Goal: Task Accomplishment & Management: Complete application form

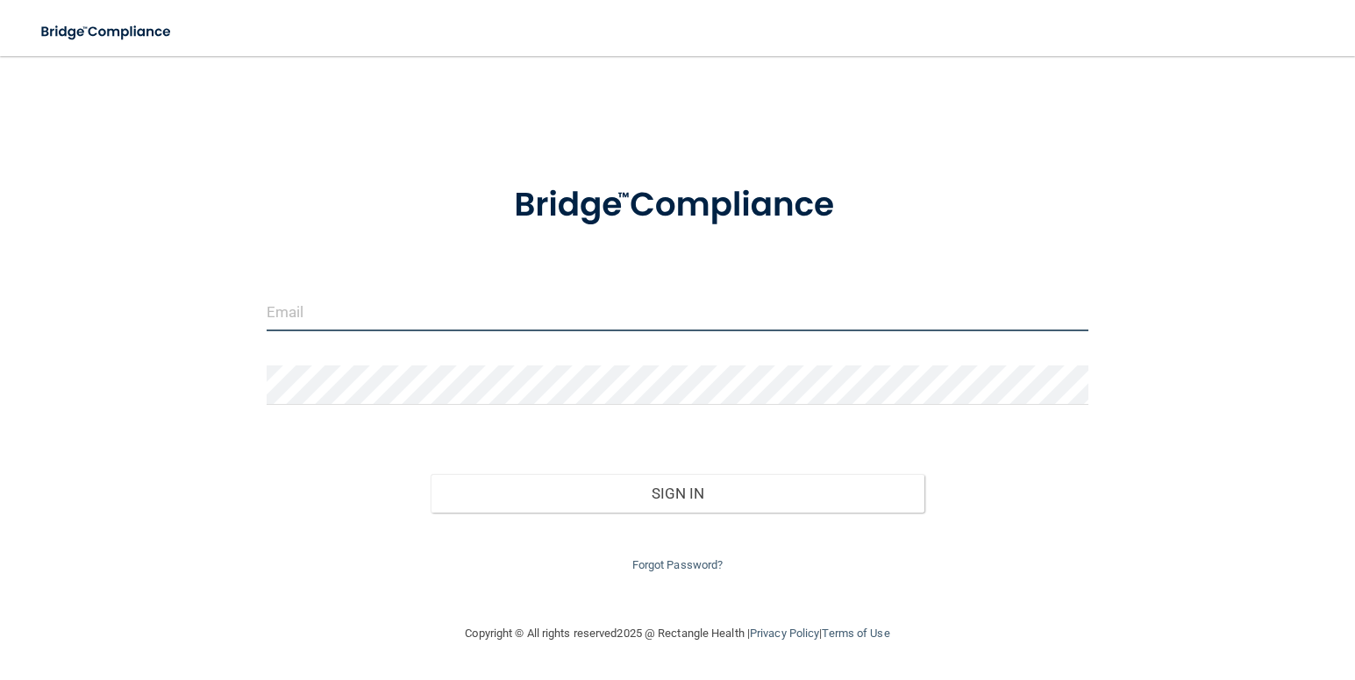
click at [424, 301] on input "email" at bounding box center [678, 311] width 822 height 39
type input "[PERSON_NAME][EMAIL_ADDRESS][DOMAIN_NAME]"
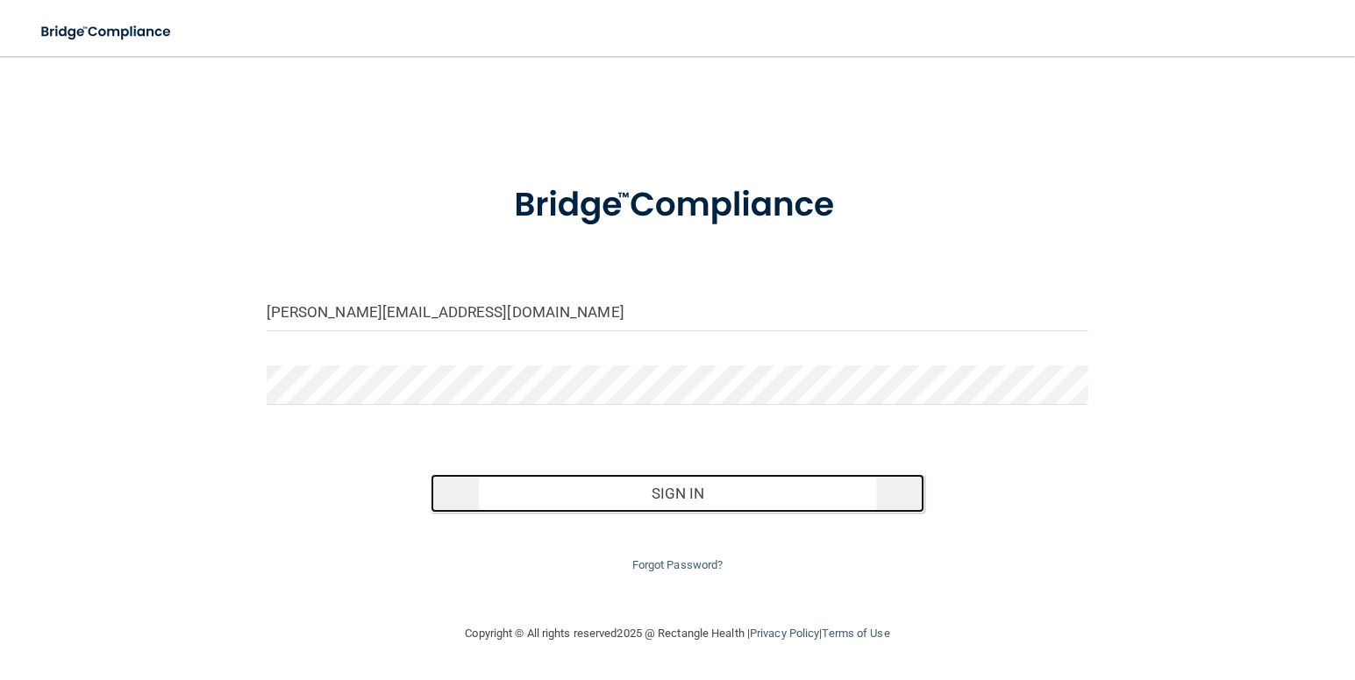
click at [629, 489] on button "Sign In" at bounding box center [678, 493] width 494 height 39
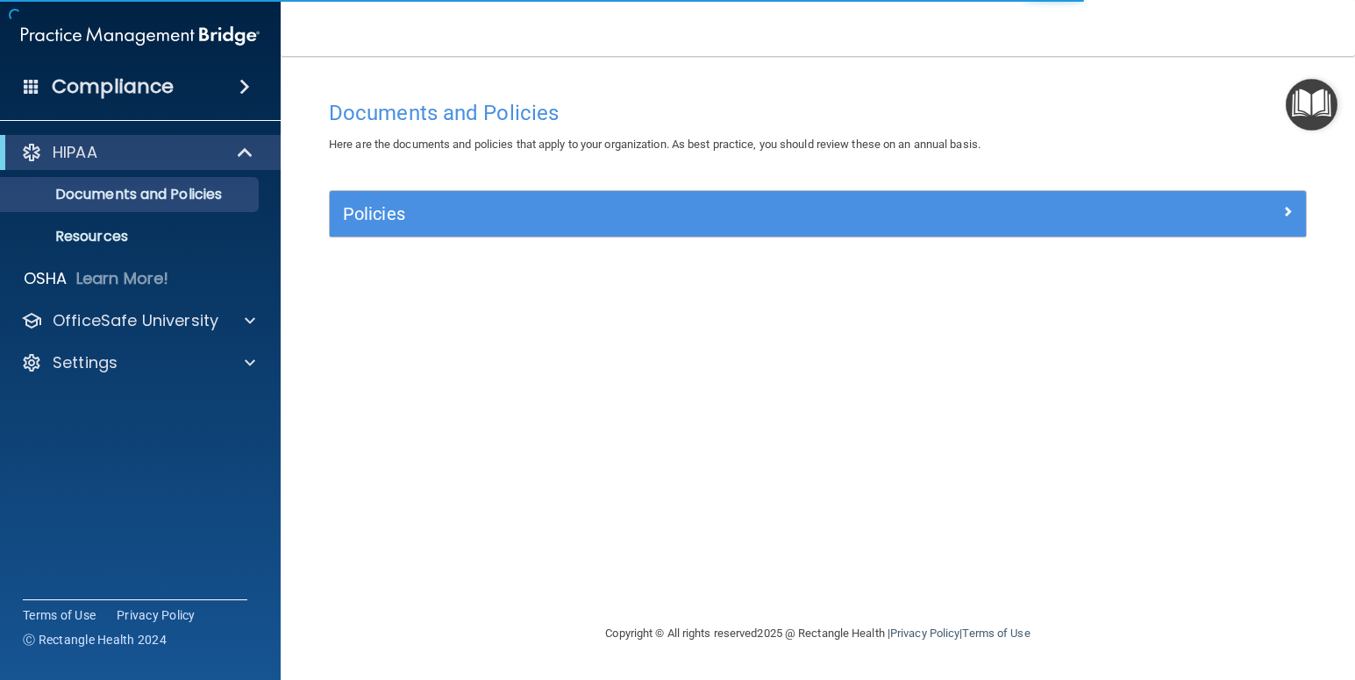
click at [239, 87] on span at bounding box center [244, 86] width 11 height 21
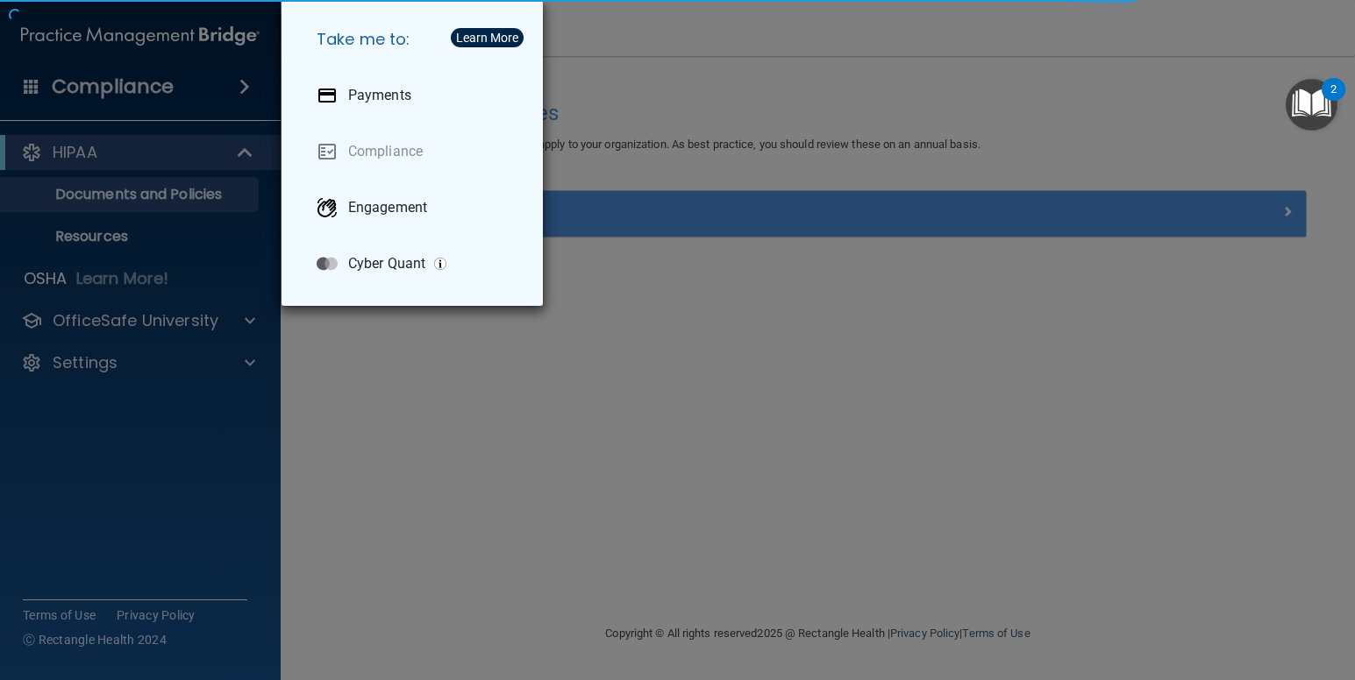
click at [233, 87] on div "Take me to: Payments Compliance Engagement Cyber Quant" at bounding box center [677, 340] width 1355 height 680
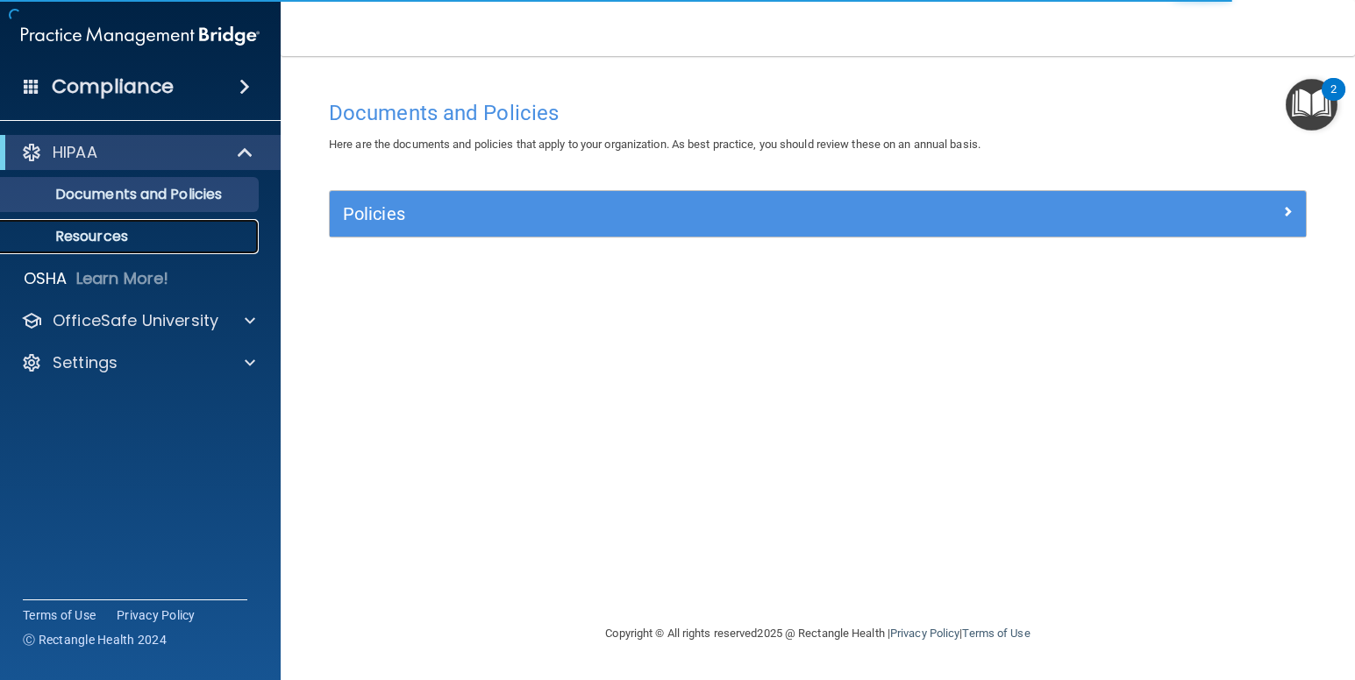
click at [189, 238] on p "Resources" at bounding box center [130, 237] width 239 height 18
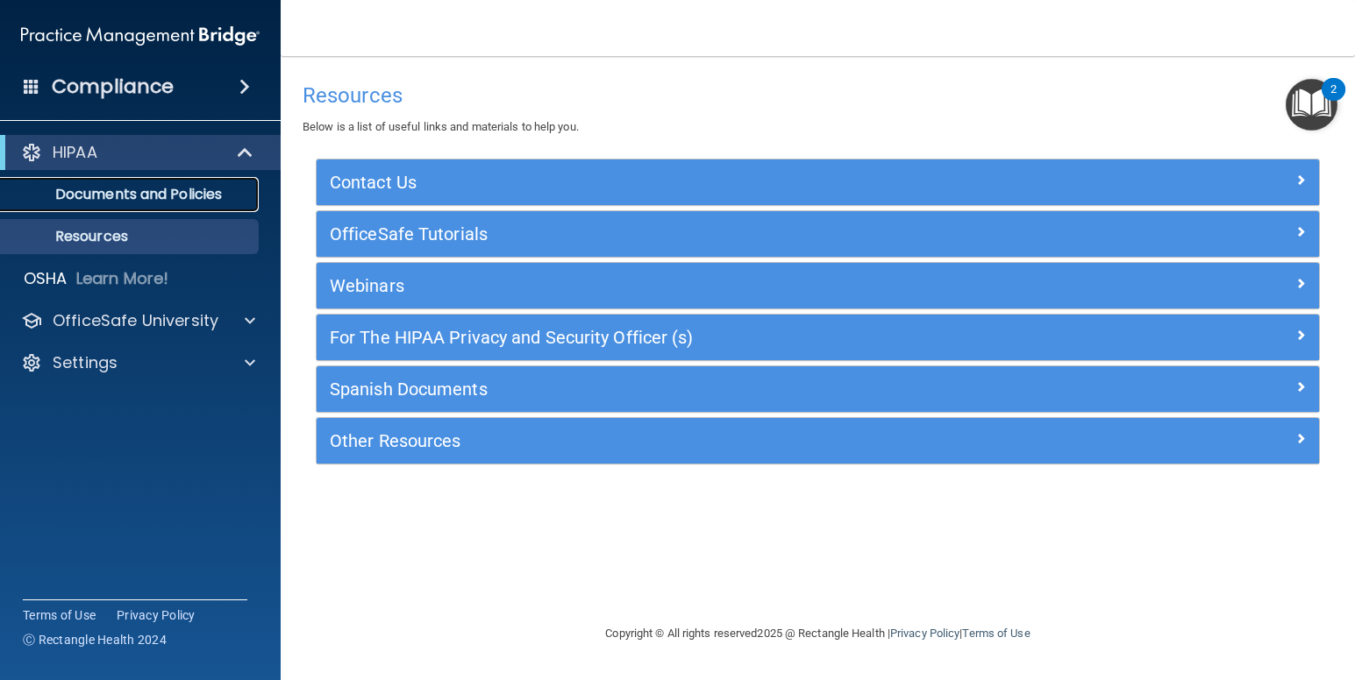
click at [196, 199] on p "Documents and Policies" at bounding box center [130, 195] width 239 height 18
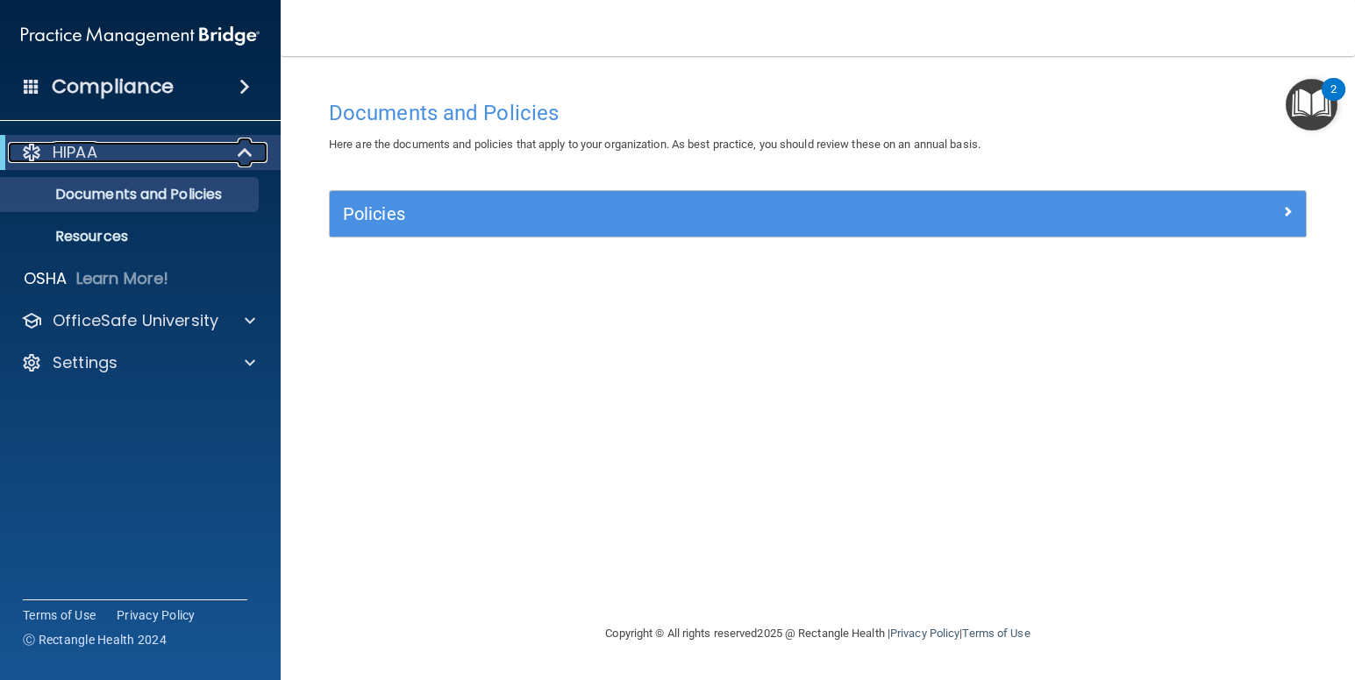
click at [134, 154] on div "HIPAA" at bounding box center [116, 152] width 217 height 21
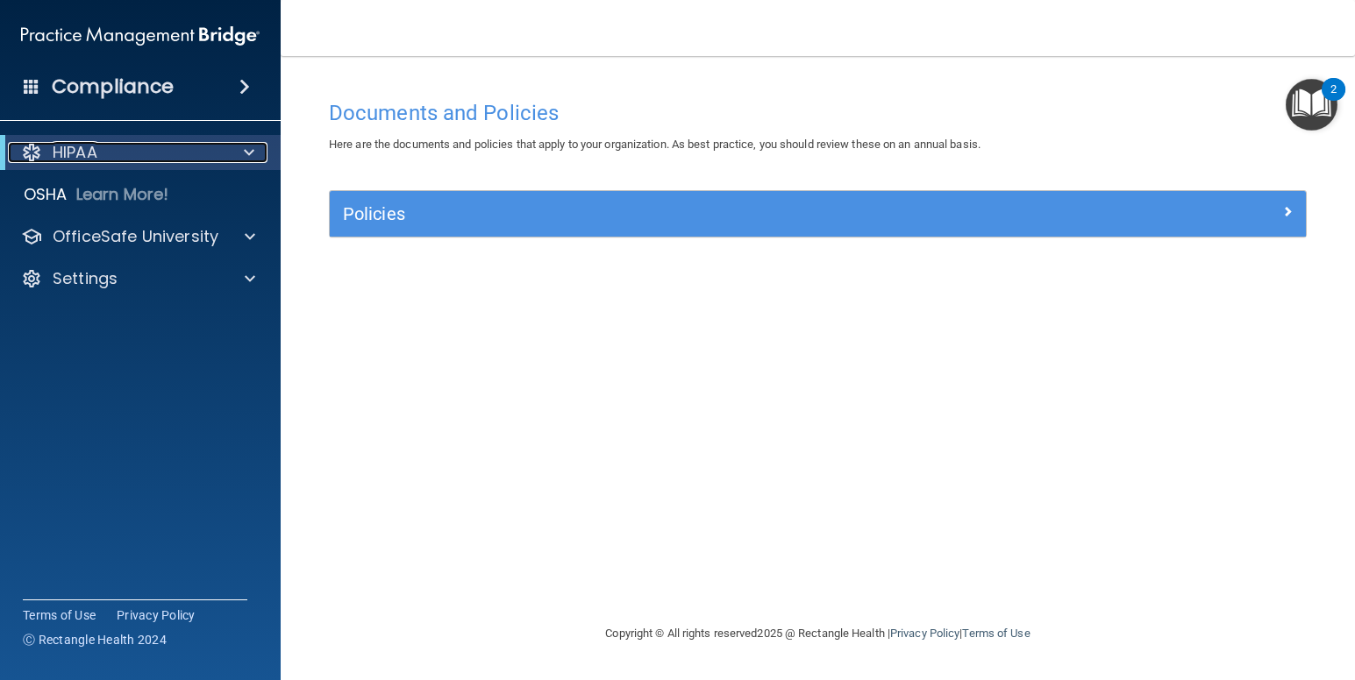
click at [134, 154] on div "HIPAA" at bounding box center [116, 152] width 217 height 21
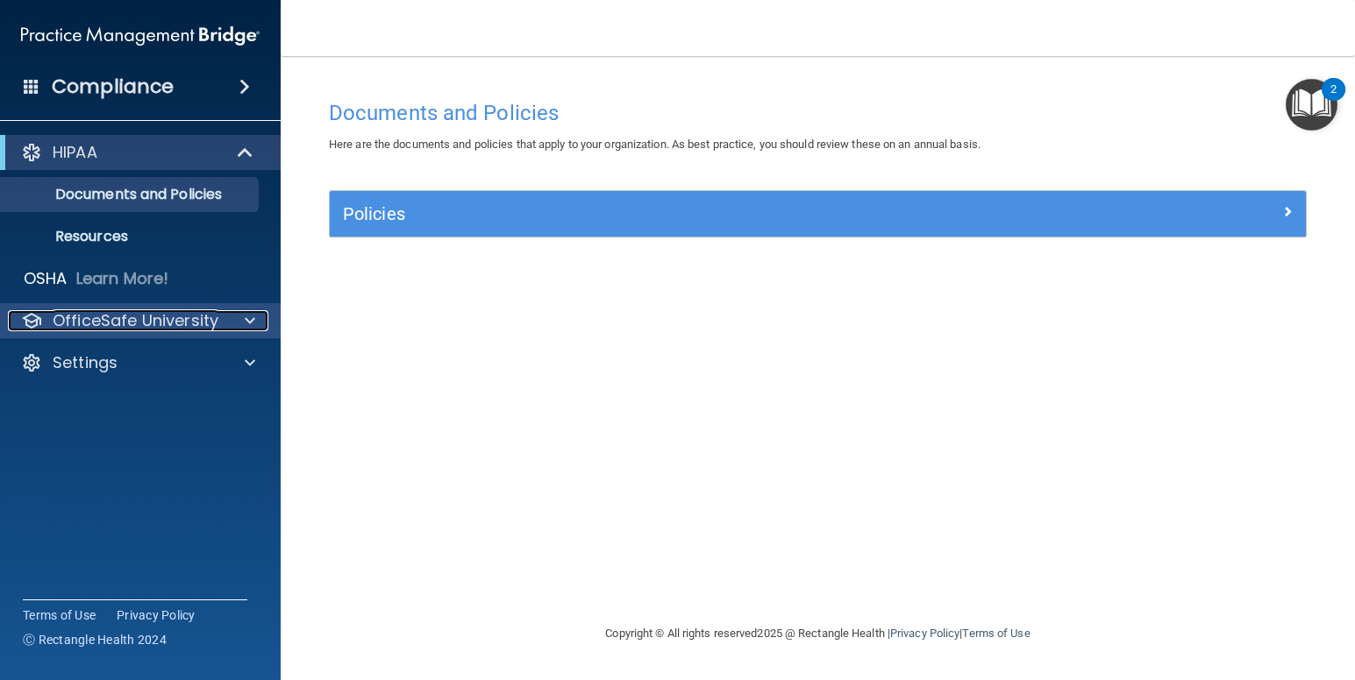
click at [228, 327] on div at bounding box center [247, 320] width 44 height 21
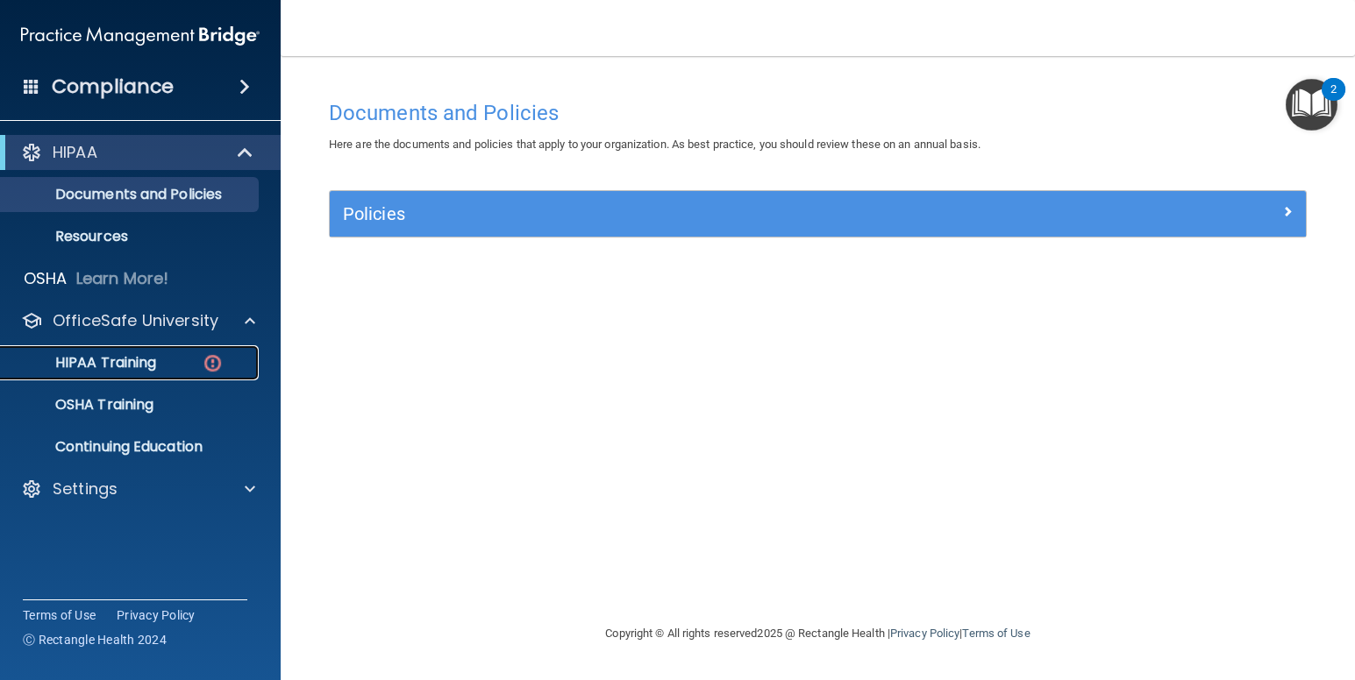
click at [134, 366] on p "HIPAA Training" at bounding box center [83, 363] width 145 height 18
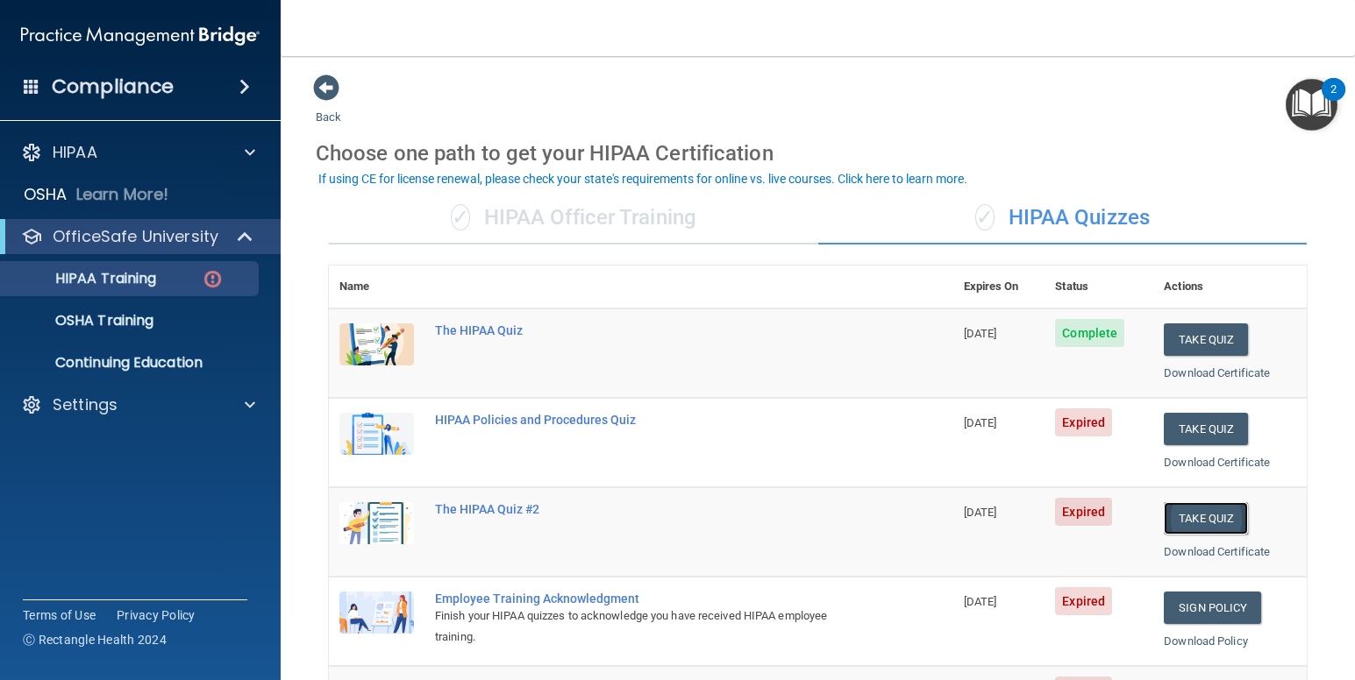
click at [1192, 523] on button "Take Quiz" at bounding box center [1206, 518] width 84 height 32
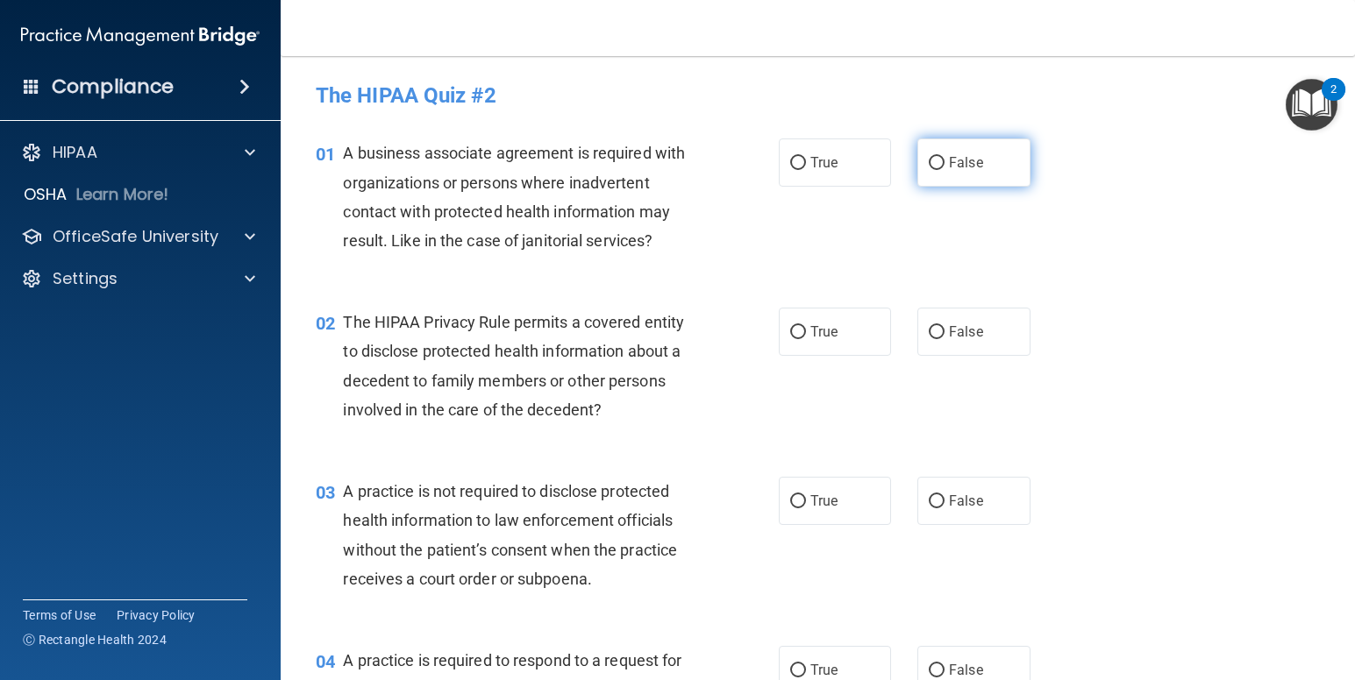
click at [929, 159] on input "False" at bounding box center [937, 163] width 16 height 13
radio input "true"
click at [790, 331] on input "True" at bounding box center [798, 332] width 16 height 13
radio input "true"
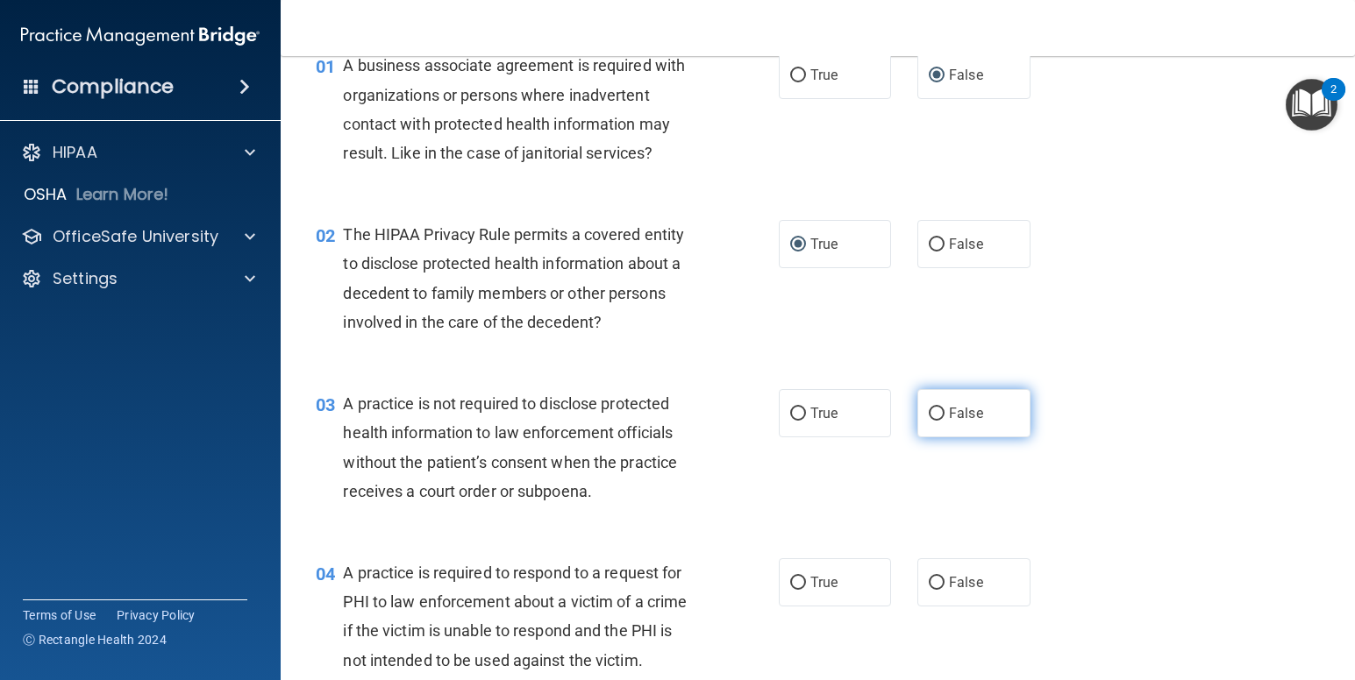
click at [930, 416] on input "False" at bounding box center [937, 414] width 16 height 13
radio input "true"
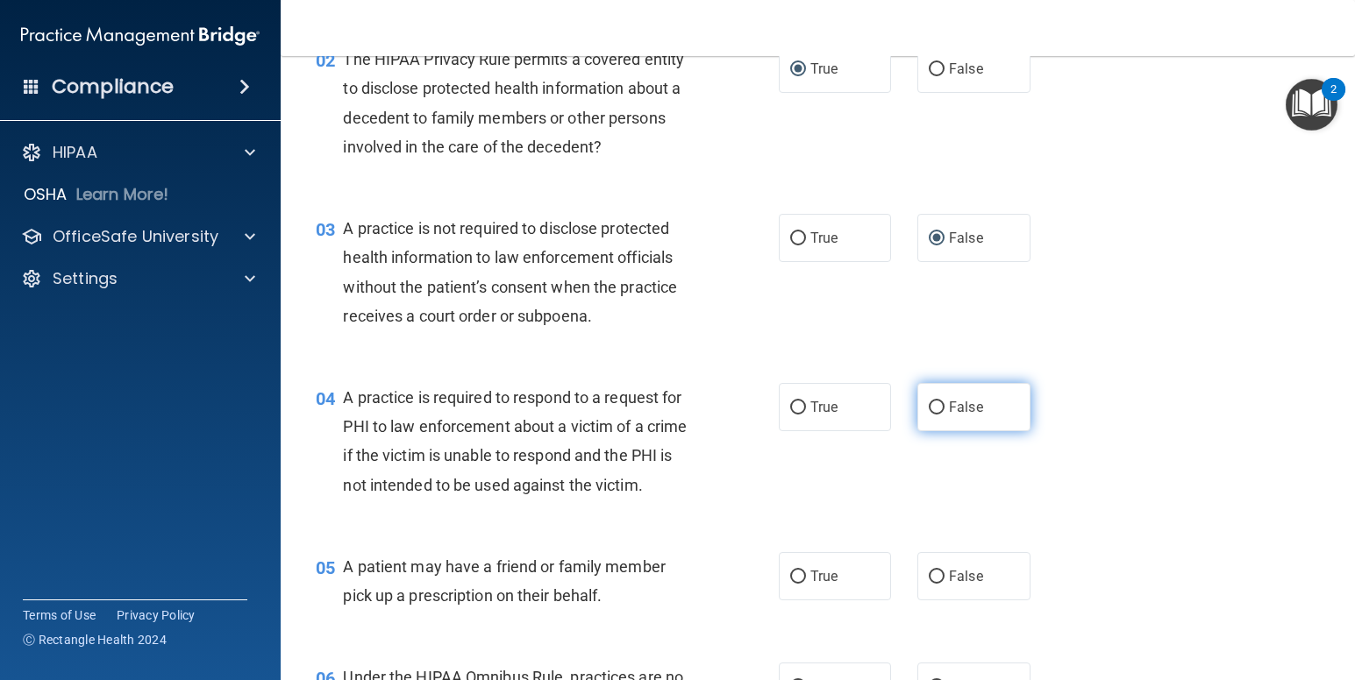
click at [929, 404] on input "False" at bounding box center [937, 408] width 16 height 13
radio input "true"
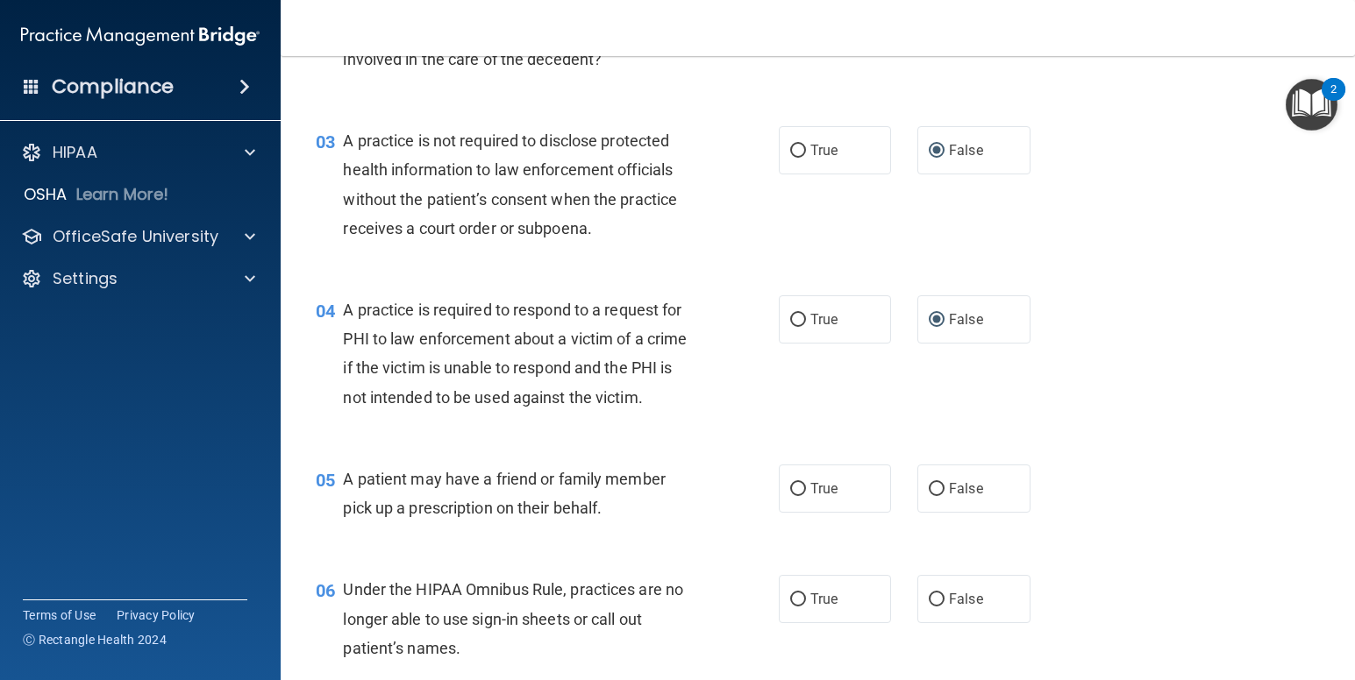
scroll to position [438, 0]
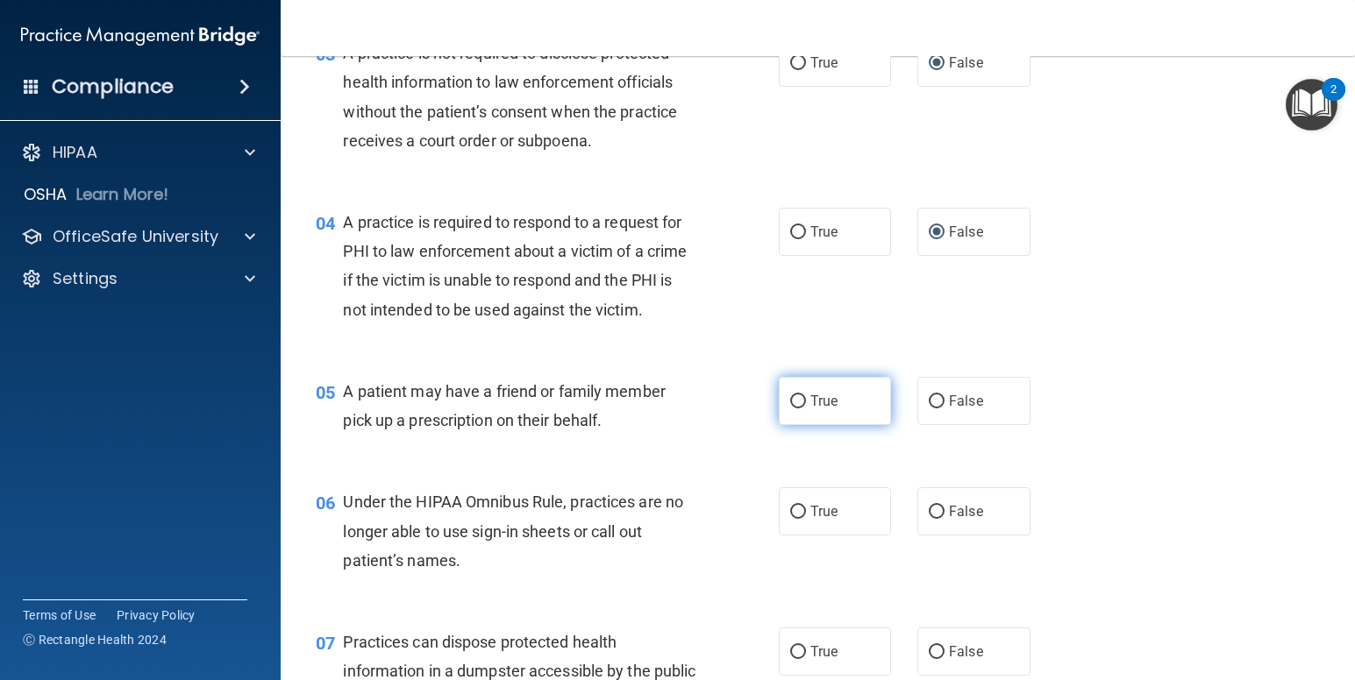
click at [792, 395] on input "True" at bounding box center [798, 401] width 16 height 13
radio input "true"
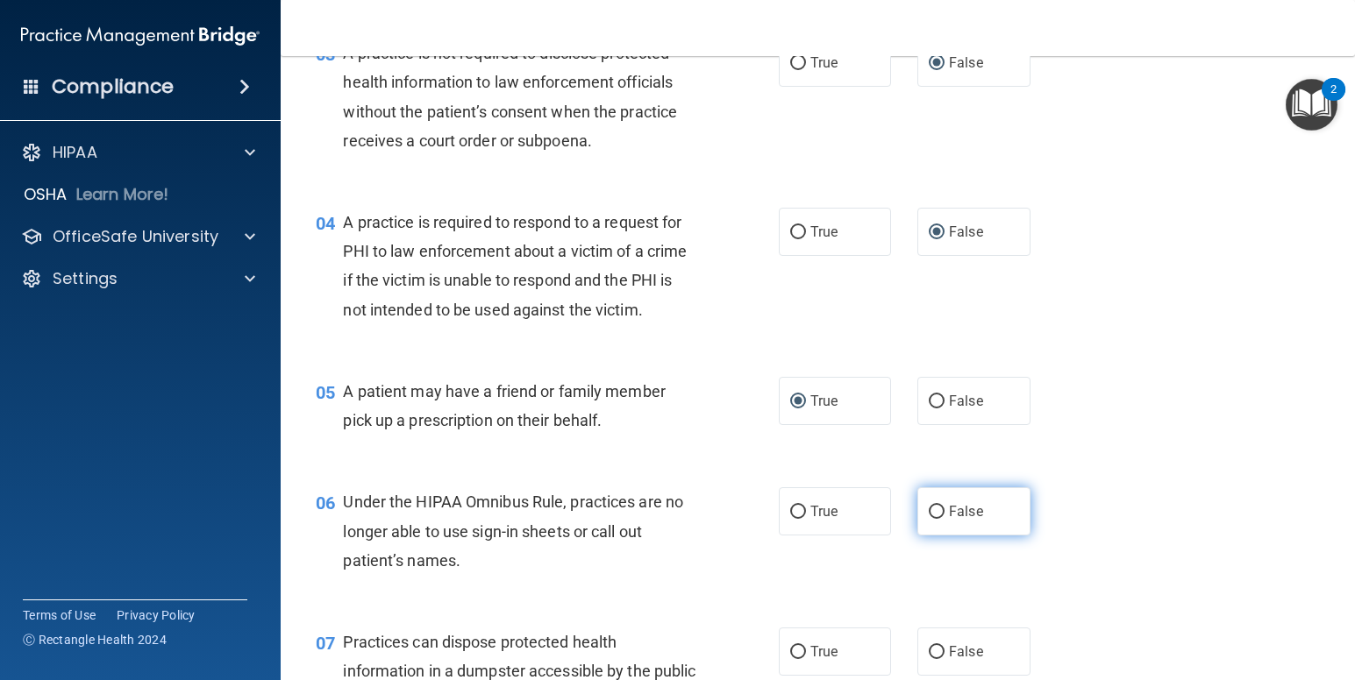
click at [929, 509] on input "False" at bounding box center [937, 512] width 16 height 13
radio input "true"
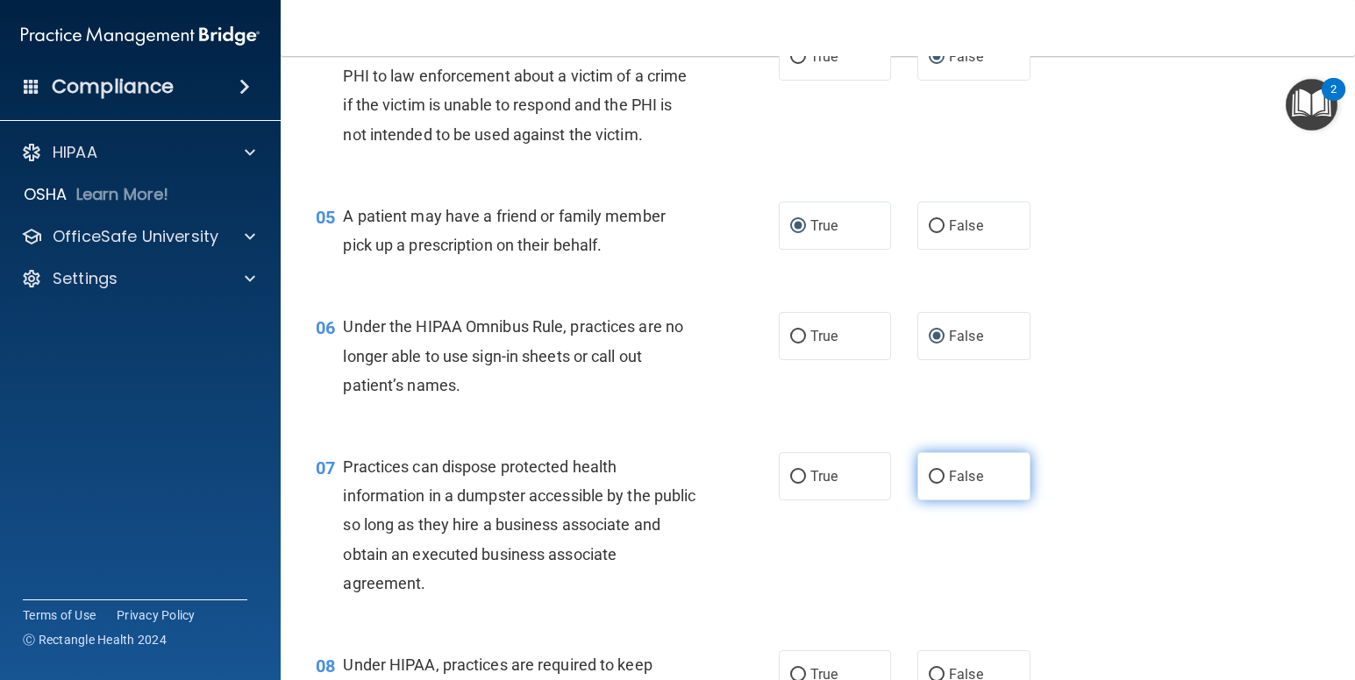
click at [936, 477] on input "False" at bounding box center [937, 477] width 16 height 13
radio input "true"
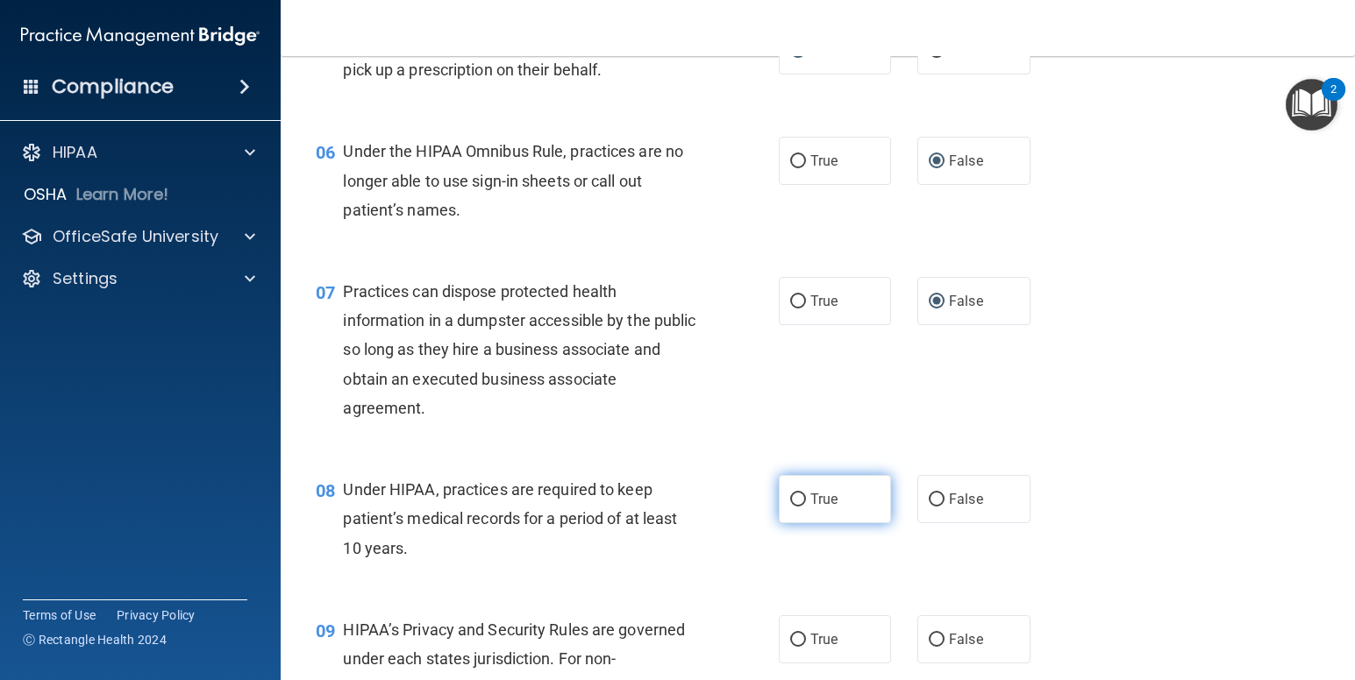
click at [798, 496] on input "True" at bounding box center [798, 500] width 16 height 13
radio input "true"
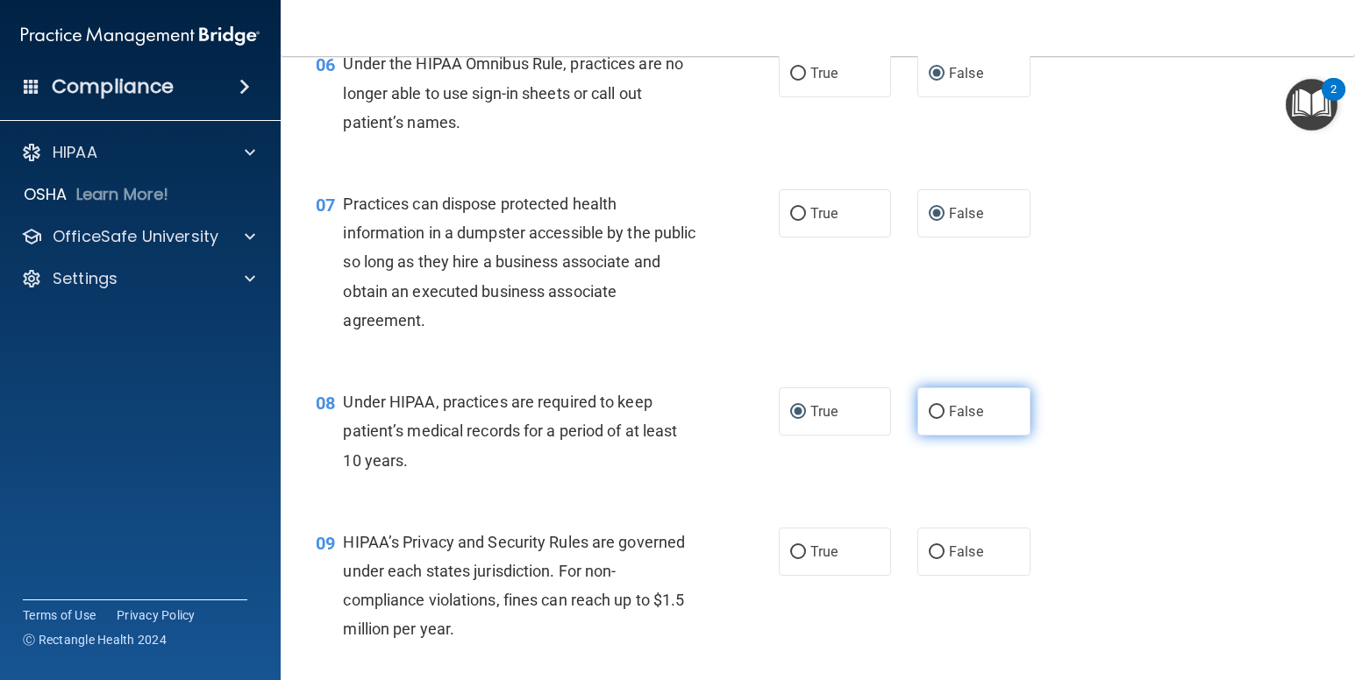
click at [929, 412] on input "False" at bounding box center [937, 412] width 16 height 13
radio input "true"
radio input "false"
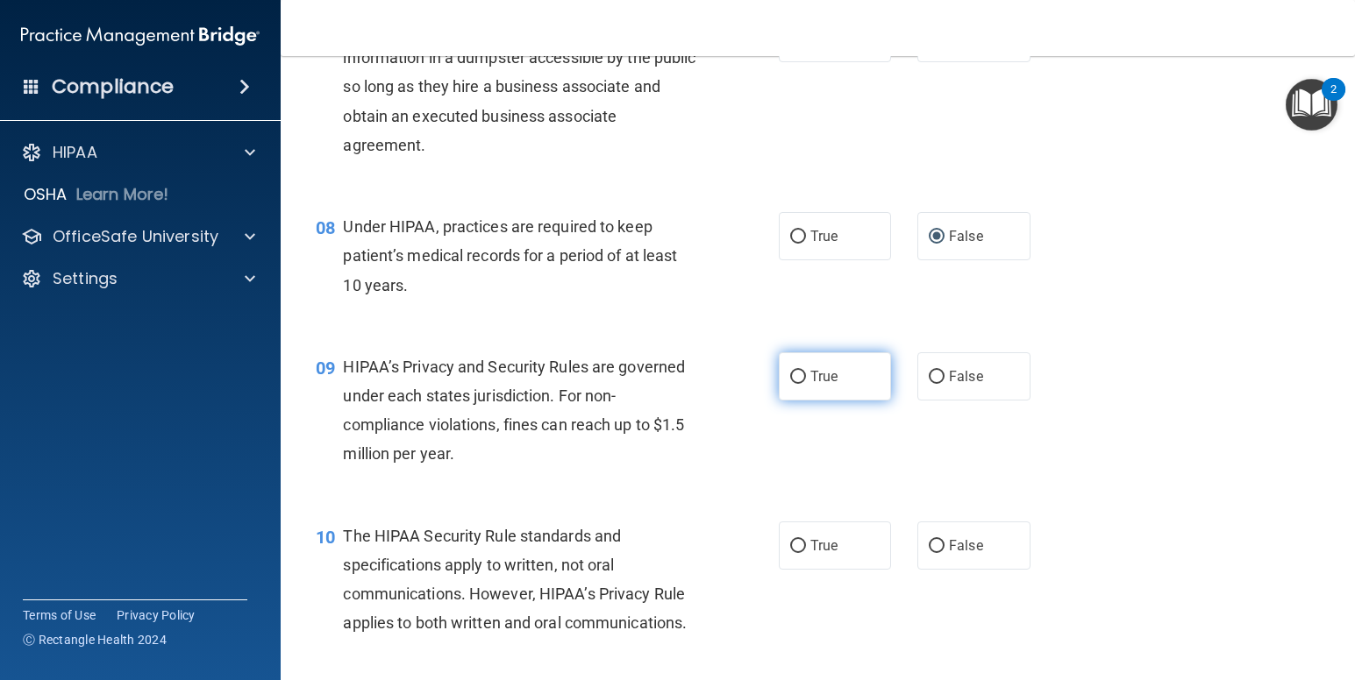
click at [790, 376] on input "True" at bounding box center [798, 377] width 16 height 13
radio input "true"
click at [929, 376] on input "False" at bounding box center [937, 377] width 16 height 13
radio input "true"
radio input "false"
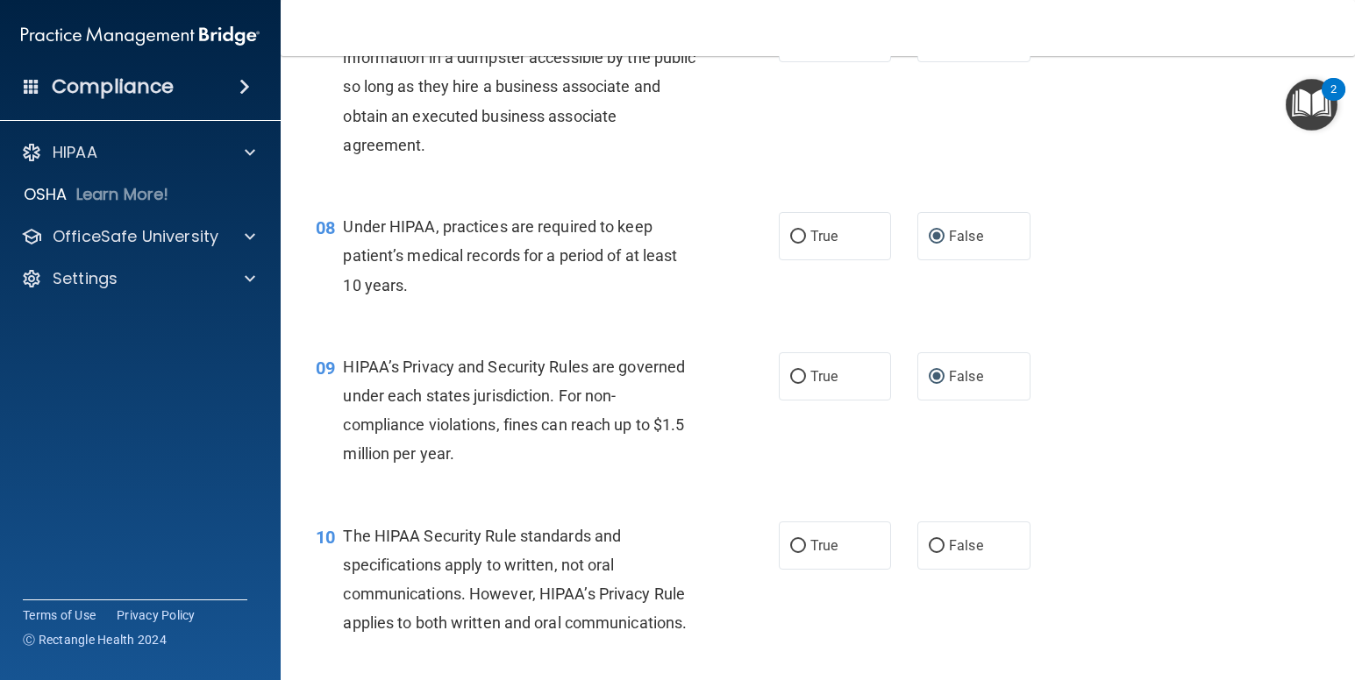
scroll to position [1140, 0]
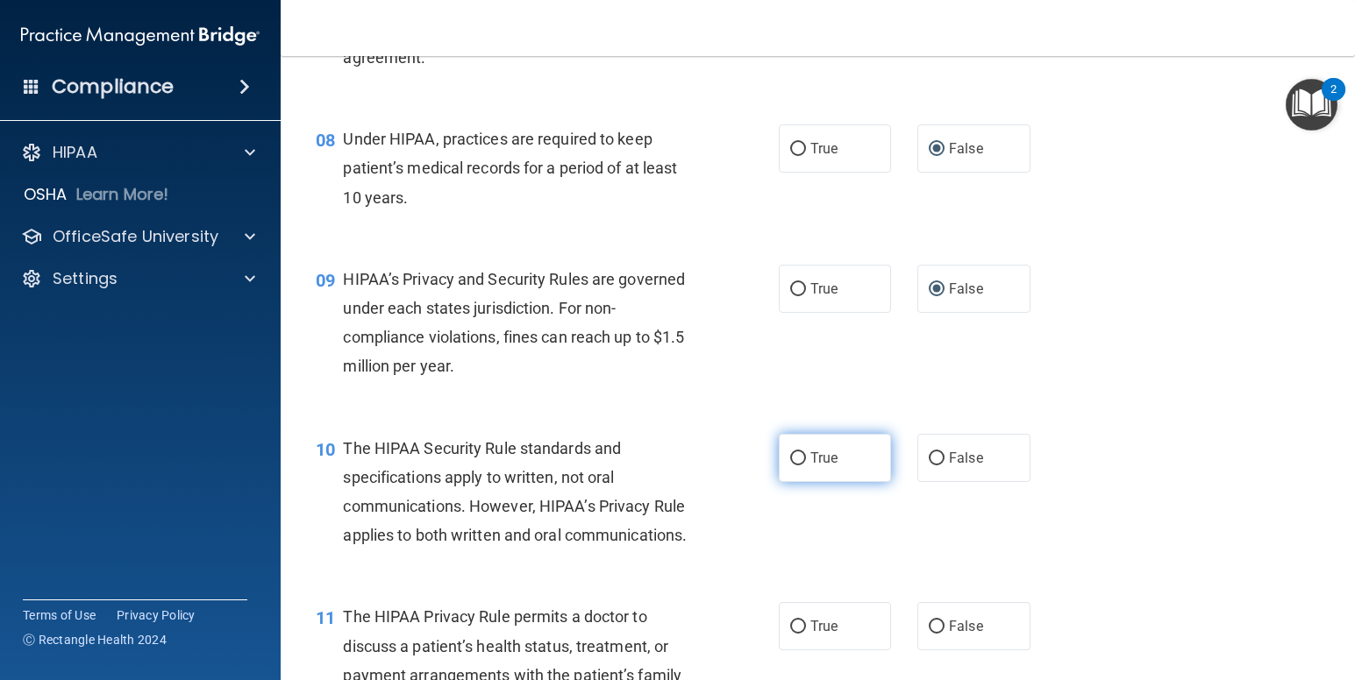
click at [791, 455] on input "True" at bounding box center [798, 458] width 16 height 13
radio input "true"
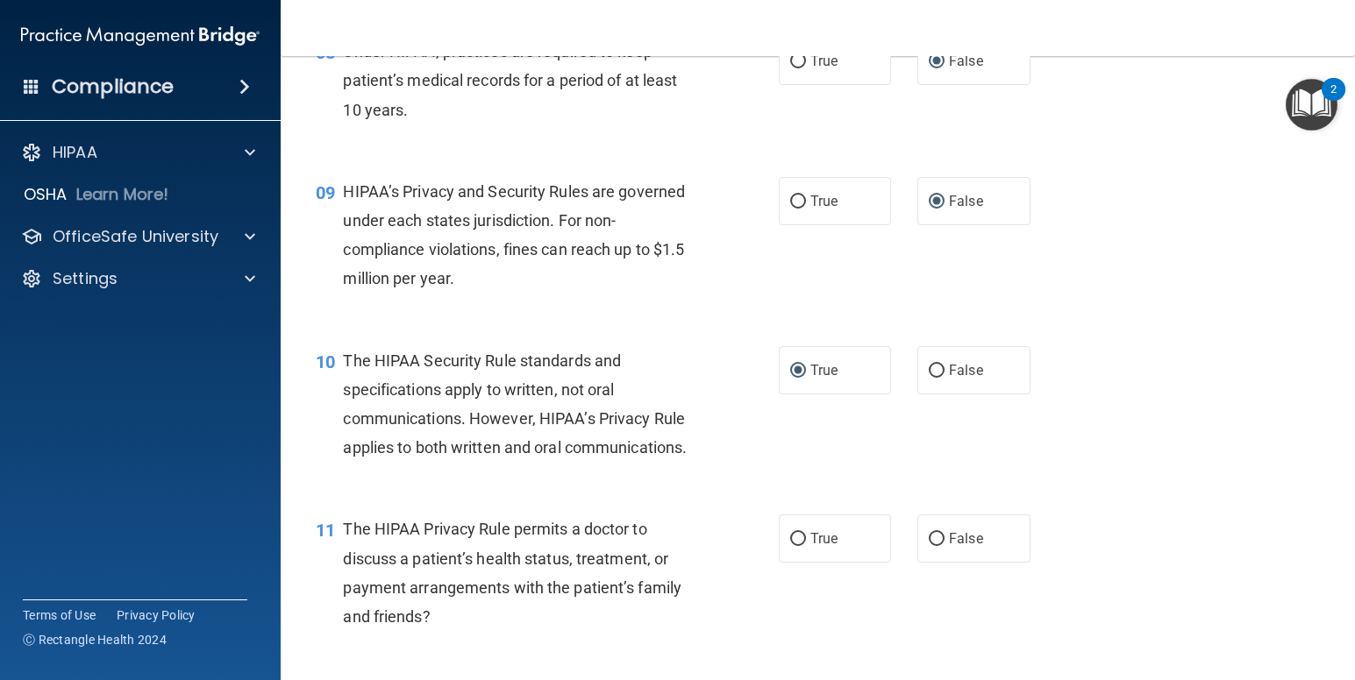
scroll to position [1315, 0]
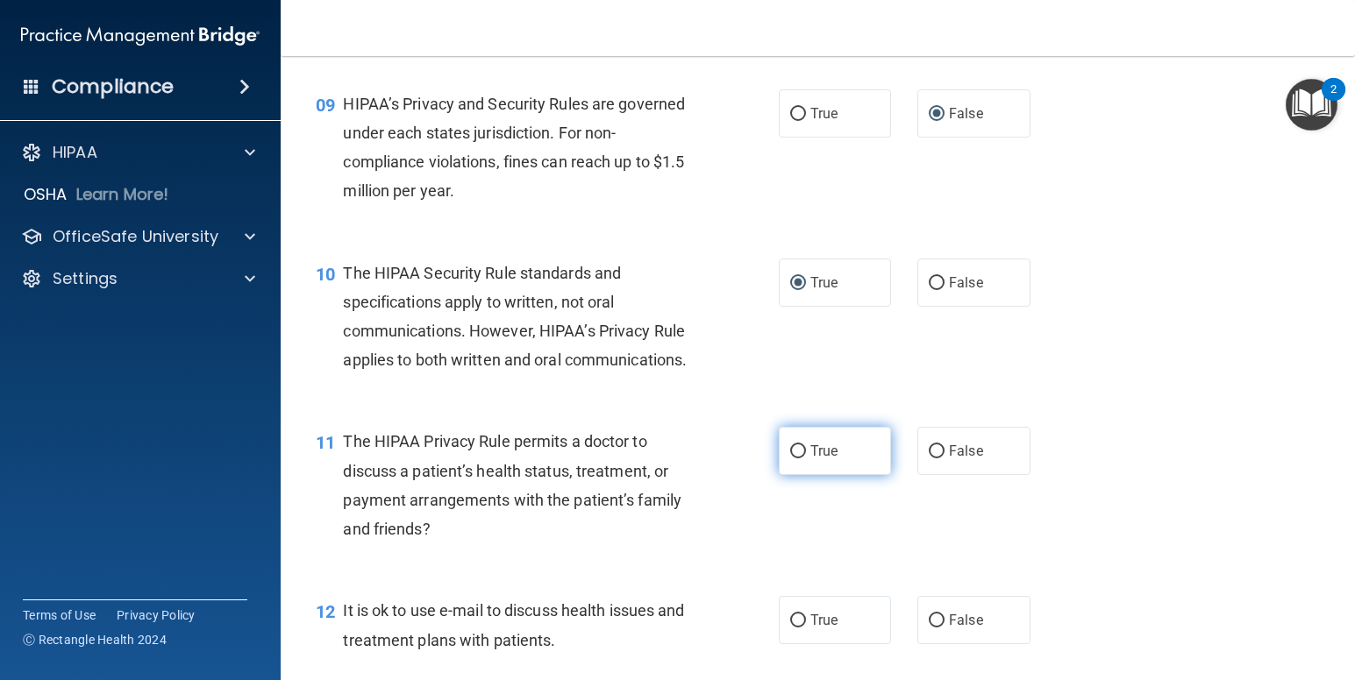
click at [790, 451] on input "True" at bounding box center [798, 451] width 16 height 13
radio input "true"
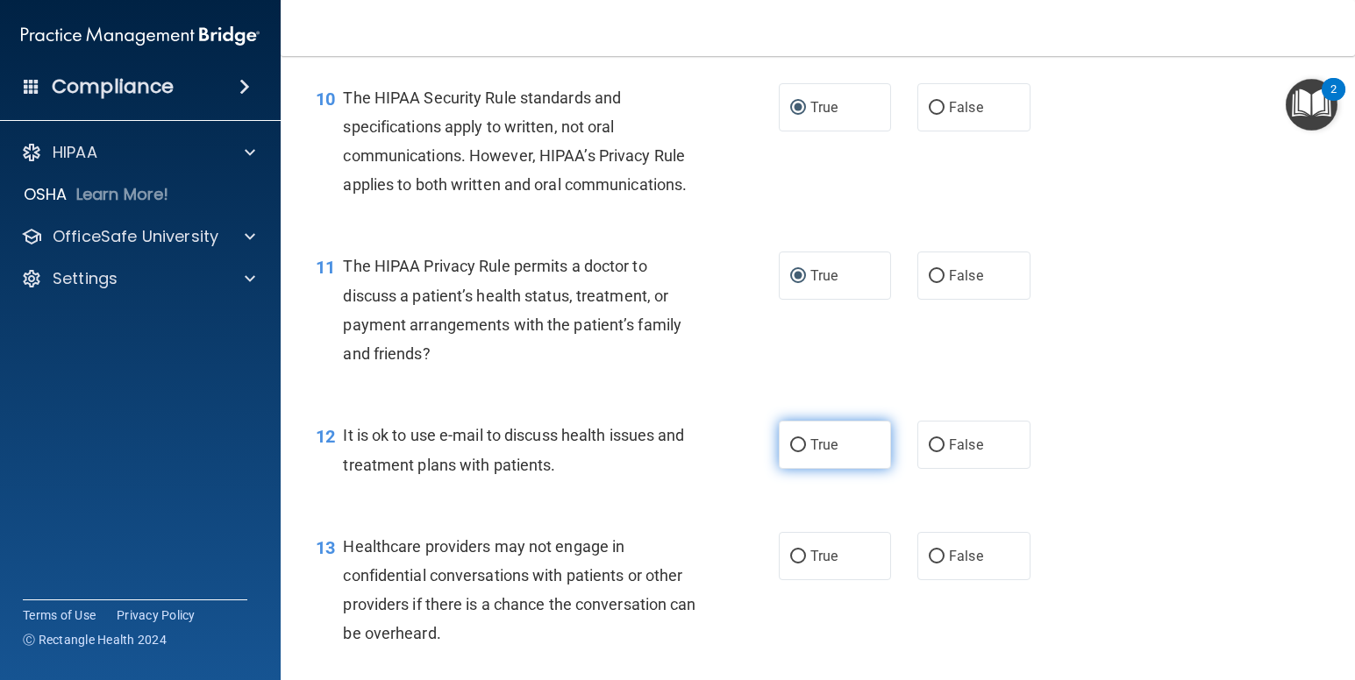
click at [795, 446] on input "True" at bounding box center [798, 445] width 16 height 13
radio input "true"
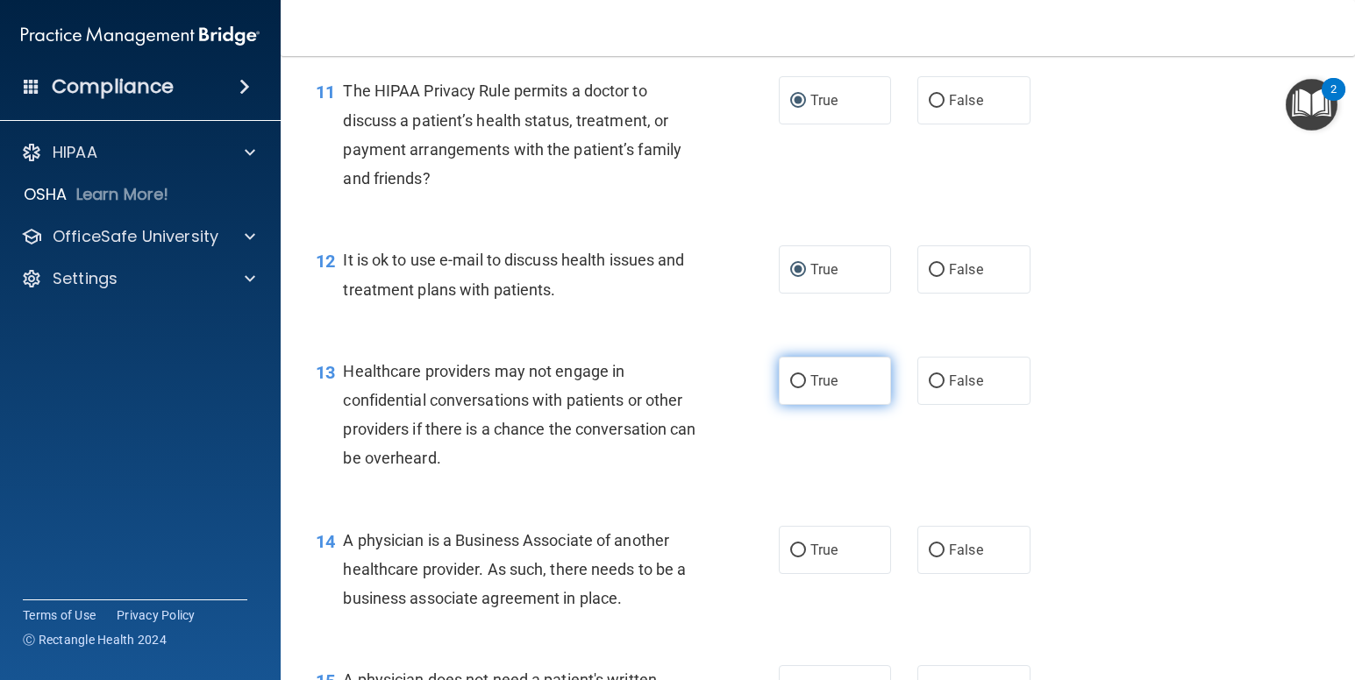
click at [791, 377] on input "True" at bounding box center [798, 381] width 16 height 13
radio input "true"
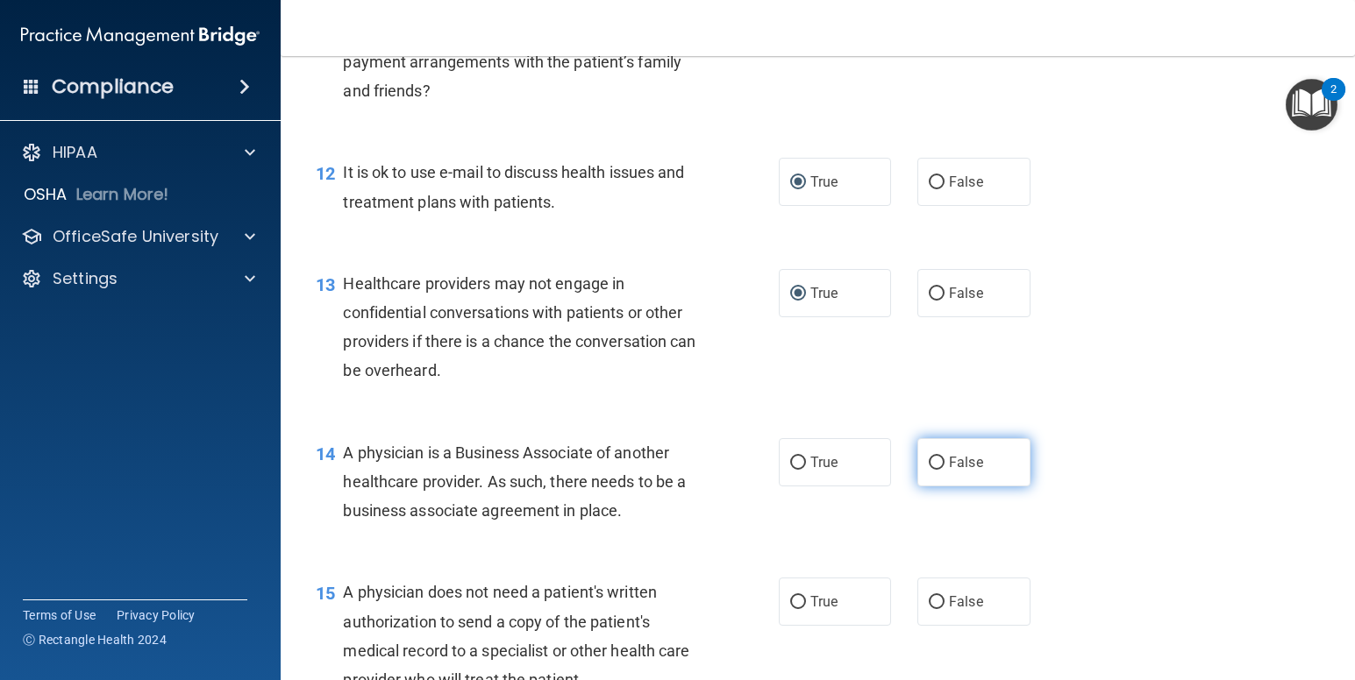
click at [929, 463] on input "False" at bounding box center [937, 463] width 16 height 13
radio input "true"
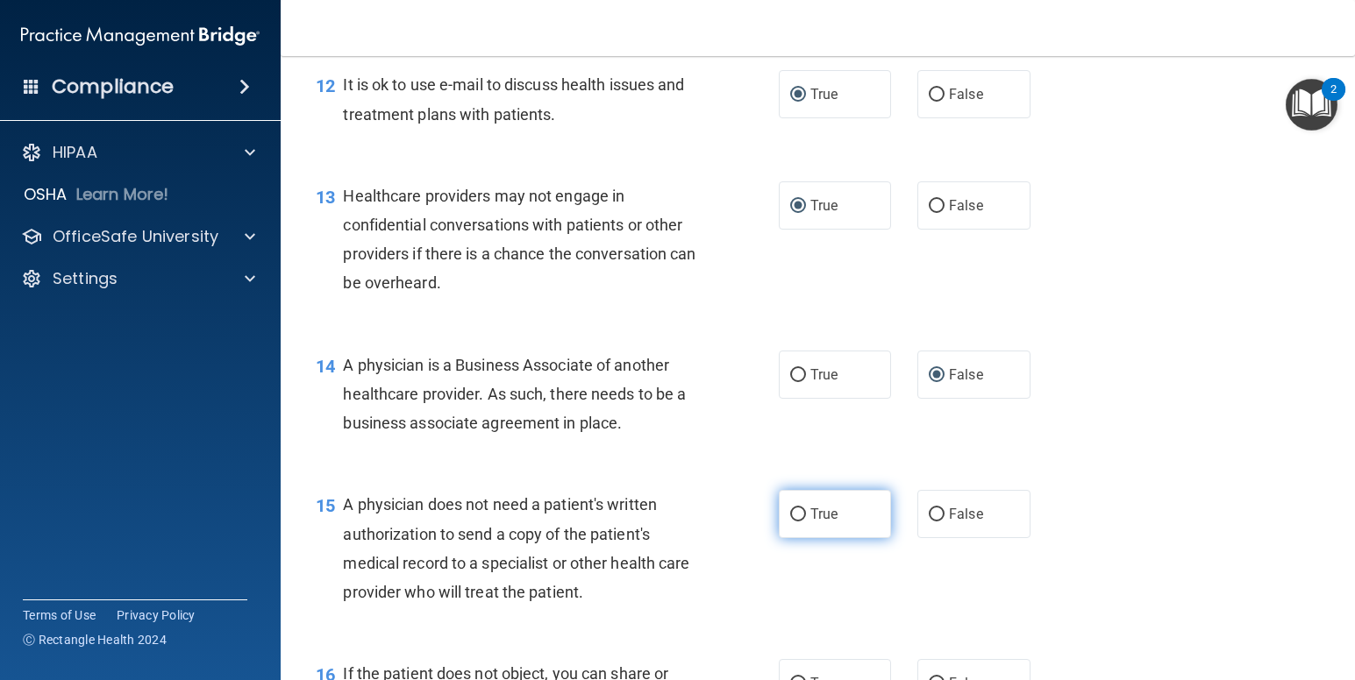
click at [790, 514] on input "True" at bounding box center [798, 515] width 16 height 13
radio input "true"
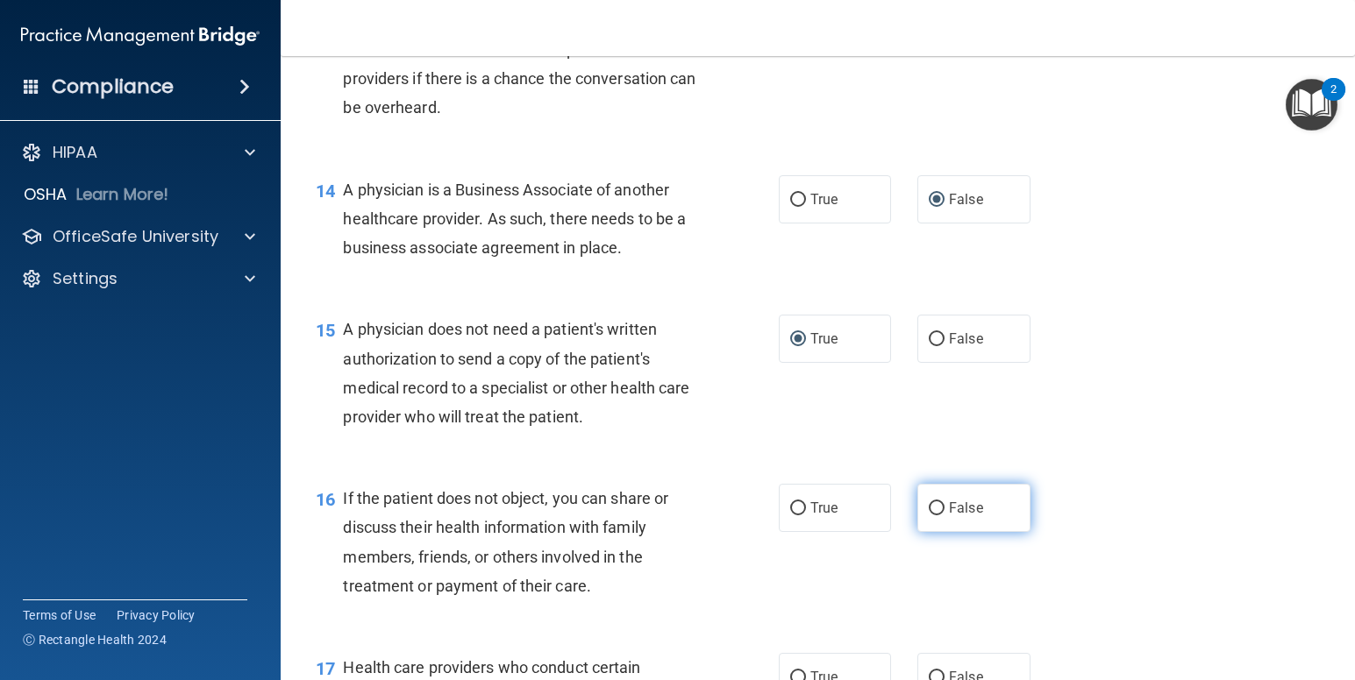
click at [929, 507] on input "False" at bounding box center [937, 508] width 16 height 13
radio input "true"
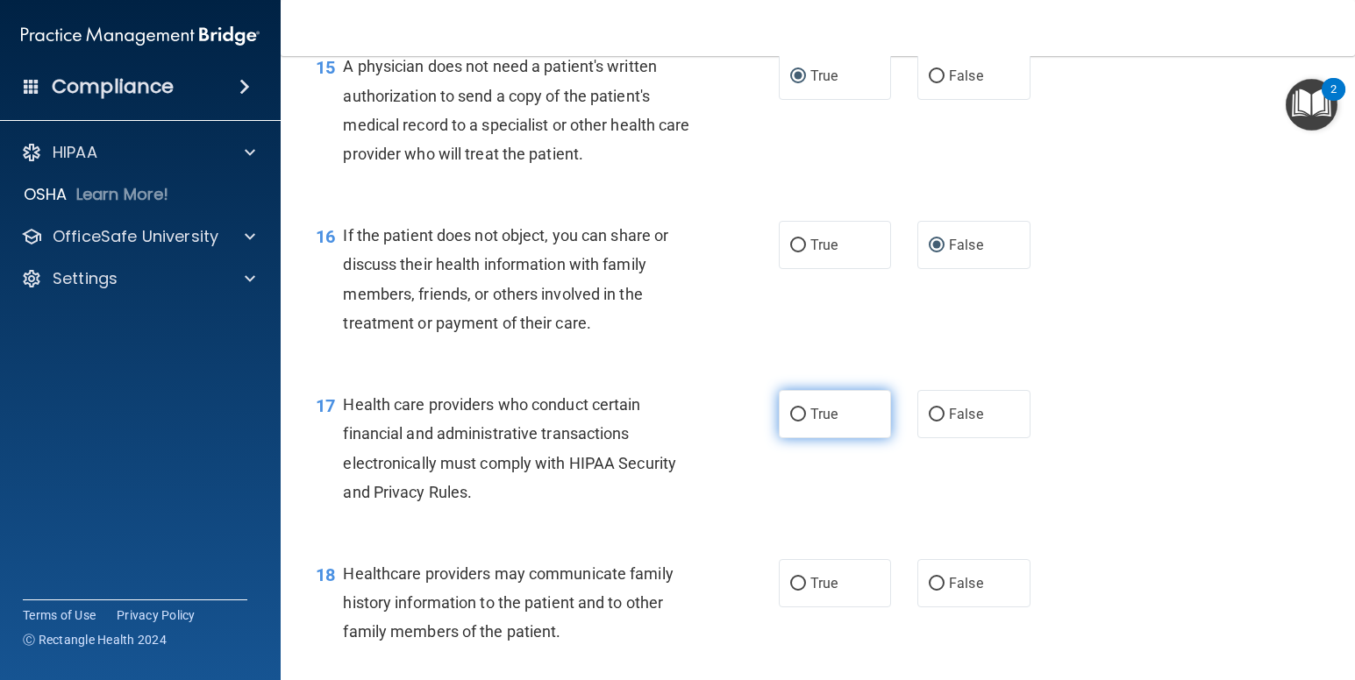
click at [790, 415] on input "True" at bounding box center [798, 415] width 16 height 13
radio input "true"
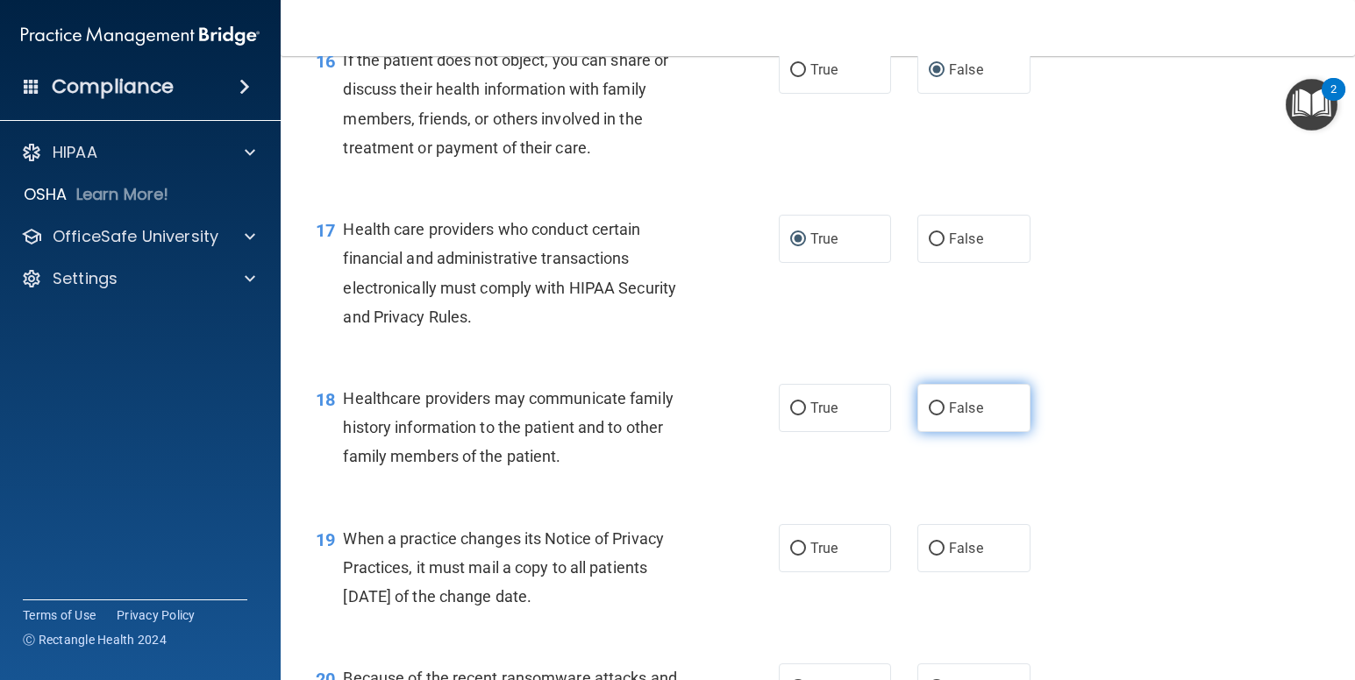
click at [932, 409] on input "False" at bounding box center [937, 408] width 16 height 13
radio input "true"
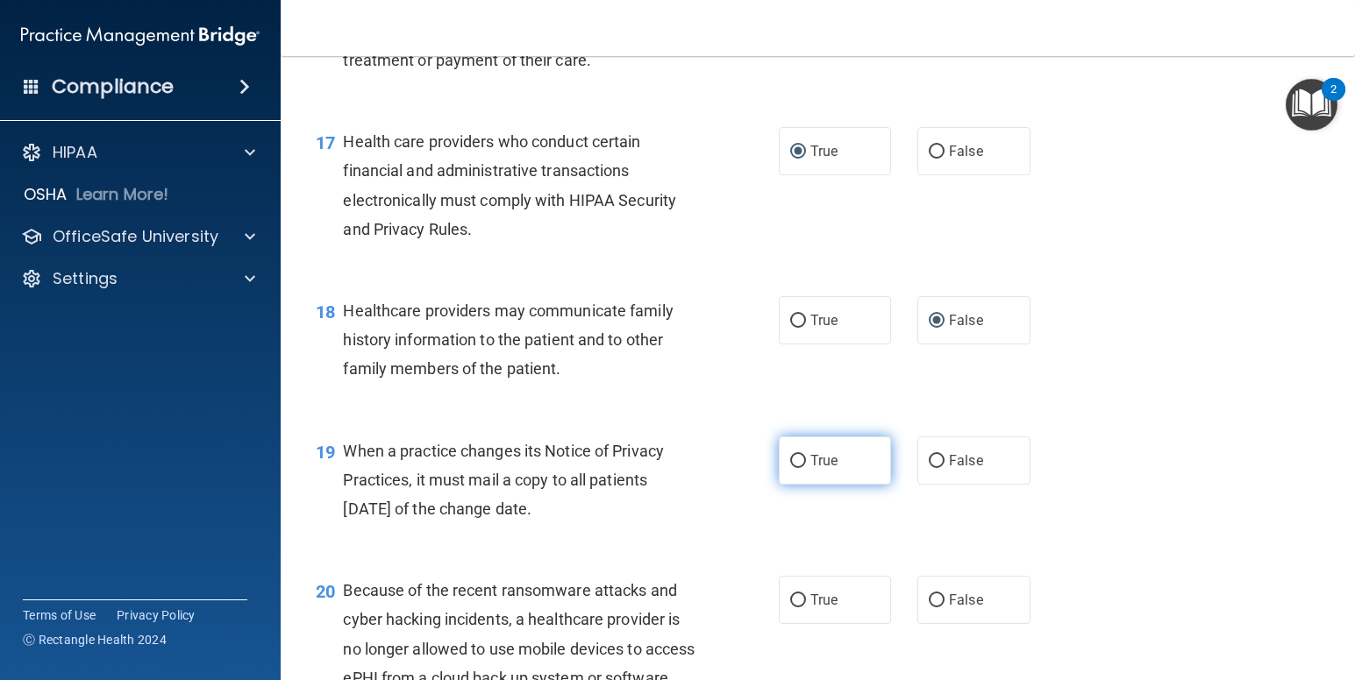
click at [790, 460] on input "True" at bounding box center [798, 461] width 16 height 13
radio input "true"
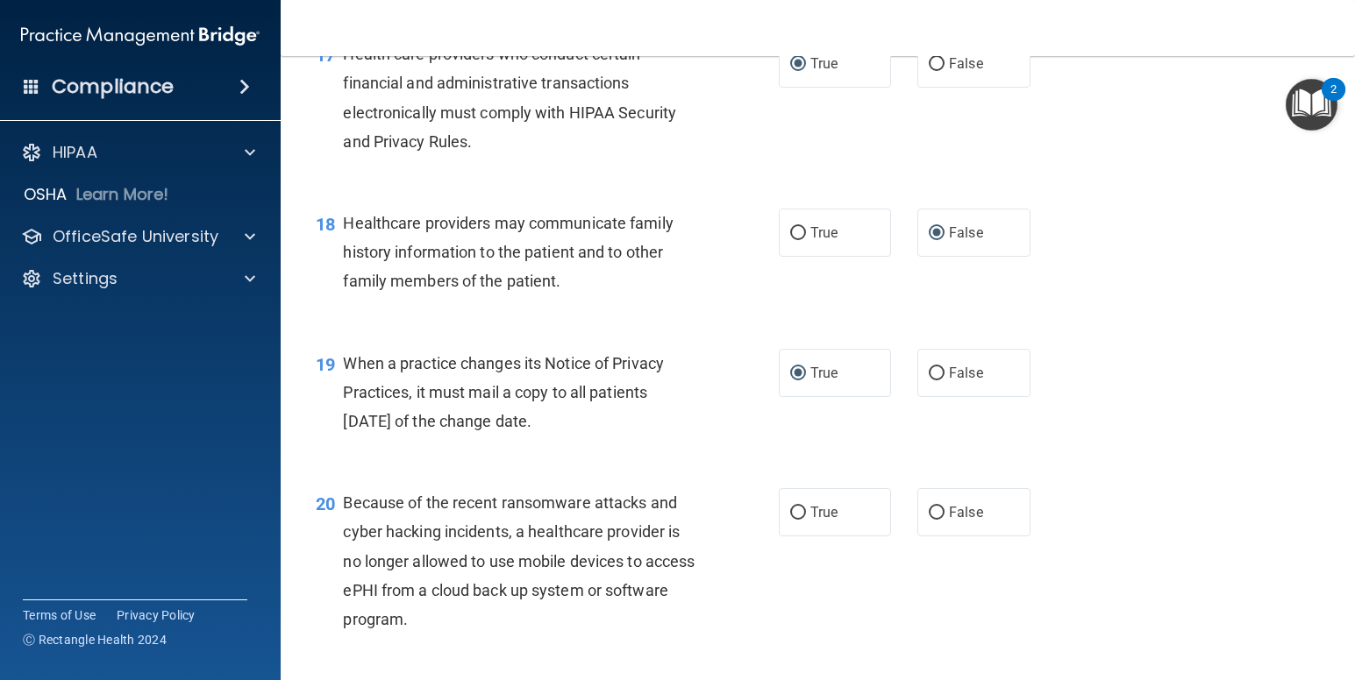
scroll to position [2718, 0]
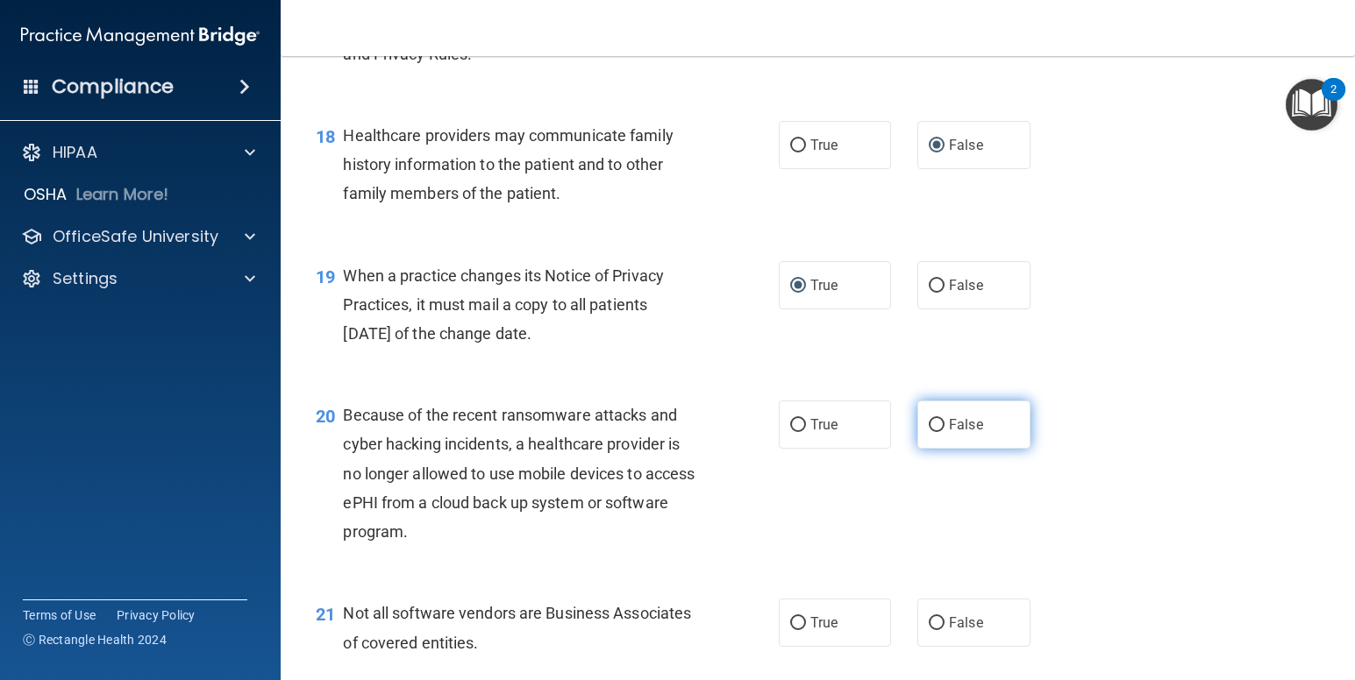
click at [929, 423] on input "False" at bounding box center [937, 425] width 16 height 13
radio input "true"
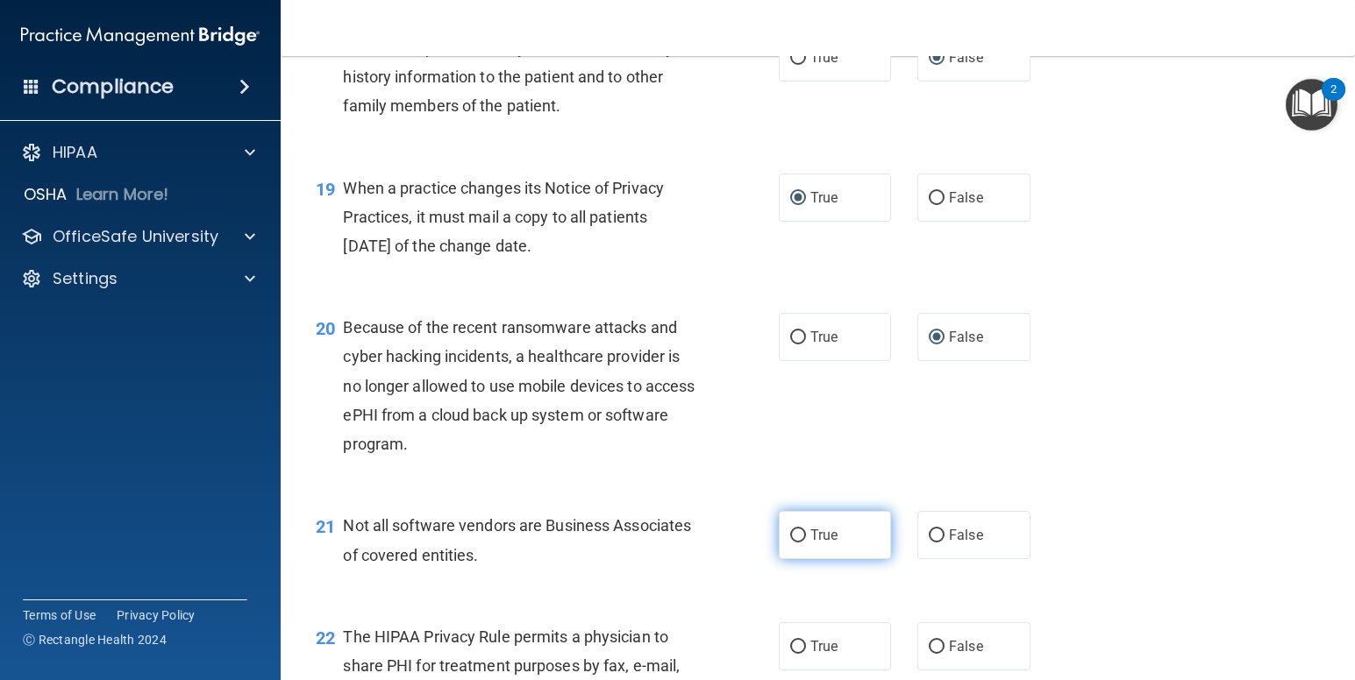
click at [792, 534] on input "True" at bounding box center [798, 536] width 16 height 13
radio input "true"
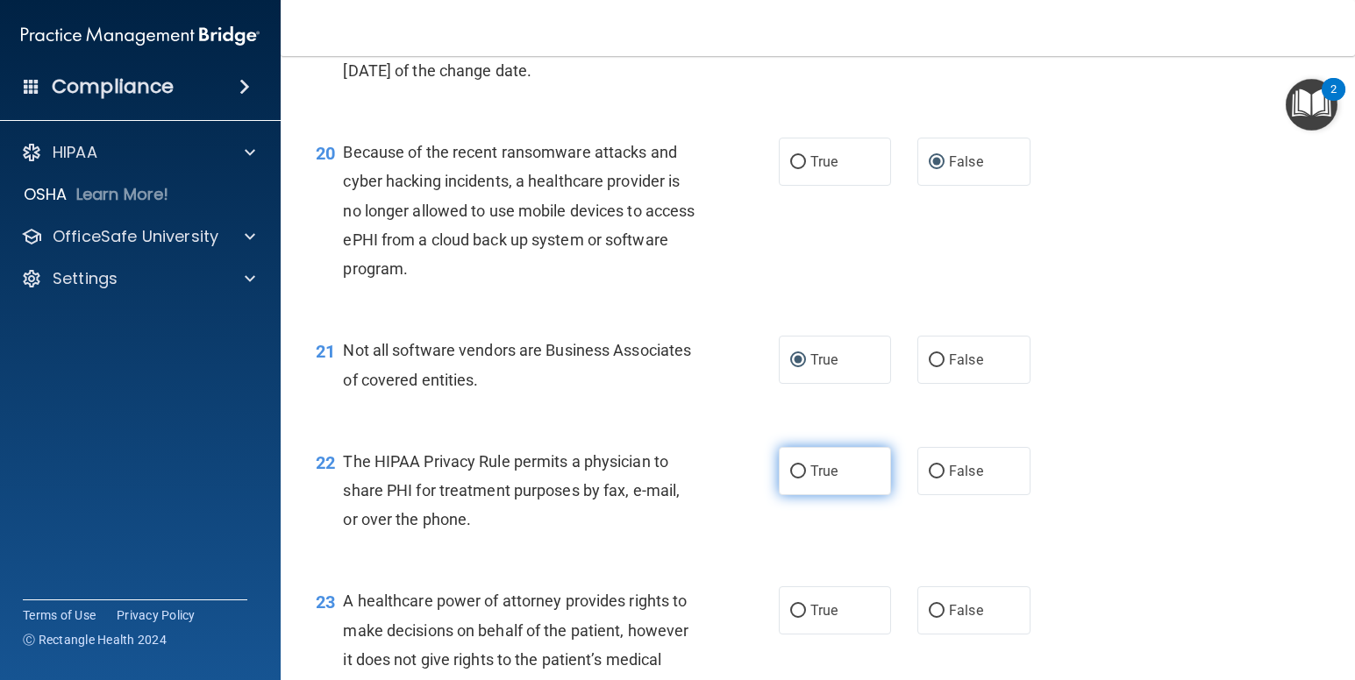
click at [790, 475] on input "True" at bounding box center [798, 472] width 16 height 13
radio input "true"
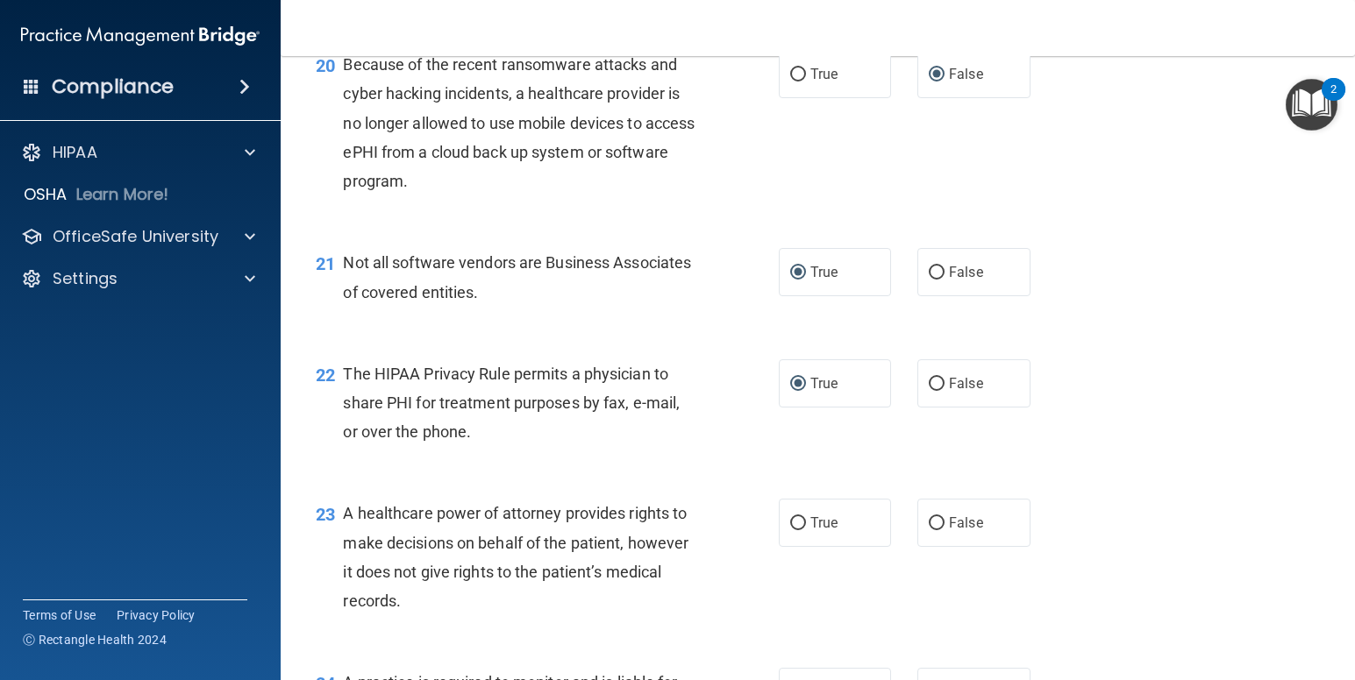
scroll to position [3244, 0]
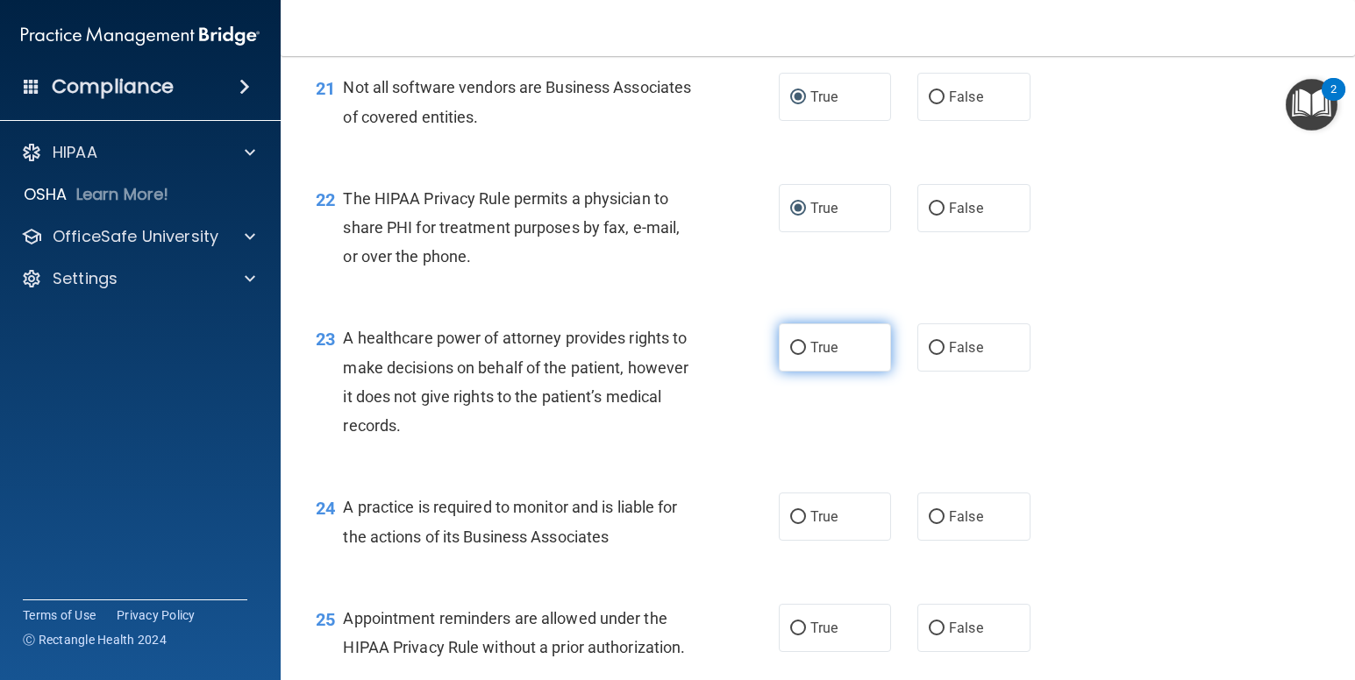
click at [790, 349] on input "True" at bounding box center [798, 348] width 16 height 13
radio input "true"
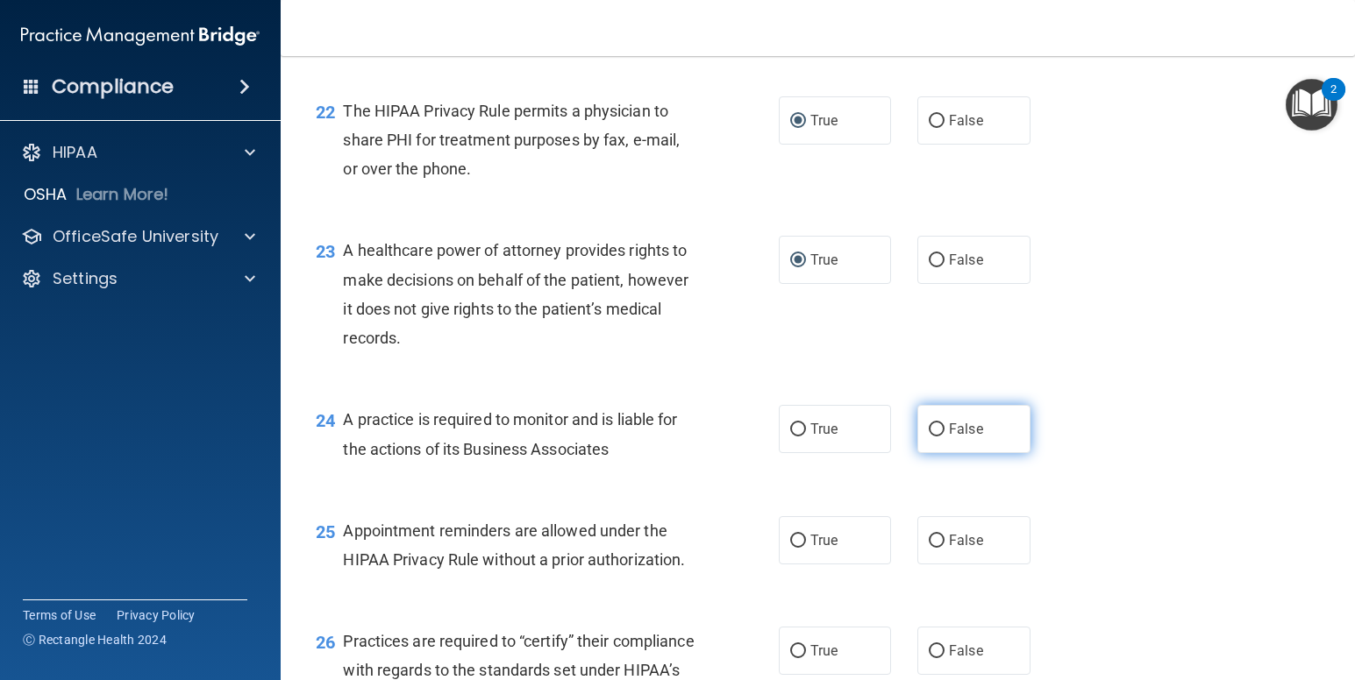
click at [931, 426] on input "False" at bounding box center [937, 430] width 16 height 13
radio input "true"
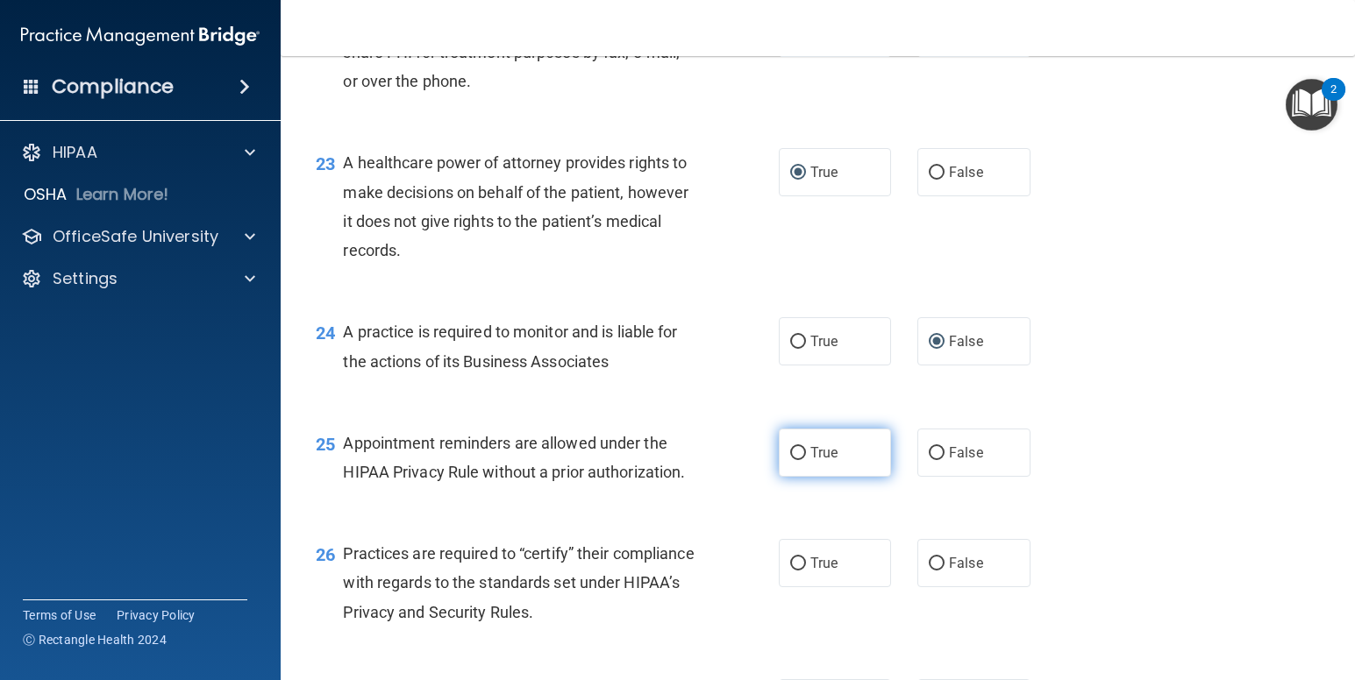
click at [794, 452] on input "True" at bounding box center [798, 453] width 16 height 13
radio input "true"
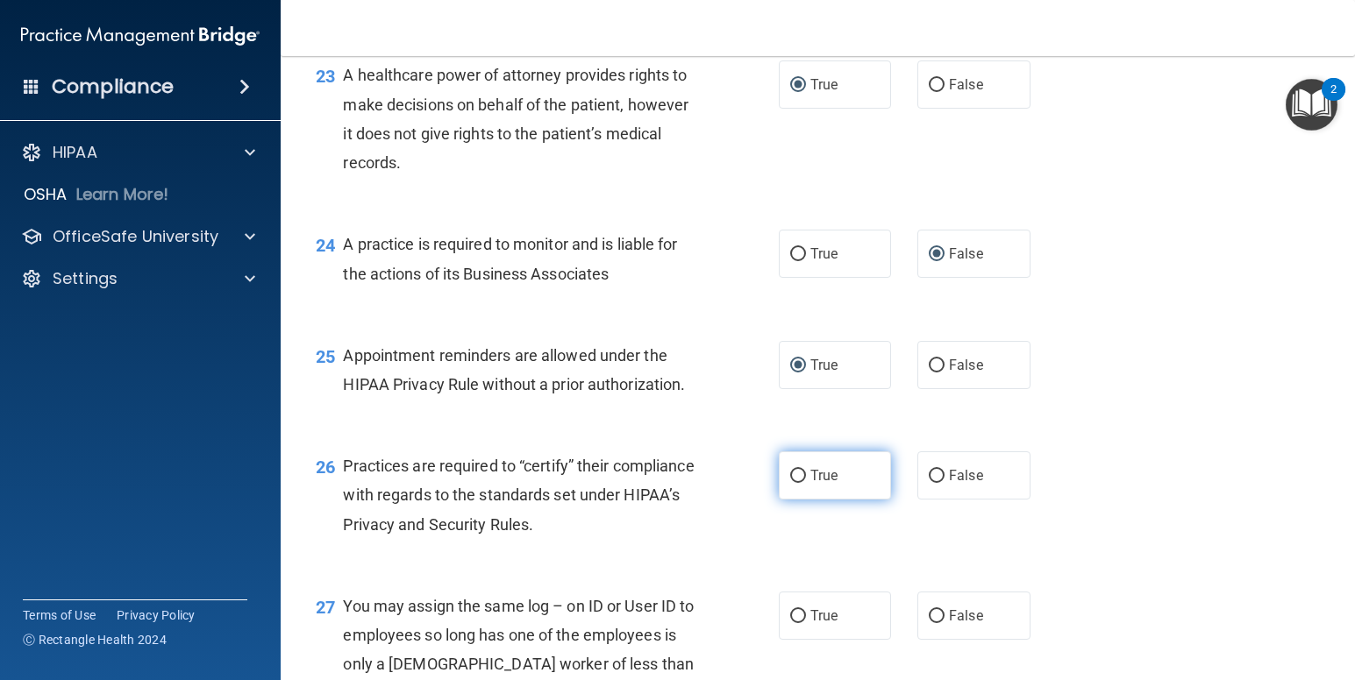
click at [790, 470] on input "True" at bounding box center [798, 476] width 16 height 13
radio input "true"
click at [929, 473] on input "False" at bounding box center [937, 476] width 16 height 13
radio input "true"
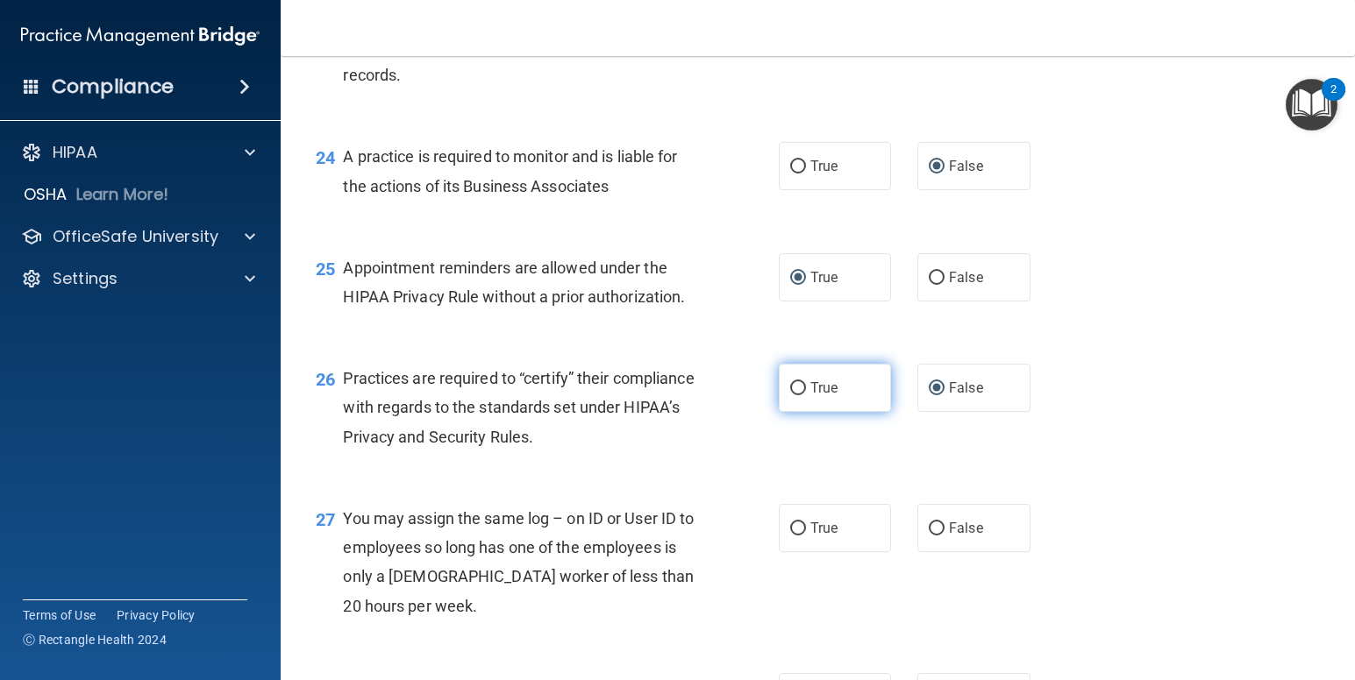
click at [790, 384] on input "True" at bounding box center [798, 388] width 16 height 13
radio input "true"
radio input "false"
click at [929, 276] on input "False" at bounding box center [937, 278] width 16 height 13
radio input "true"
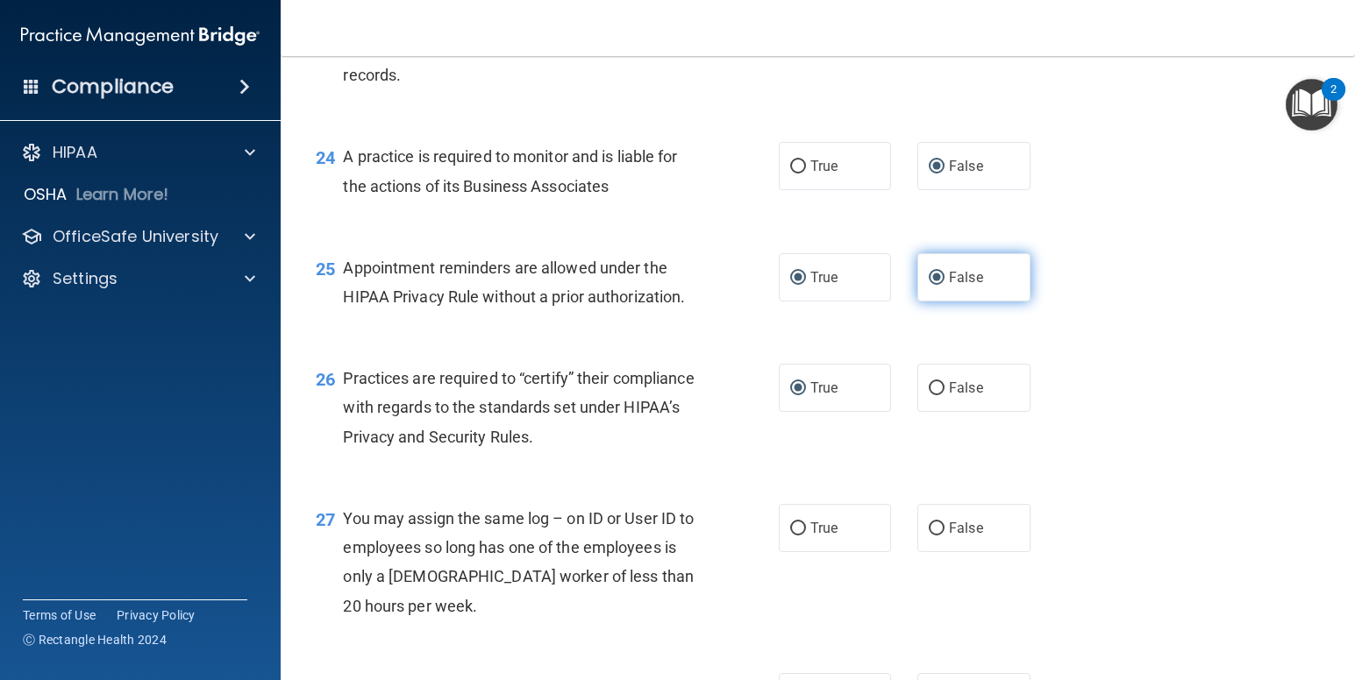
radio input "false"
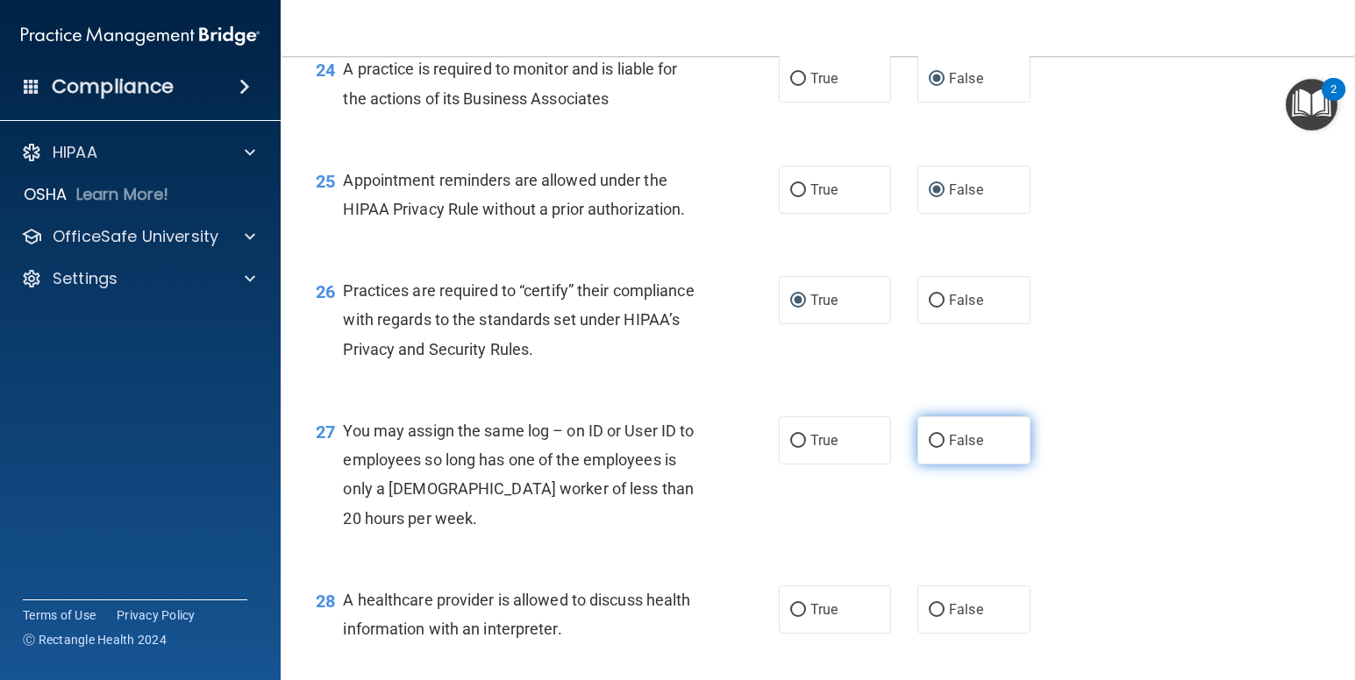
click at [929, 444] on input "False" at bounding box center [937, 441] width 16 height 13
radio input "true"
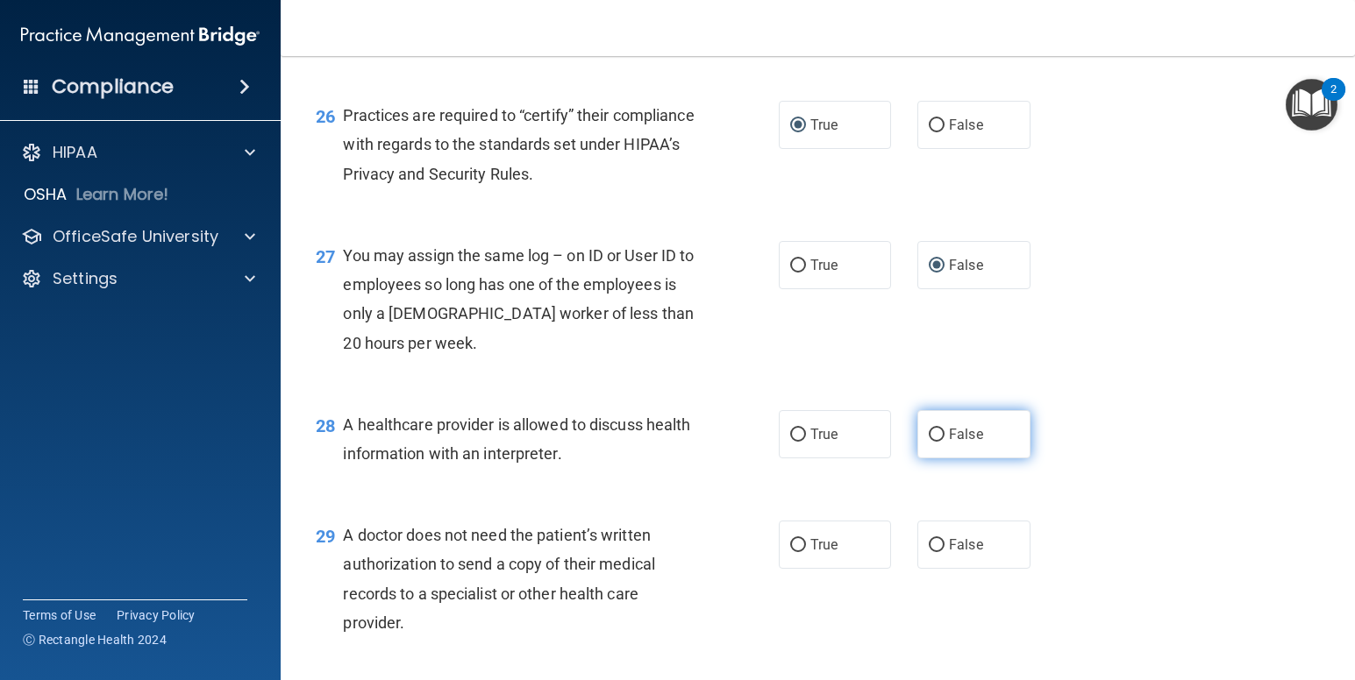
click at [934, 430] on input "False" at bounding box center [937, 435] width 16 height 13
radio input "true"
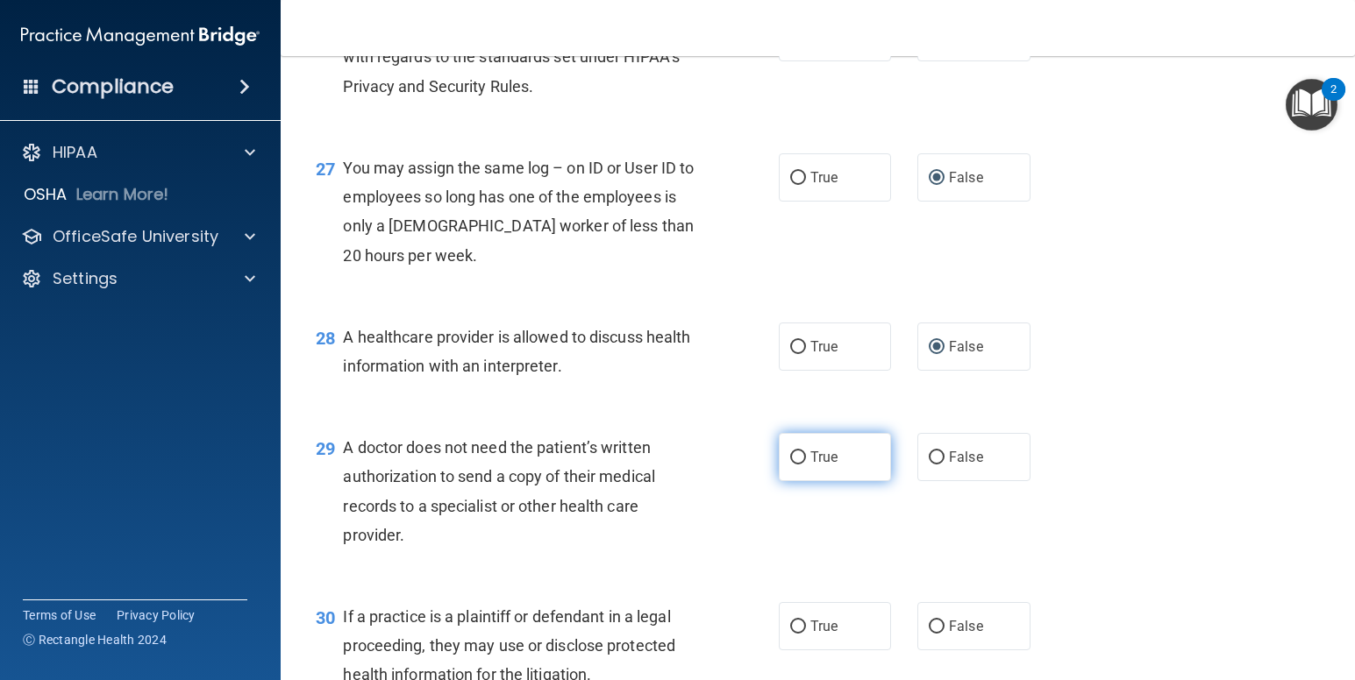
click at [792, 457] on input "True" at bounding box center [798, 458] width 16 height 13
radio input "true"
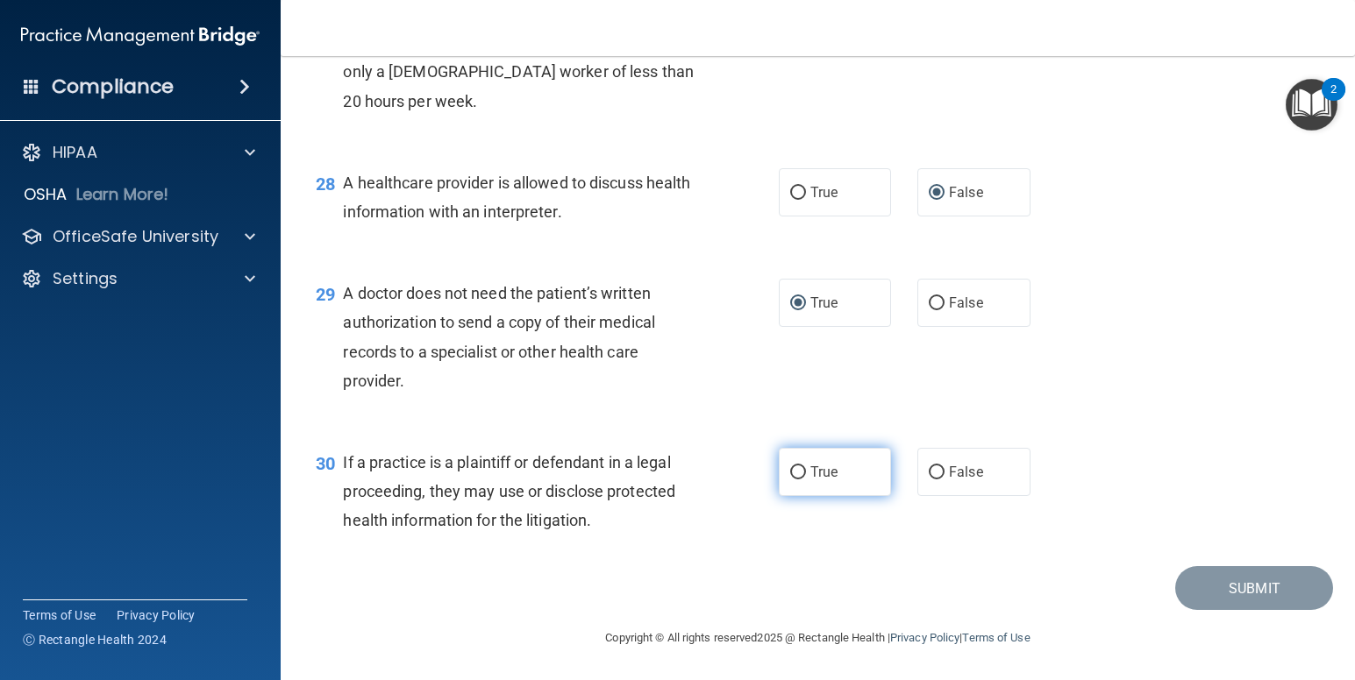
click at [791, 476] on input "True" at bounding box center [798, 472] width 16 height 13
radio input "true"
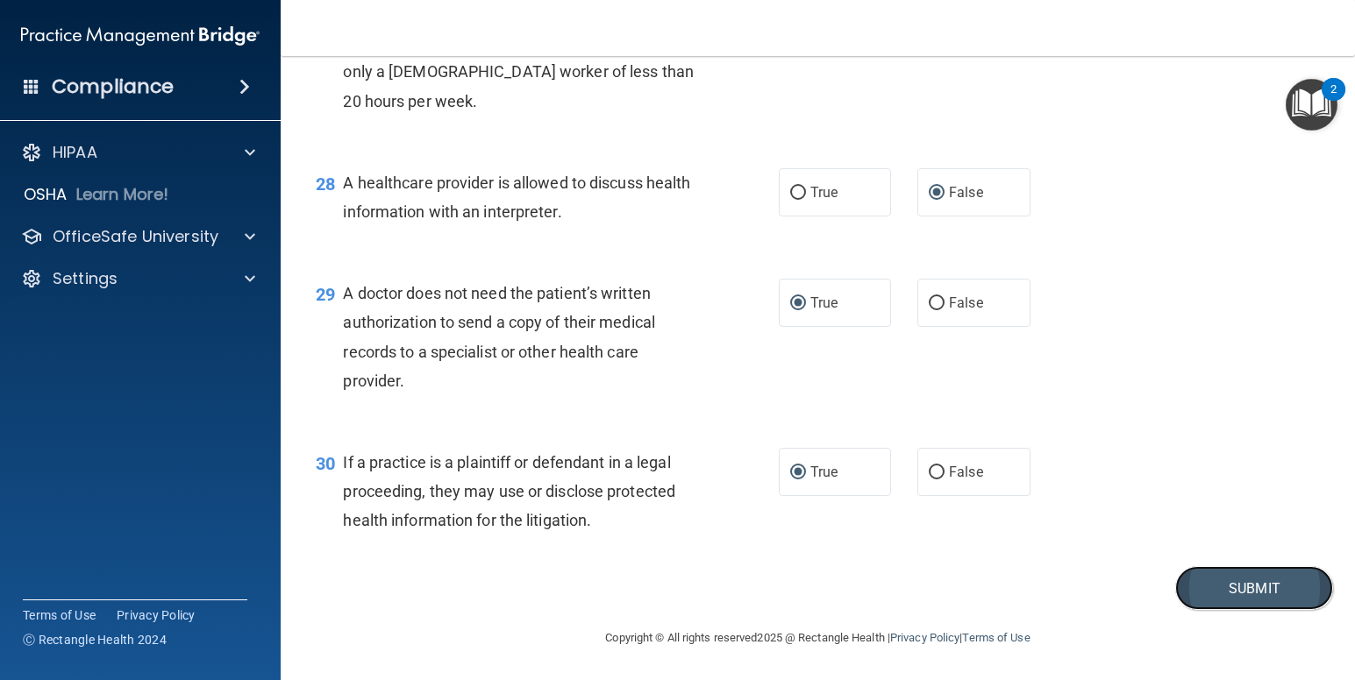
click at [1233, 587] on button "Submit" at bounding box center [1254, 588] width 158 height 45
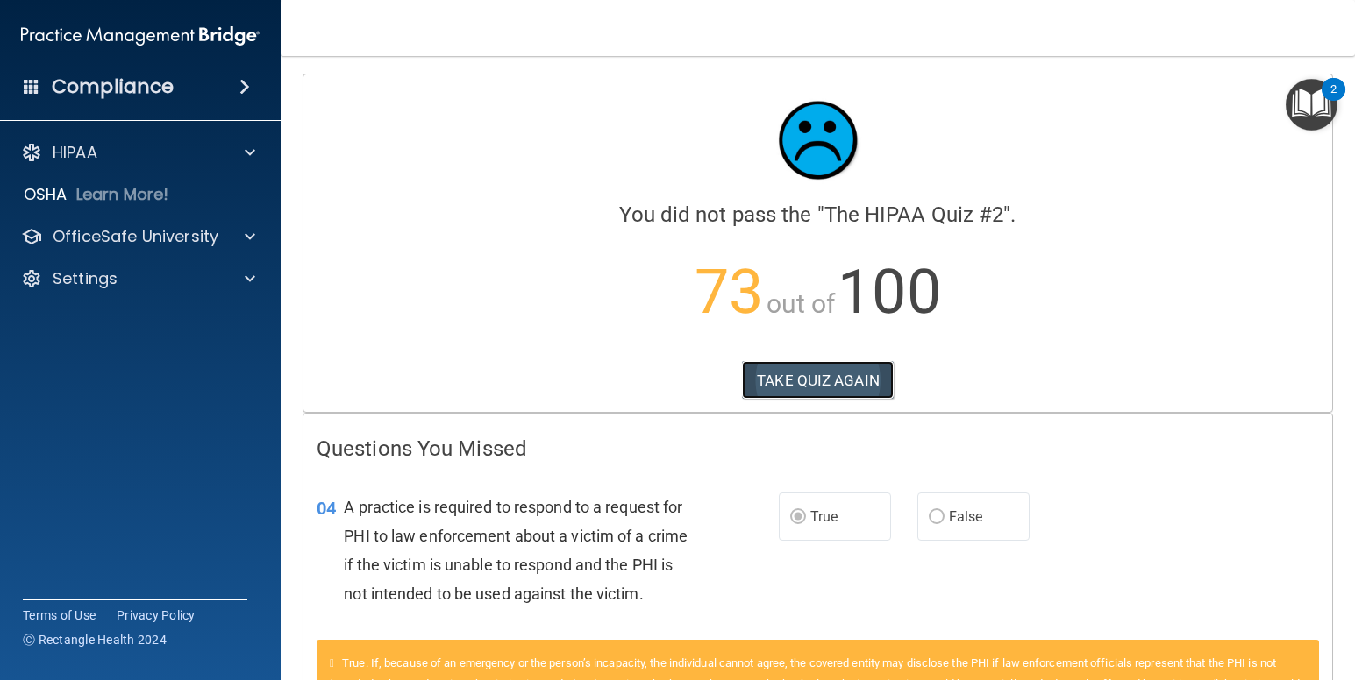
click at [844, 381] on button "TAKE QUIZ AGAIN" at bounding box center [818, 380] width 152 height 39
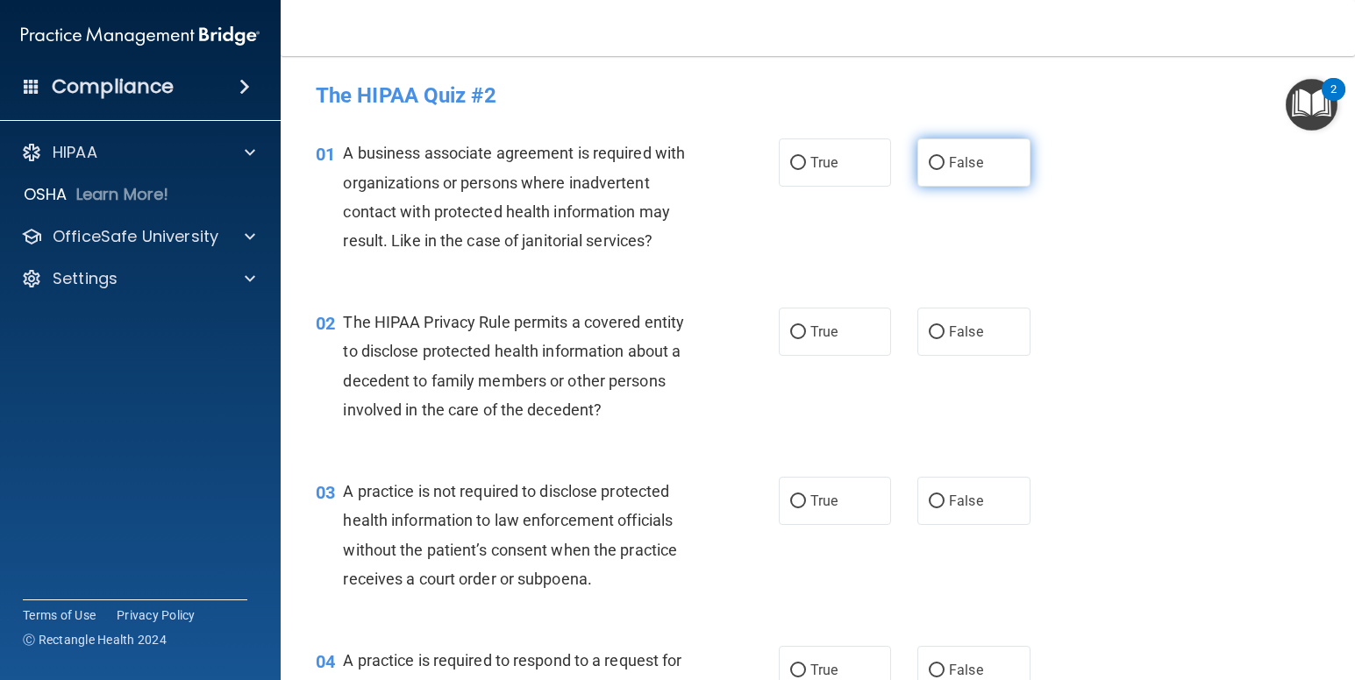
click at [929, 164] on input "False" at bounding box center [937, 163] width 16 height 13
radio input "true"
click at [791, 332] on input "True" at bounding box center [798, 332] width 16 height 13
radio input "true"
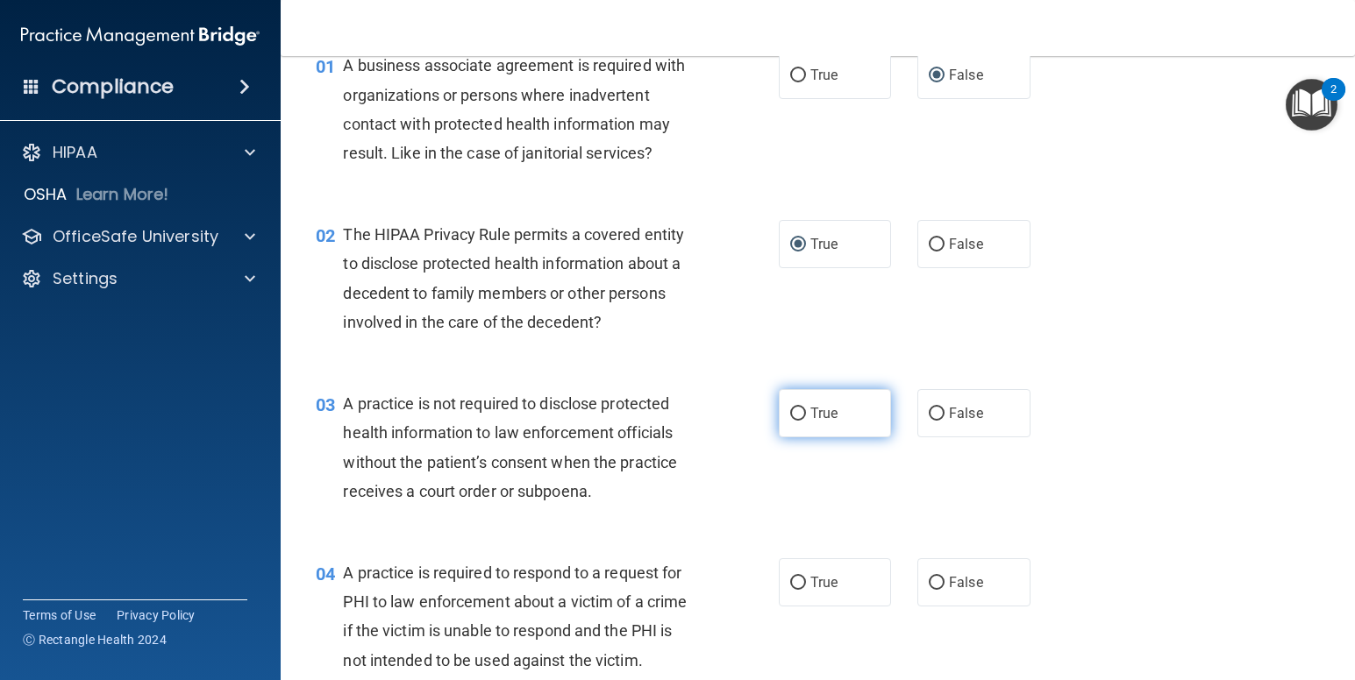
click at [790, 416] on input "True" at bounding box center [798, 414] width 16 height 13
radio input "true"
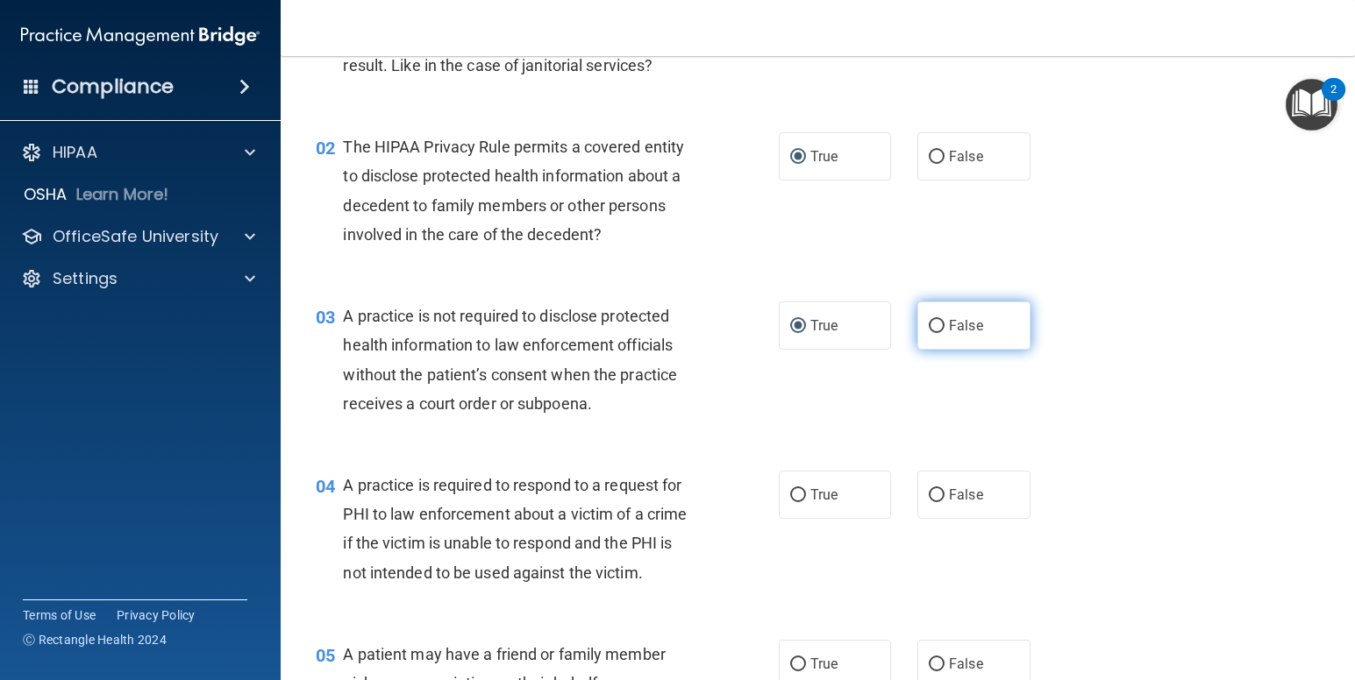
click at [929, 324] on input "False" at bounding box center [937, 326] width 16 height 13
radio input "true"
radio input "false"
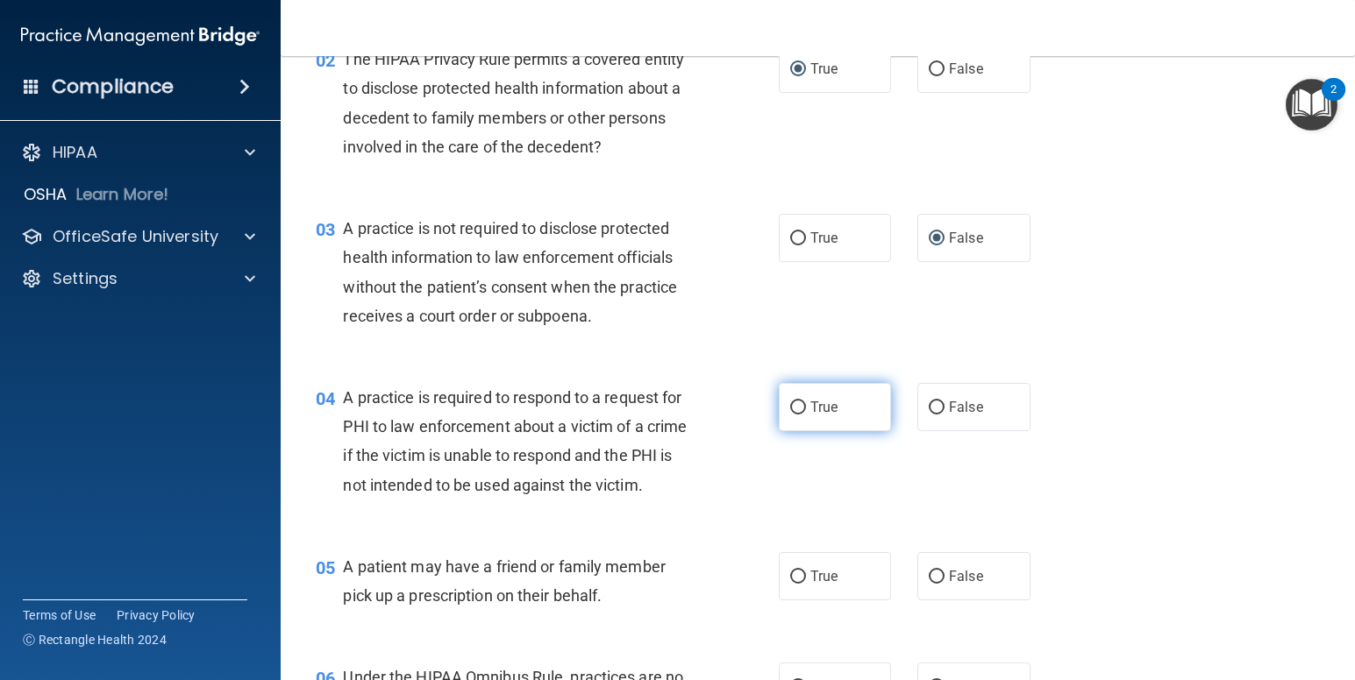
click at [790, 407] on input "True" at bounding box center [798, 408] width 16 height 13
radio input "true"
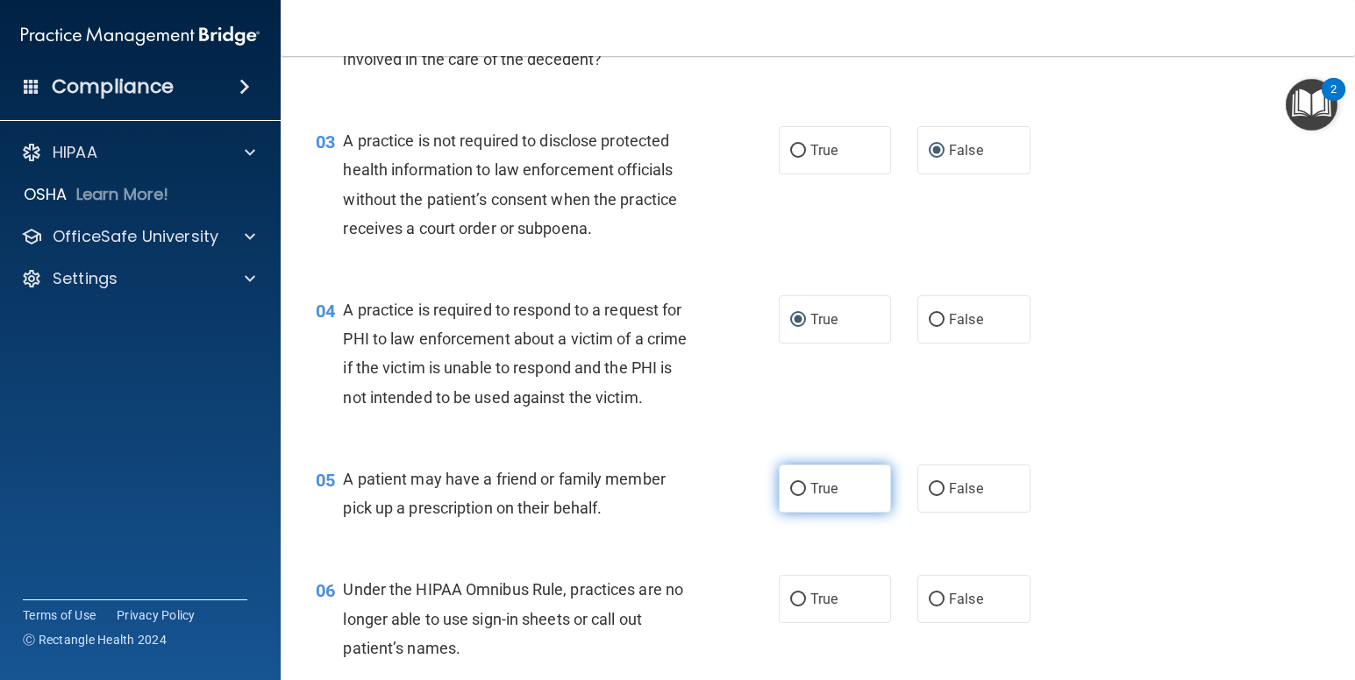
click at [795, 488] on input "True" at bounding box center [798, 489] width 16 height 13
radio input "true"
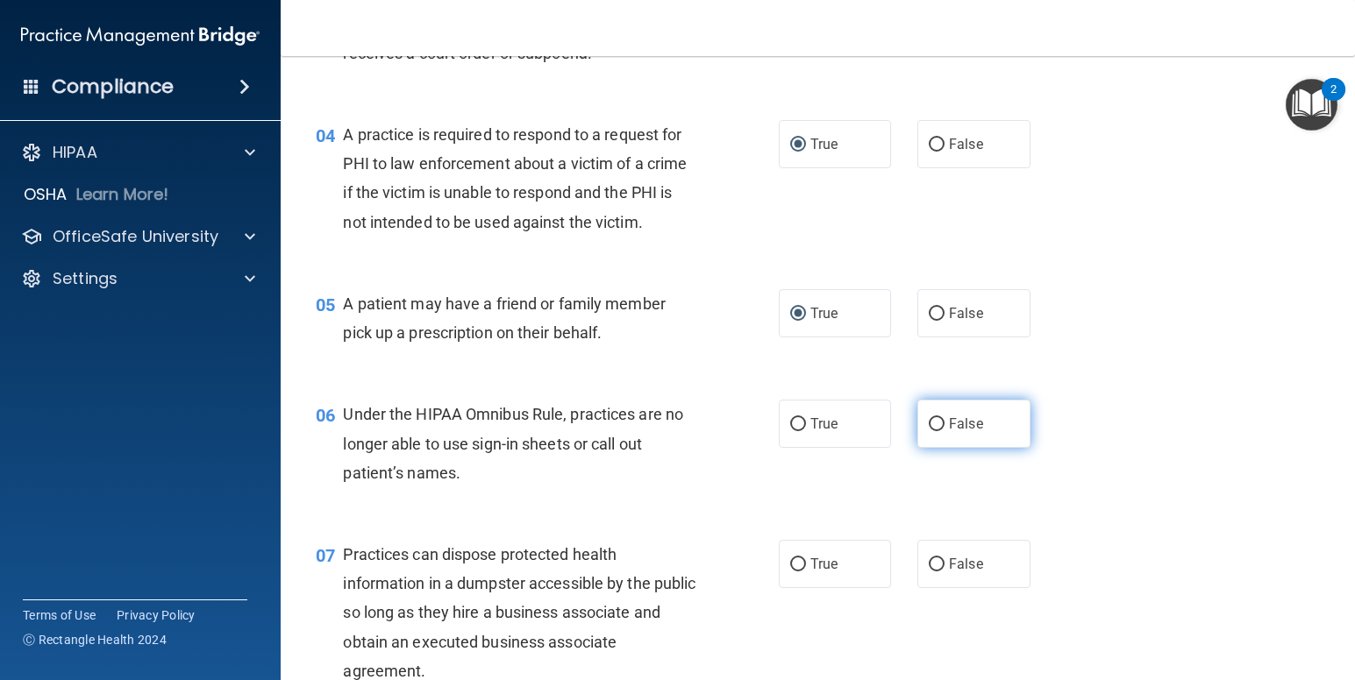
click at [929, 422] on input "False" at bounding box center [937, 424] width 16 height 13
radio input "true"
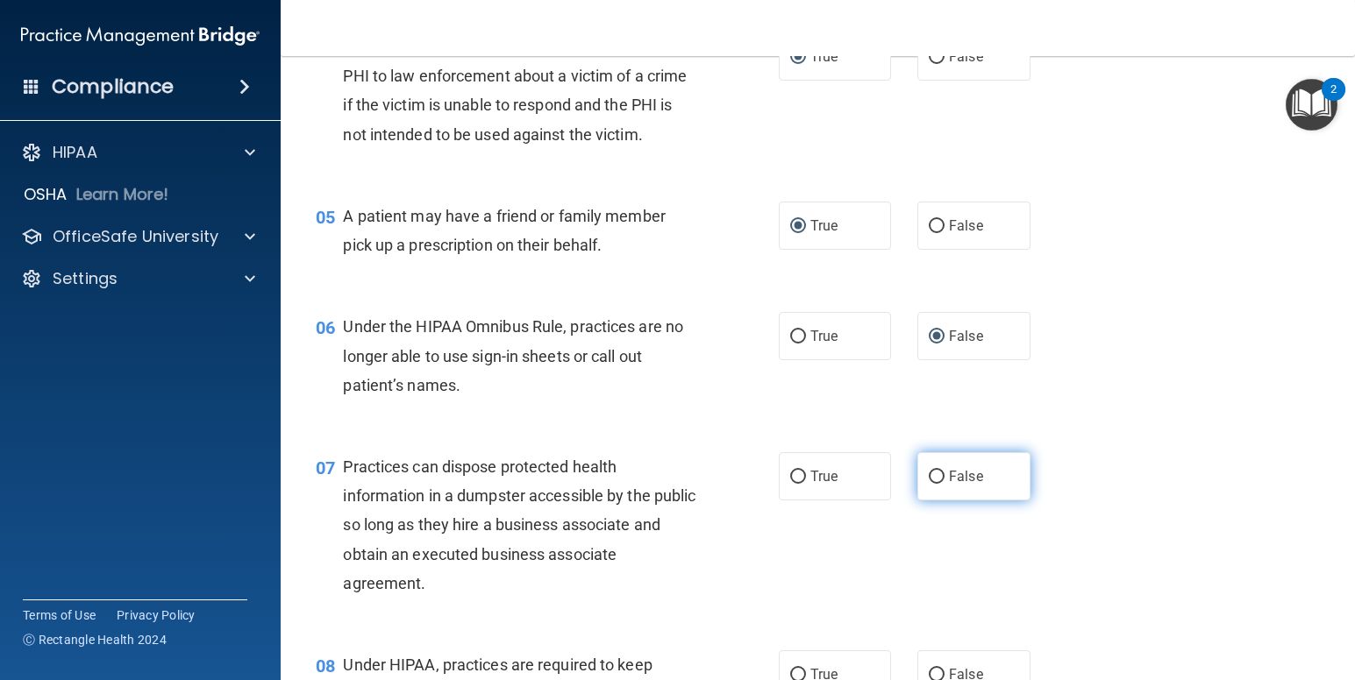
click at [929, 479] on input "False" at bounding box center [937, 477] width 16 height 13
radio input "true"
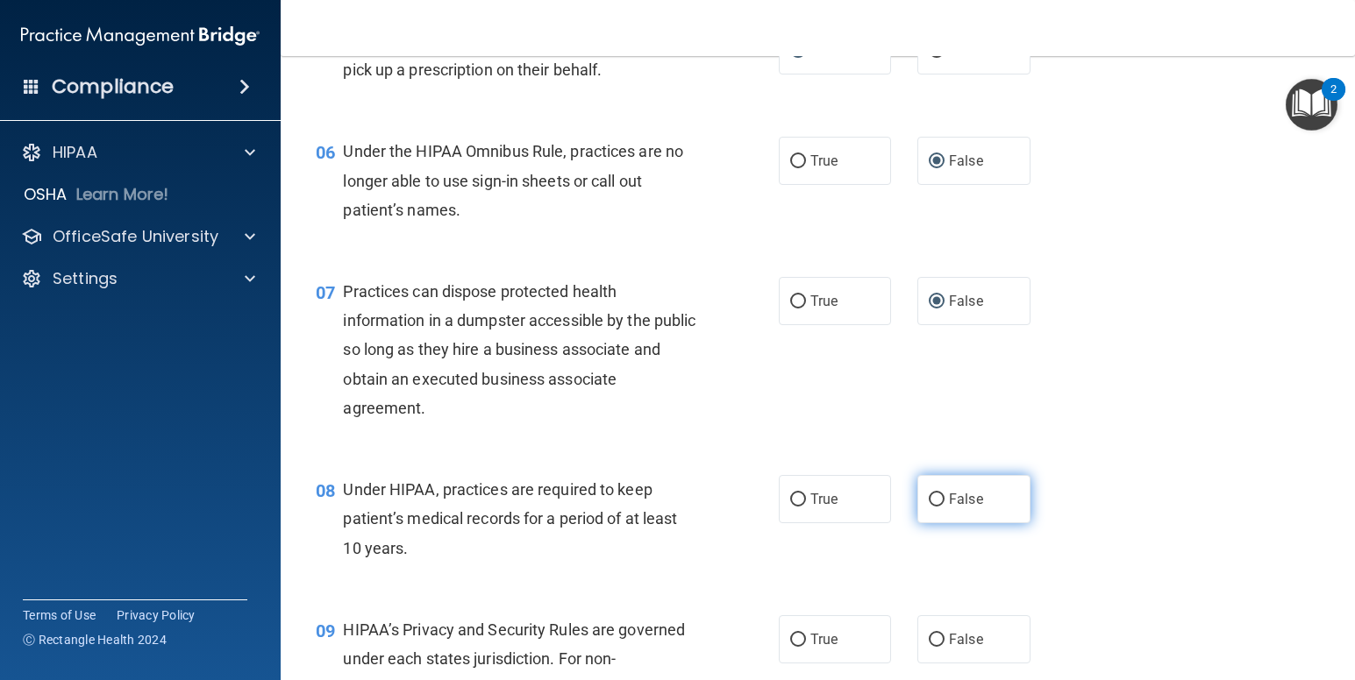
click at [929, 499] on input "False" at bounding box center [937, 500] width 16 height 13
radio input "true"
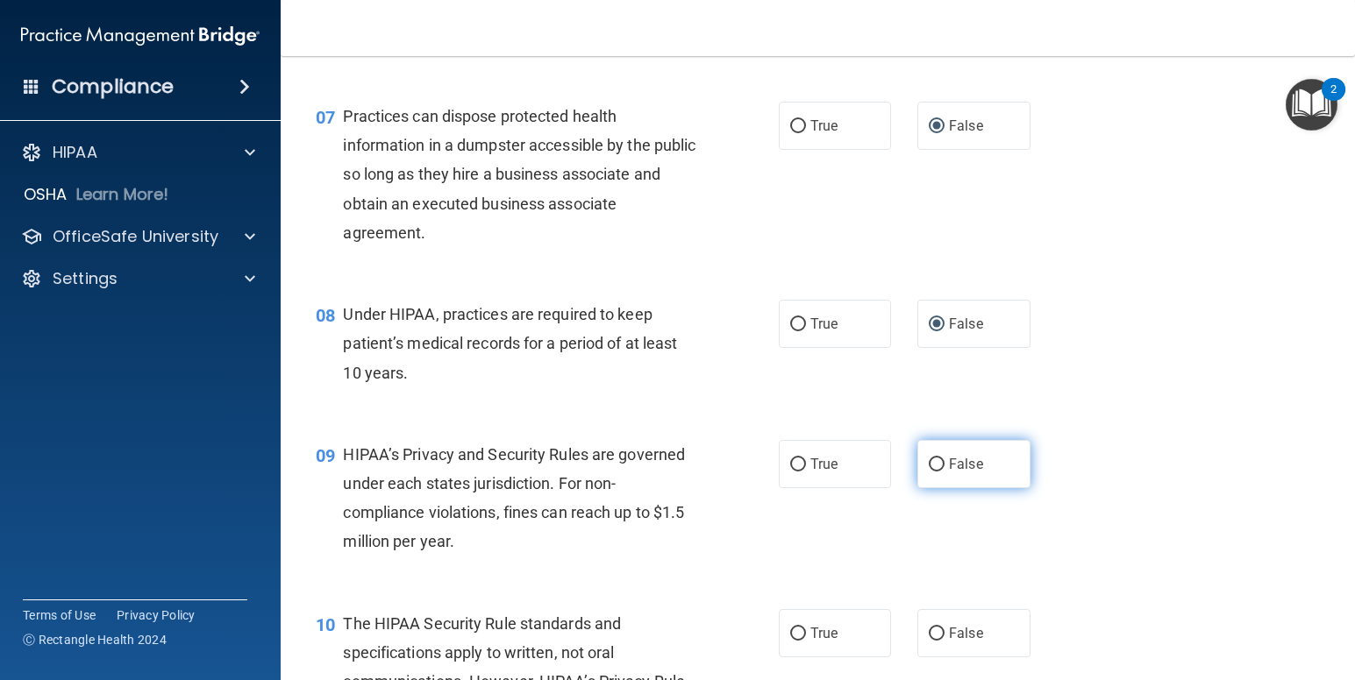
click at [931, 462] on input "False" at bounding box center [937, 465] width 16 height 13
radio input "true"
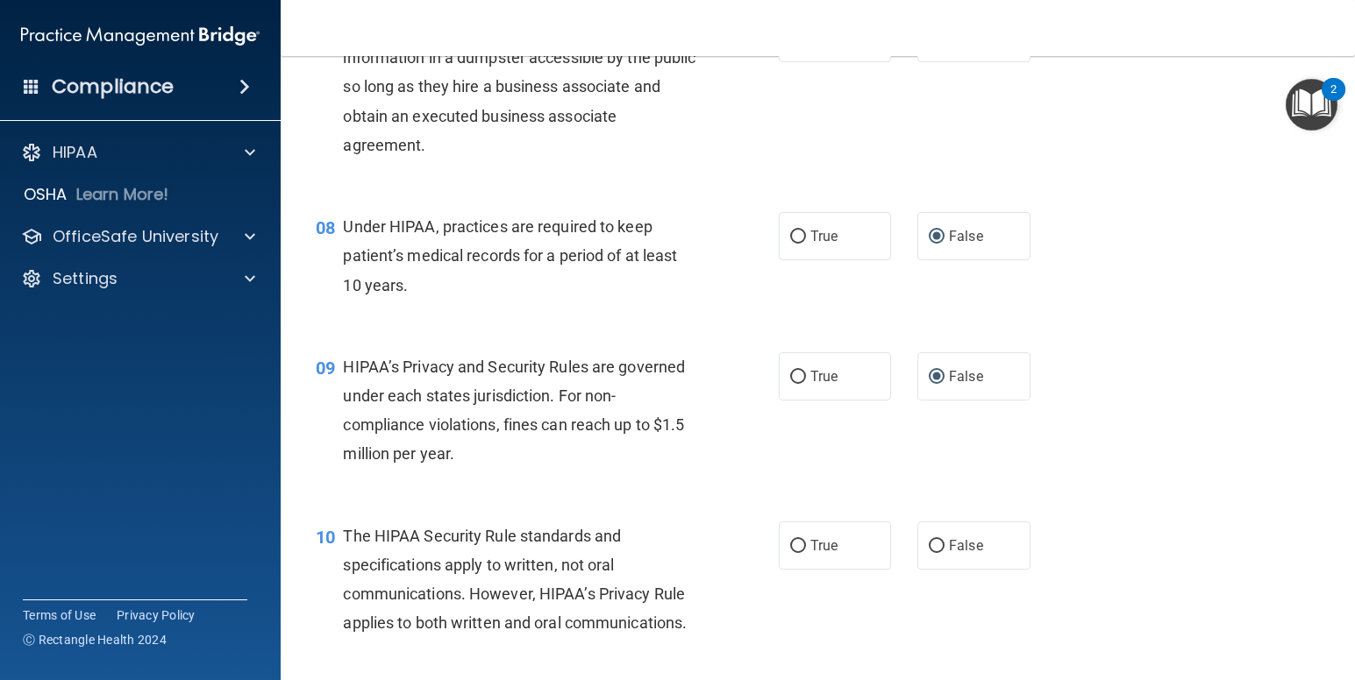
scroll to position [1140, 0]
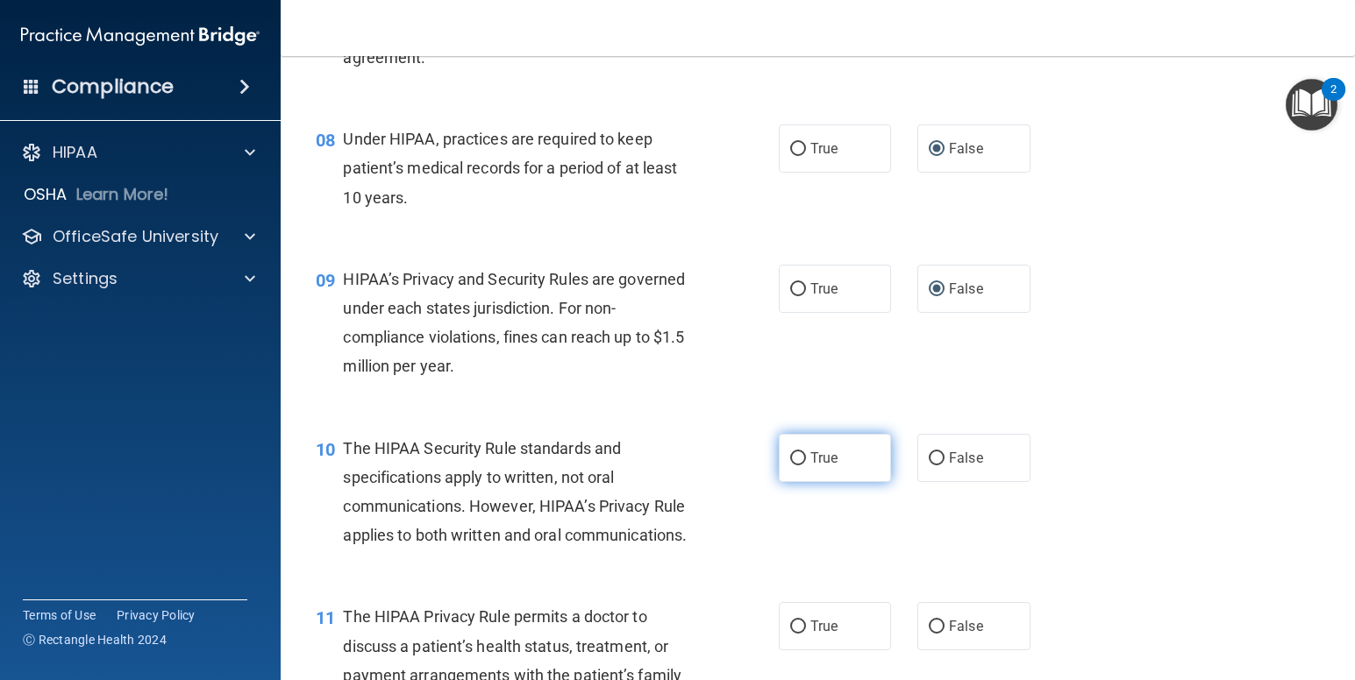
click at [793, 460] on input "True" at bounding box center [798, 458] width 16 height 13
radio input "true"
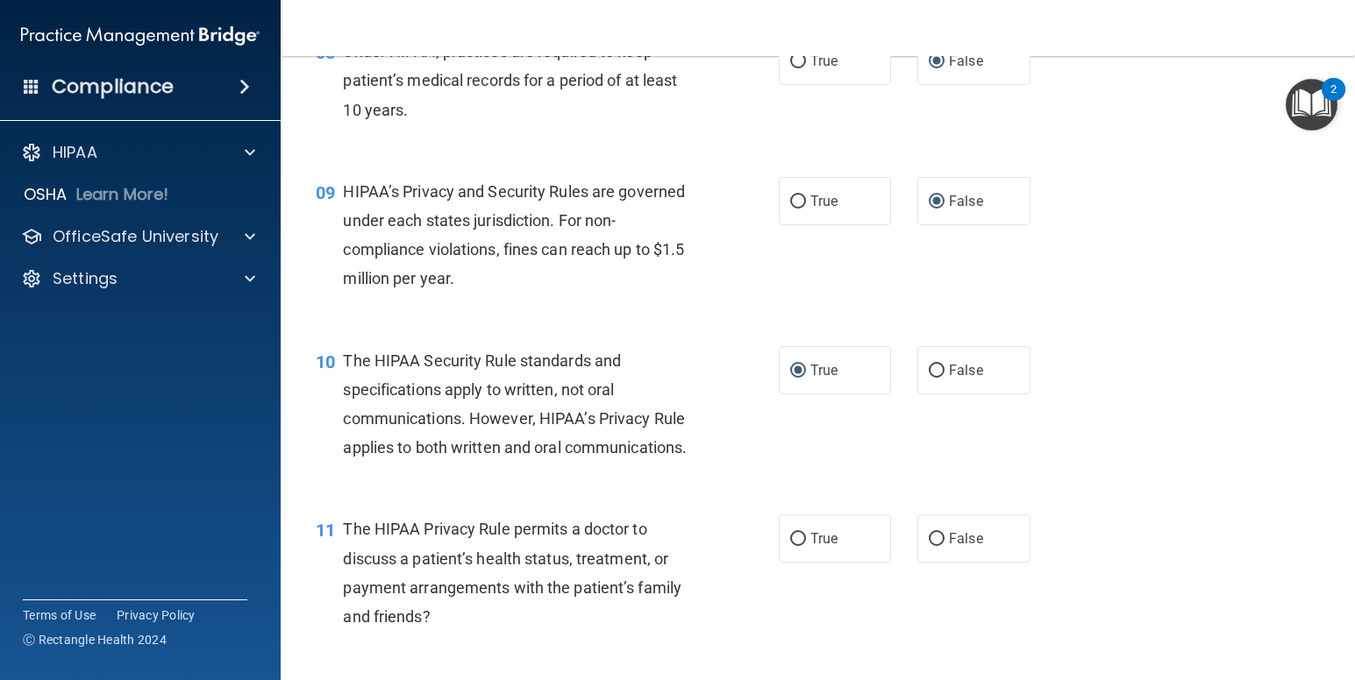
scroll to position [1315, 0]
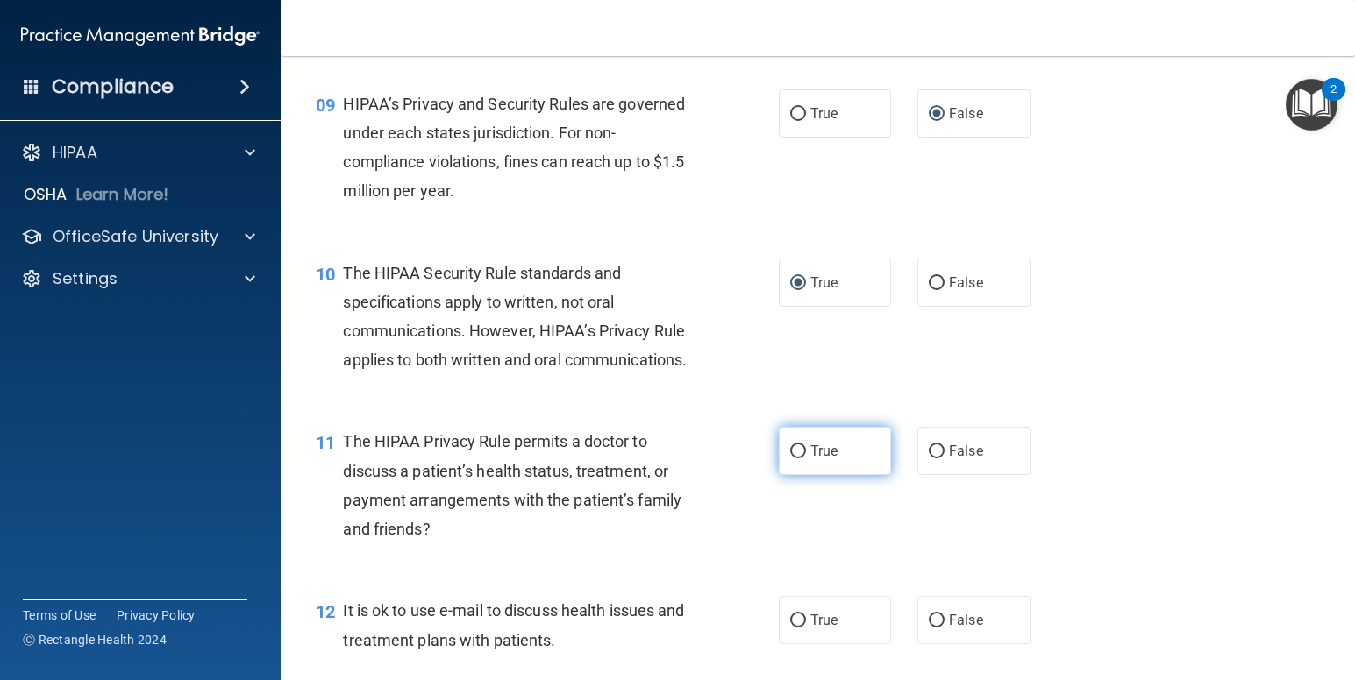
click at [792, 452] on input "True" at bounding box center [798, 451] width 16 height 13
radio input "true"
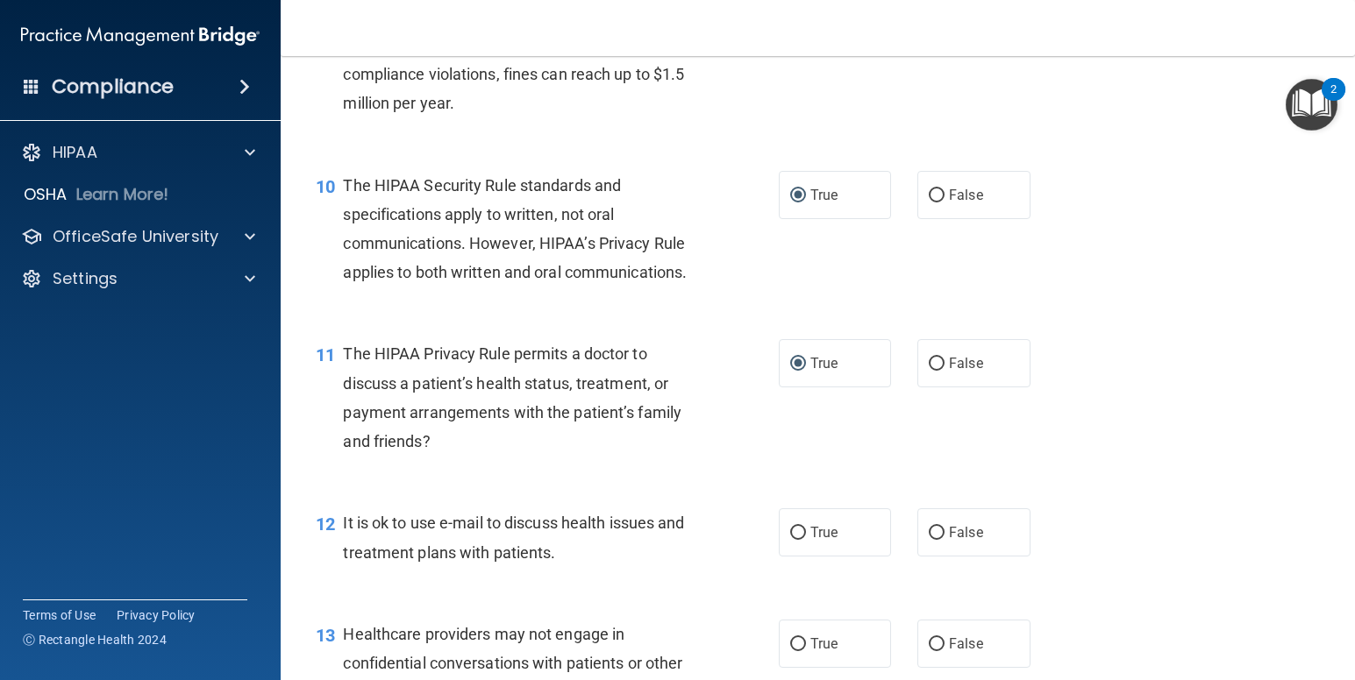
scroll to position [1491, 0]
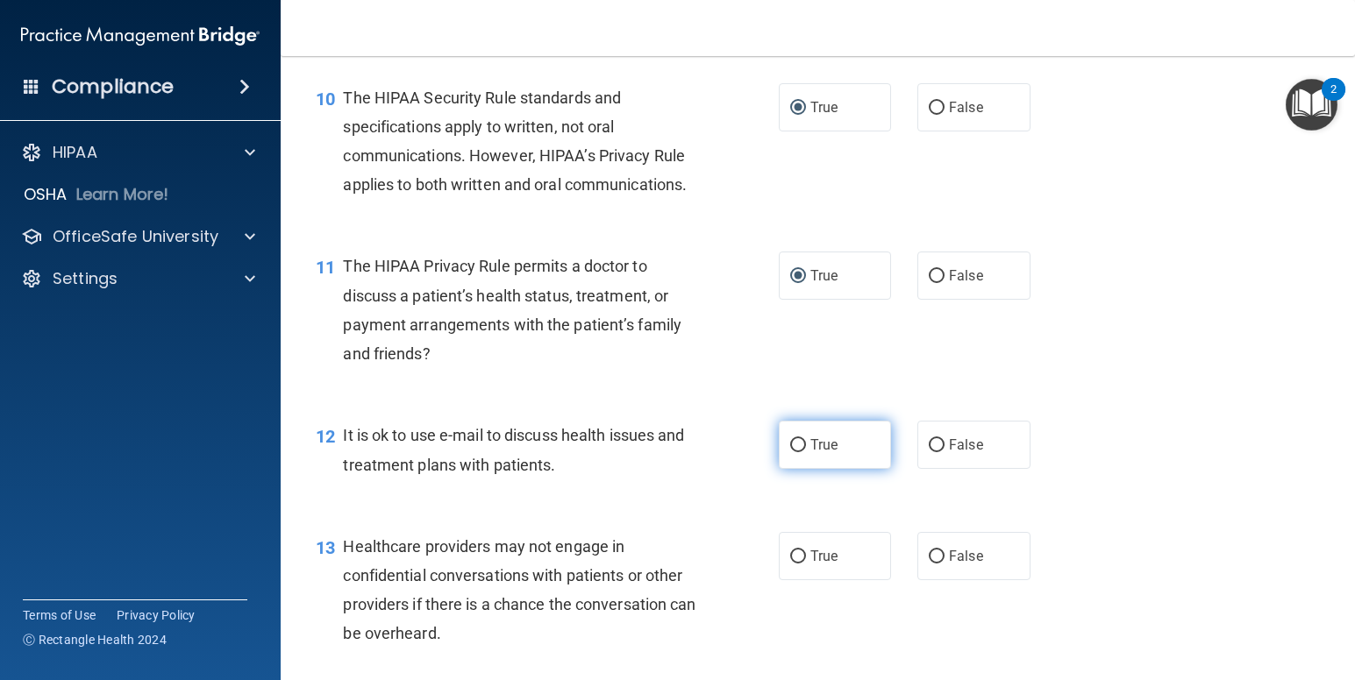
click at [793, 444] on input "True" at bounding box center [798, 445] width 16 height 13
radio input "true"
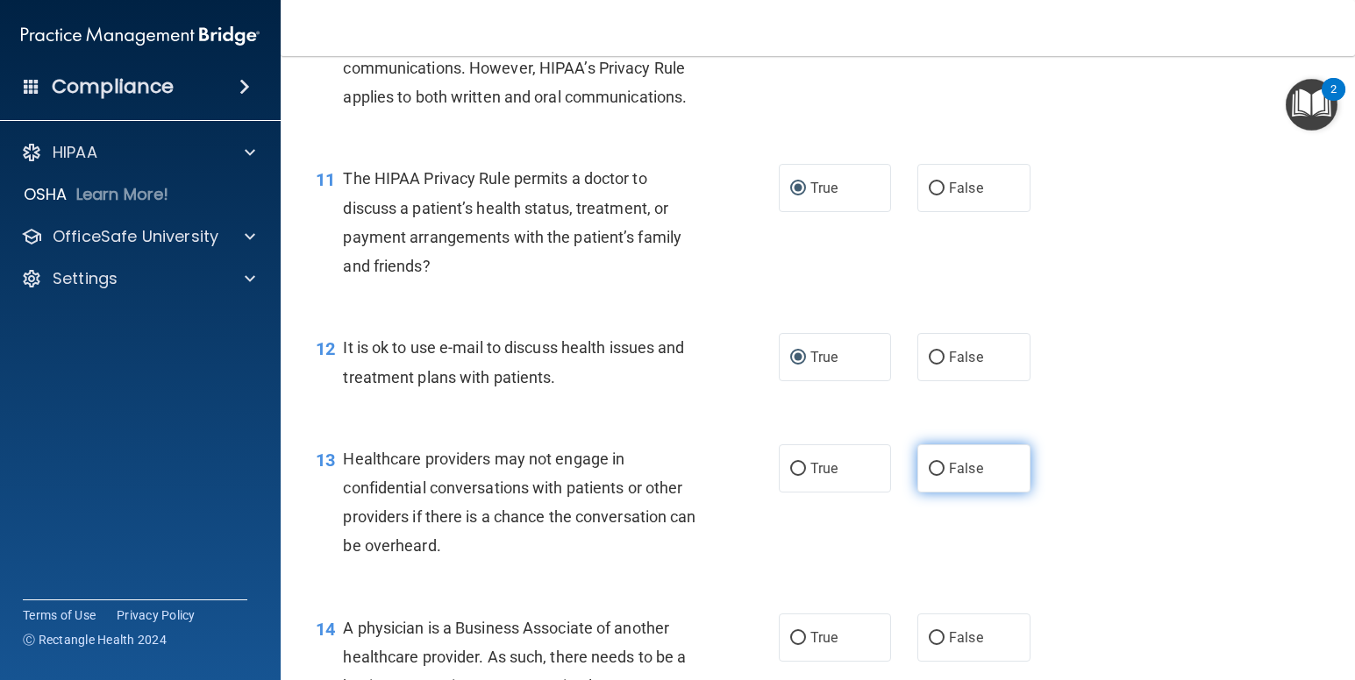
click at [931, 470] on input "False" at bounding box center [937, 469] width 16 height 13
radio input "true"
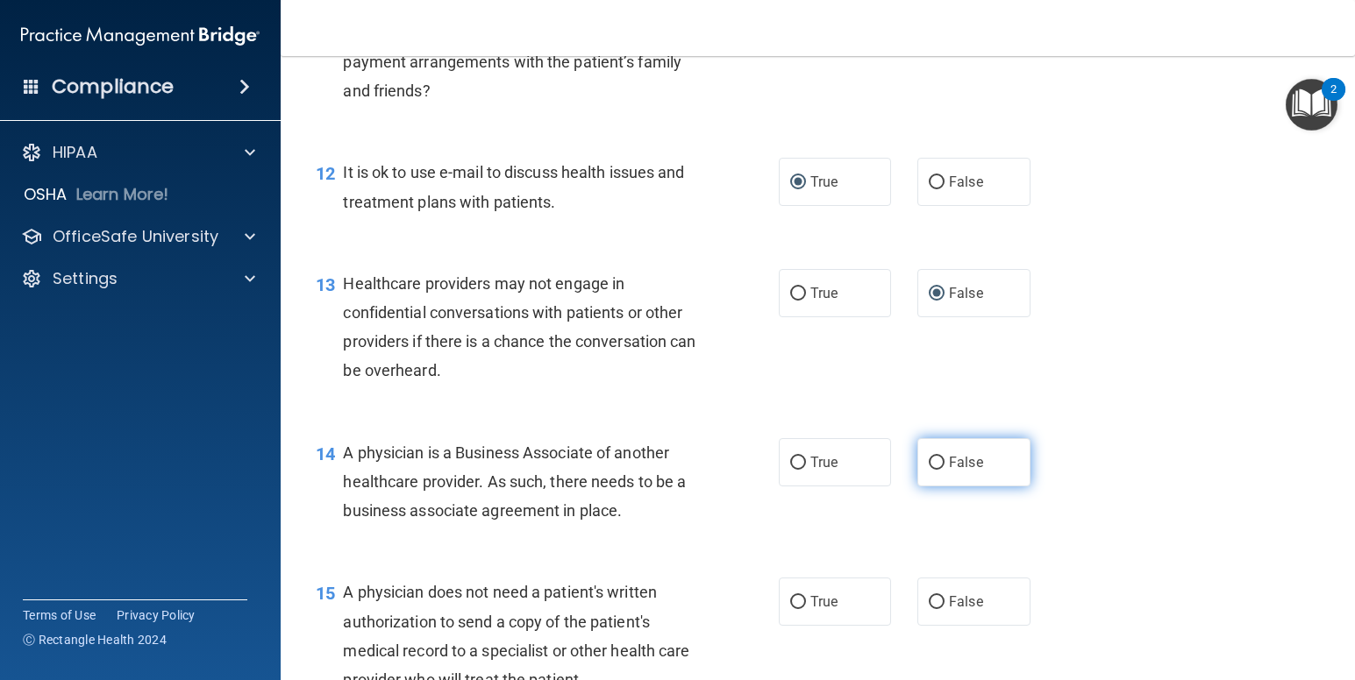
click at [929, 459] on input "False" at bounding box center [937, 463] width 16 height 13
radio input "true"
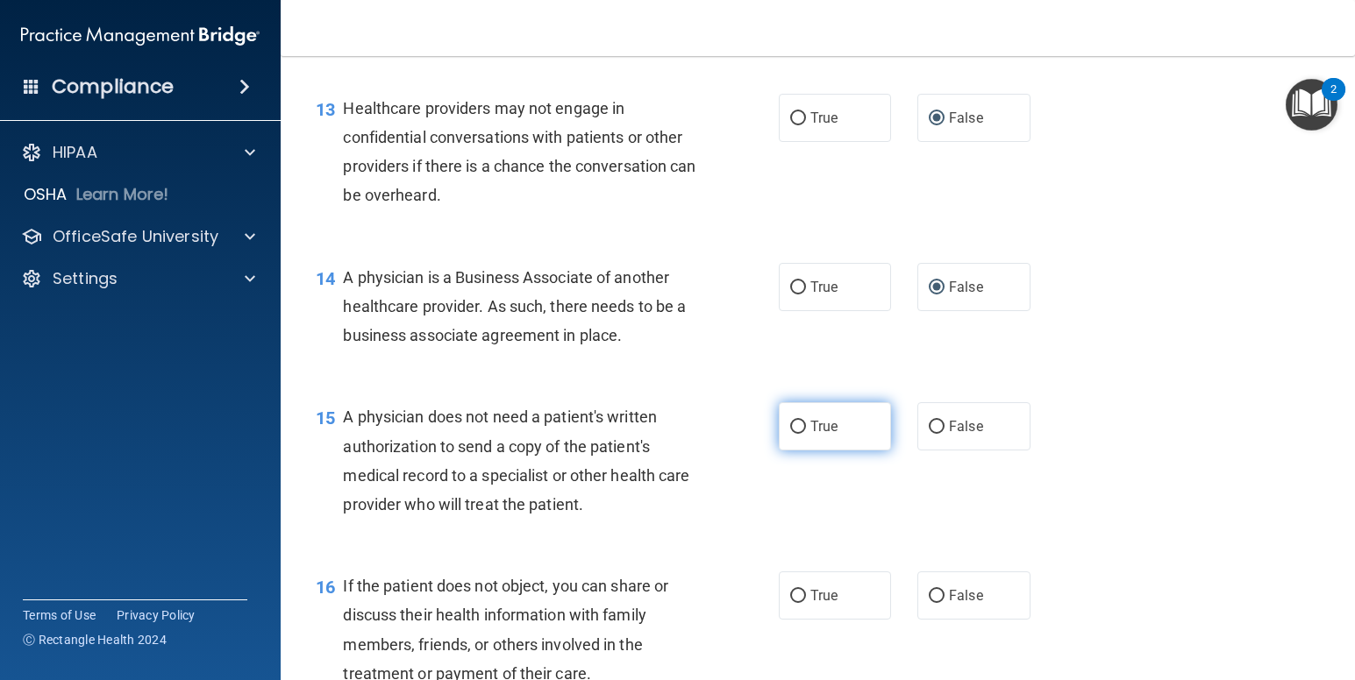
click at [790, 426] on input "True" at bounding box center [798, 427] width 16 height 13
radio input "true"
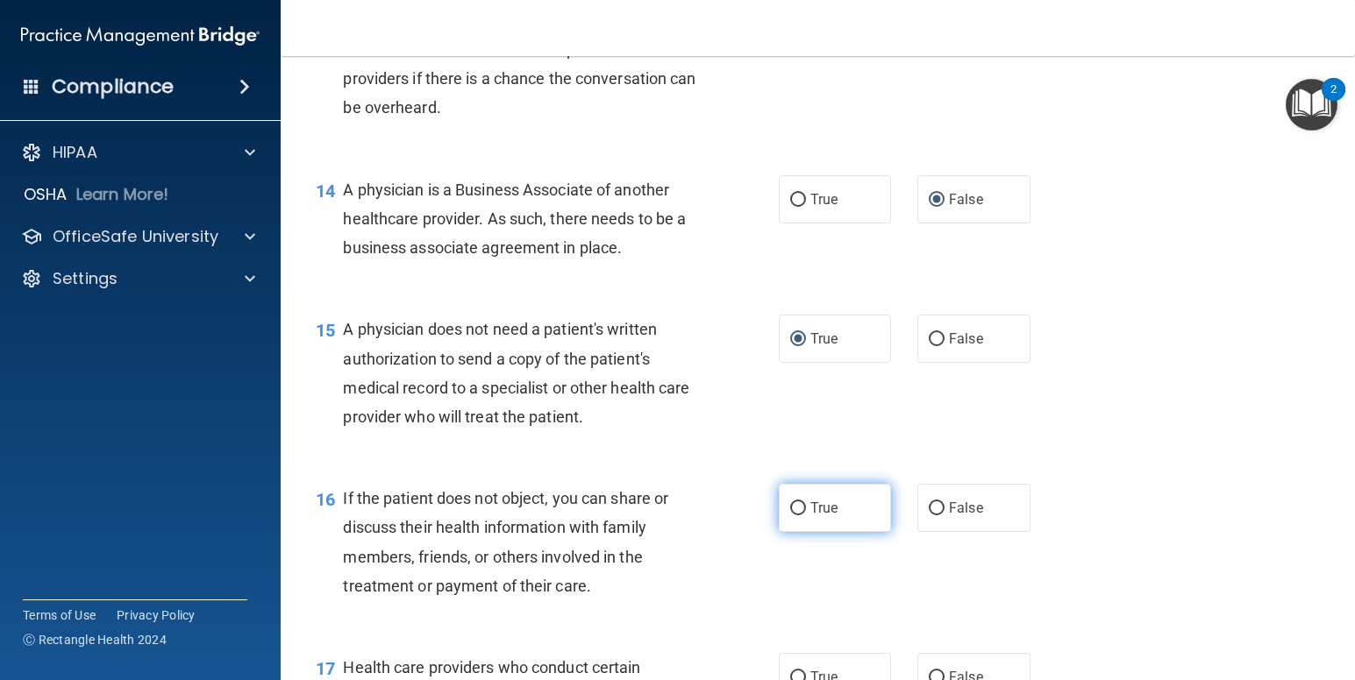
click at [790, 509] on input "True" at bounding box center [798, 508] width 16 height 13
radio input "true"
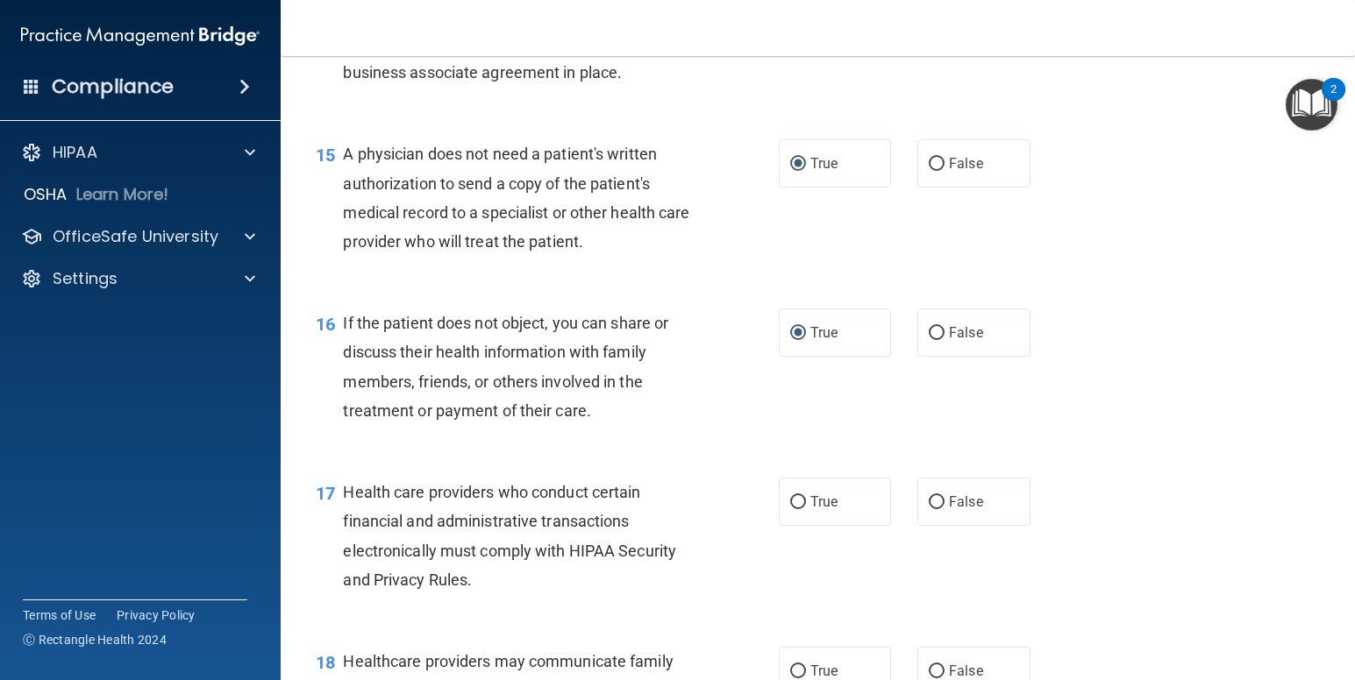
scroll to position [2280, 0]
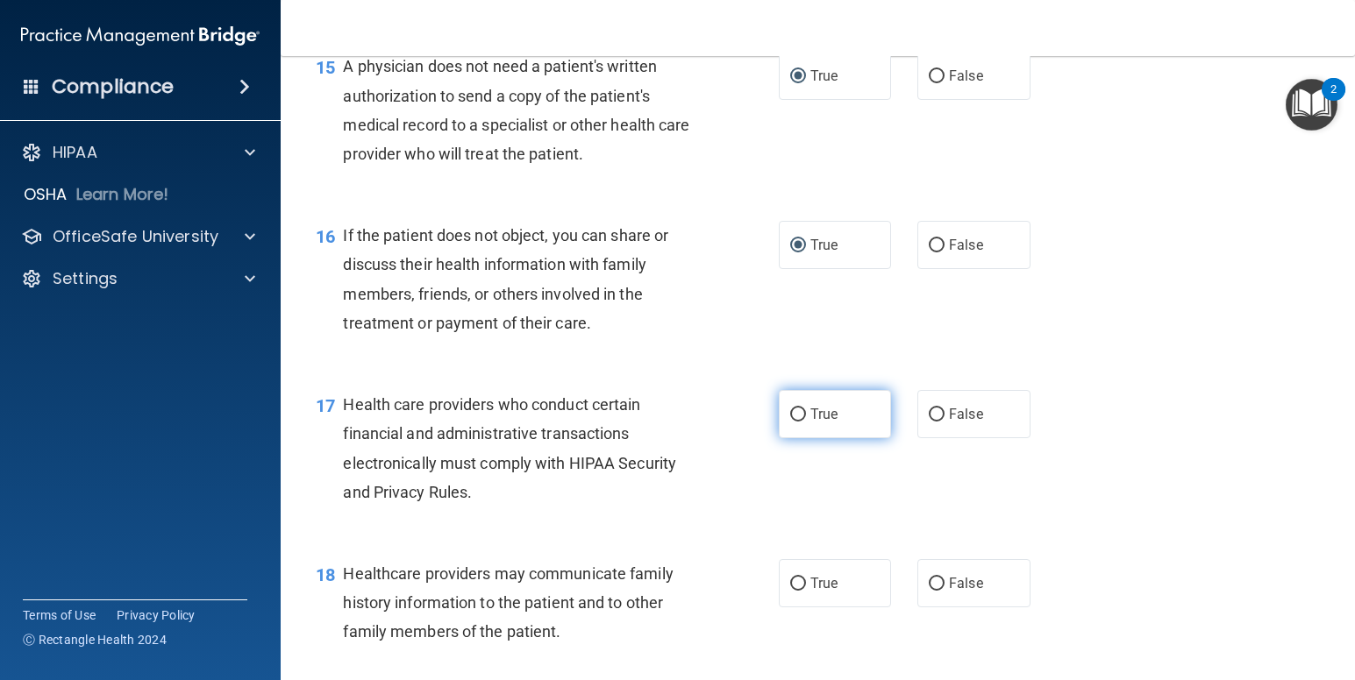
click at [790, 416] on input "True" at bounding box center [798, 415] width 16 height 13
radio input "true"
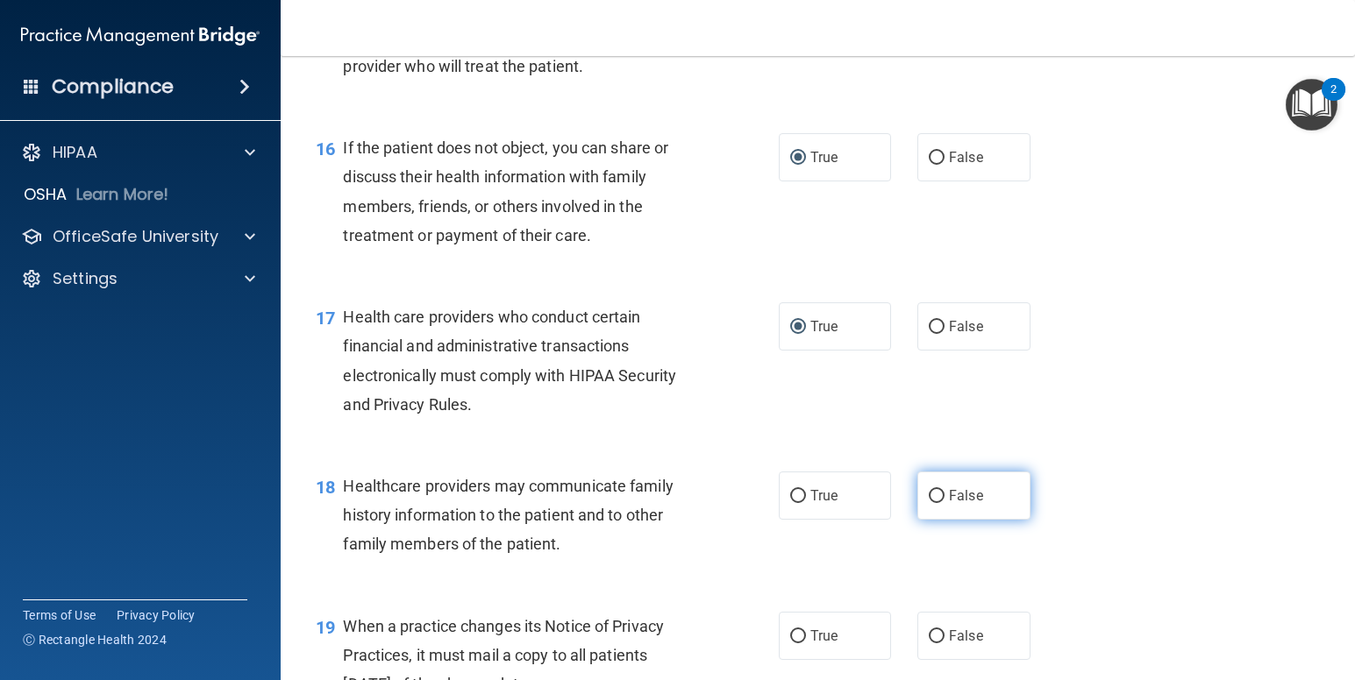
click at [934, 492] on input "False" at bounding box center [937, 496] width 16 height 13
radio input "true"
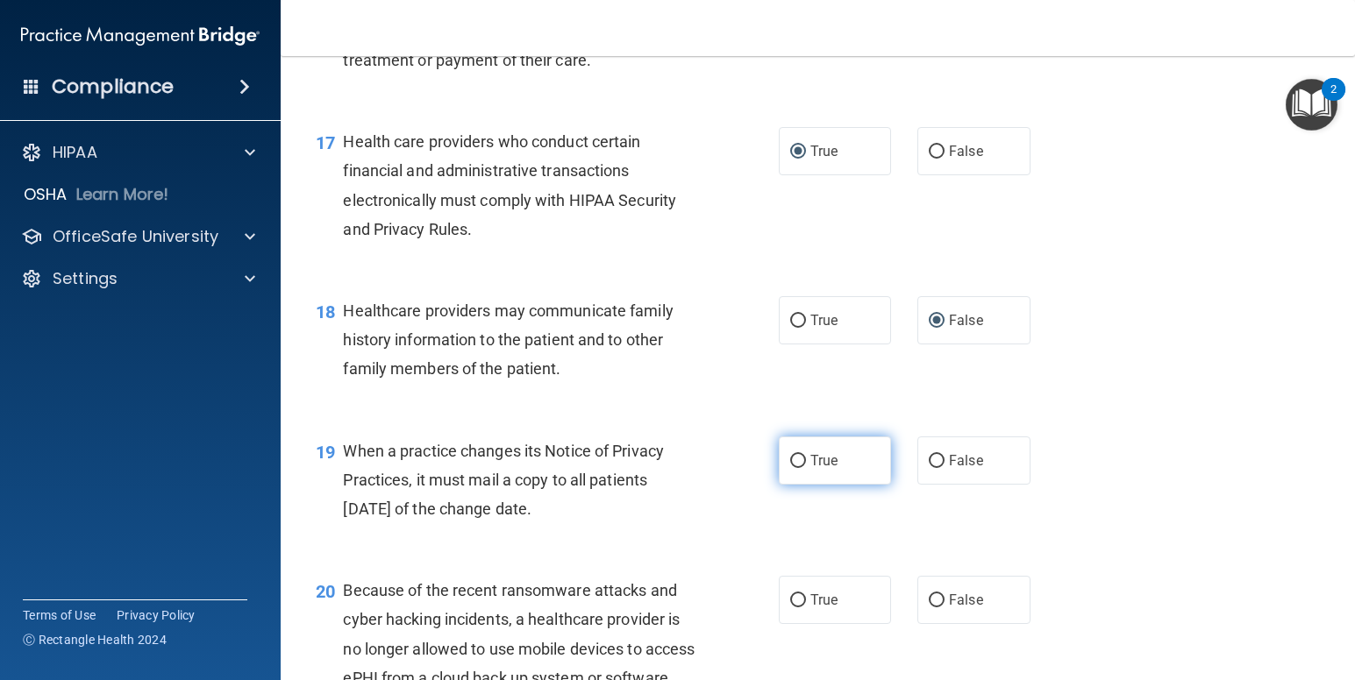
click at [792, 460] on input "True" at bounding box center [798, 461] width 16 height 13
radio input "true"
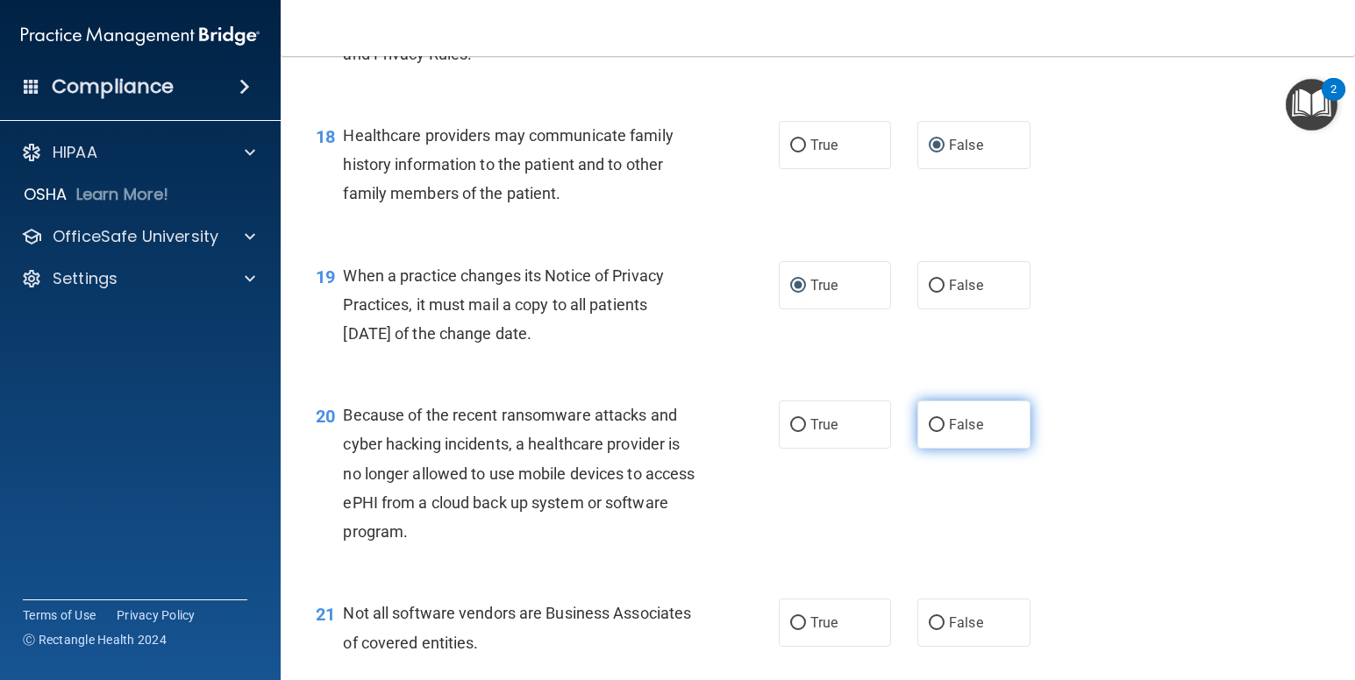
click at [930, 425] on input "False" at bounding box center [937, 425] width 16 height 13
radio input "true"
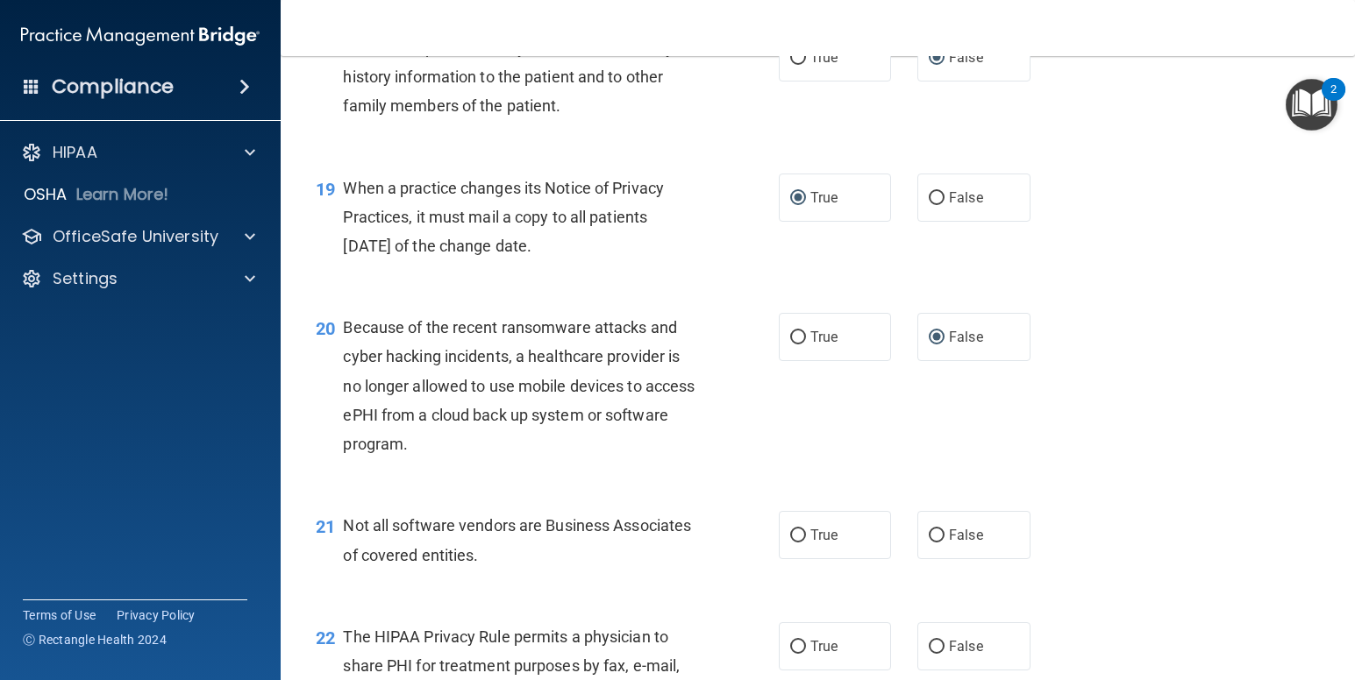
scroll to position [2981, 0]
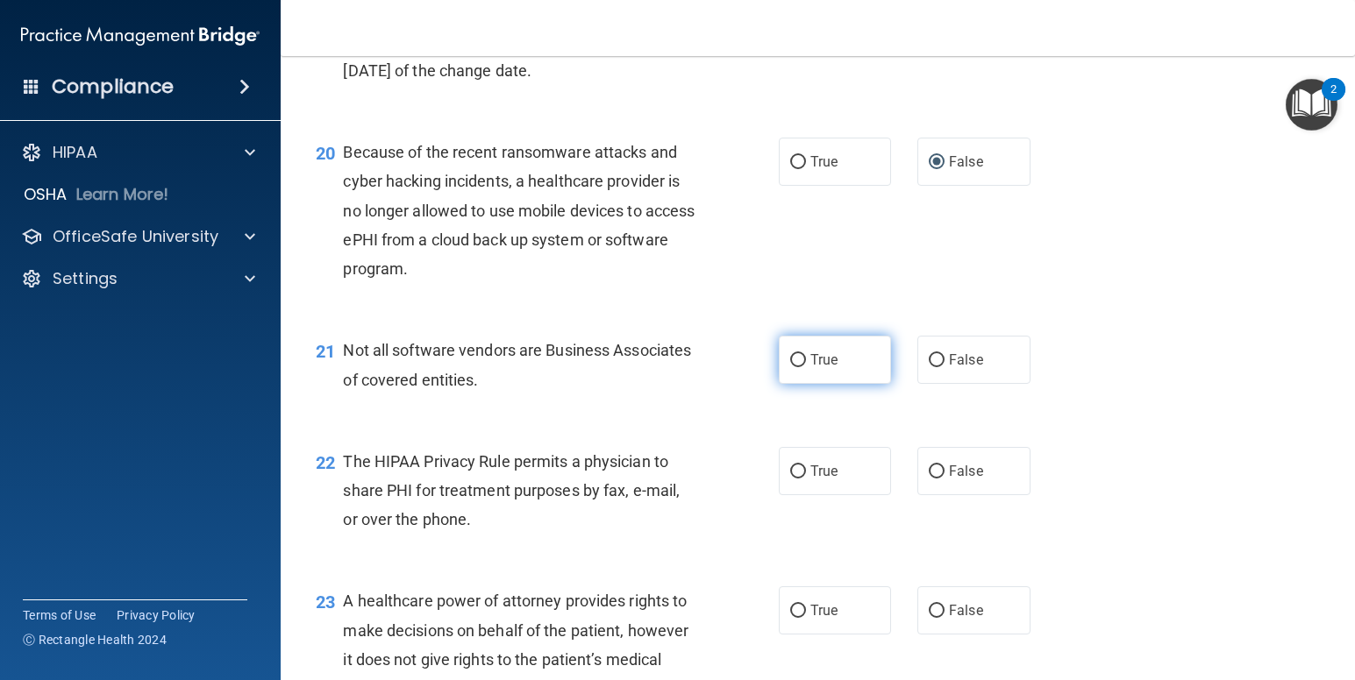
click at [794, 359] on input "True" at bounding box center [798, 360] width 16 height 13
radio input "true"
click at [794, 468] on input "True" at bounding box center [798, 472] width 16 height 13
radio input "true"
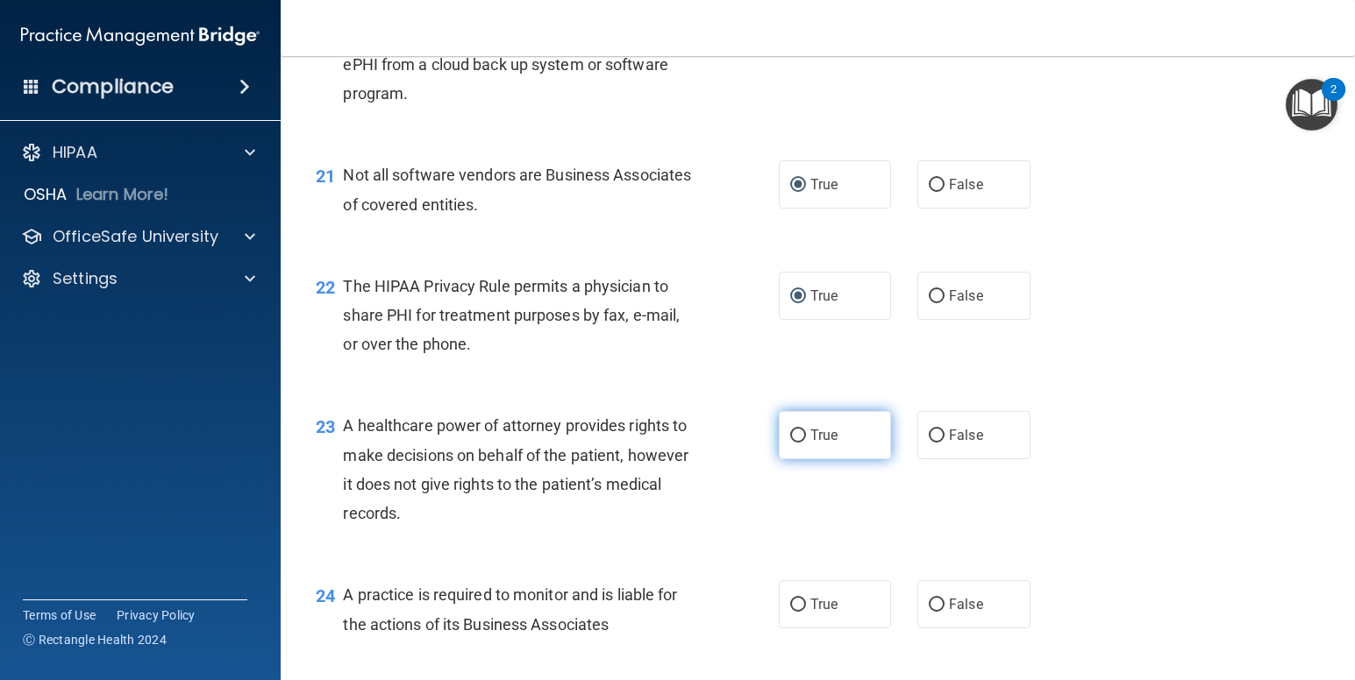
click at [794, 434] on input "True" at bounding box center [798, 436] width 16 height 13
radio input "true"
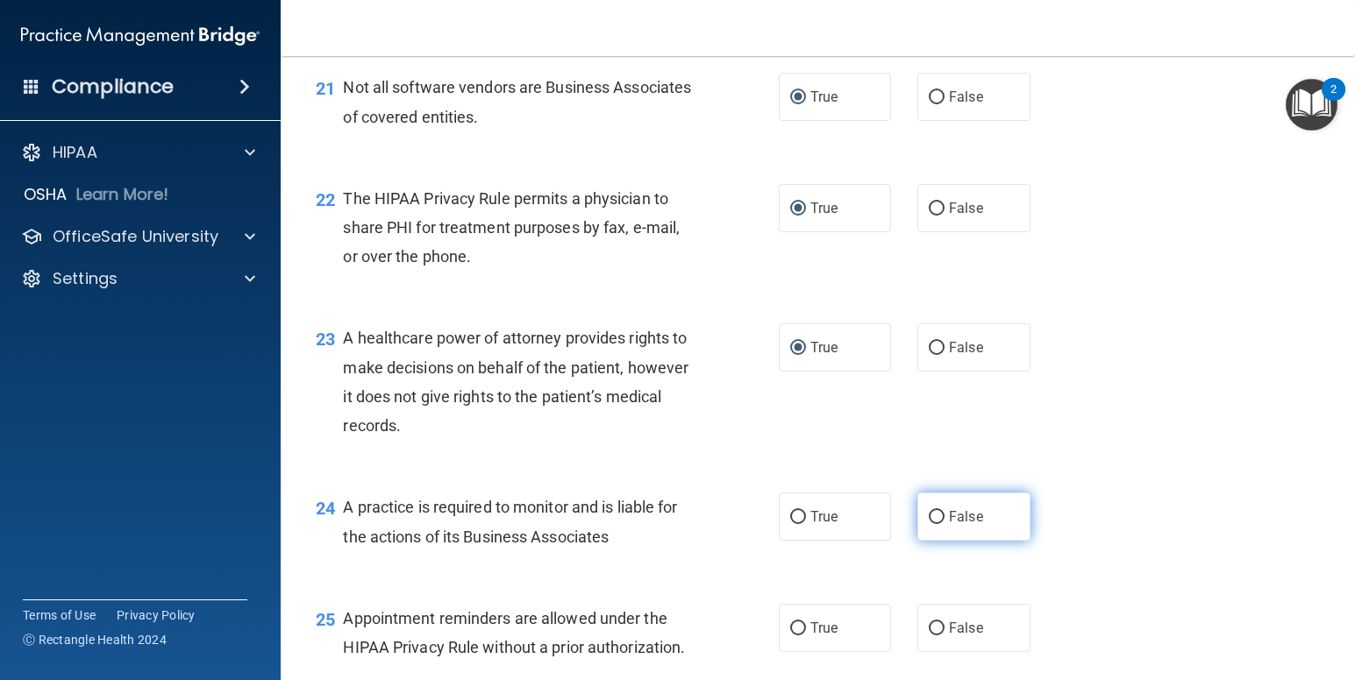
click at [931, 516] on input "False" at bounding box center [937, 517] width 16 height 13
radio input "true"
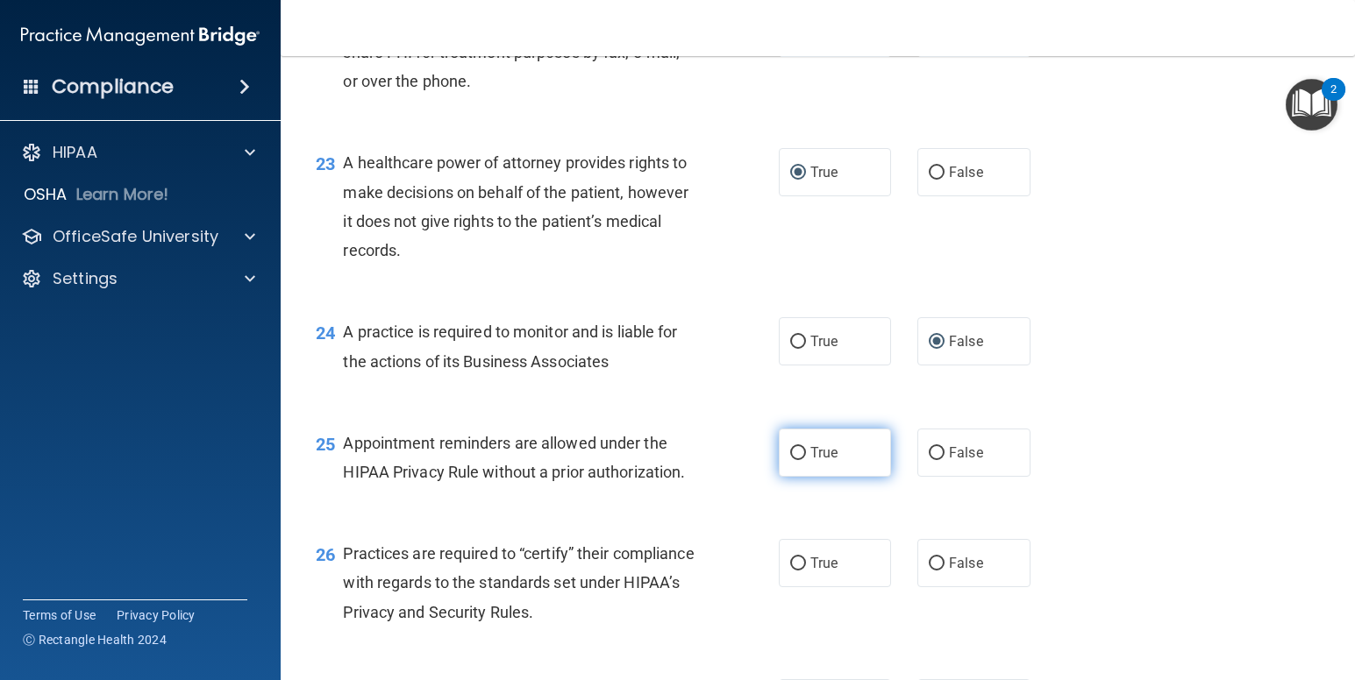
click at [790, 452] on input "True" at bounding box center [798, 453] width 16 height 13
radio input "true"
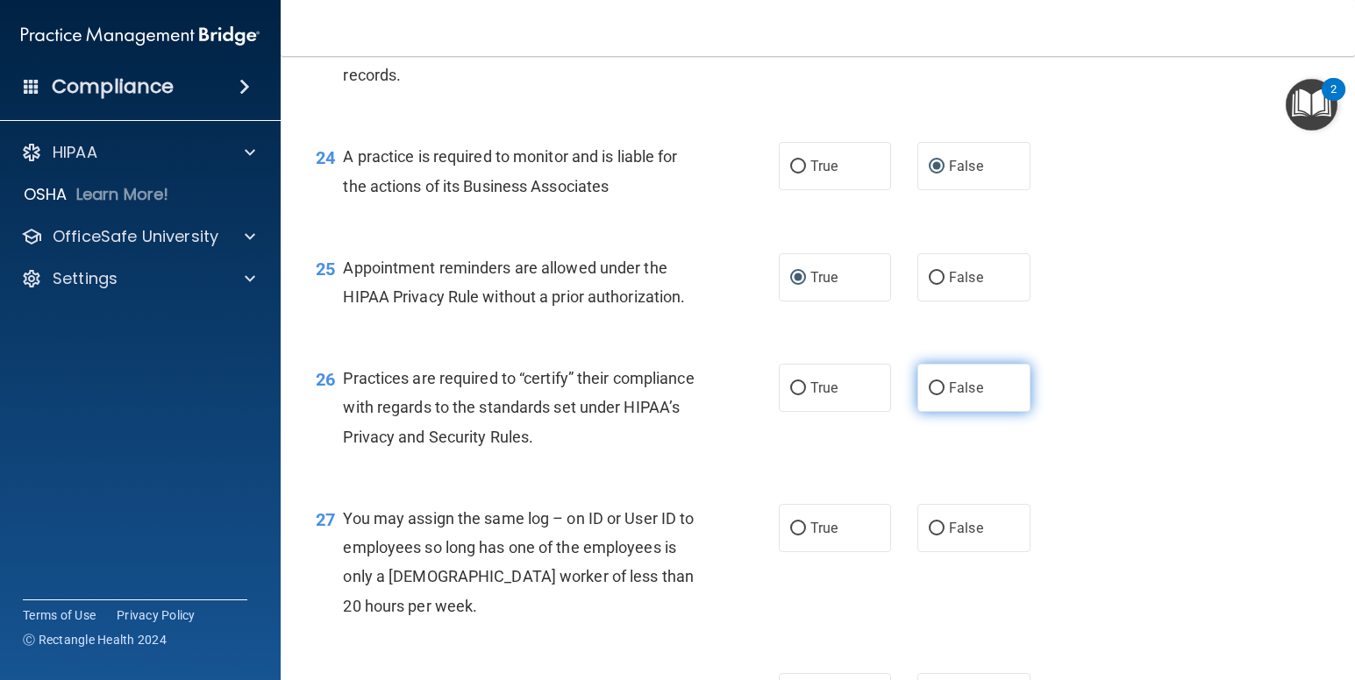
click at [929, 388] on input "False" at bounding box center [937, 388] width 16 height 13
radio input "true"
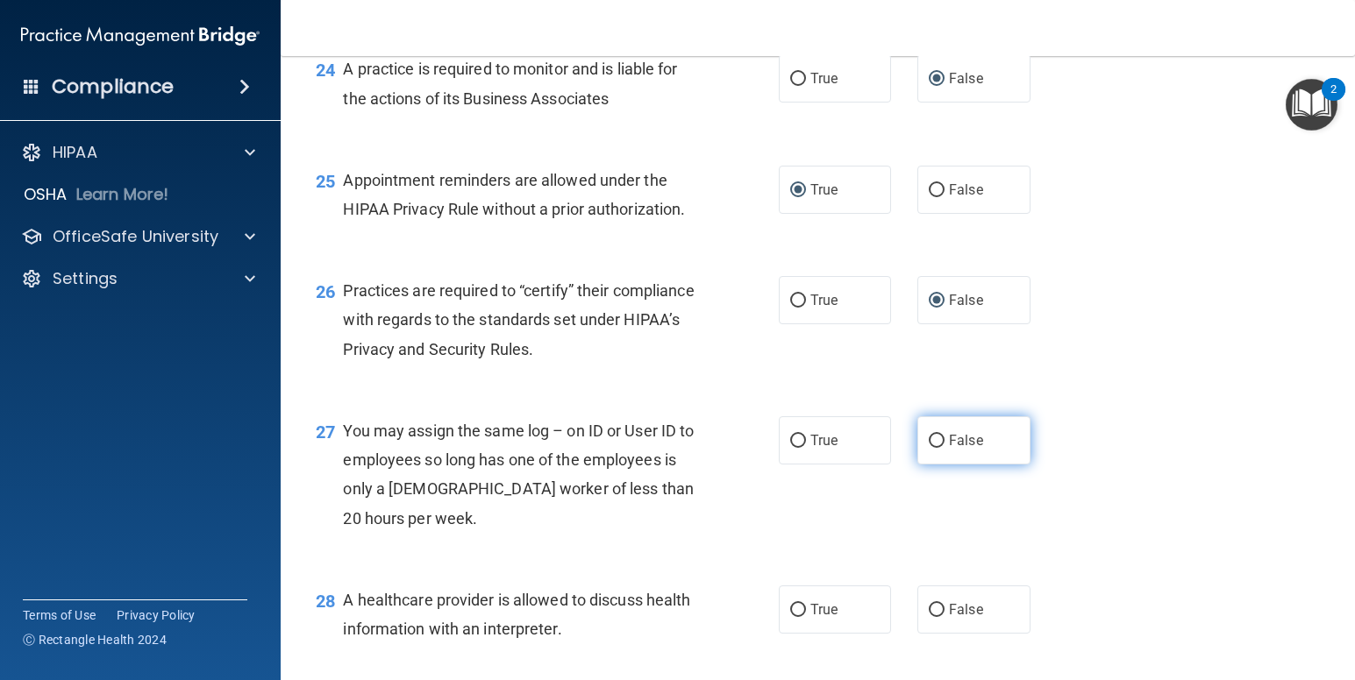
click at [929, 438] on input "False" at bounding box center [937, 441] width 16 height 13
radio input "true"
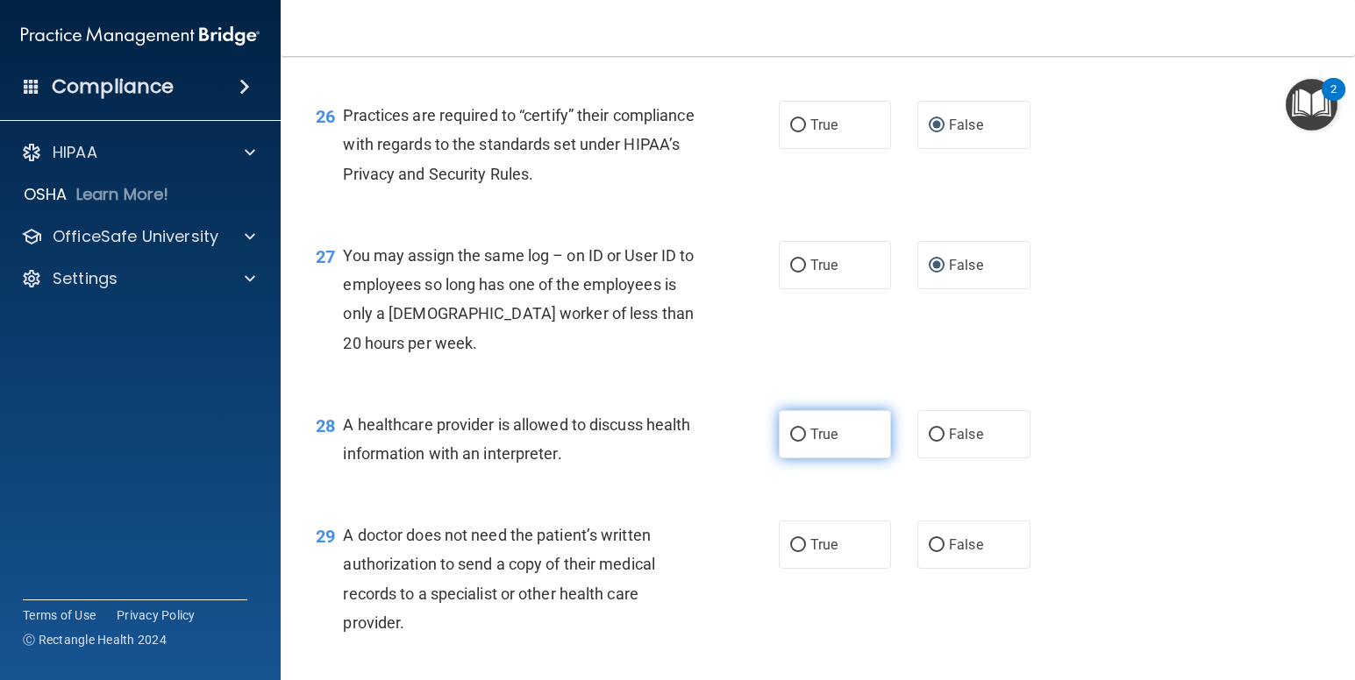
click at [793, 433] on input "True" at bounding box center [798, 435] width 16 height 13
radio input "true"
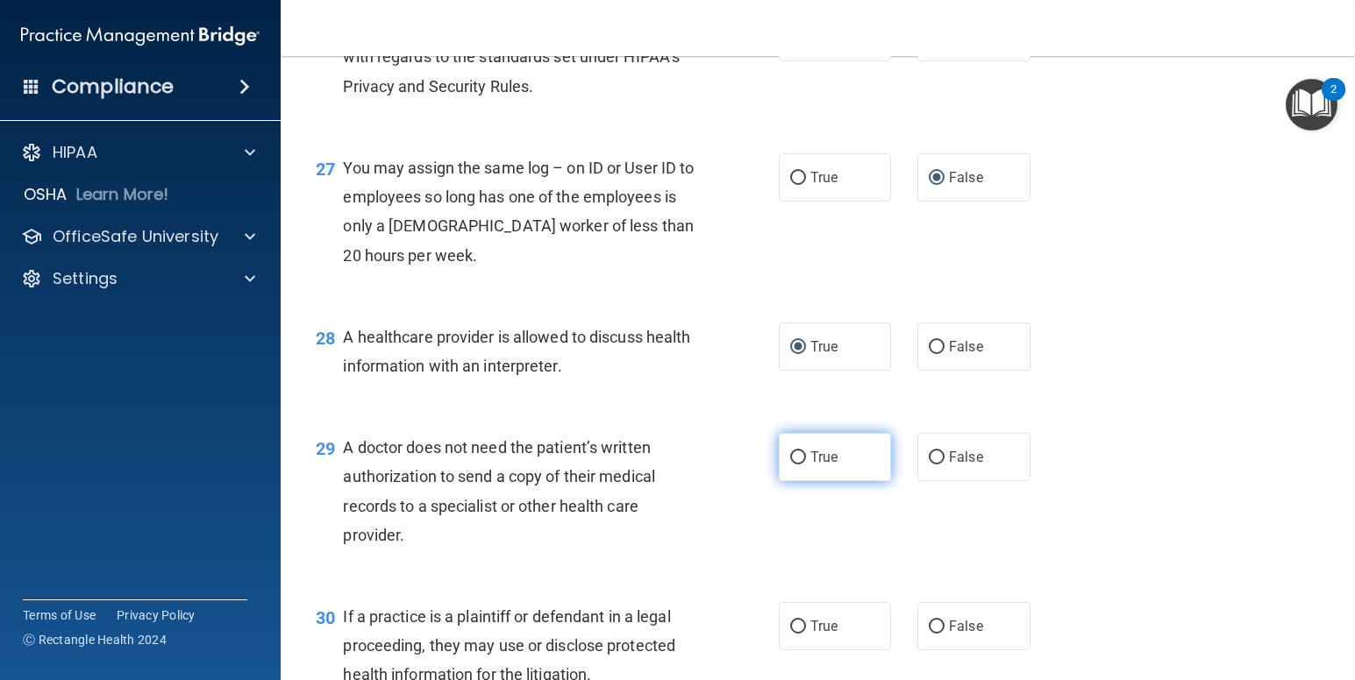
click at [791, 456] on input "True" at bounding box center [798, 458] width 16 height 13
radio input "true"
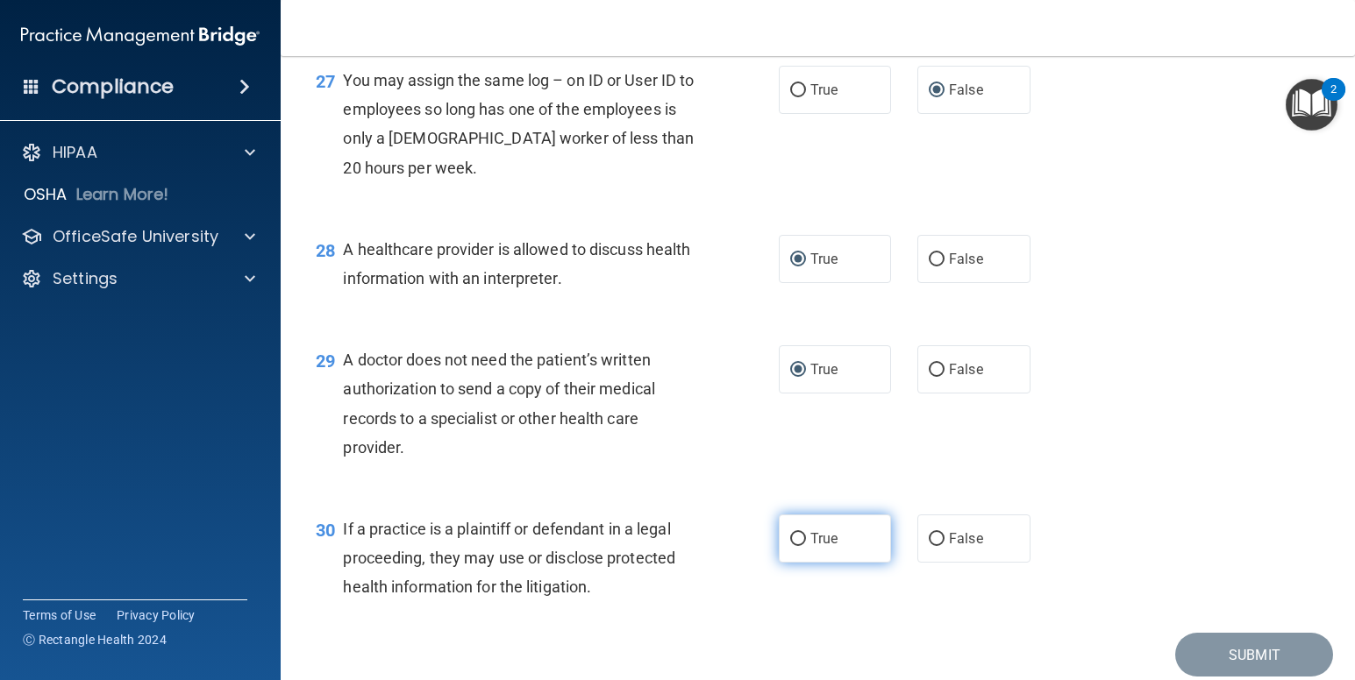
click at [790, 538] on input "True" at bounding box center [798, 539] width 16 height 13
radio input "true"
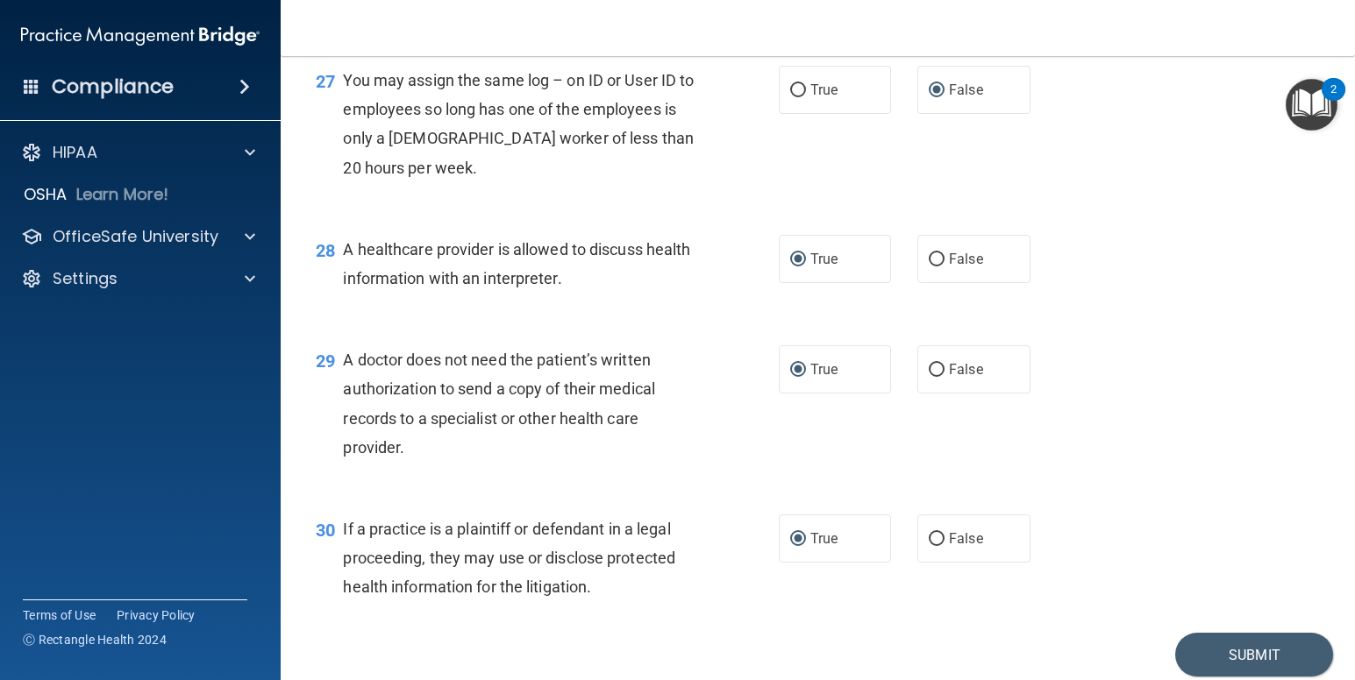
scroll to position [4100, 0]
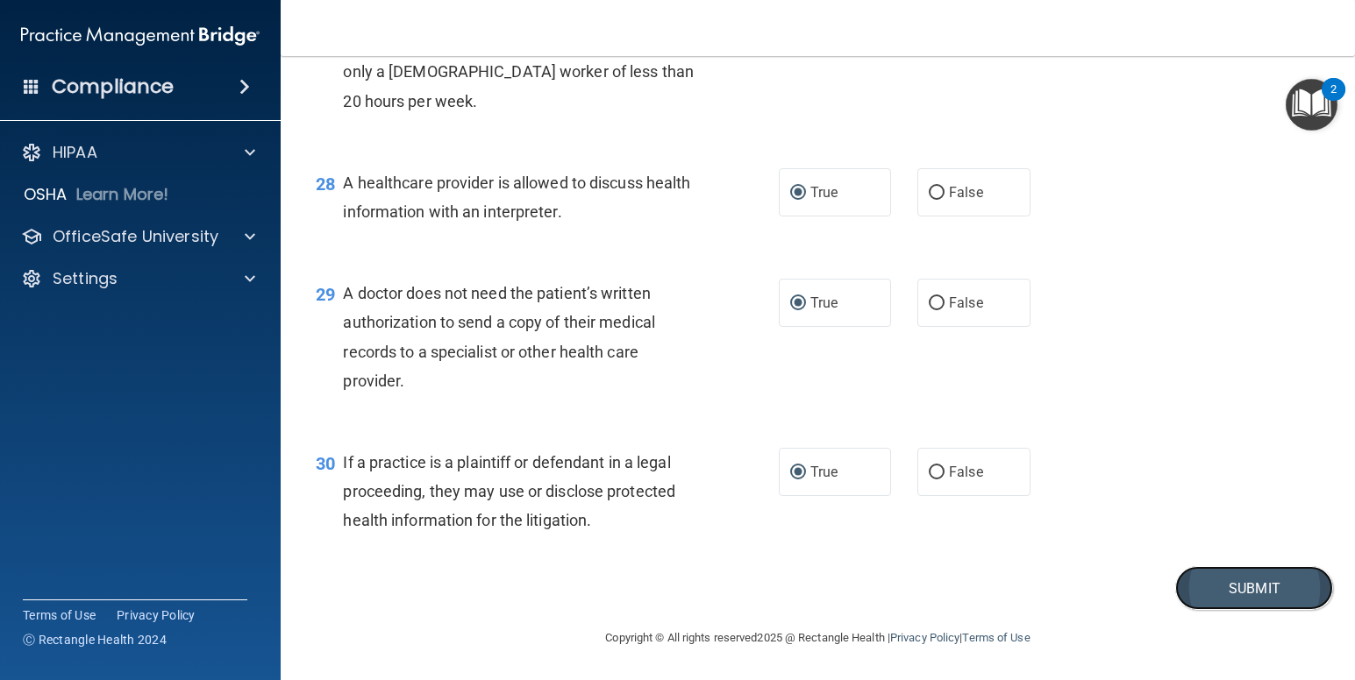
click at [1229, 579] on button "Submit" at bounding box center [1254, 588] width 158 height 45
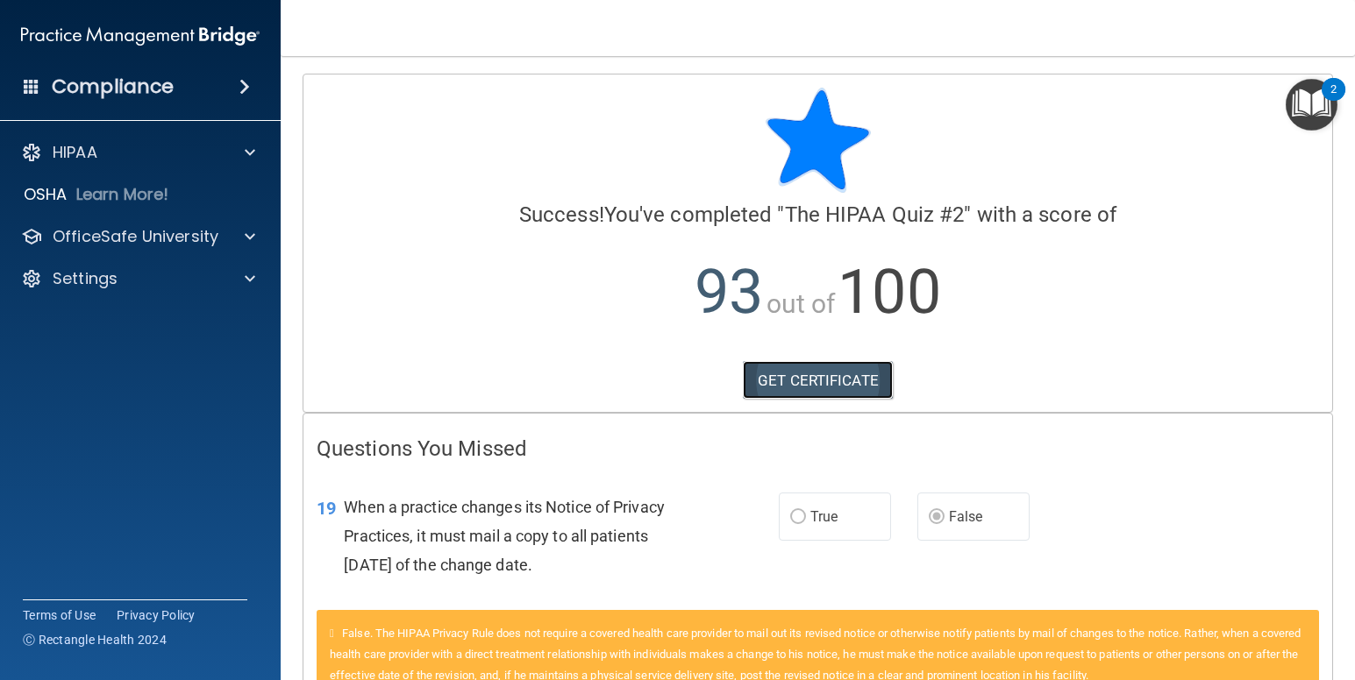
click at [848, 385] on link "GET CERTIFICATE" at bounding box center [818, 380] width 150 height 39
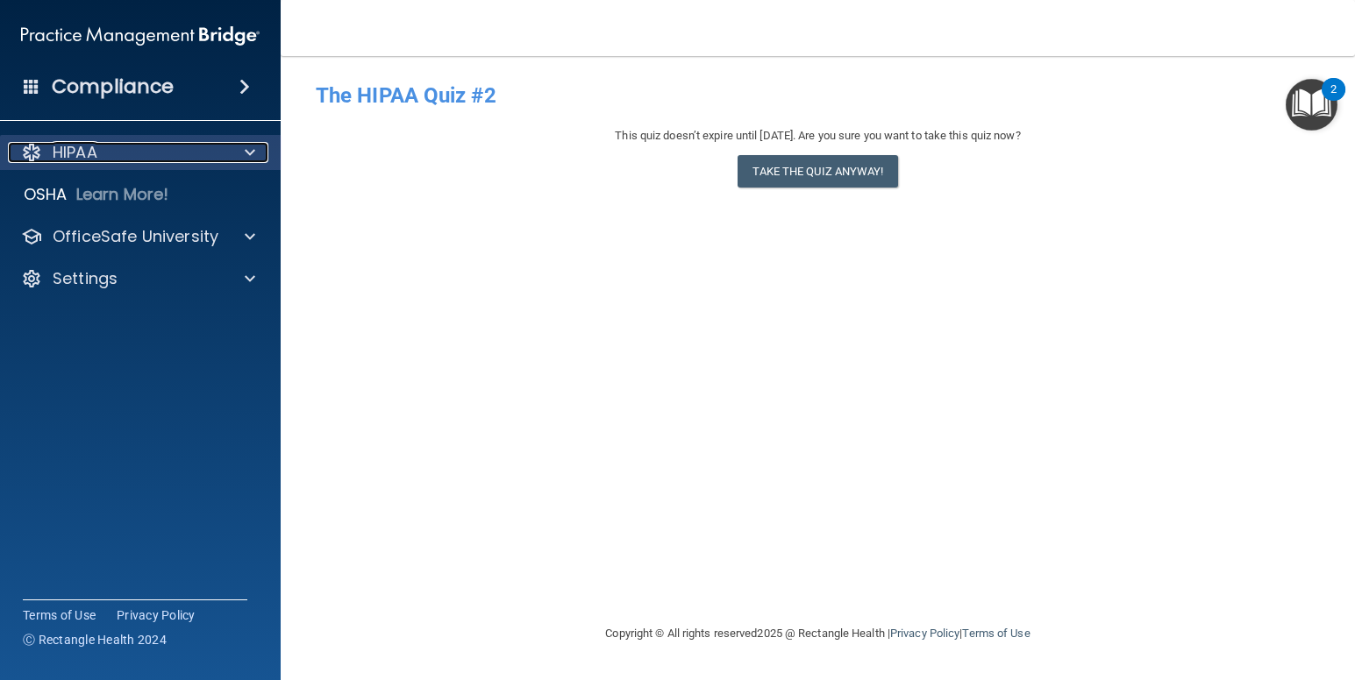
click at [132, 153] on div "HIPAA" at bounding box center [116, 152] width 217 height 21
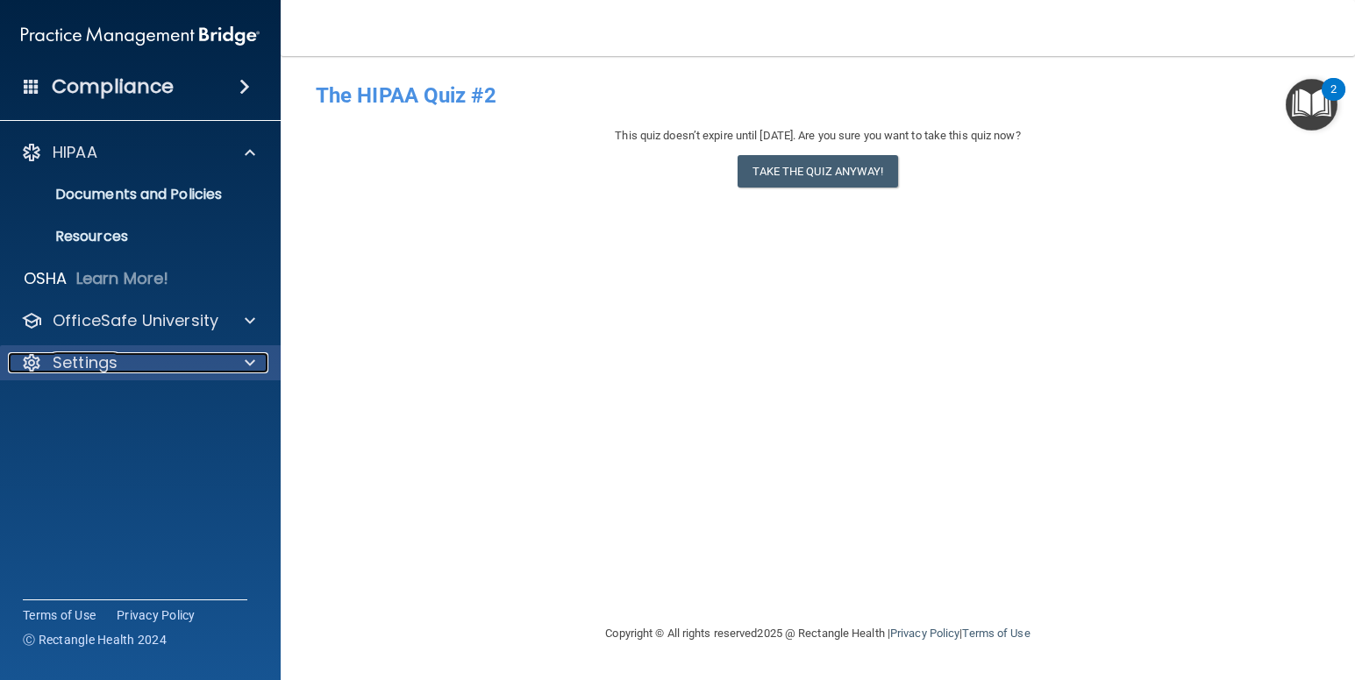
click at [123, 354] on div "Settings" at bounding box center [116, 362] width 217 height 21
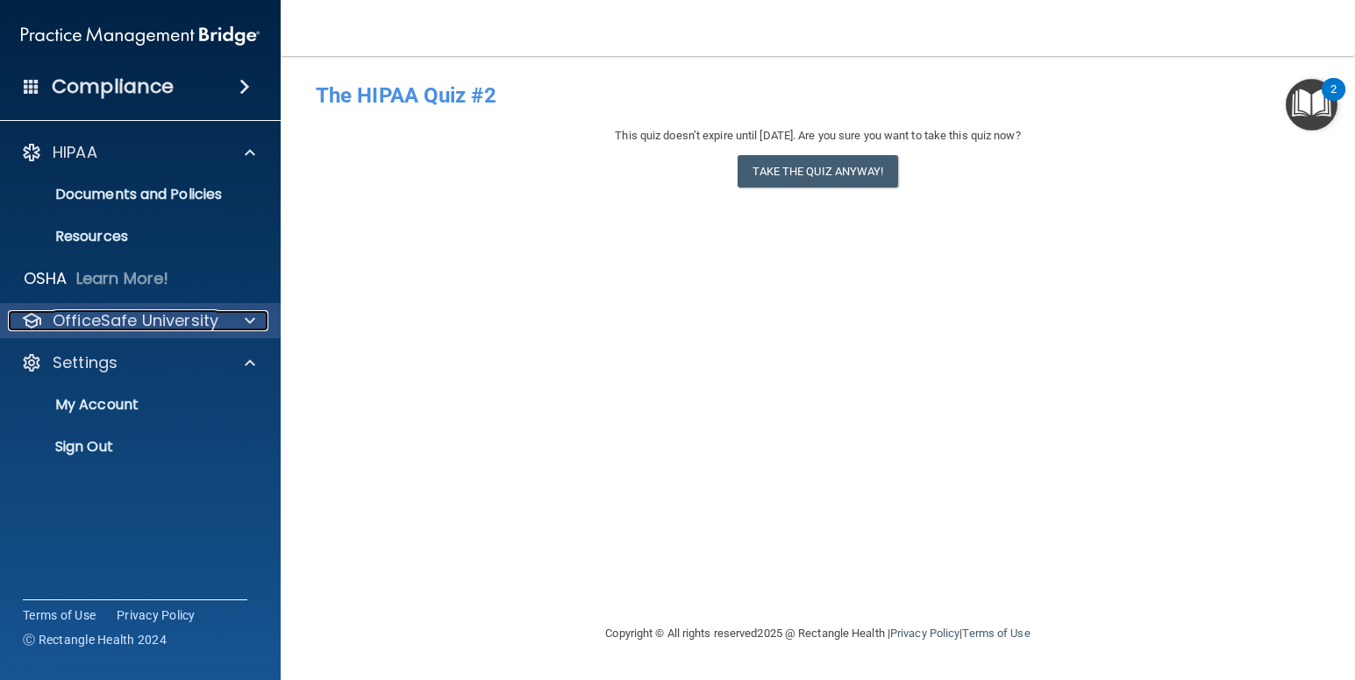
click at [126, 317] on p "OfficeSafe University" at bounding box center [136, 320] width 166 height 21
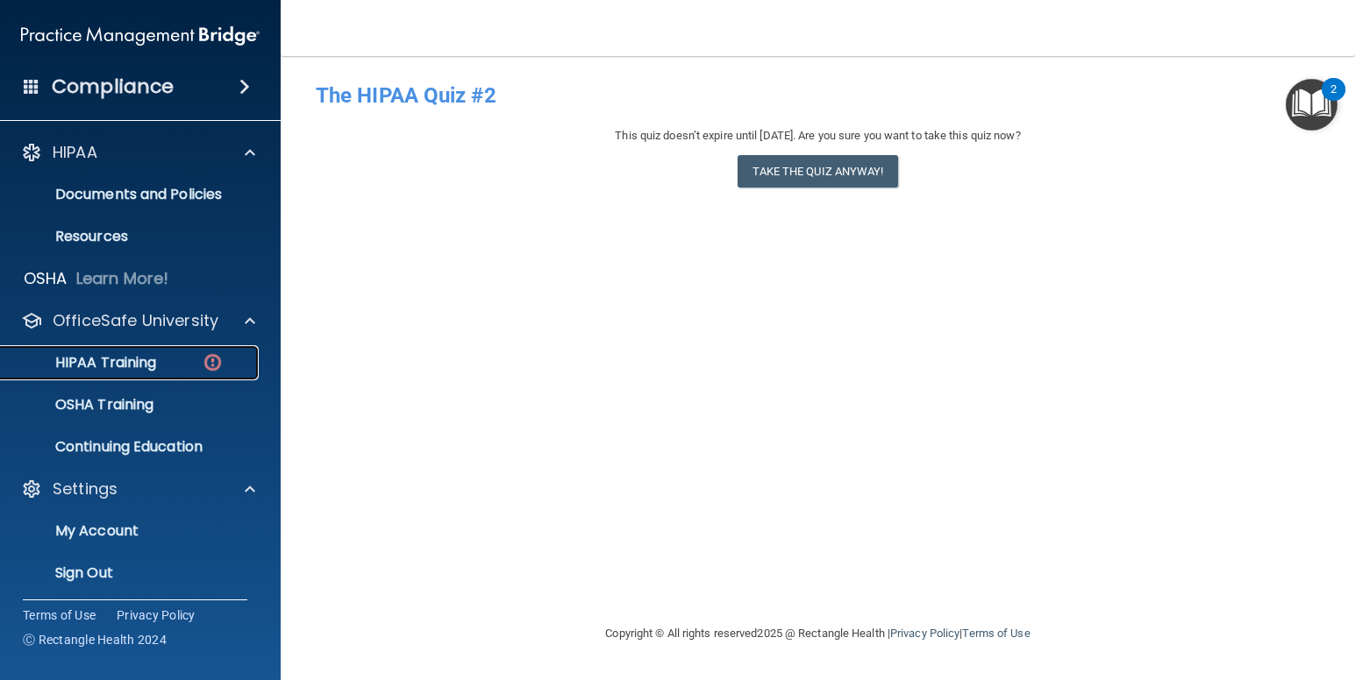
click at [126, 365] on p "HIPAA Training" at bounding box center [83, 363] width 145 height 18
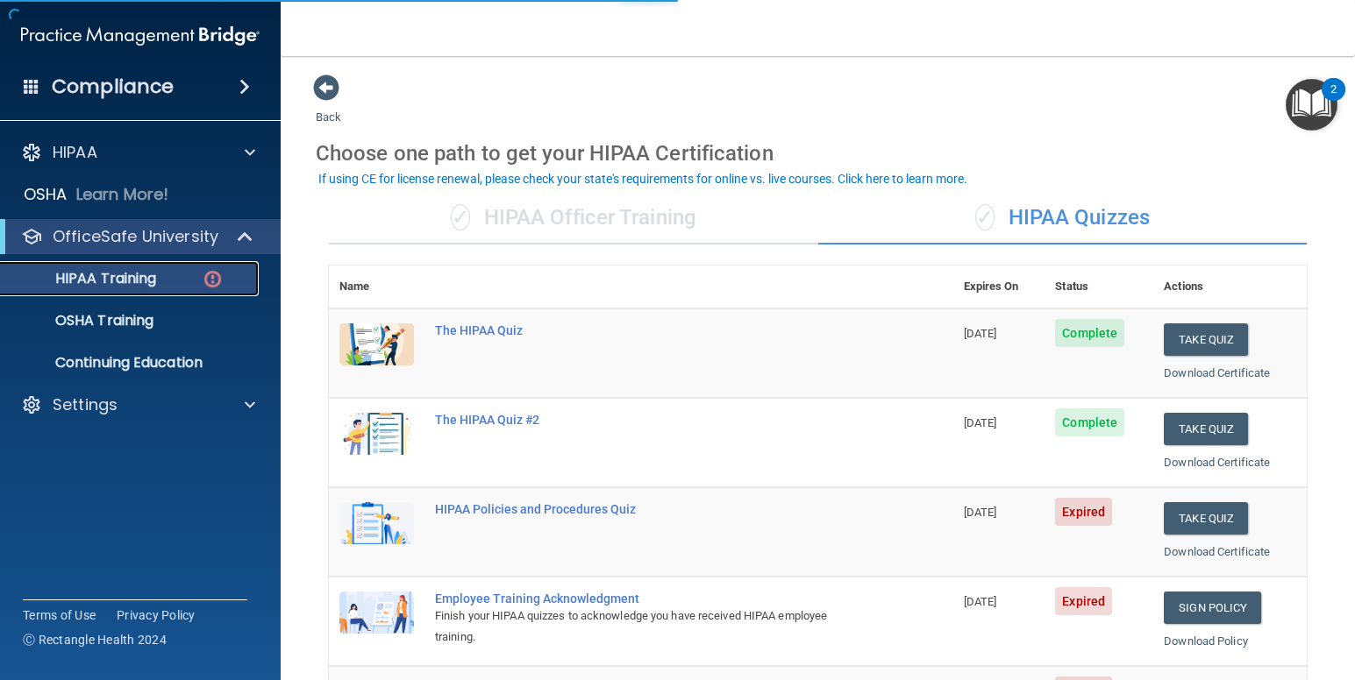
scroll to position [175, 0]
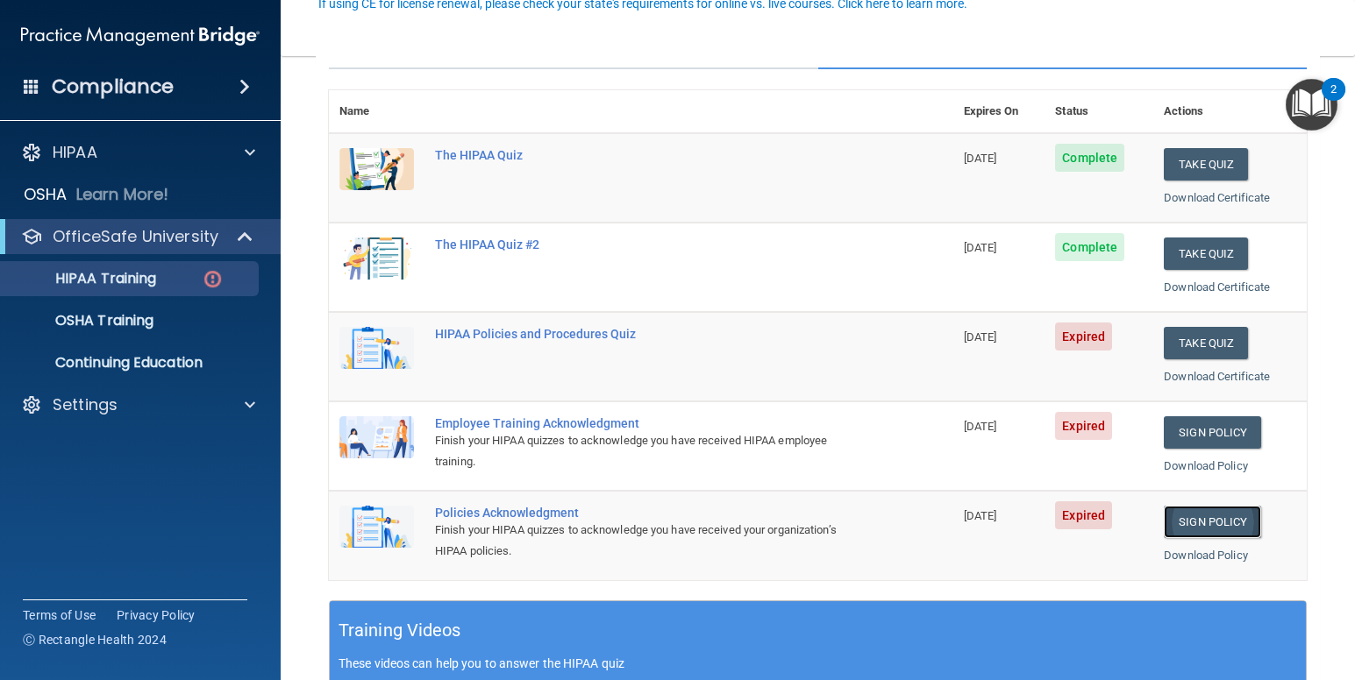
click at [1182, 523] on link "Sign Policy" at bounding box center [1212, 522] width 97 height 32
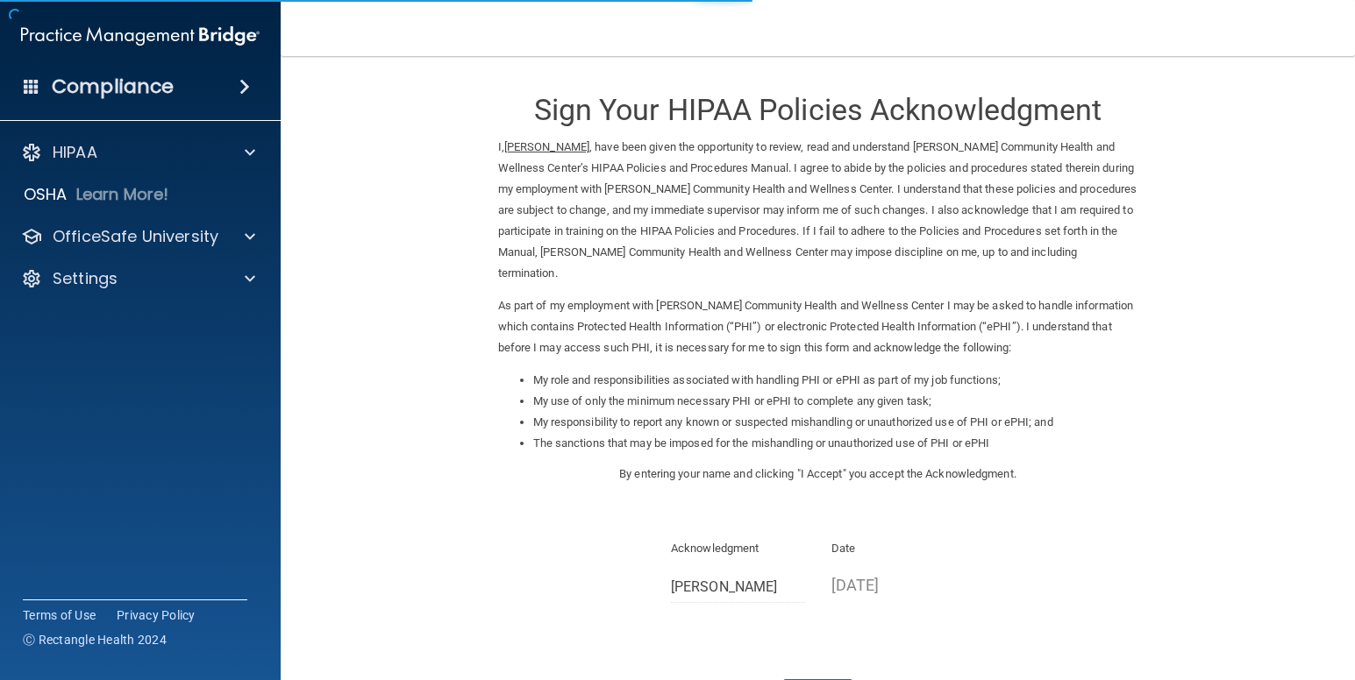
scroll to position [144, 0]
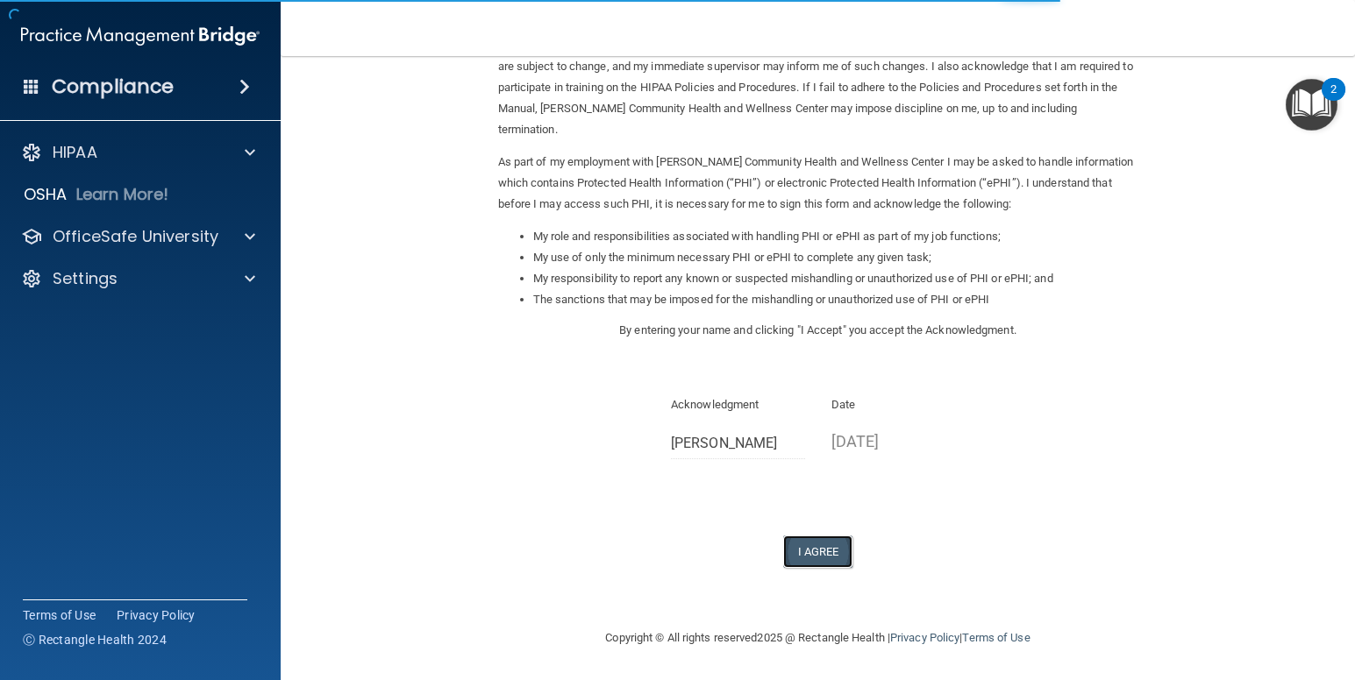
click at [824, 557] on button "I Agree" at bounding box center [818, 552] width 70 height 32
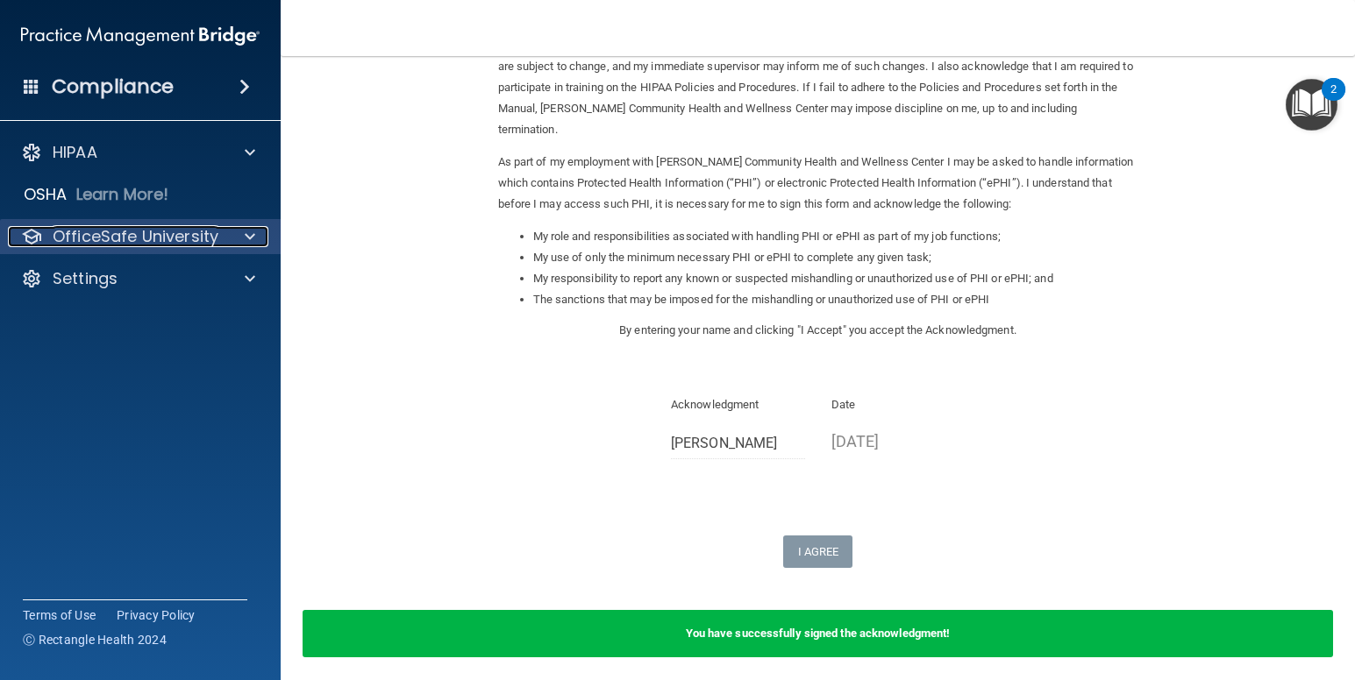
click at [112, 237] on p "OfficeSafe University" at bounding box center [136, 236] width 166 height 21
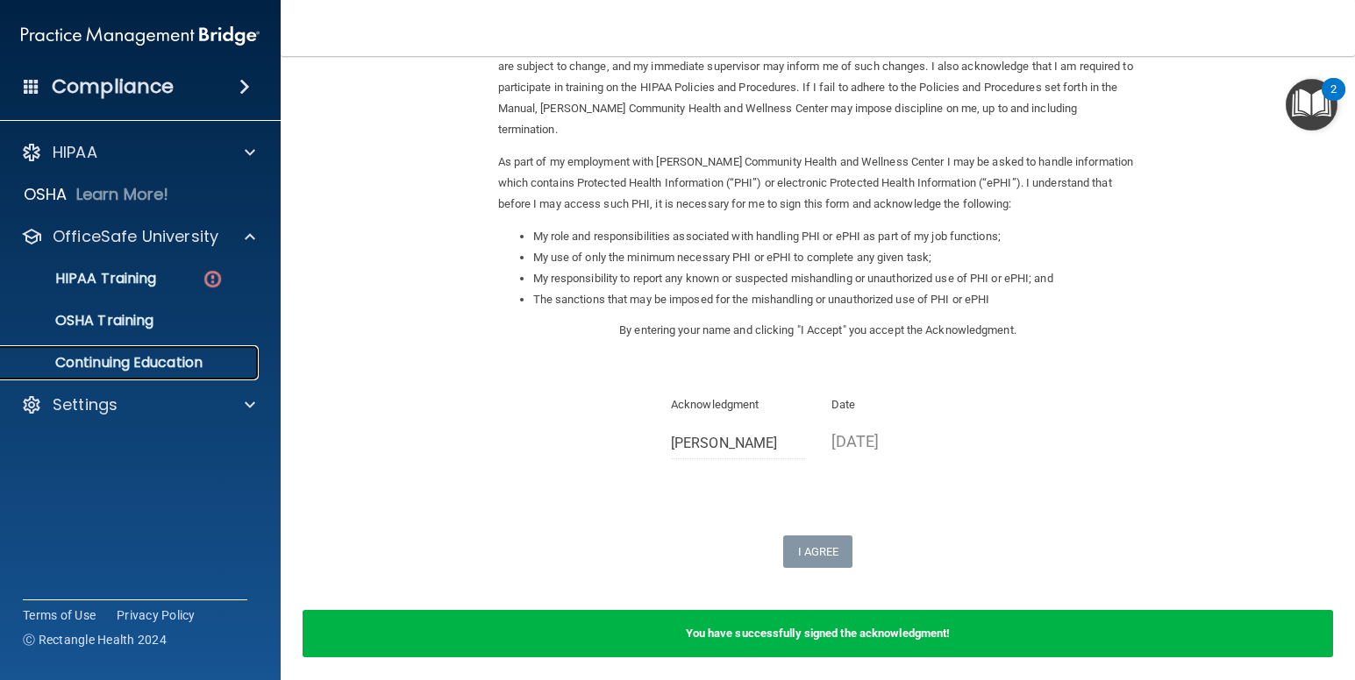
click at [139, 363] on p "Continuing Education" at bounding box center [130, 363] width 239 height 18
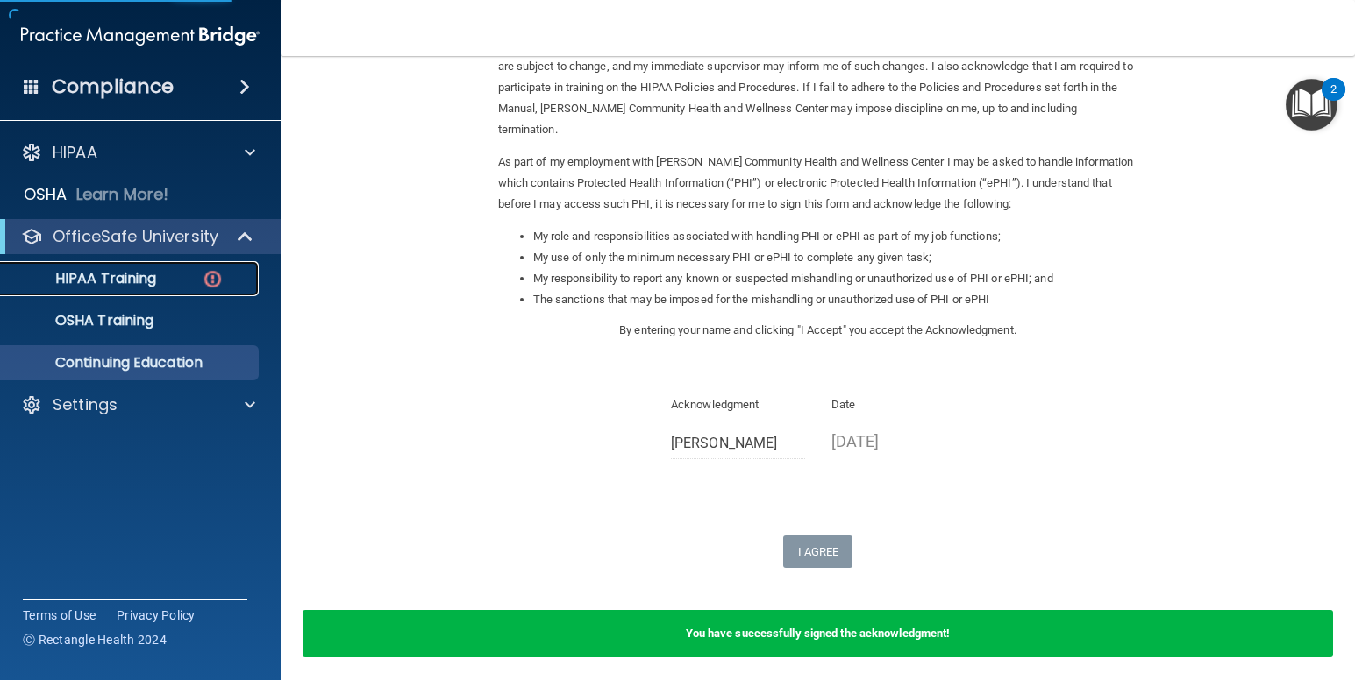
click at [128, 279] on p "HIPAA Training" at bounding box center [83, 279] width 145 height 18
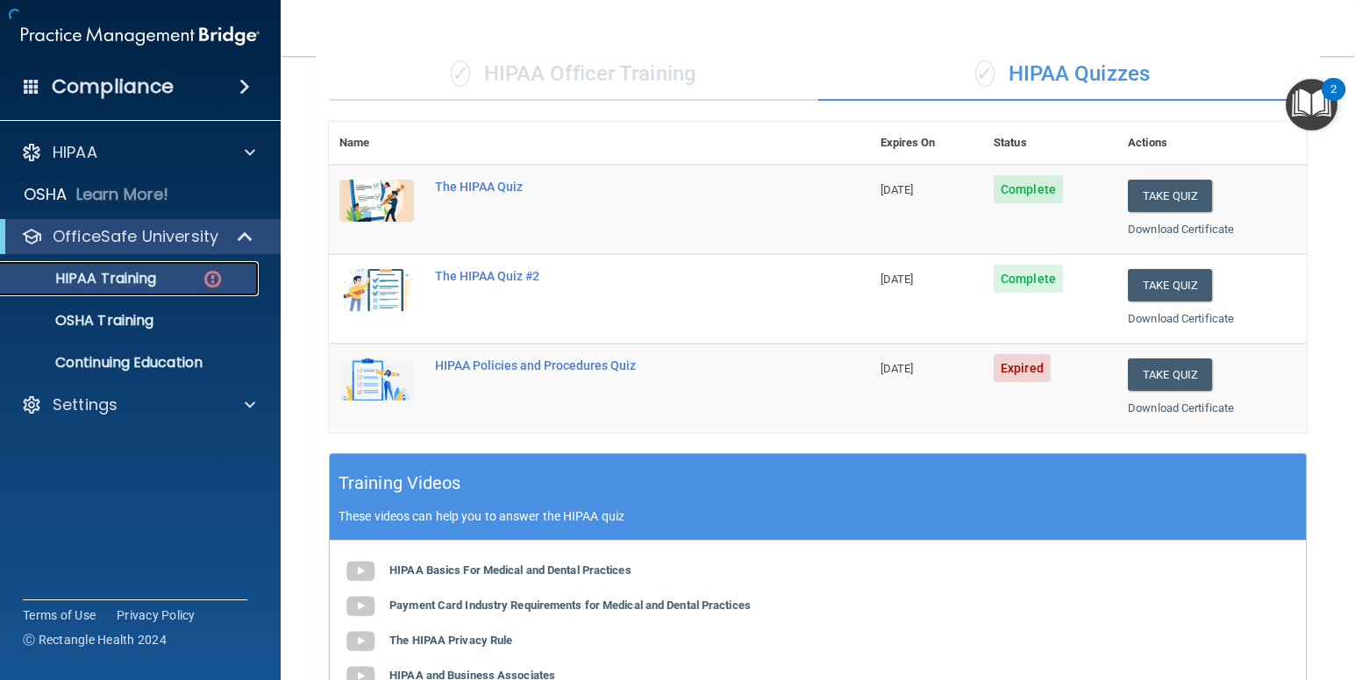
scroll to position [572, 0]
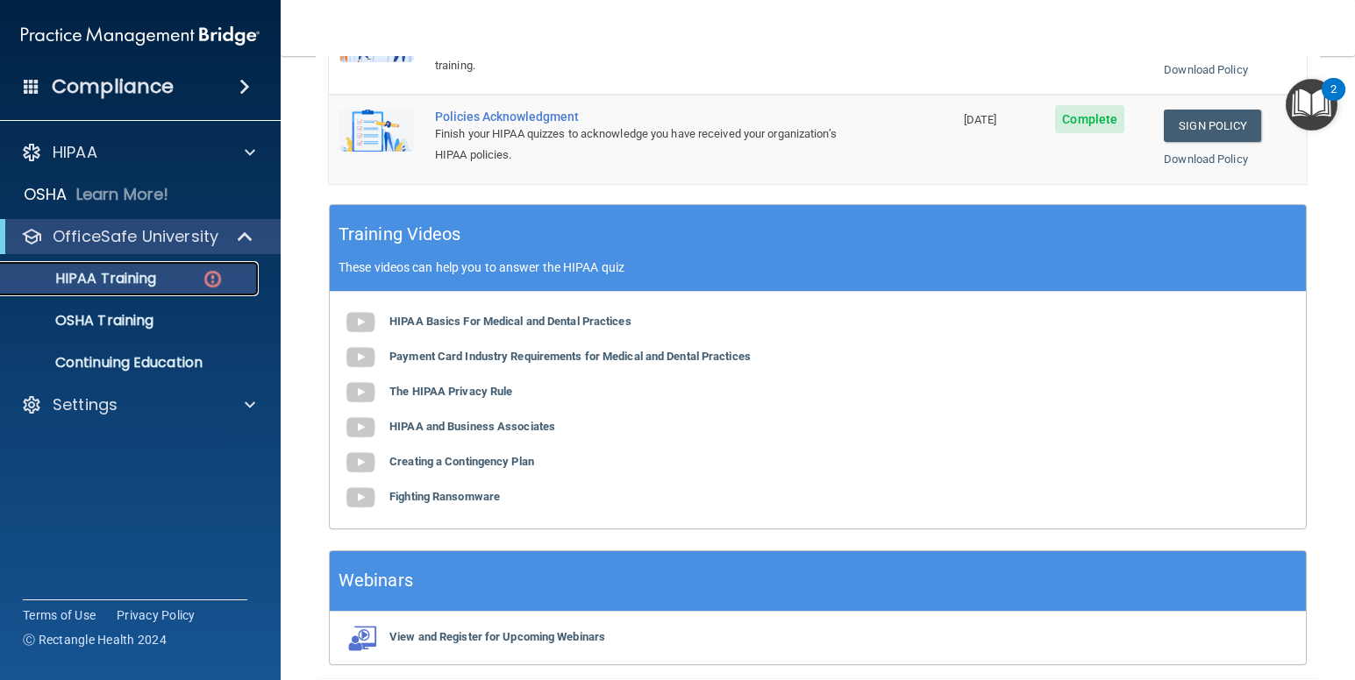
click at [97, 283] on p "HIPAA Training" at bounding box center [83, 279] width 145 height 18
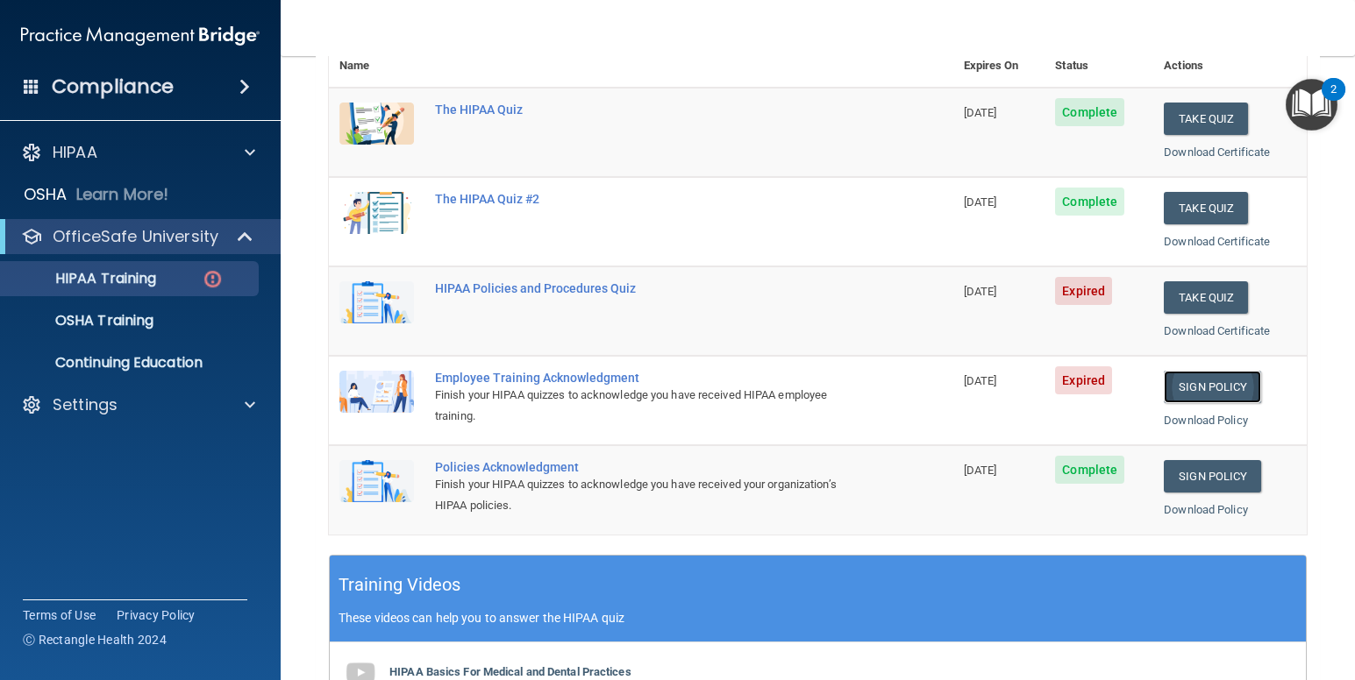
click at [1206, 390] on link "Sign Policy" at bounding box center [1212, 387] width 97 height 32
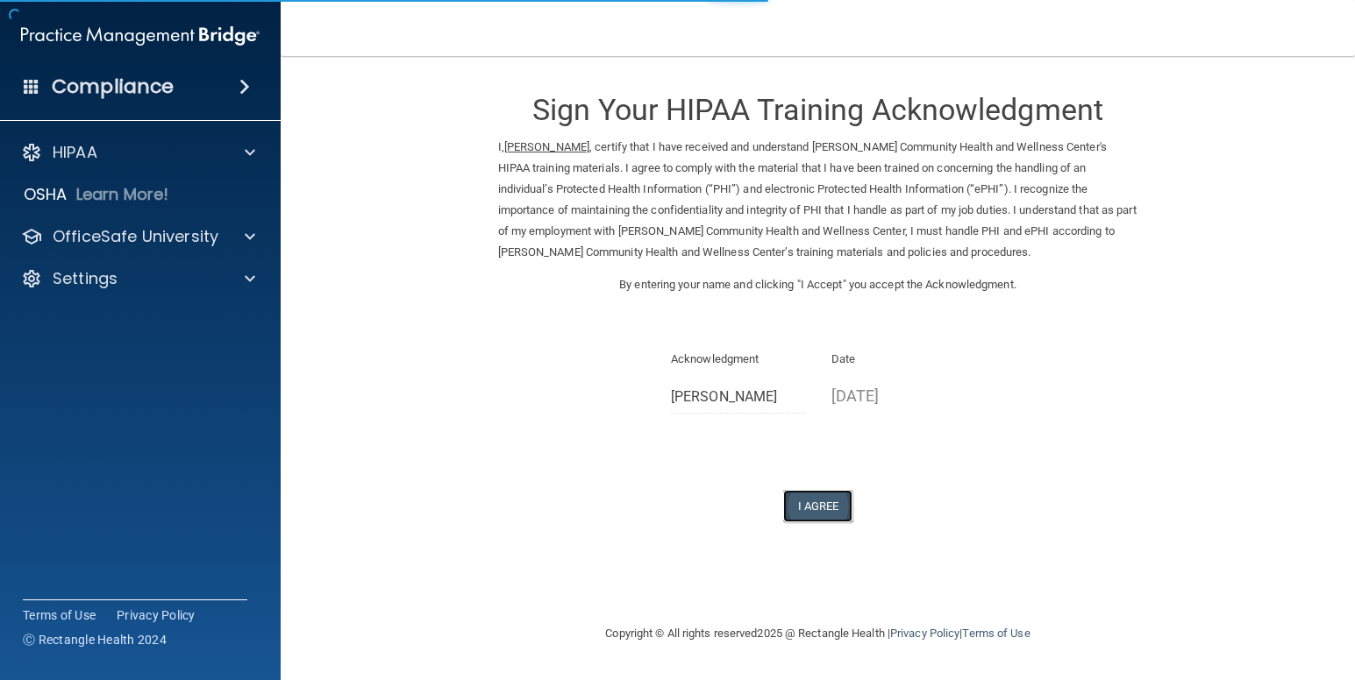
click at [812, 506] on button "I Agree" at bounding box center [818, 506] width 70 height 32
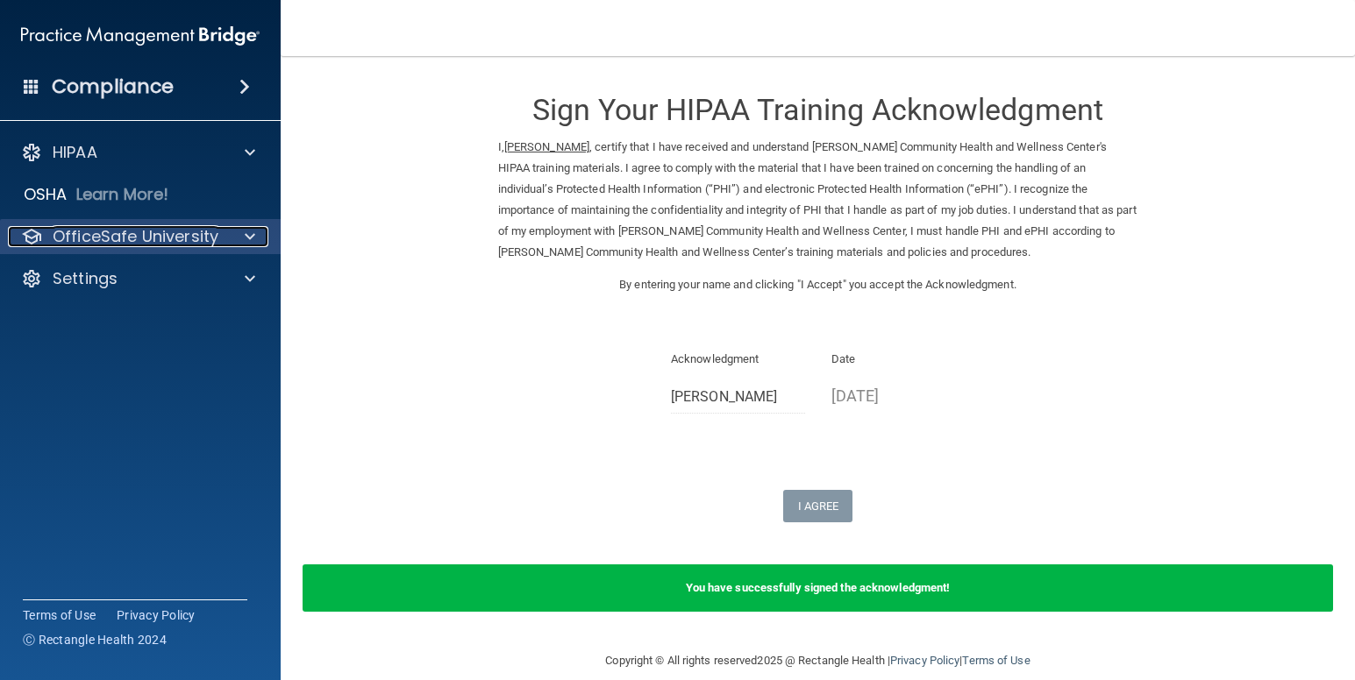
click at [174, 234] on p "OfficeSafe University" at bounding box center [136, 236] width 166 height 21
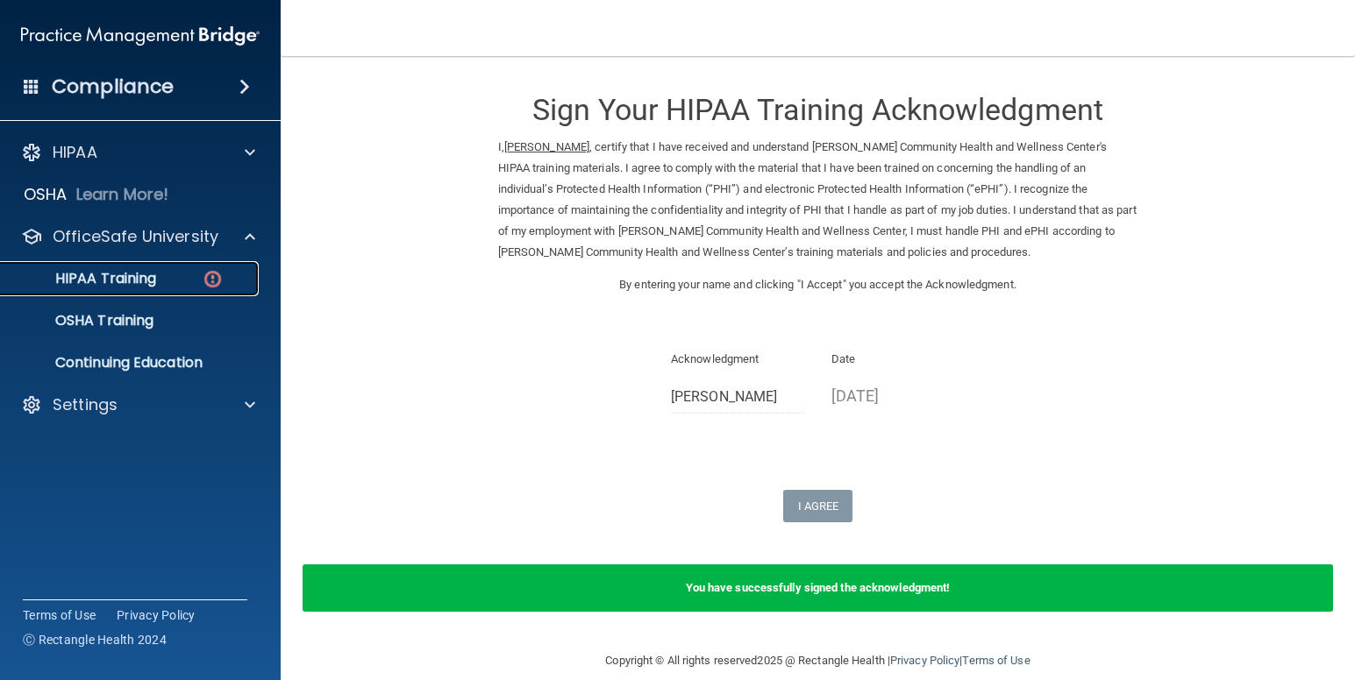
click at [161, 281] on div "HIPAA Training" at bounding box center [130, 279] width 239 height 18
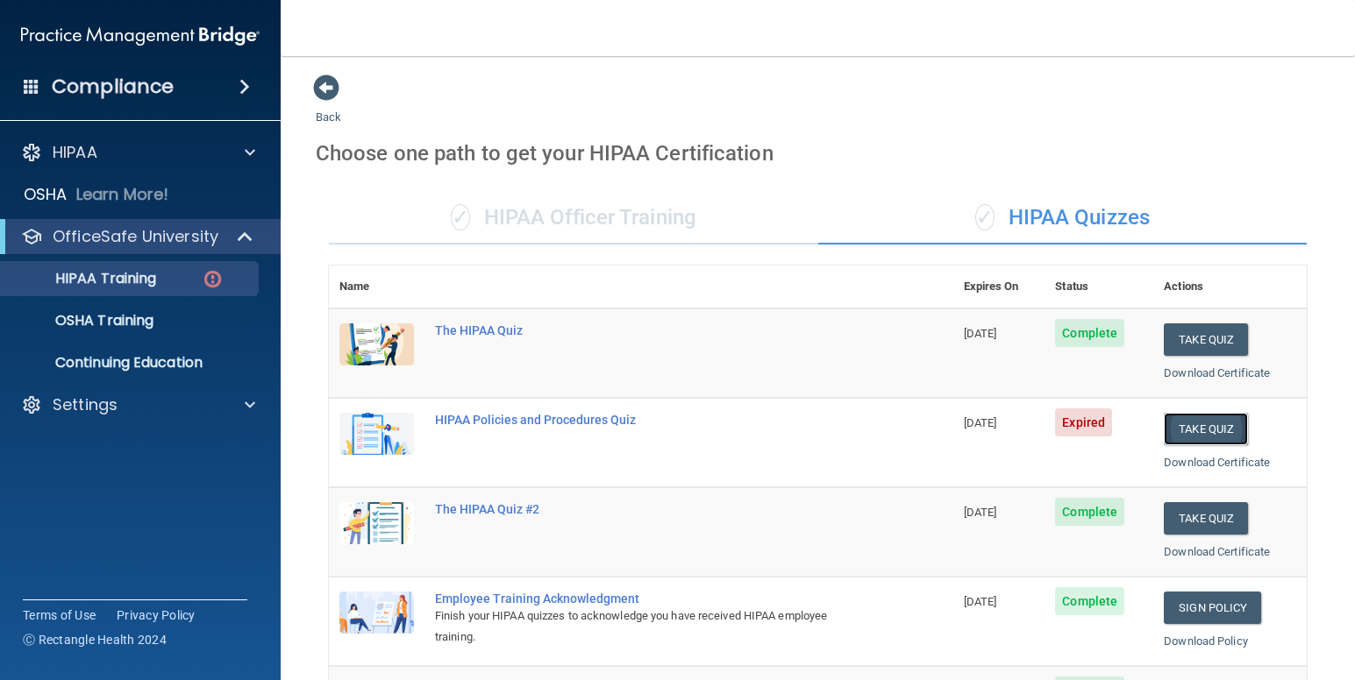
click at [1213, 435] on button "Take Quiz" at bounding box center [1206, 429] width 84 height 32
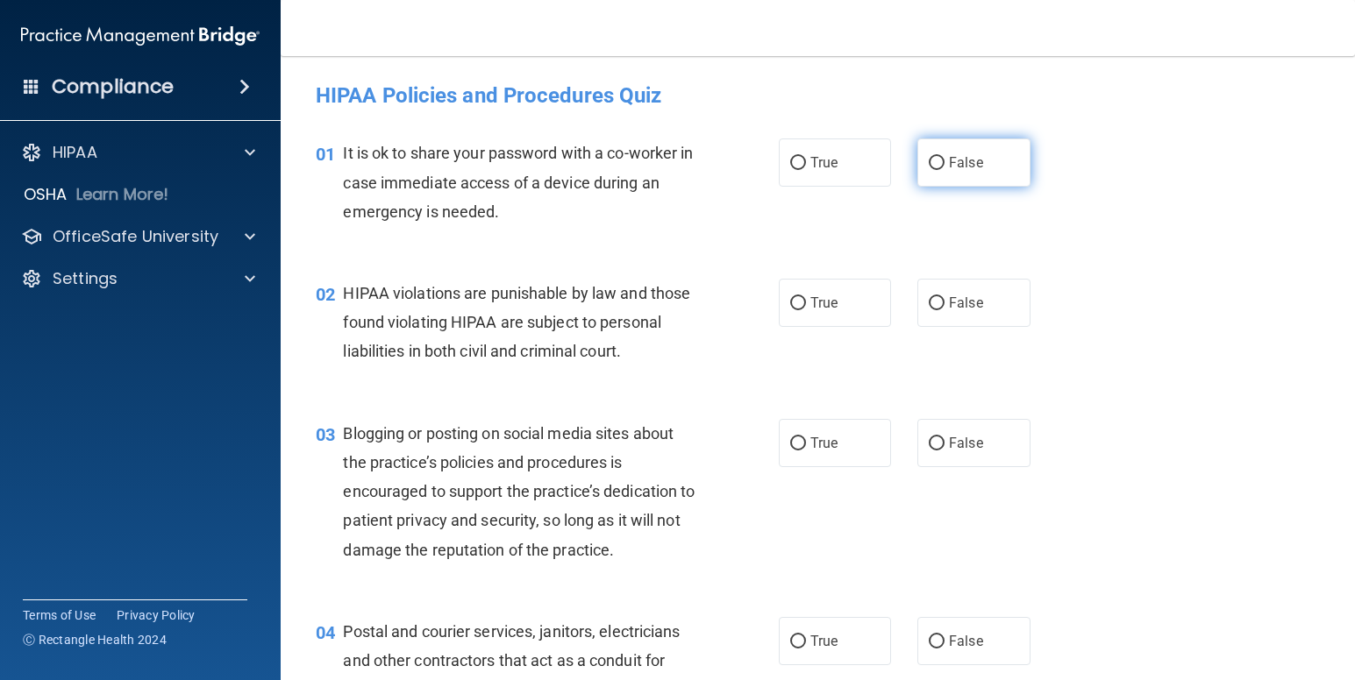
click at [929, 162] on input "False" at bounding box center [937, 163] width 16 height 13
radio input "true"
click at [794, 301] on input "True" at bounding box center [798, 303] width 16 height 13
radio input "true"
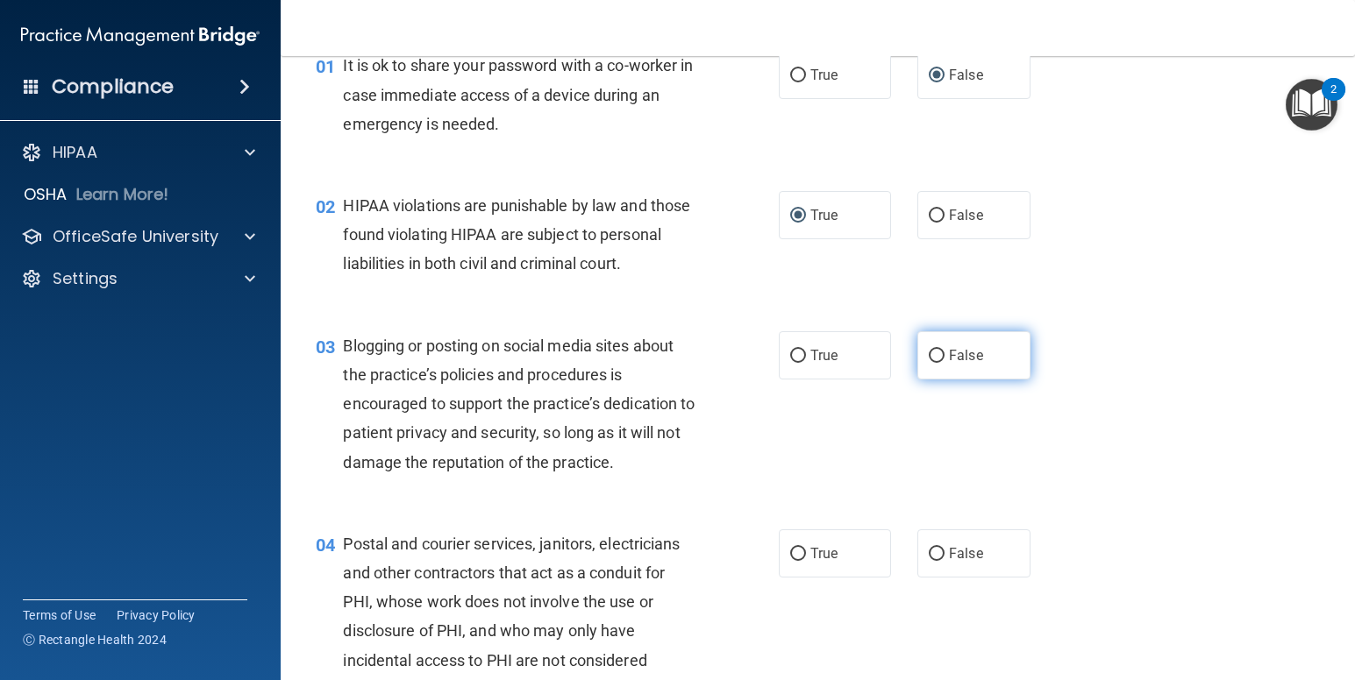
click at [931, 363] on input "False" at bounding box center [937, 356] width 16 height 13
radio input "true"
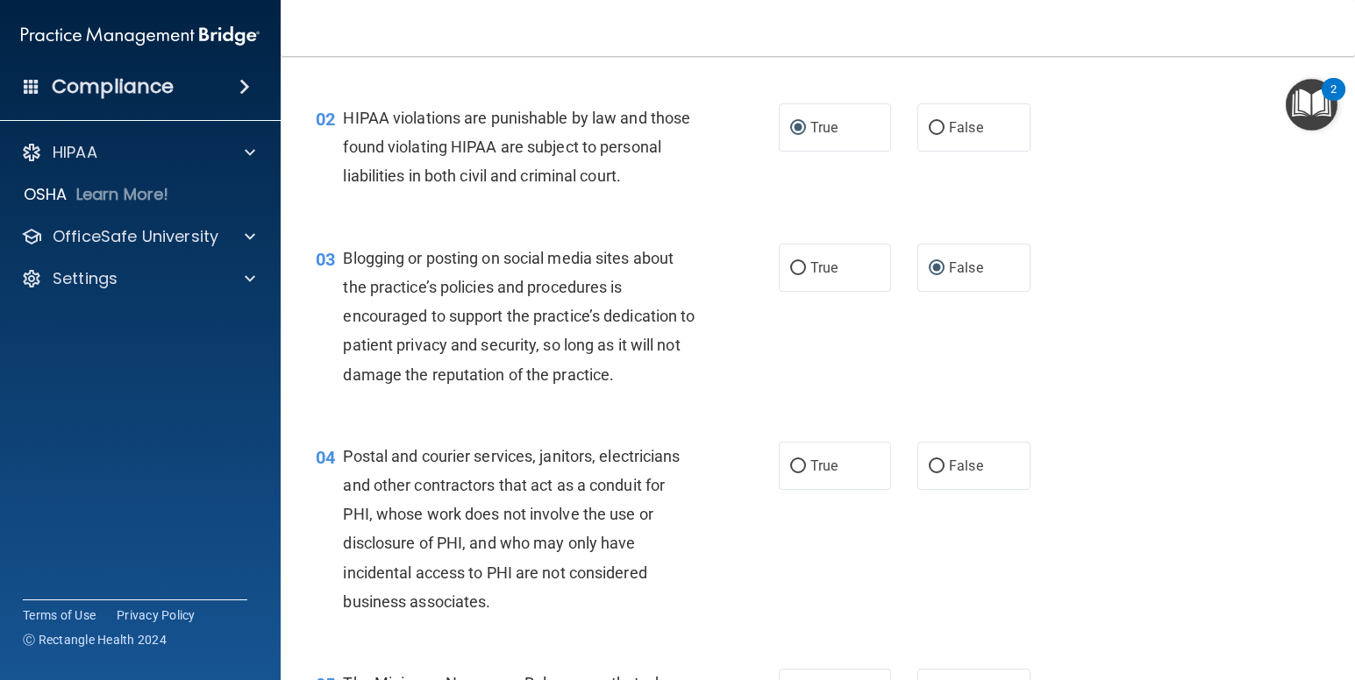
scroll to position [351, 0]
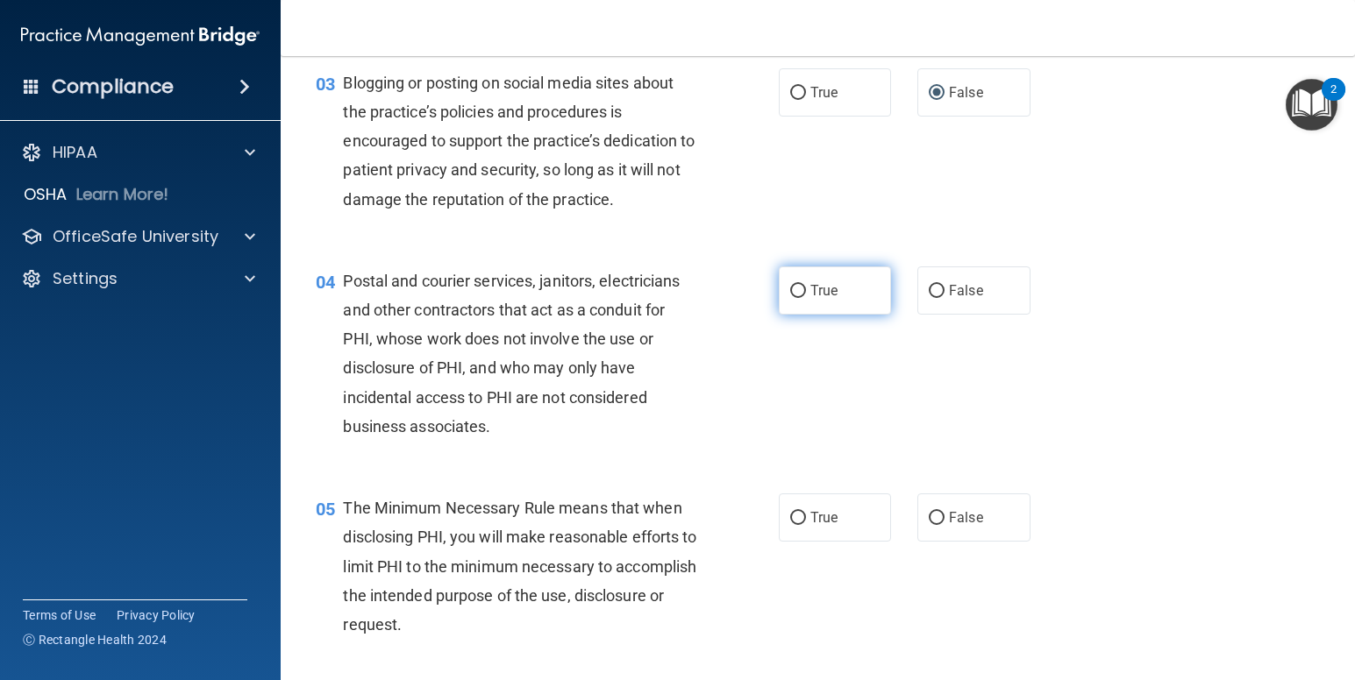
click at [790, 298] on input "True" at bounding box center [798, 291] width 16 height 13
radio input "true"
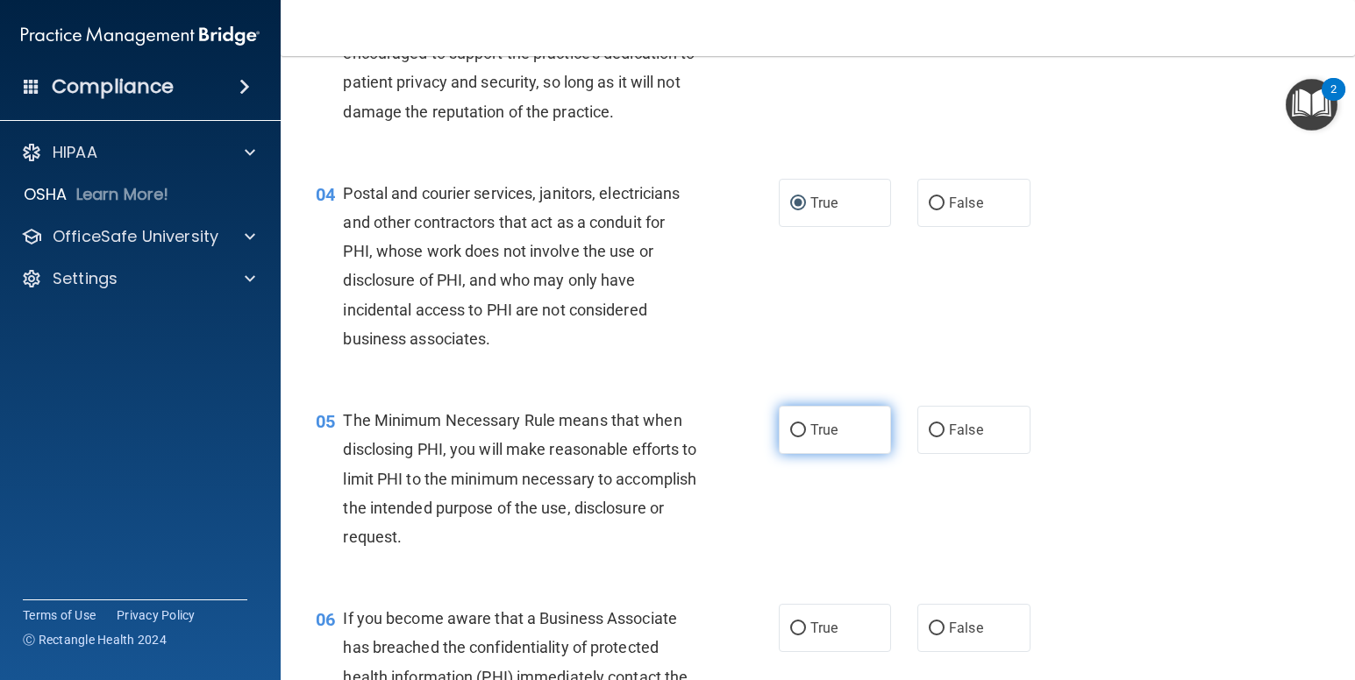
click at [790, 438] on input "True" at bounding box center [798, 430] width 16 height 13
radio input "true"
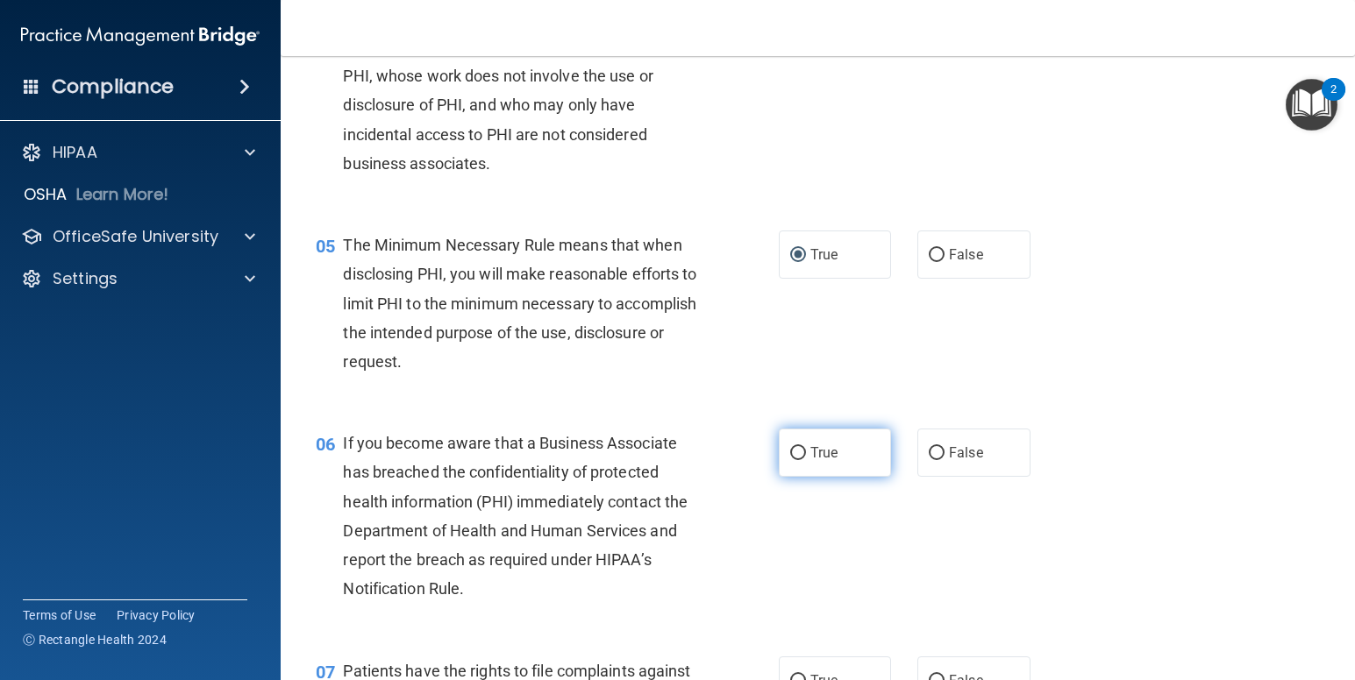
click at [790, 460] on input "True" at bounding box center [798, 453] width 16 height 13
radio input "true"
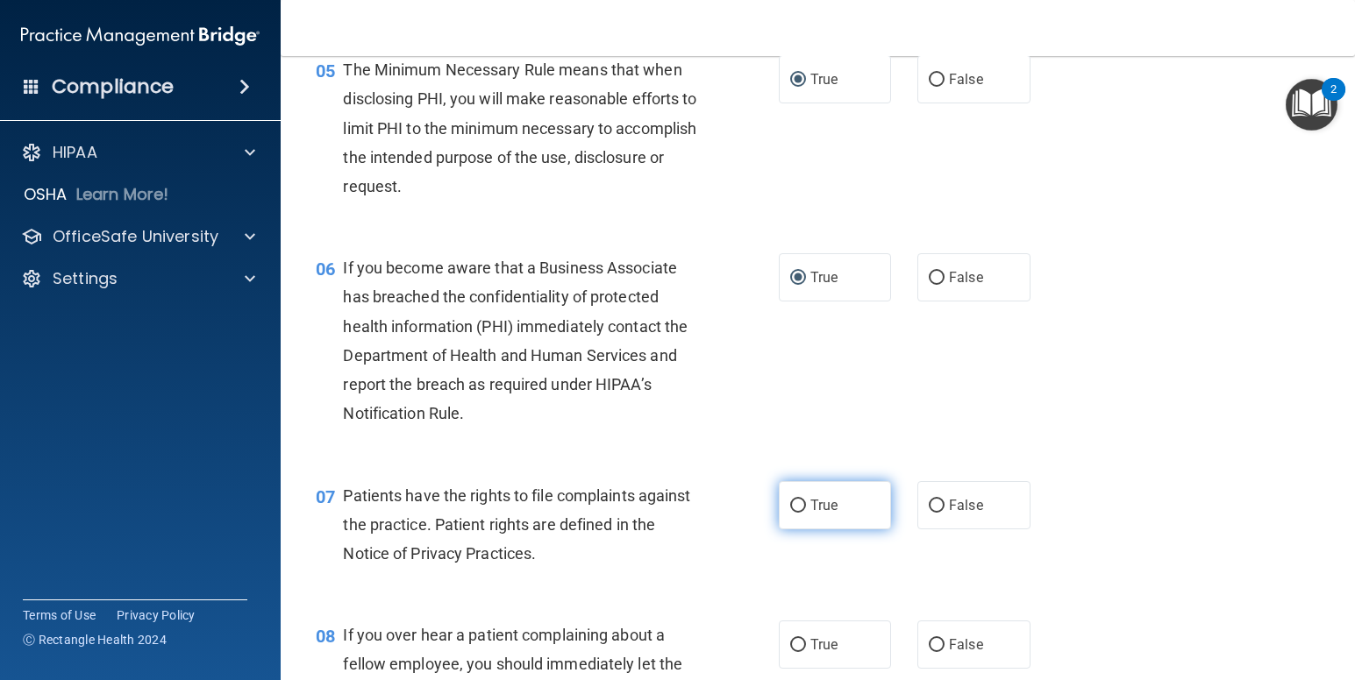
click at [794, 513] on input "True" at bounding box center [798, 506] width 16 height 13
radio input "true"
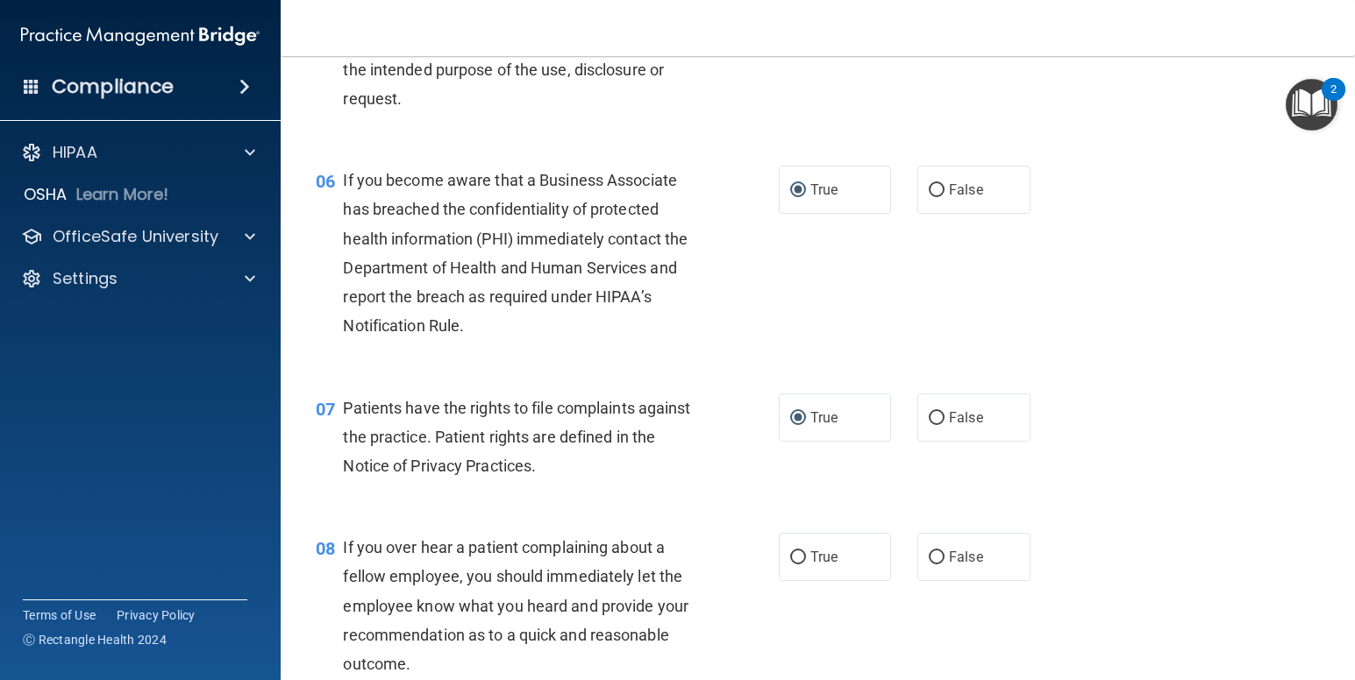
scroll to position [1052, 0]
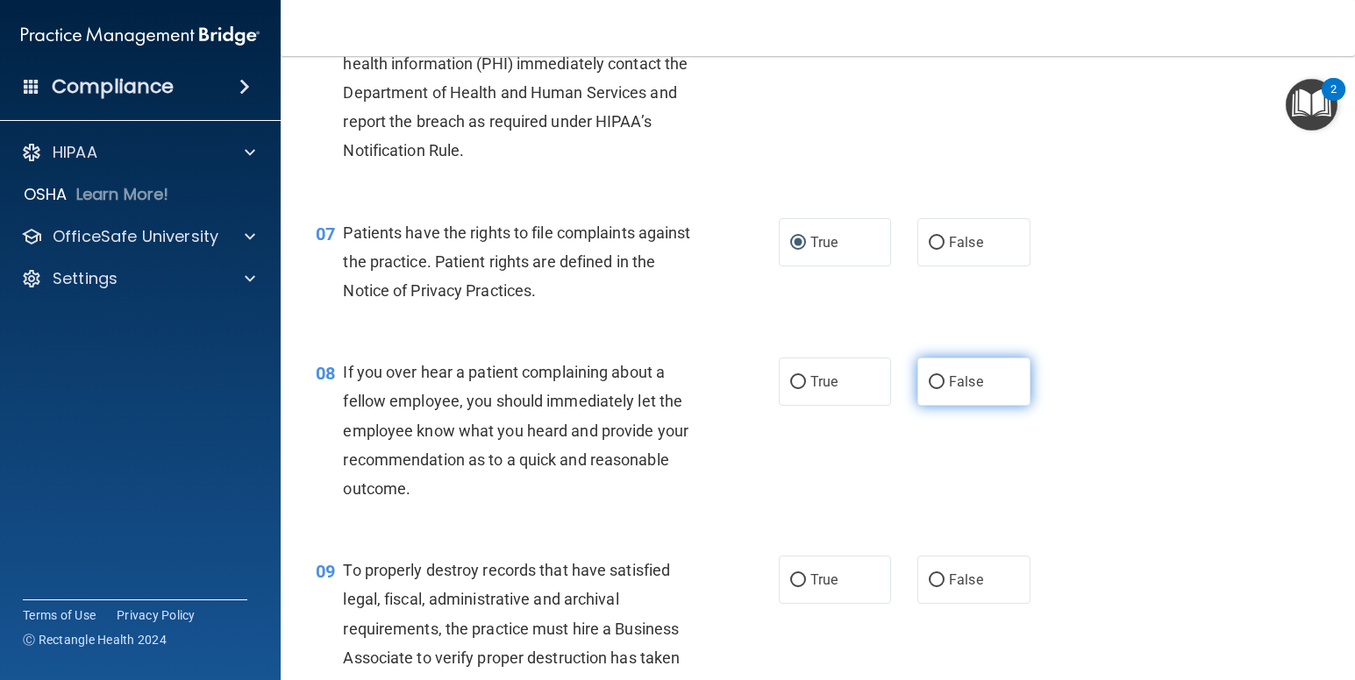
click at [929, 389] on input "False" at bounding box center [937, 382] width 16 height 13
radio input "true"
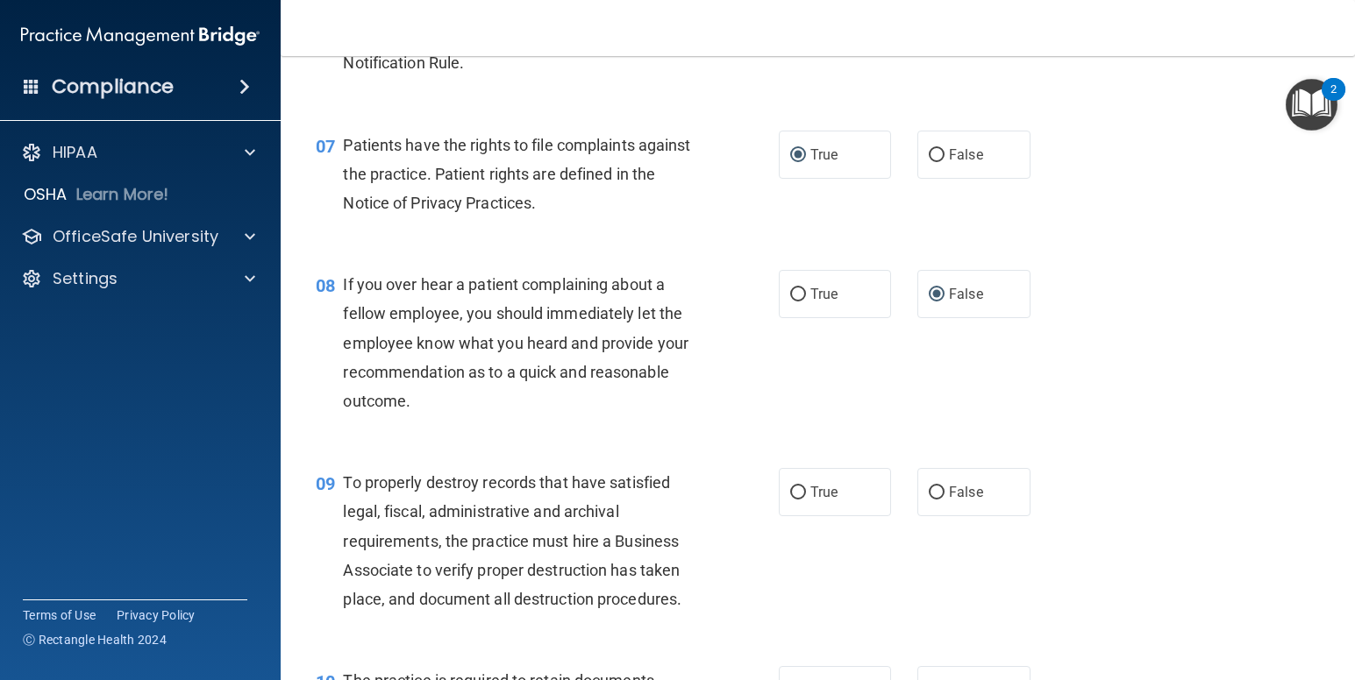
scroll to position [1228, 0]
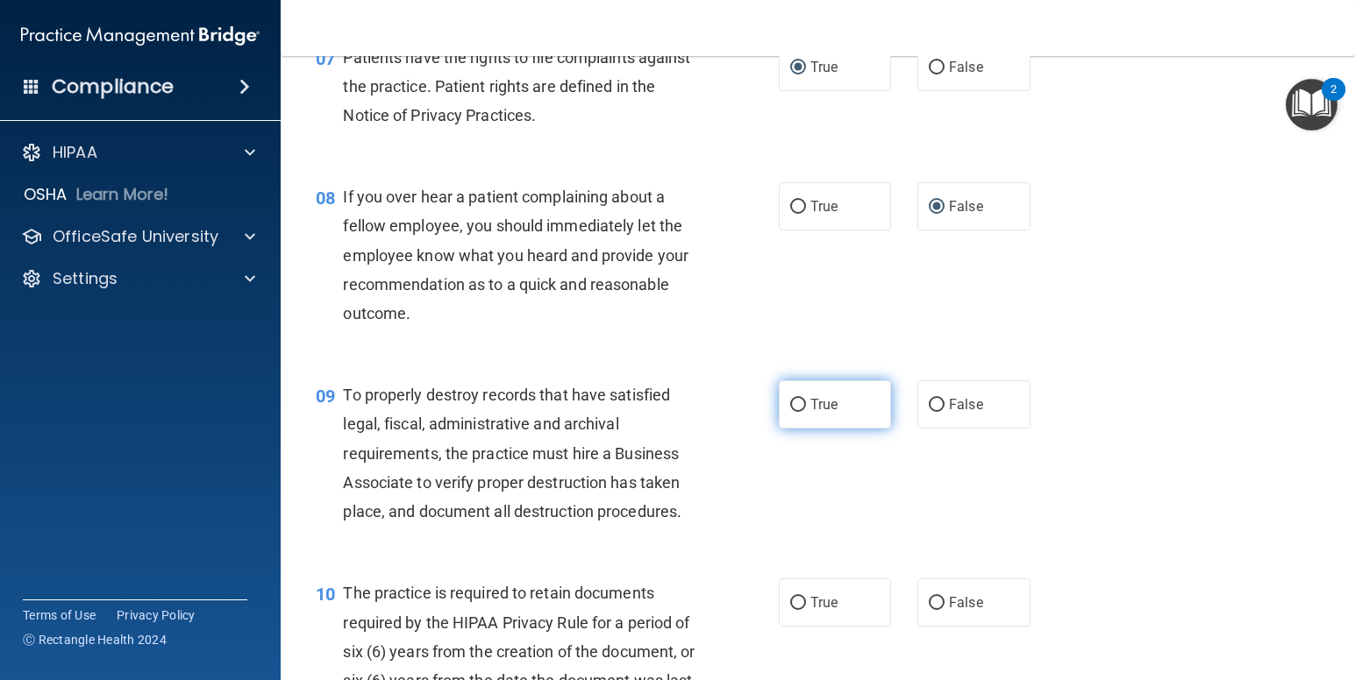
click at [792, 412] on input "True" at bounding box center [798, 405] width 16 height 13
radio input "true"
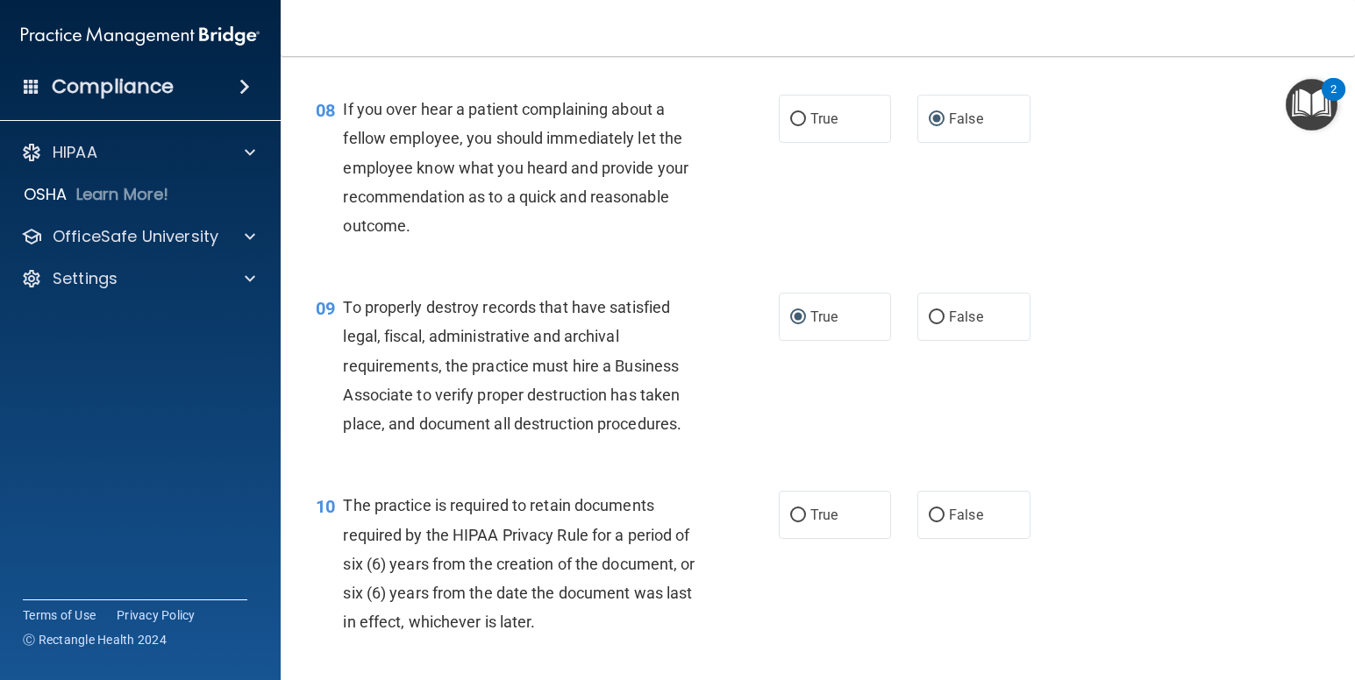
scroll to position [1403, 0]
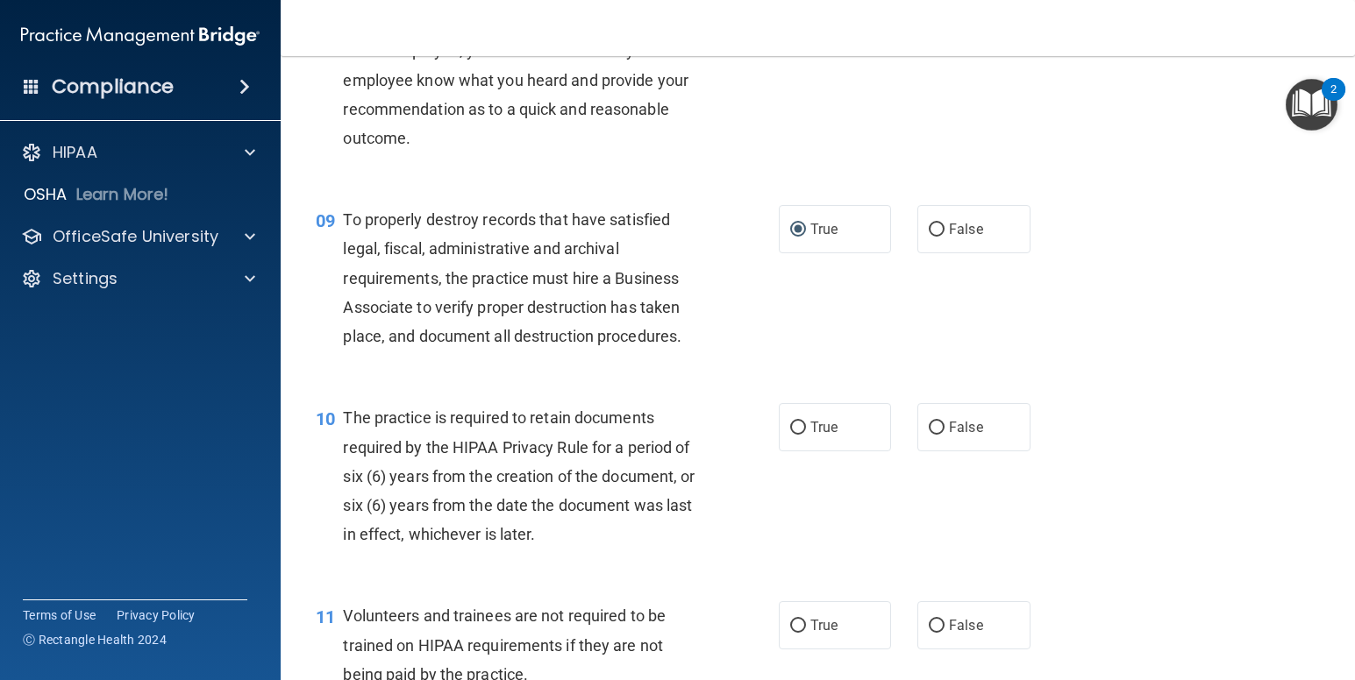
drag, startPoint x: 790, startPoint y: 459, endPoint x: 754, endPoint y: 488, distance: 46.1
click at [790, 435] on input "True" at bounding box center [798, 428] width 16 height 13
radio input "true"
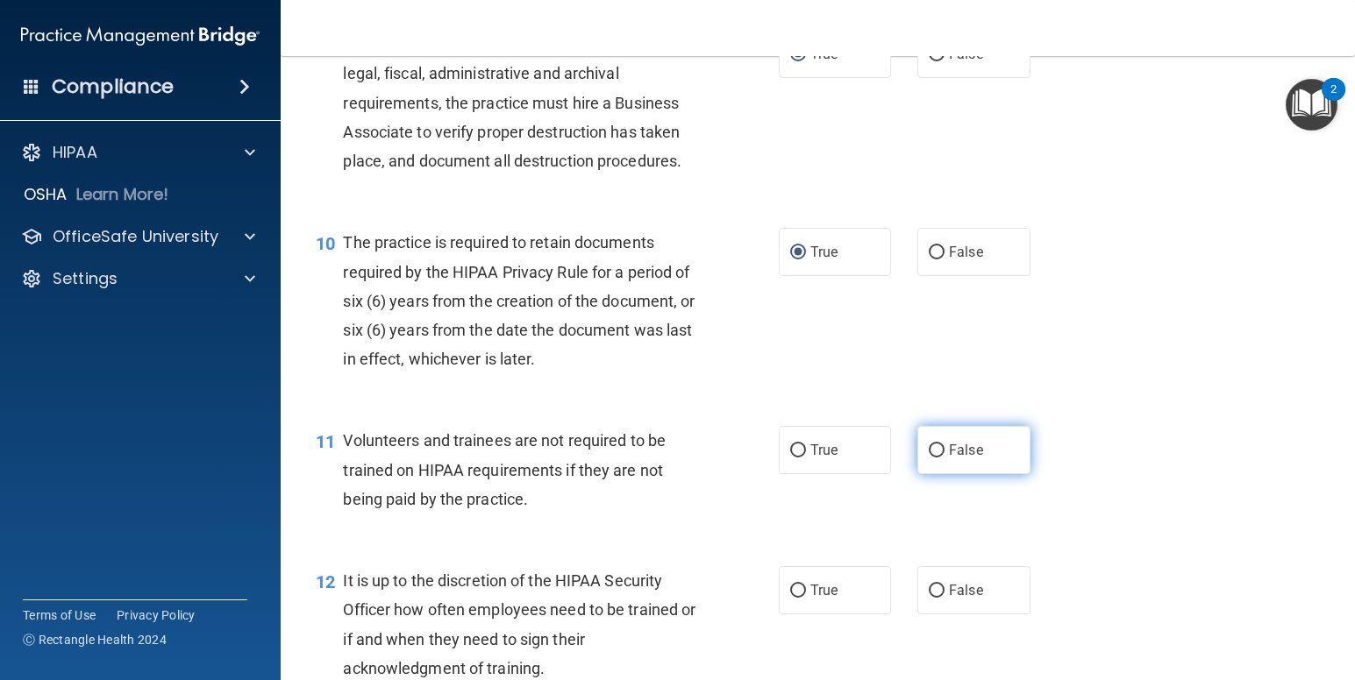
click at [935, 458] on input "False" at bounding box center [937, 451] width 16 height 13
radio input "true"
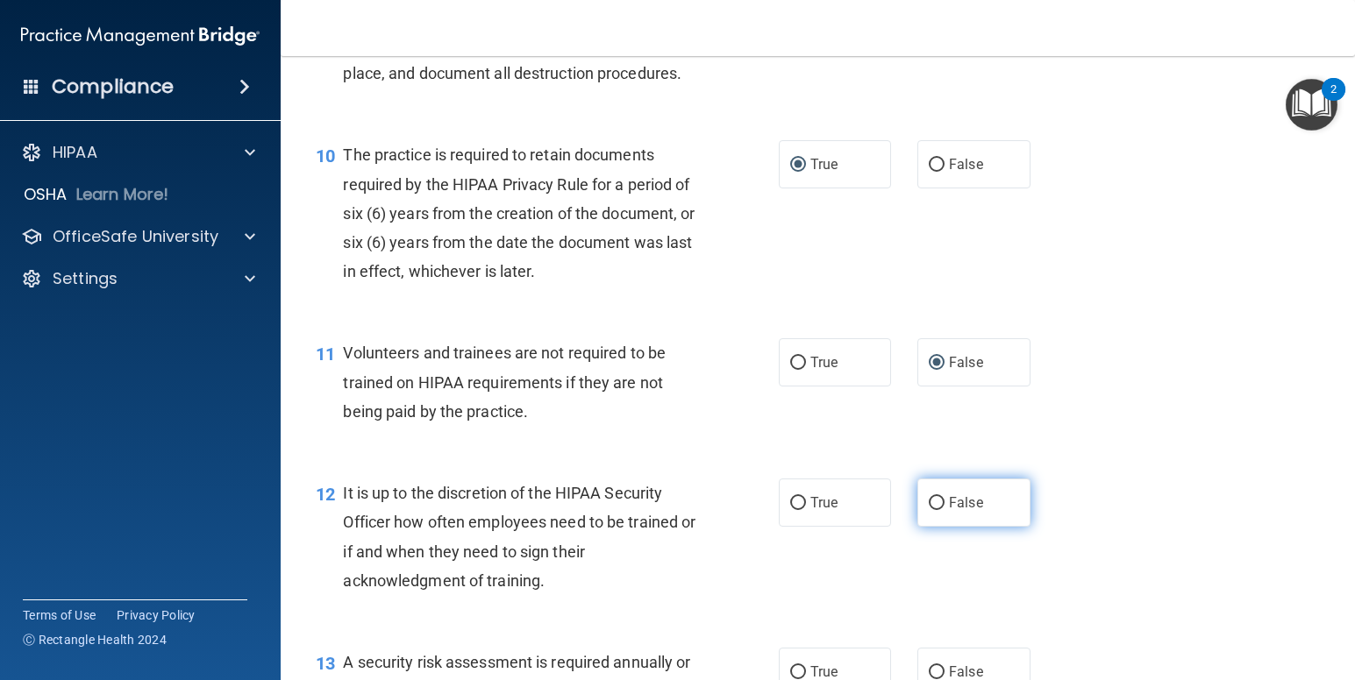
click at [929, 510] on input "False" at bounding box center [937, 503] width 16 height 13
radio input "true"
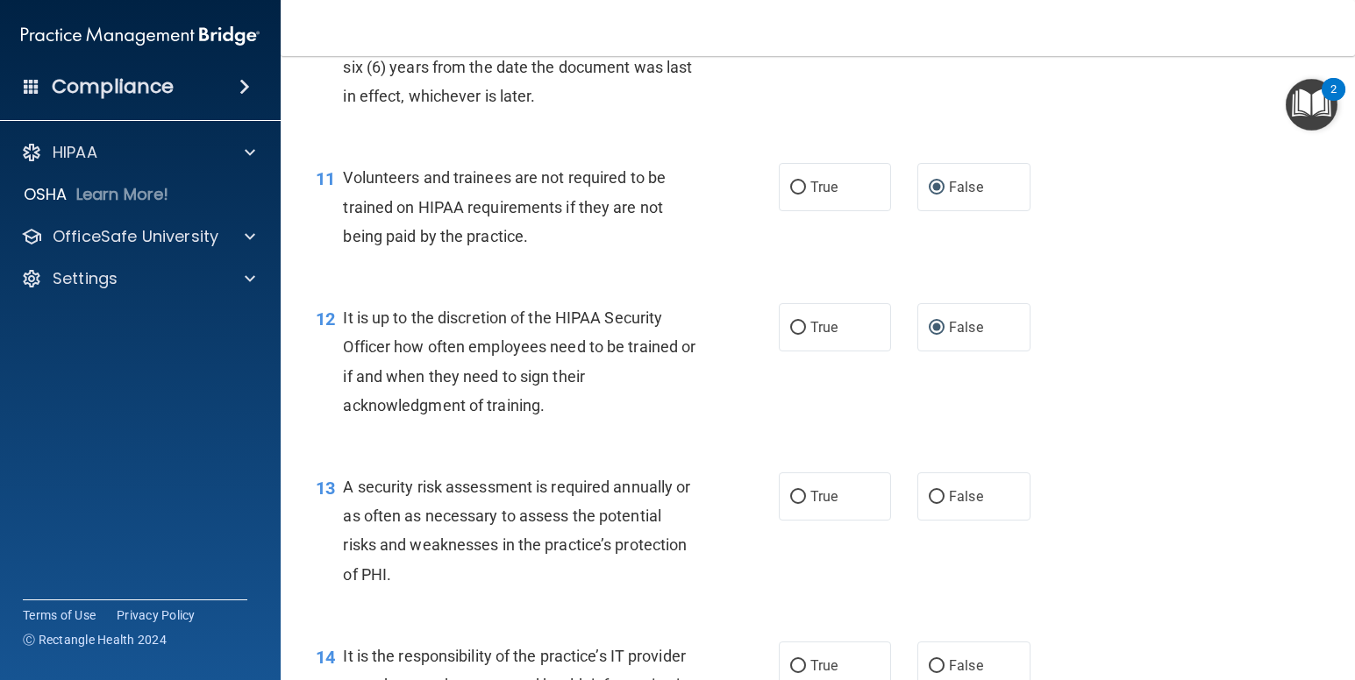
scroll to position [1929, 0]
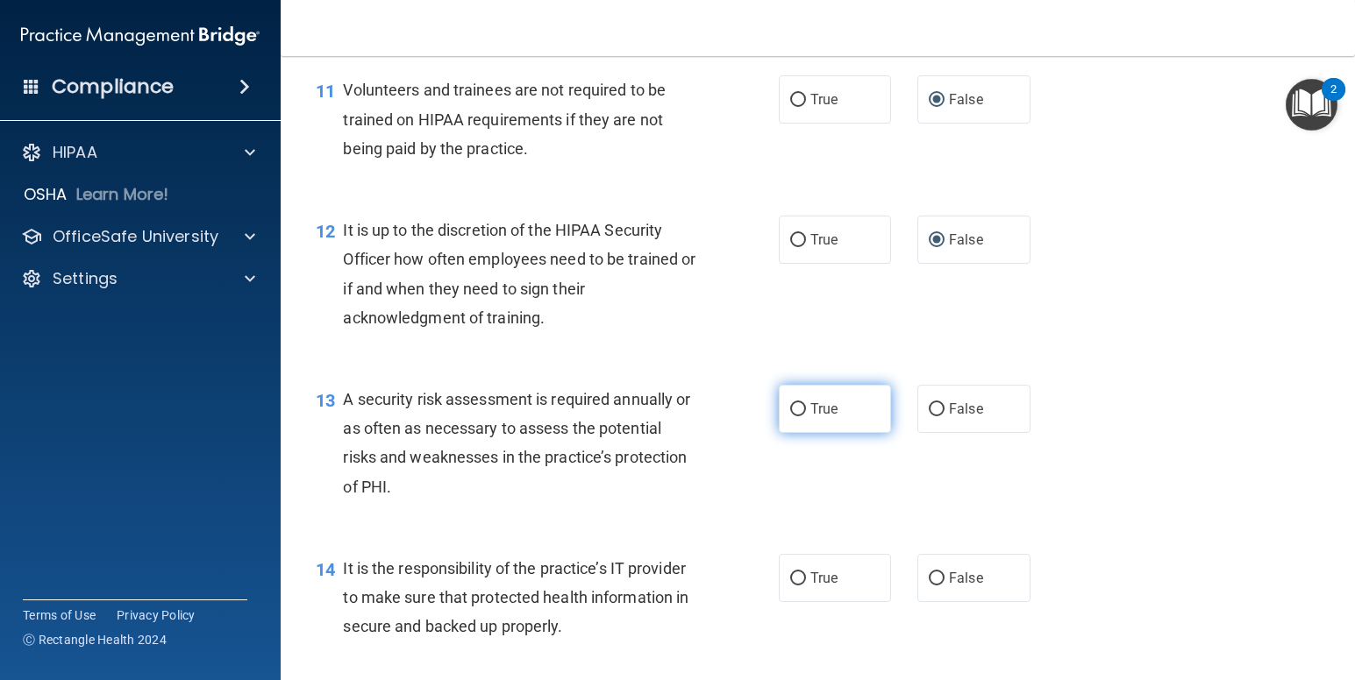
click at [790, 416] on input "True" at bounding box center [798, 409] width 16 height 13
radio input "true"
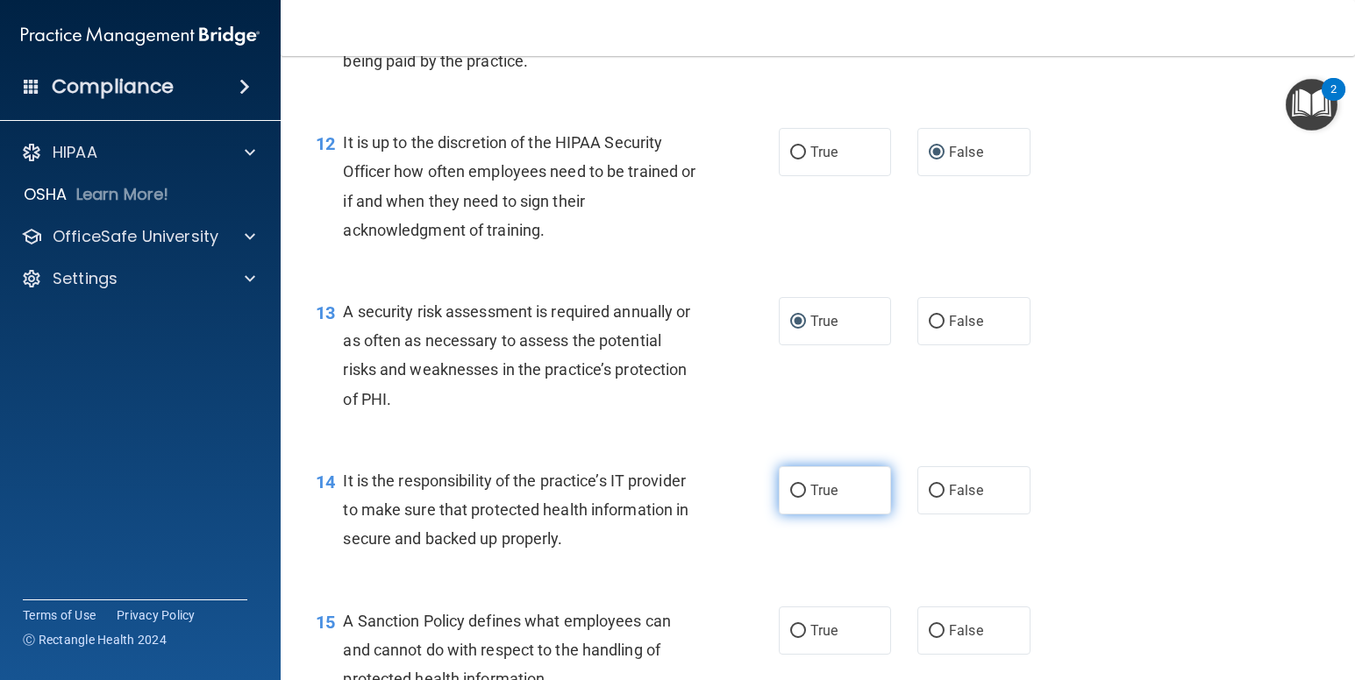
click at [794, 498] on input "True" at bounding box center [798, 491] width 16 height 13
radio input "true"
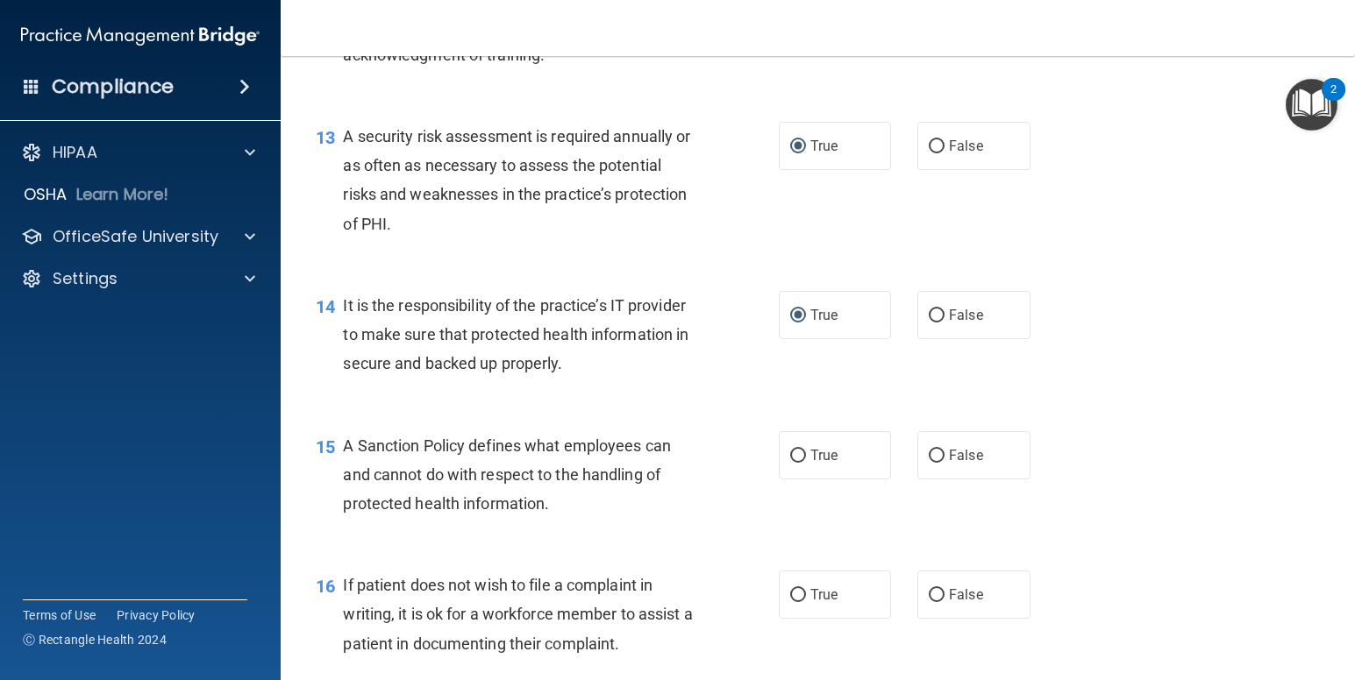
scroll to position [2280, 0]
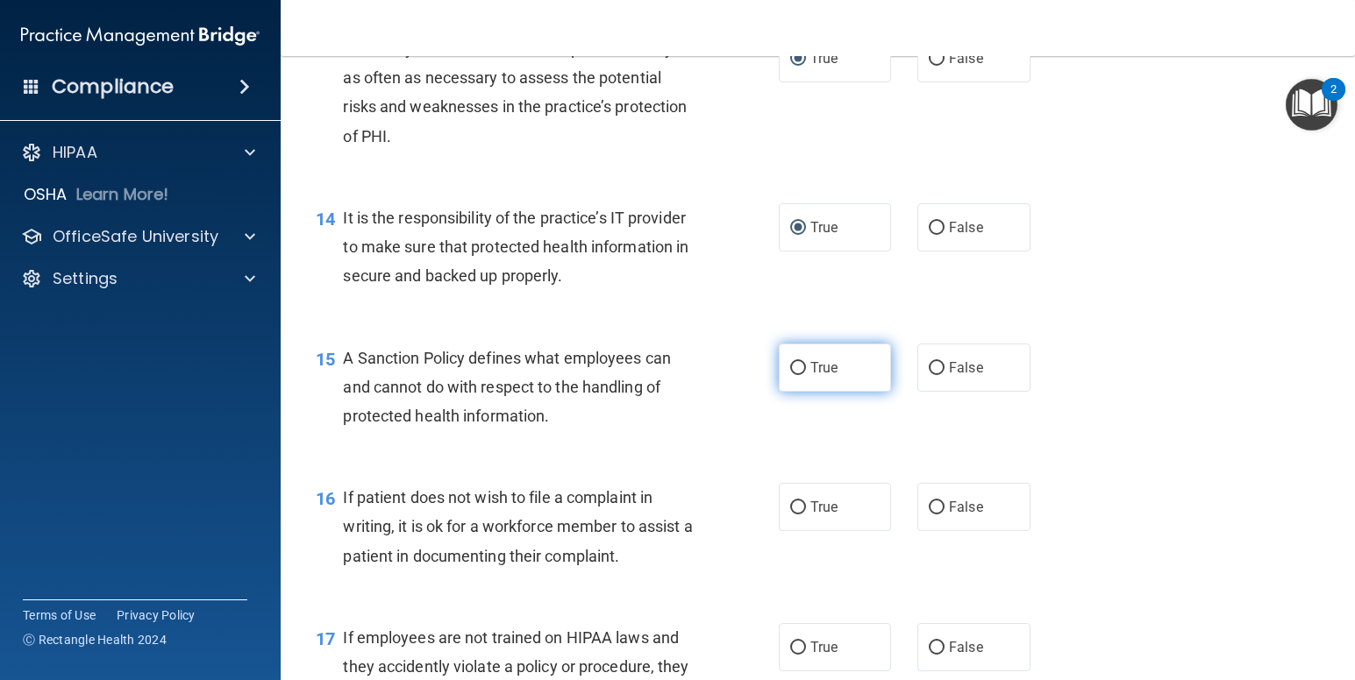
click at [794, 375] on input "True" at bounding box center [798, 368] width 16 height 13
radio input "true"
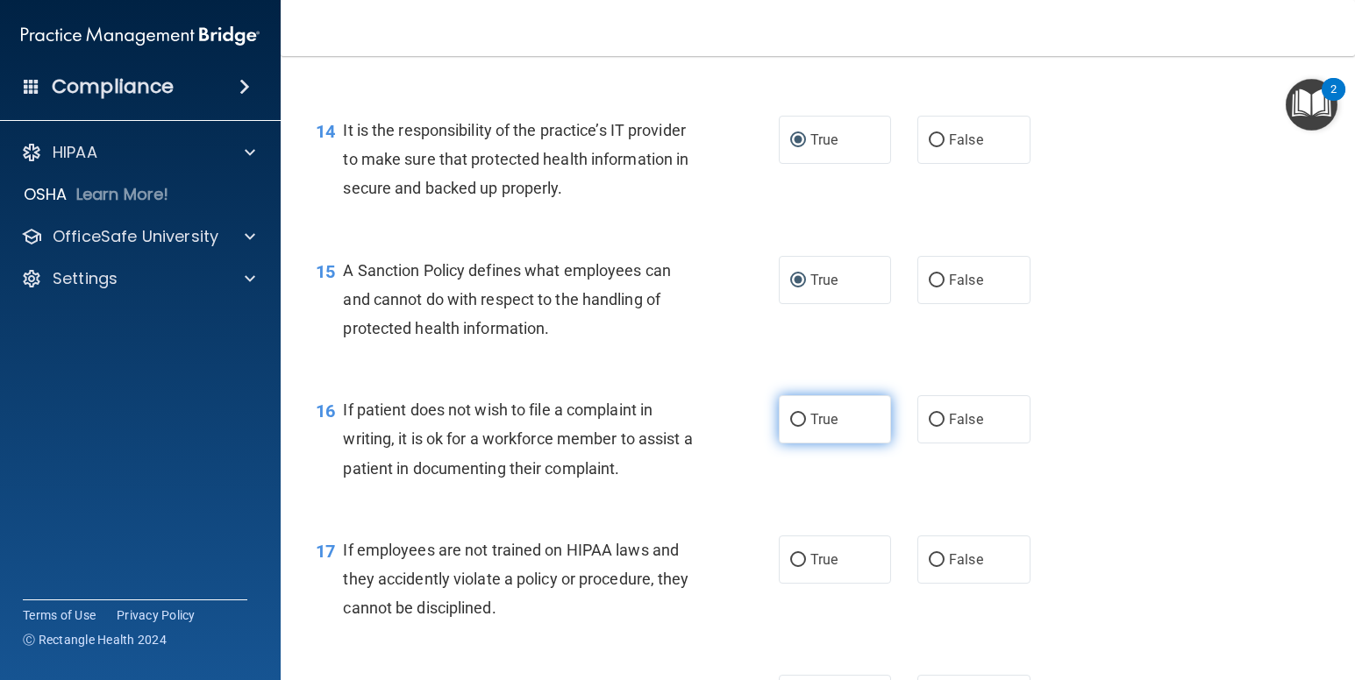
click at [790, 427] on input "True" at bounding box center [798, 420] width 16 height 13
radio input "true"
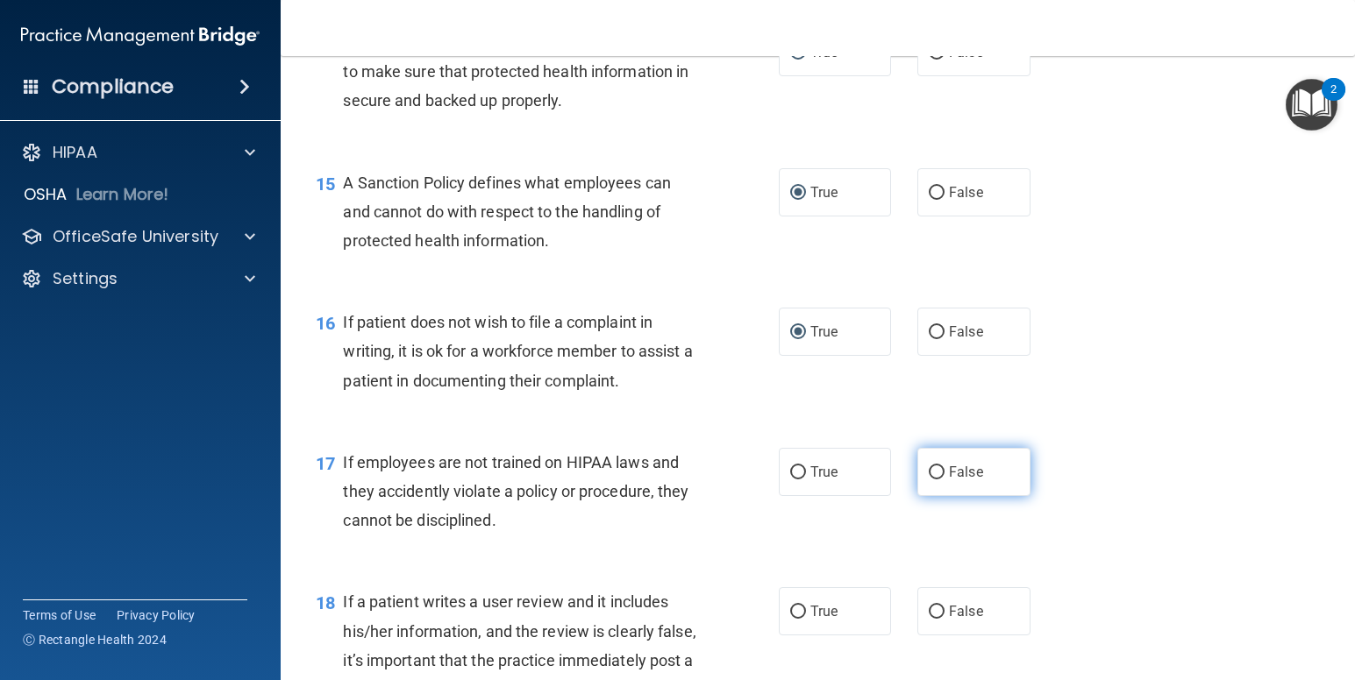
click at [932, 480] on input "False" at bounding box center [937, 472] width 16 height 13
radio input "true"
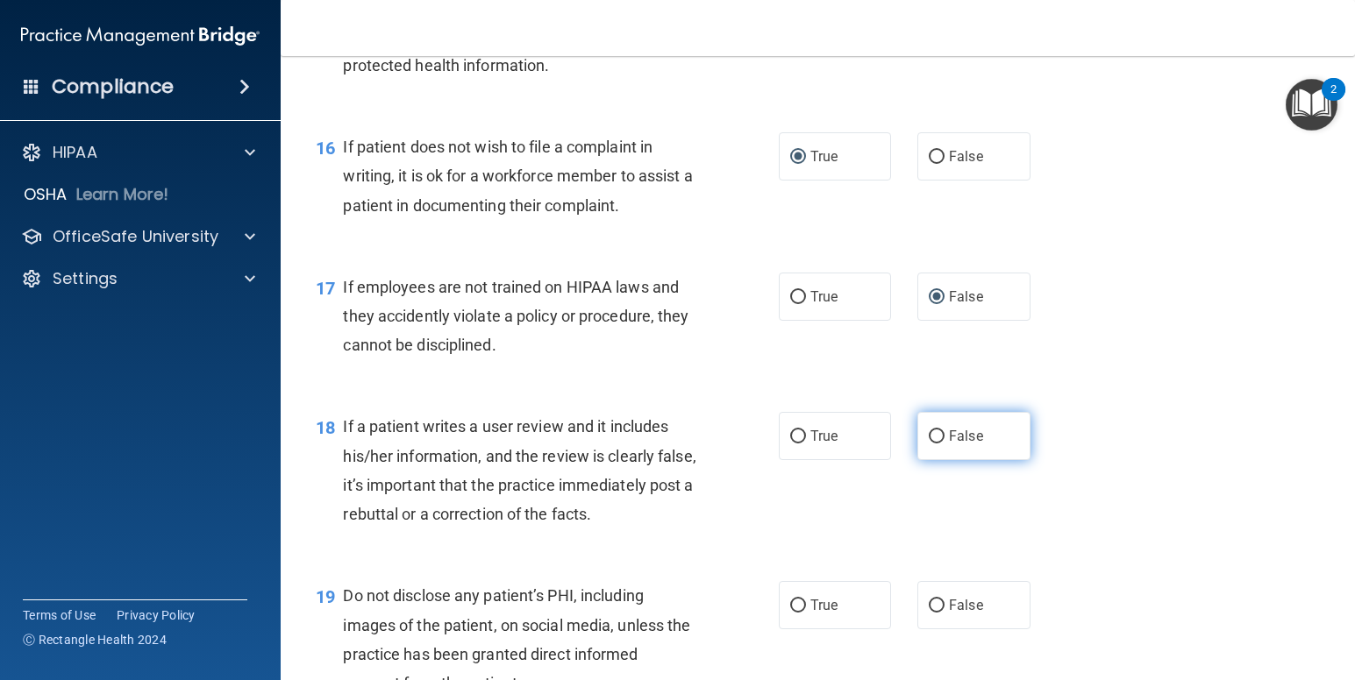
click at [932, 444] on input "False" at bounding box center [937, 437] width 16 height 13
radio input "true"
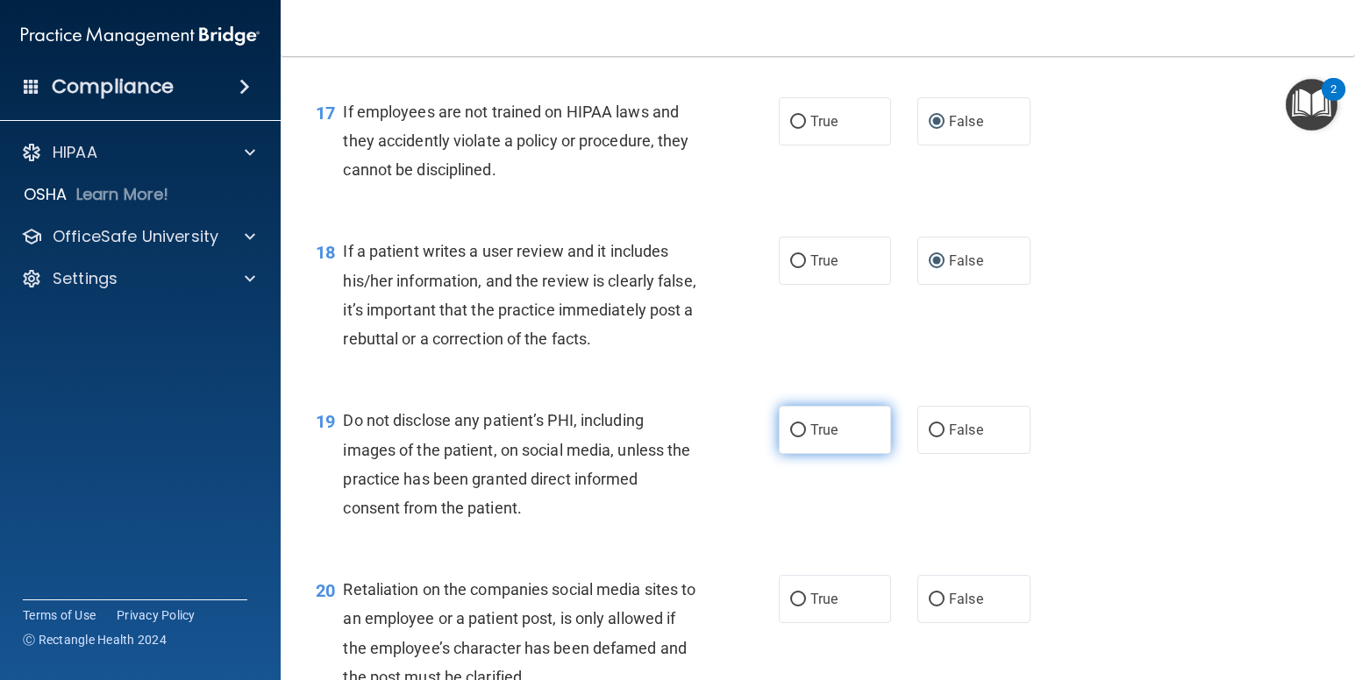
click at [790, 438] on input "True" at bounding box center [798, 430] width 16 height 13
radio input "true"
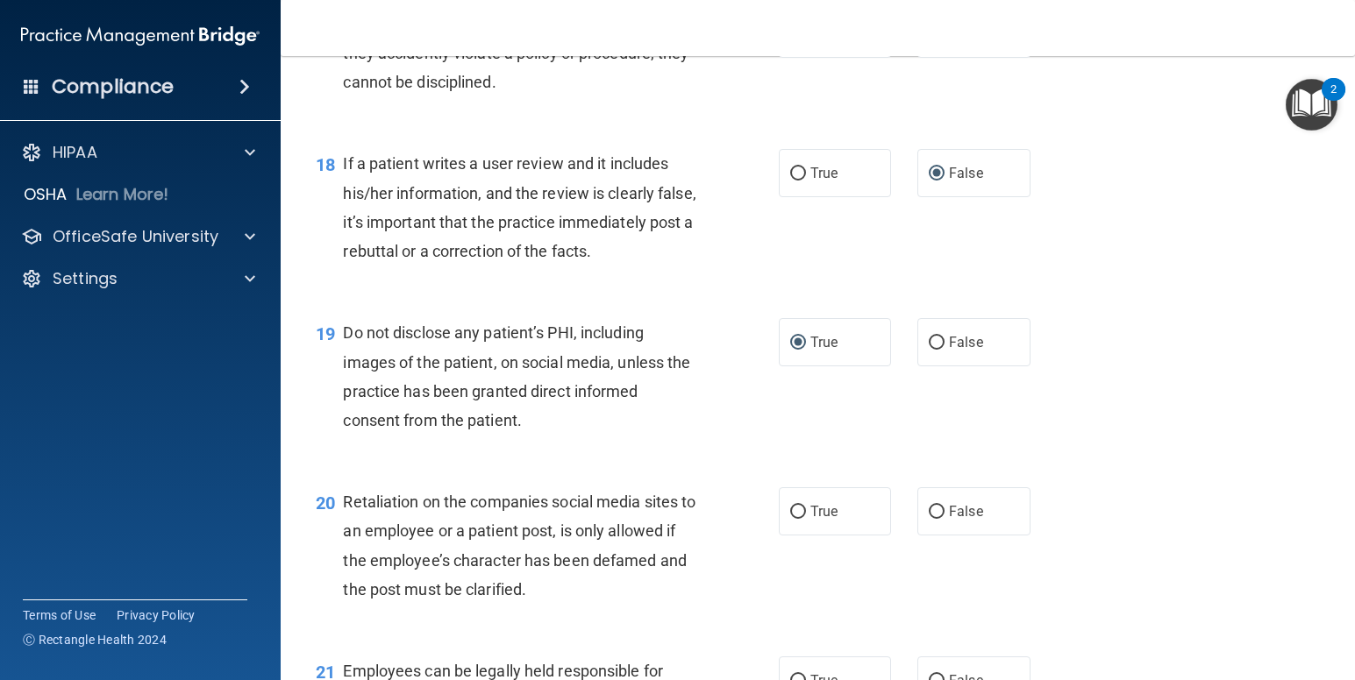
scroll to position [2981, 0]
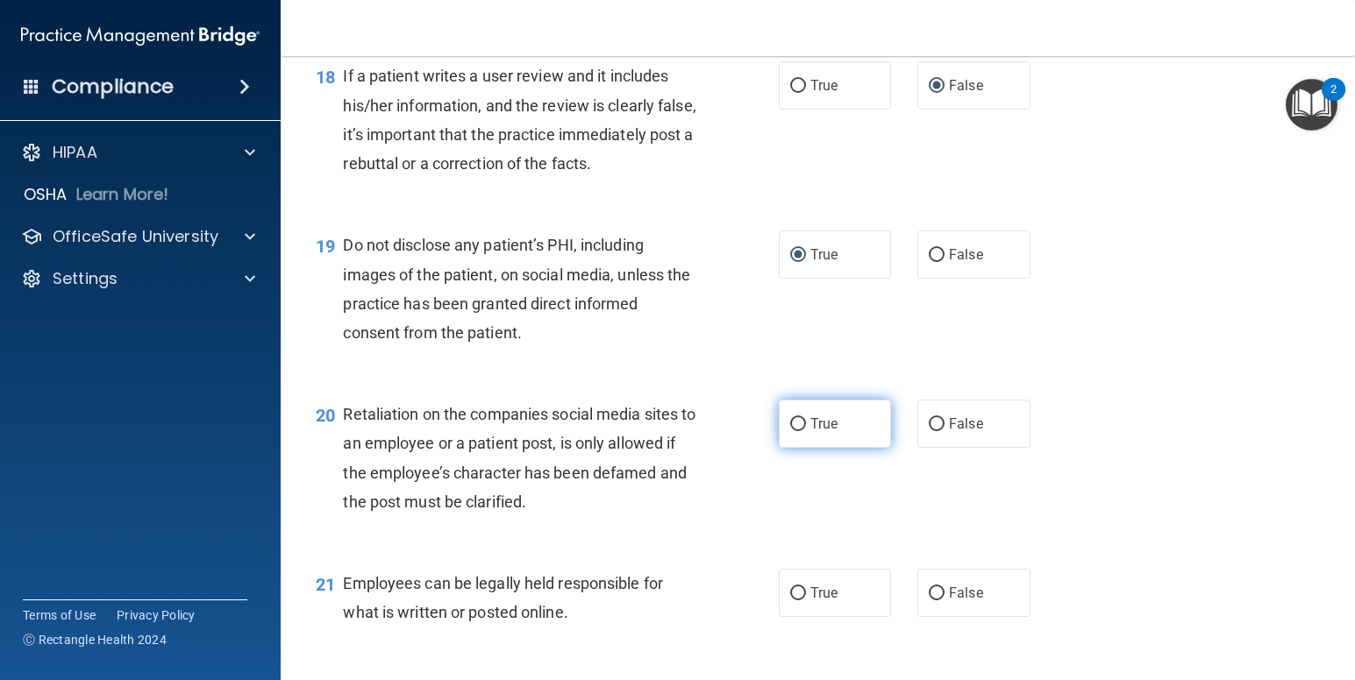
click at [793, 431] on input "True" at bounding box center [798, 424] width 16 height 13
radio input "true"
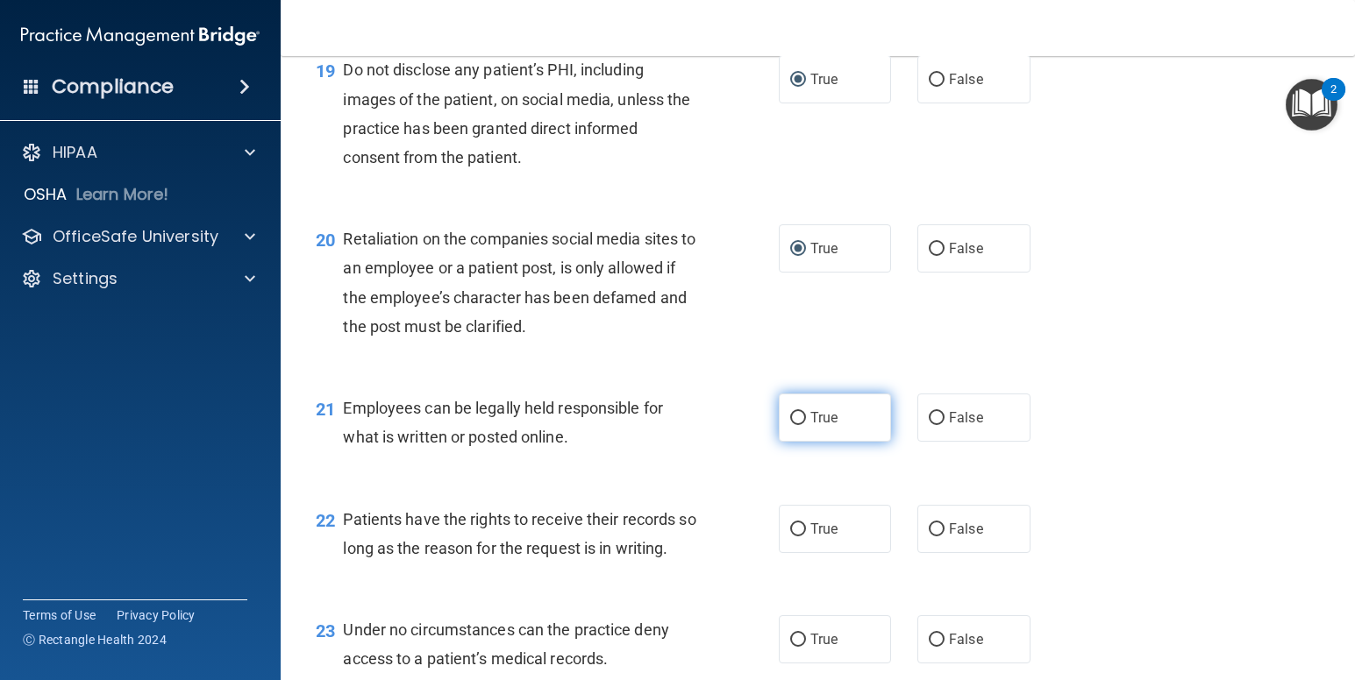
click at [792, 425] on input "True" at bounding box center [798, 418] width 16 height 13
radio input "true"
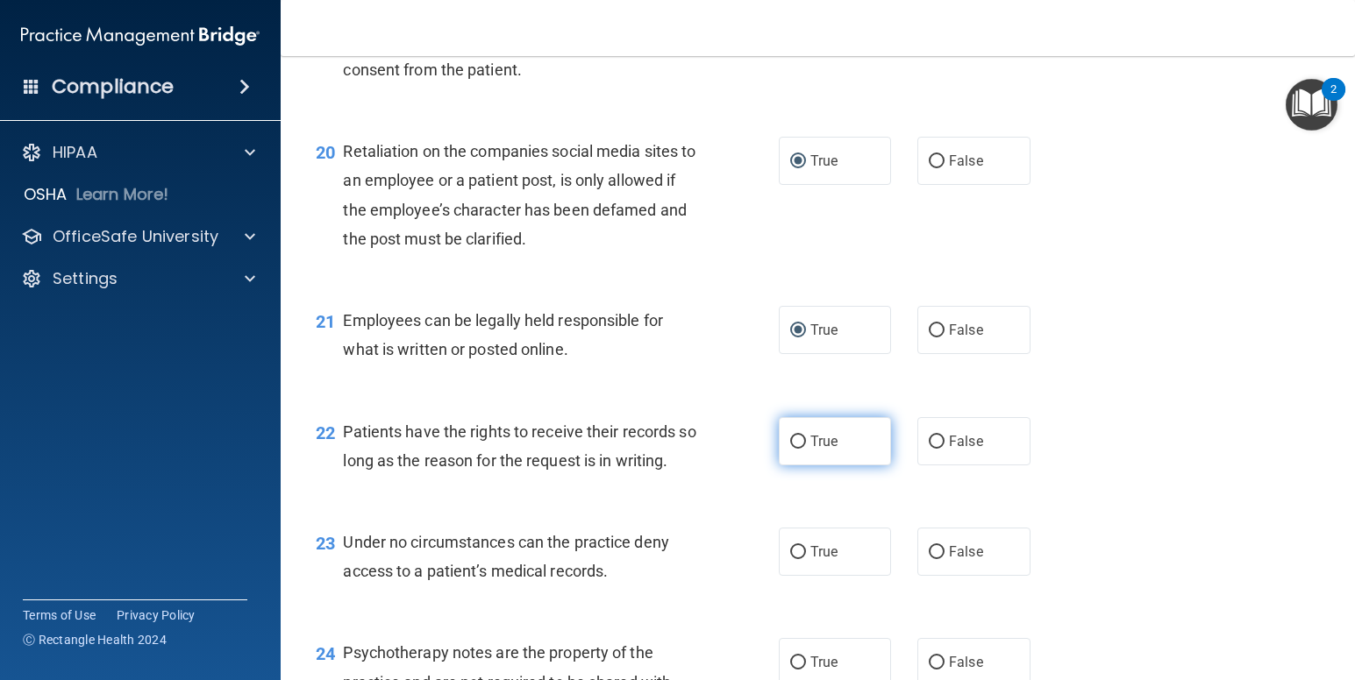
click at [794, 449] on input "True" at bounding box center [798, 442] width 16 height 13
radio input "true"
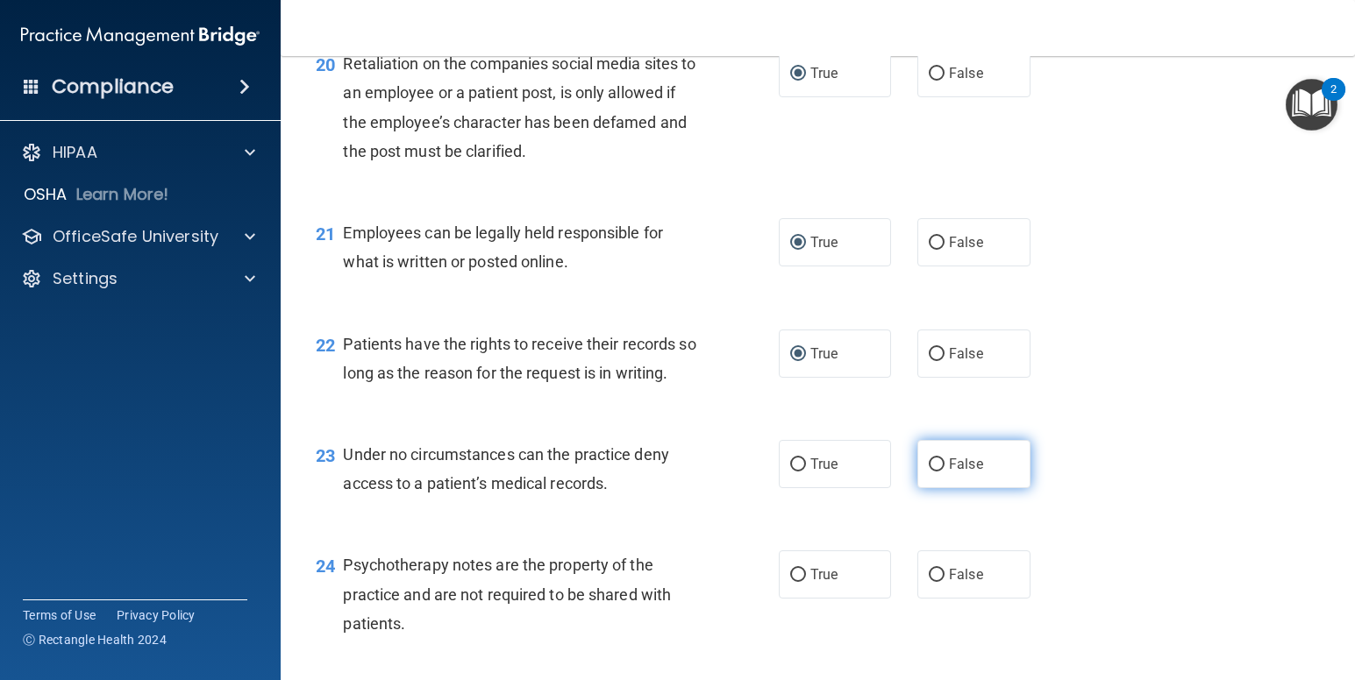
click at [930, 472] on input "False" at bounding box center [937, 465] width 16 height 13
radio input "true"
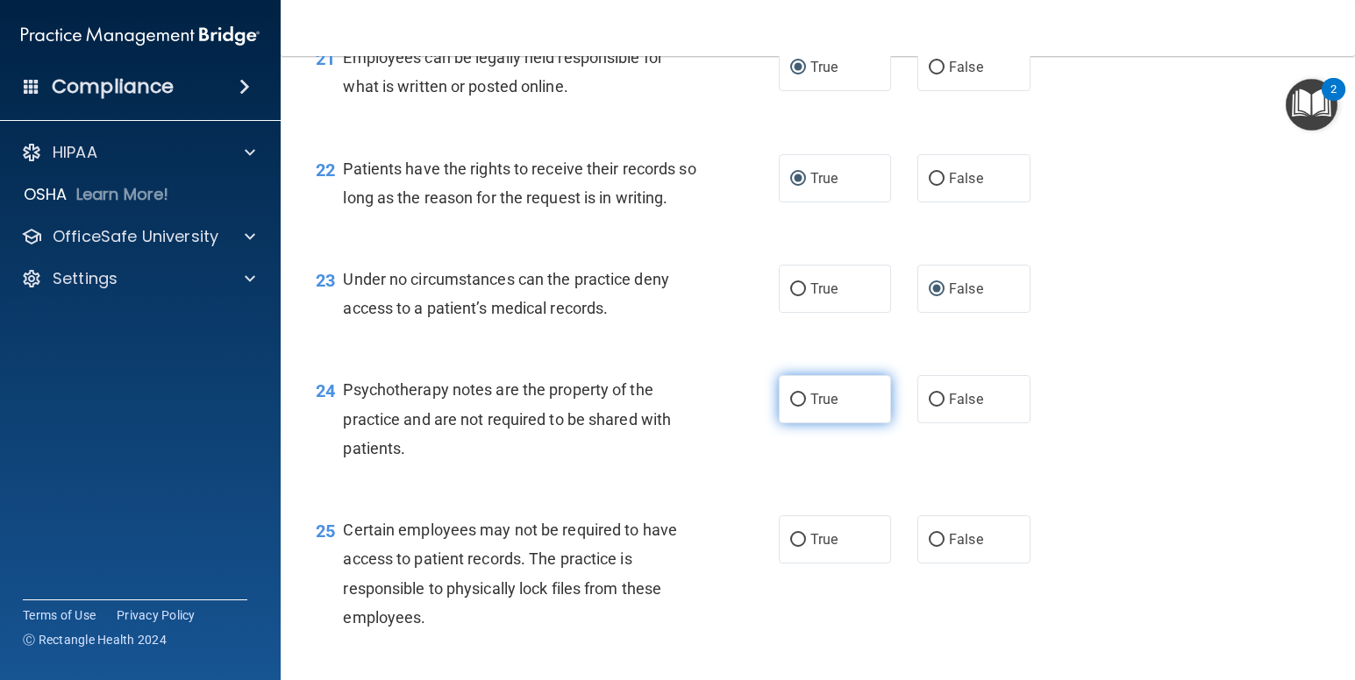
click at [790, 407] on input "True" at bounding box center [798, 400] width 16 height 13
radio input "true"
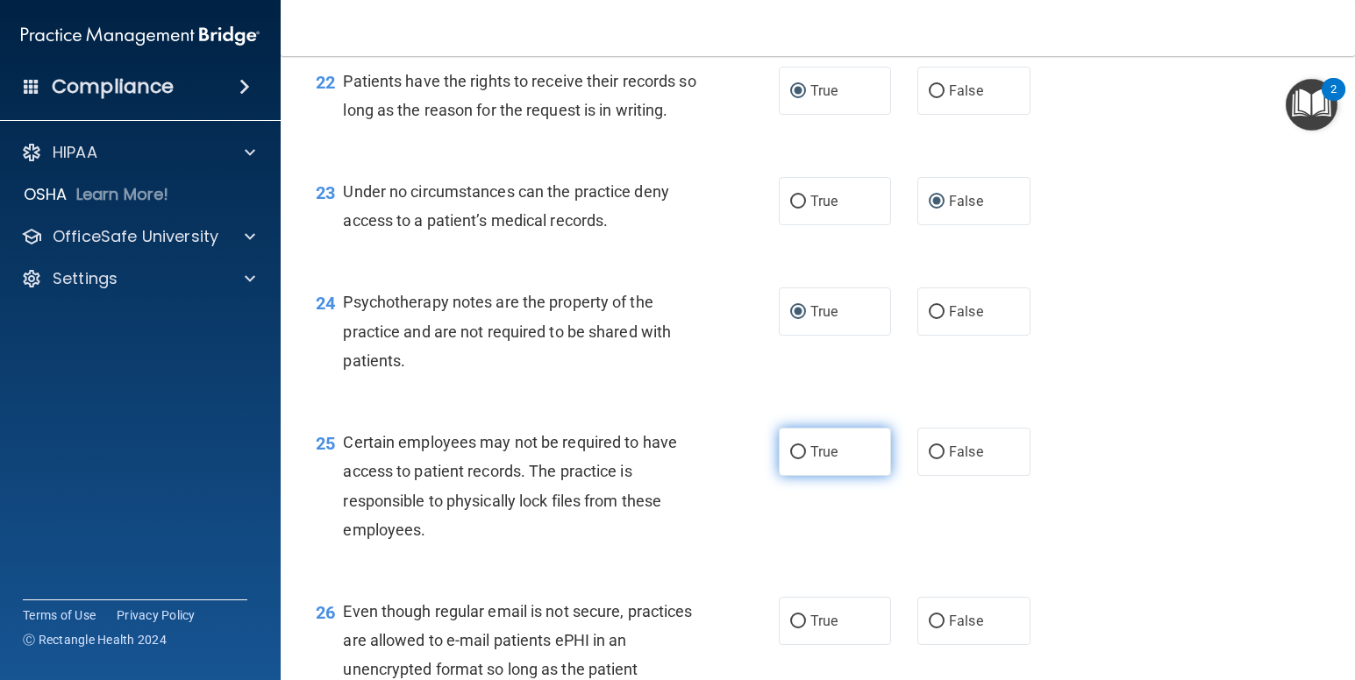
click at [790, 459] on input "True" at bounding box center [798, 452] width 16 height 13
radio input "true"
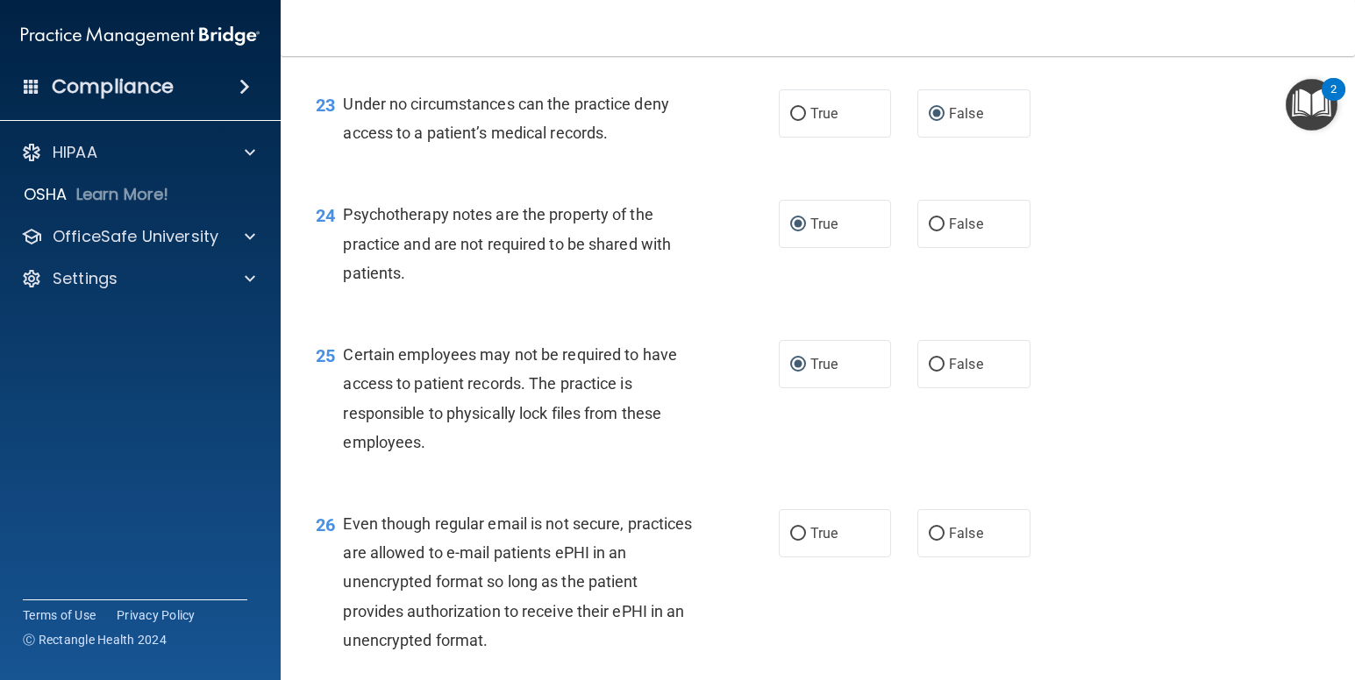
scroll to position [3770, 0]
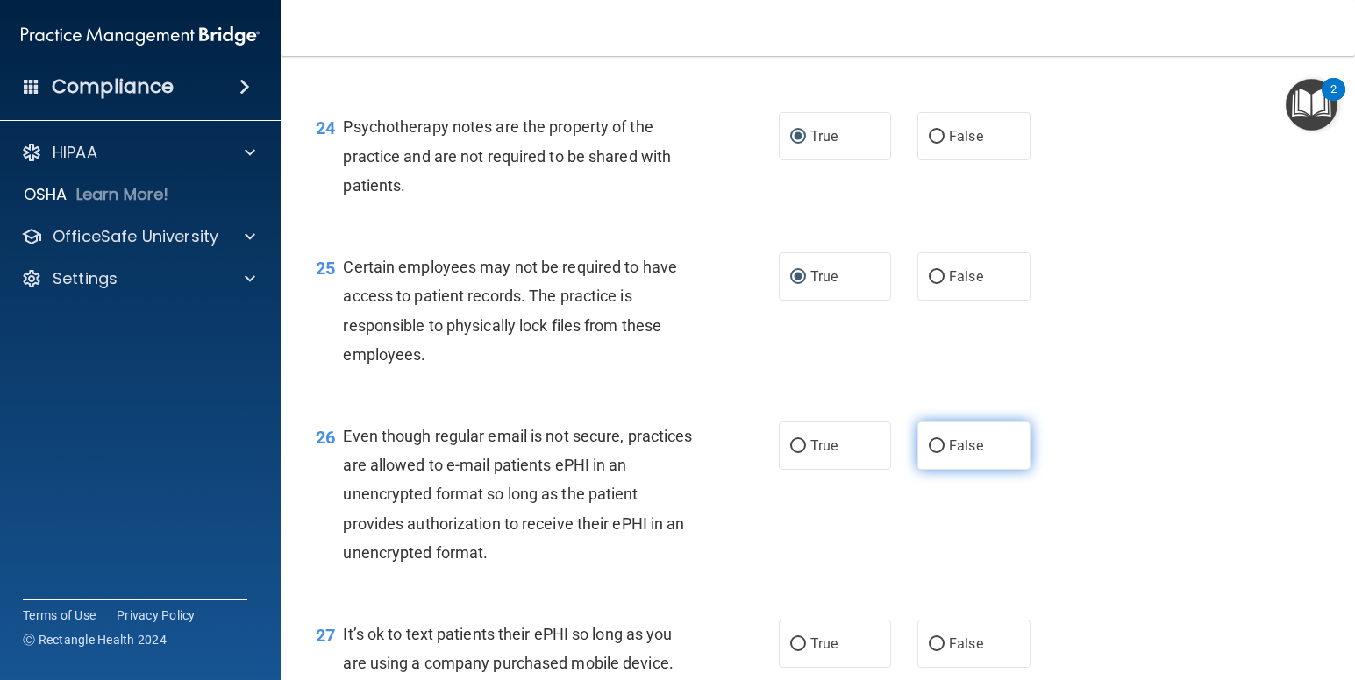
click at [931, 453] on input "False" at bounding box center [937, 446] width 16 height 13
radio input "true"
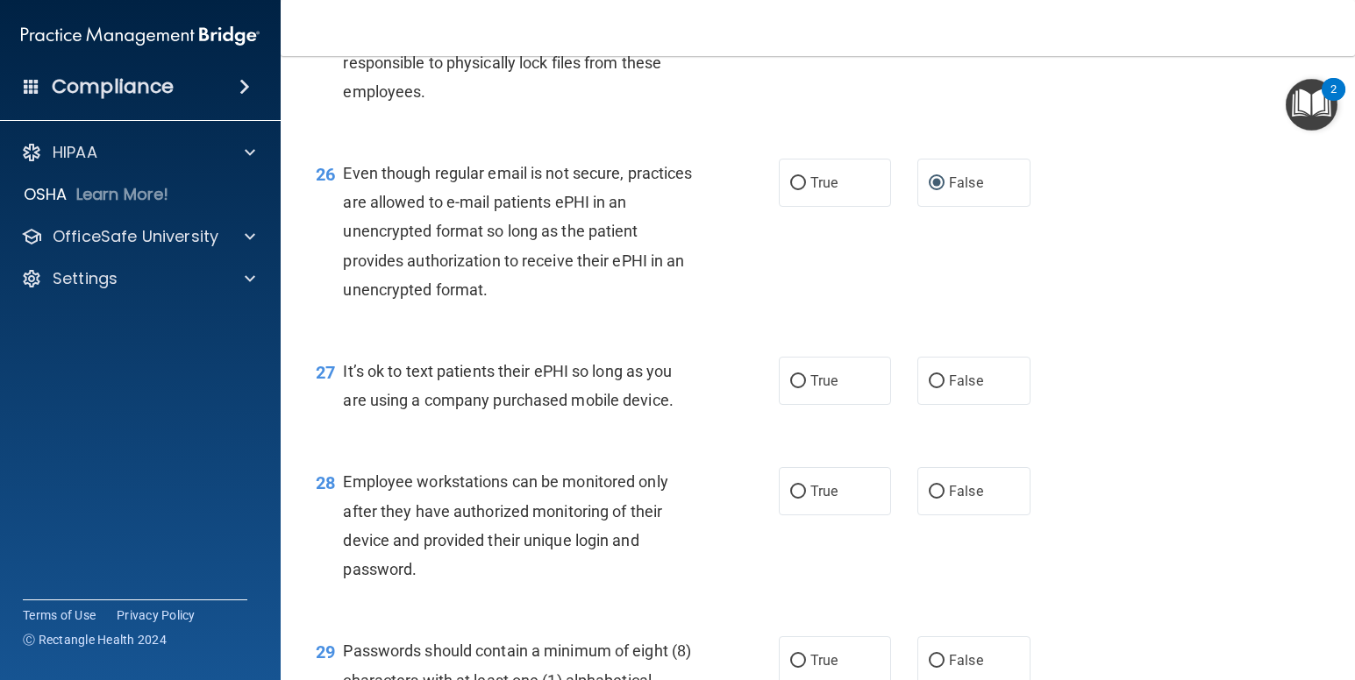
scroll to position [4121, 0]
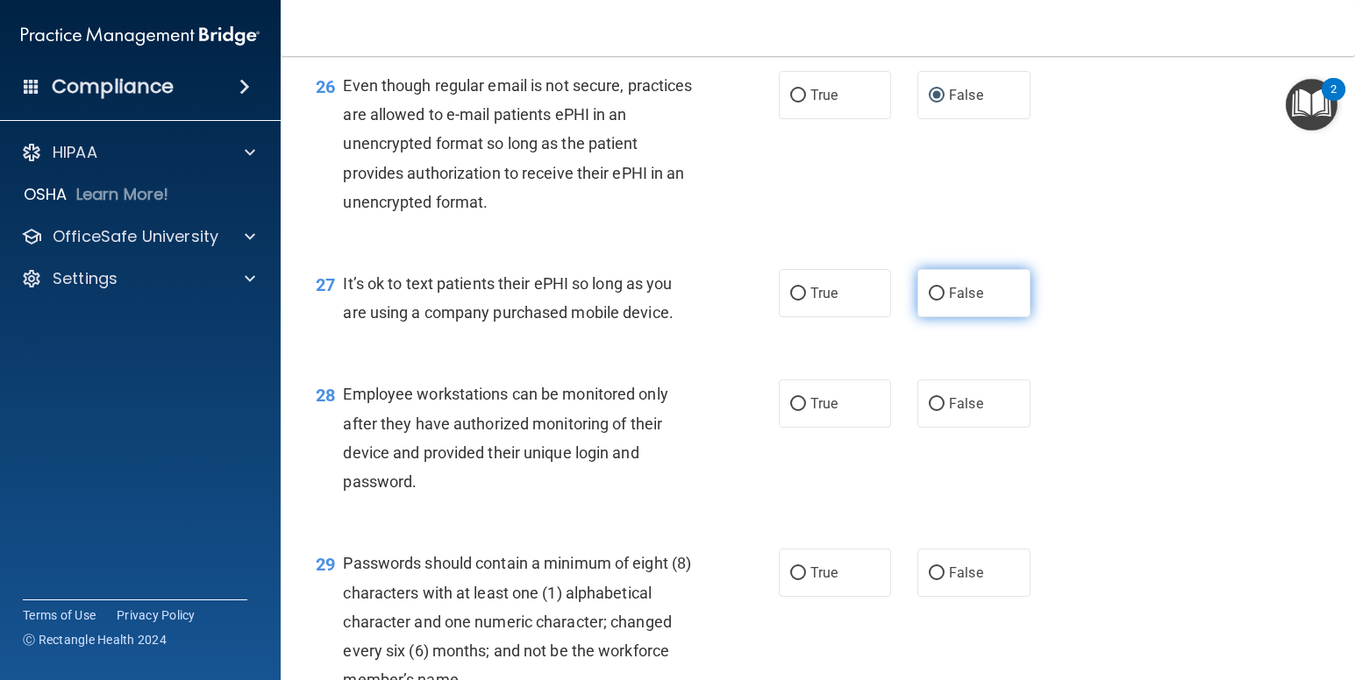
click at [929, 301] on input "False" at bounding box center [937, 294] width 16 height 13
radio input "true"
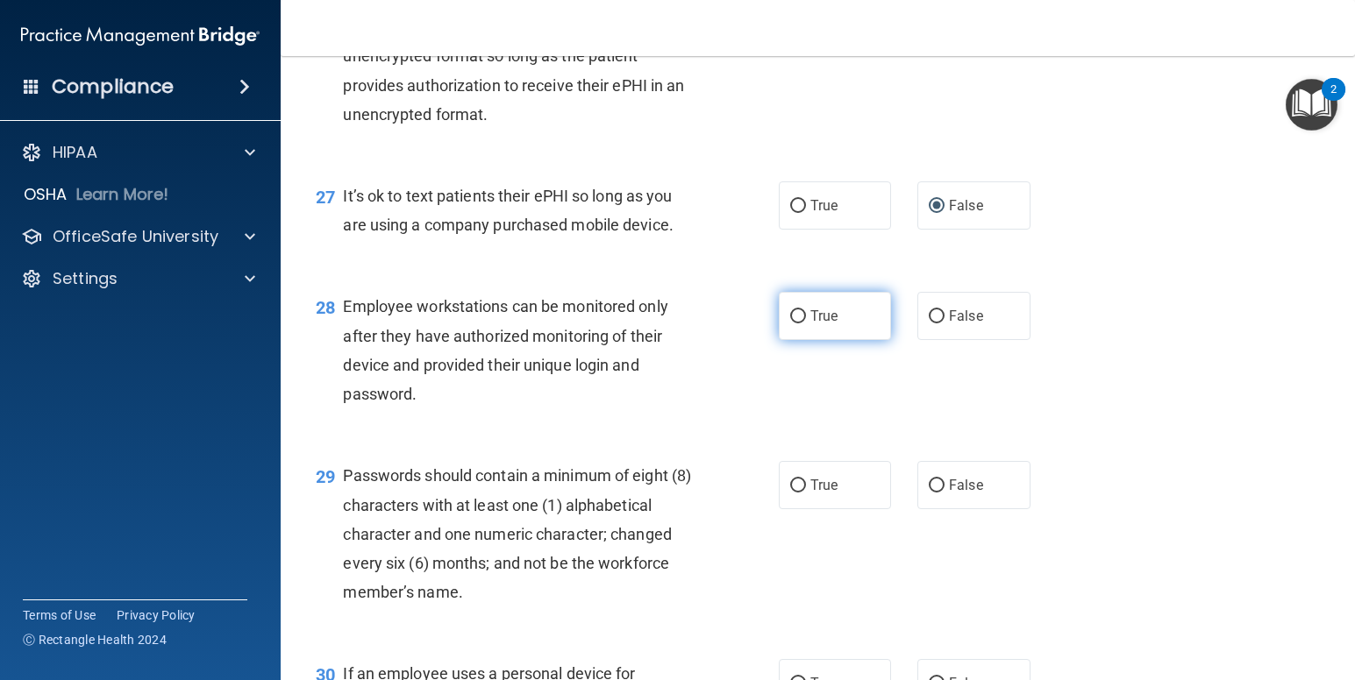
click at [793, 324] on input "True" at bounding box center [798, 316] width 16 height 13
radio input "true"
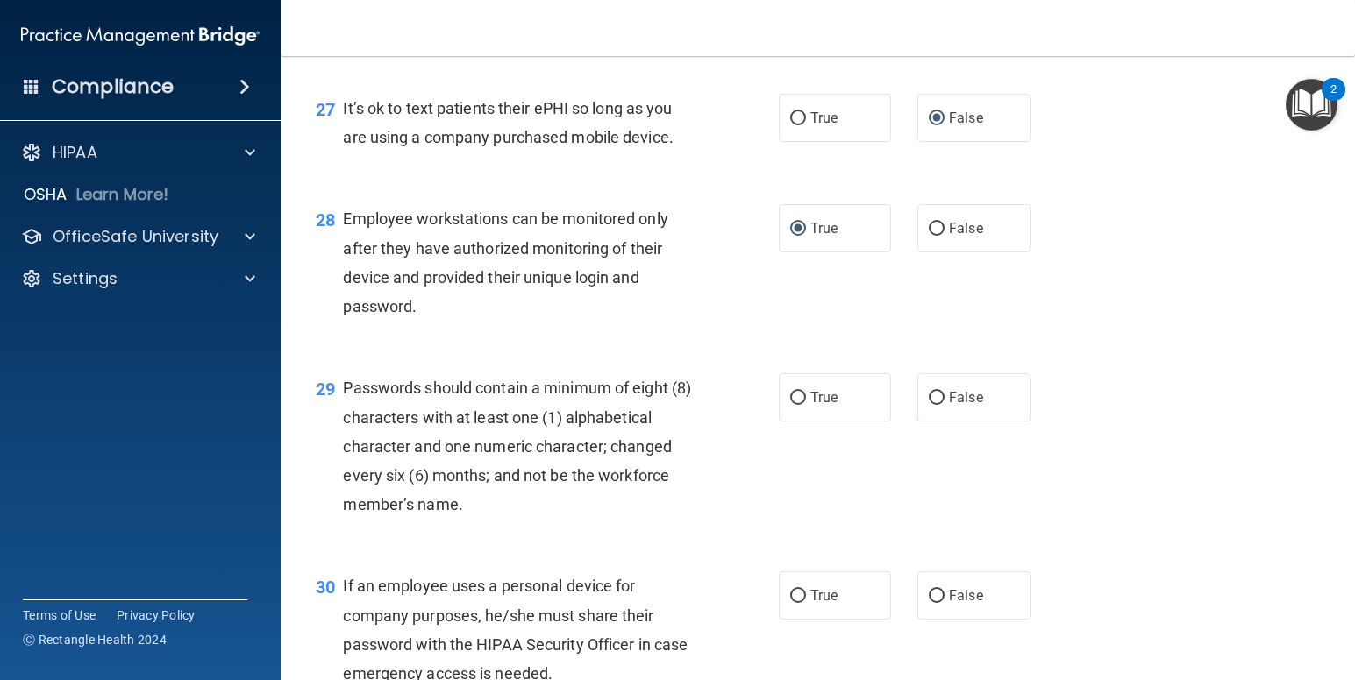
scroll to position [4384, 0]
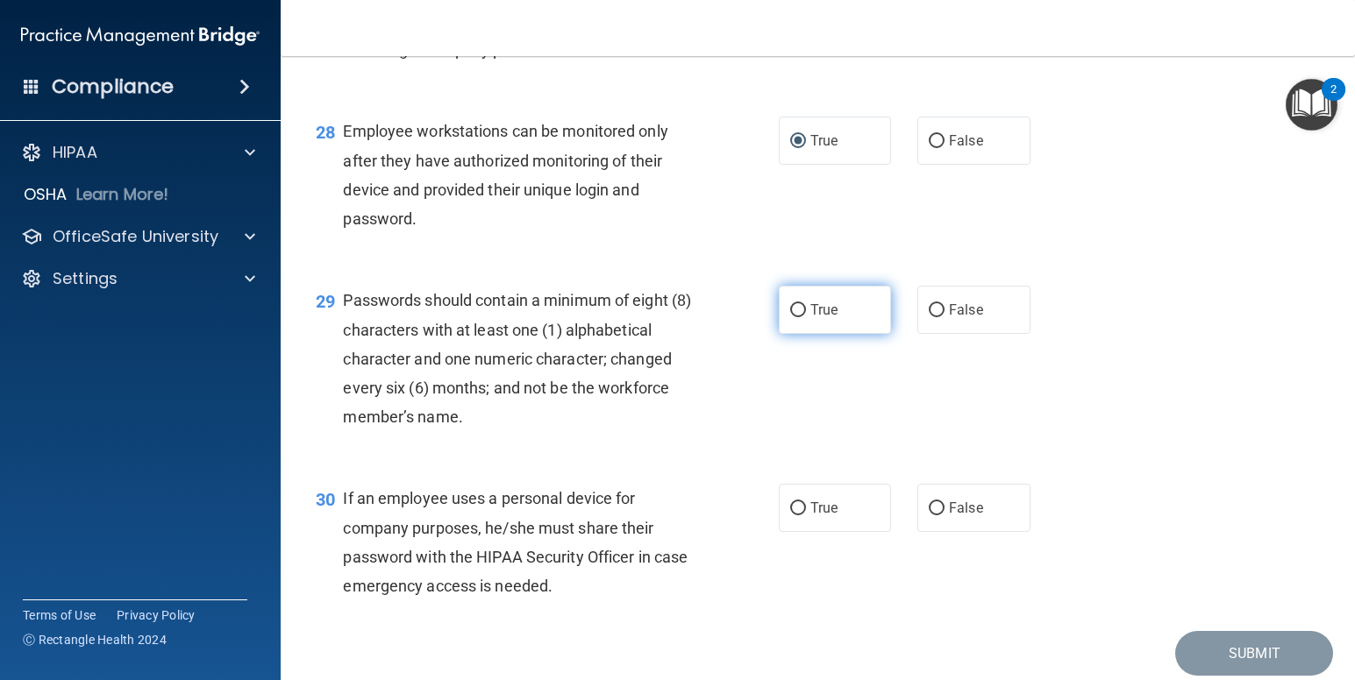
click at [790, 317] on input "True" at bounding box center [798, 310] width 16 height 13
radio input "true"
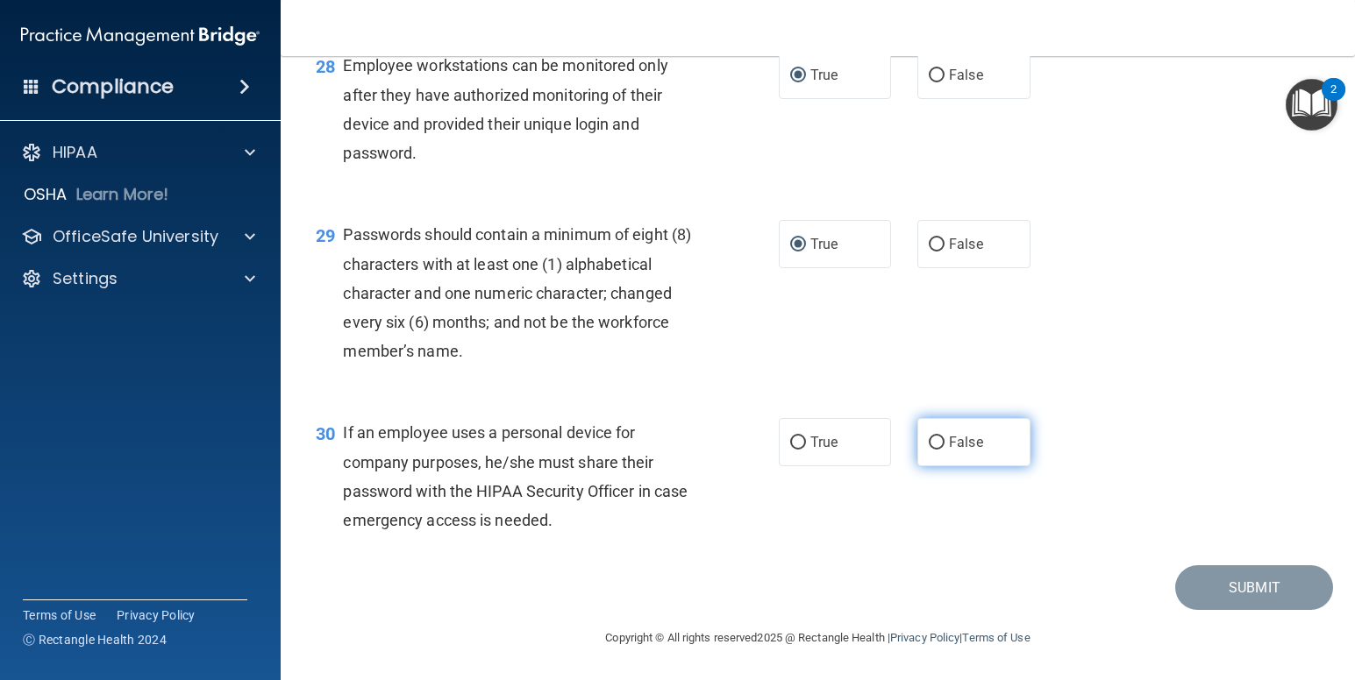
click at [932, 450] on input "False" at bounding box center [937, 443] width 16 height 13
radio input "true"
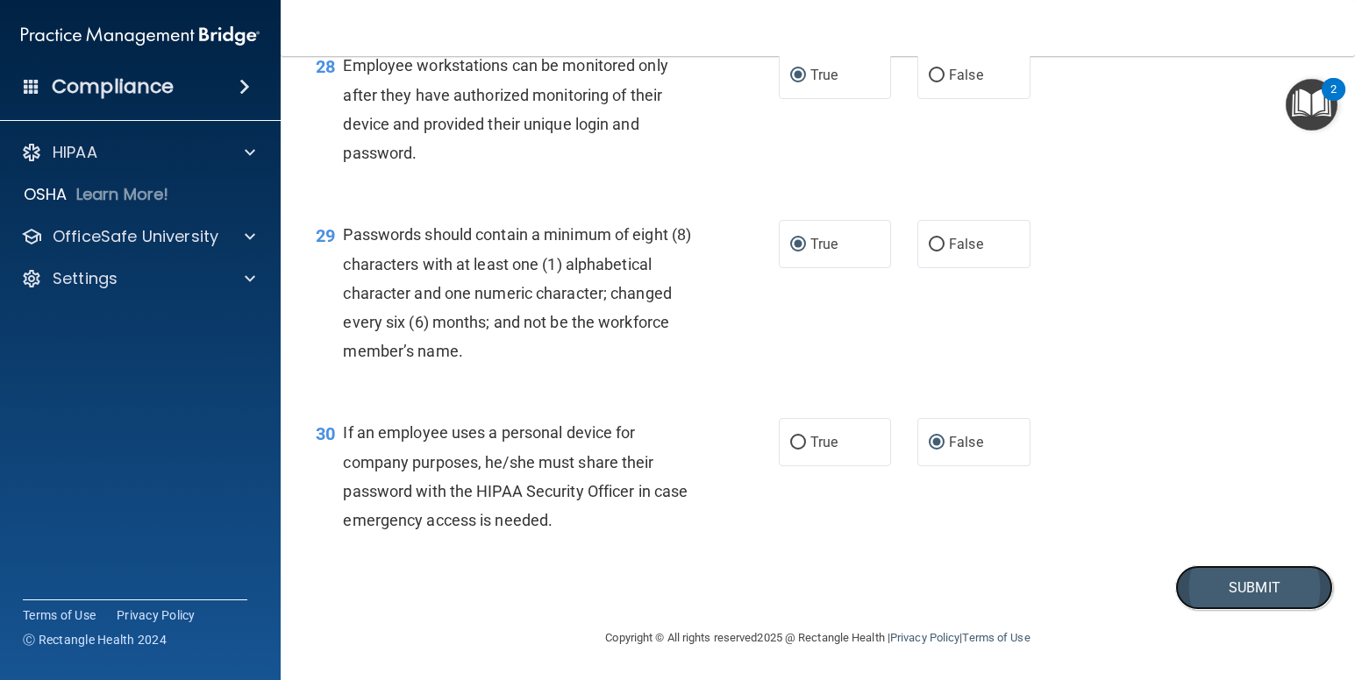
click at [1234, 610] on button "Submit" at bounding box center [1254, 588] width 158 height 45
click at [1223, 610] on button "Submit" at bounding box center [1254, 588] width 158 height 45
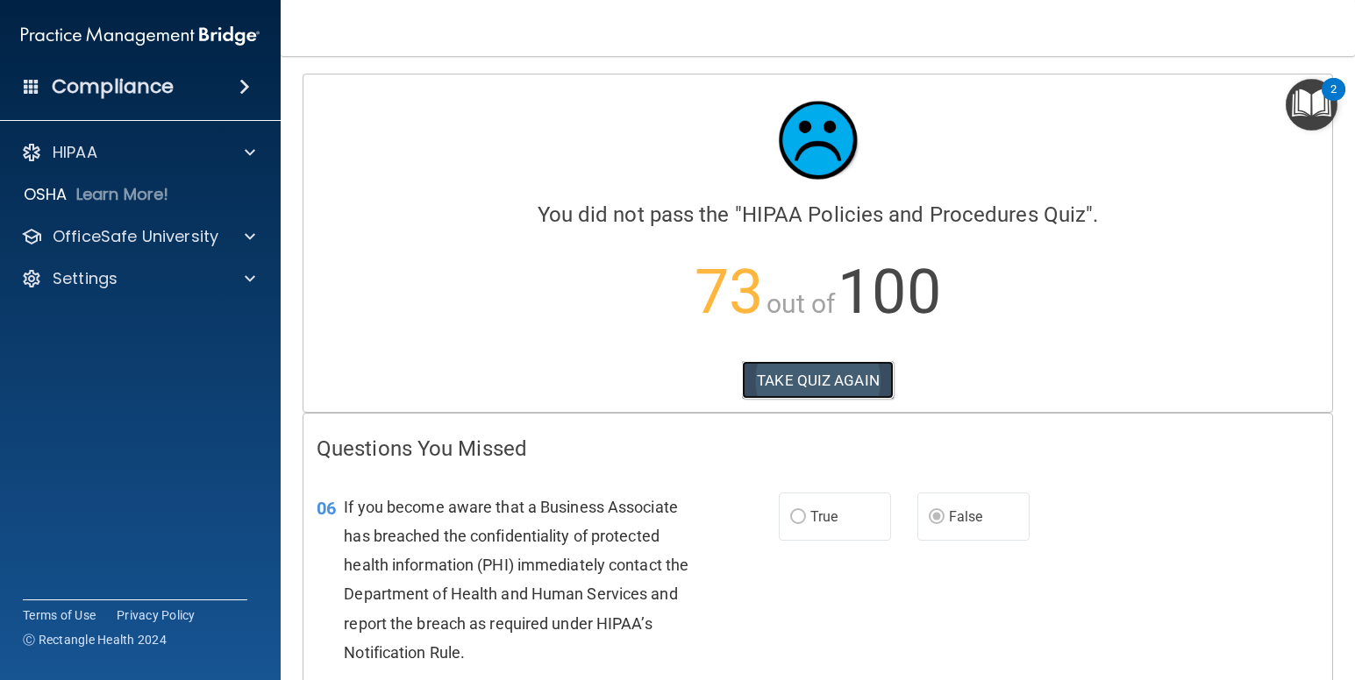
click at [826, 378] on button "TAKE QUIZ AGAIN" at bounding box center [818, 380] width 152 height 39
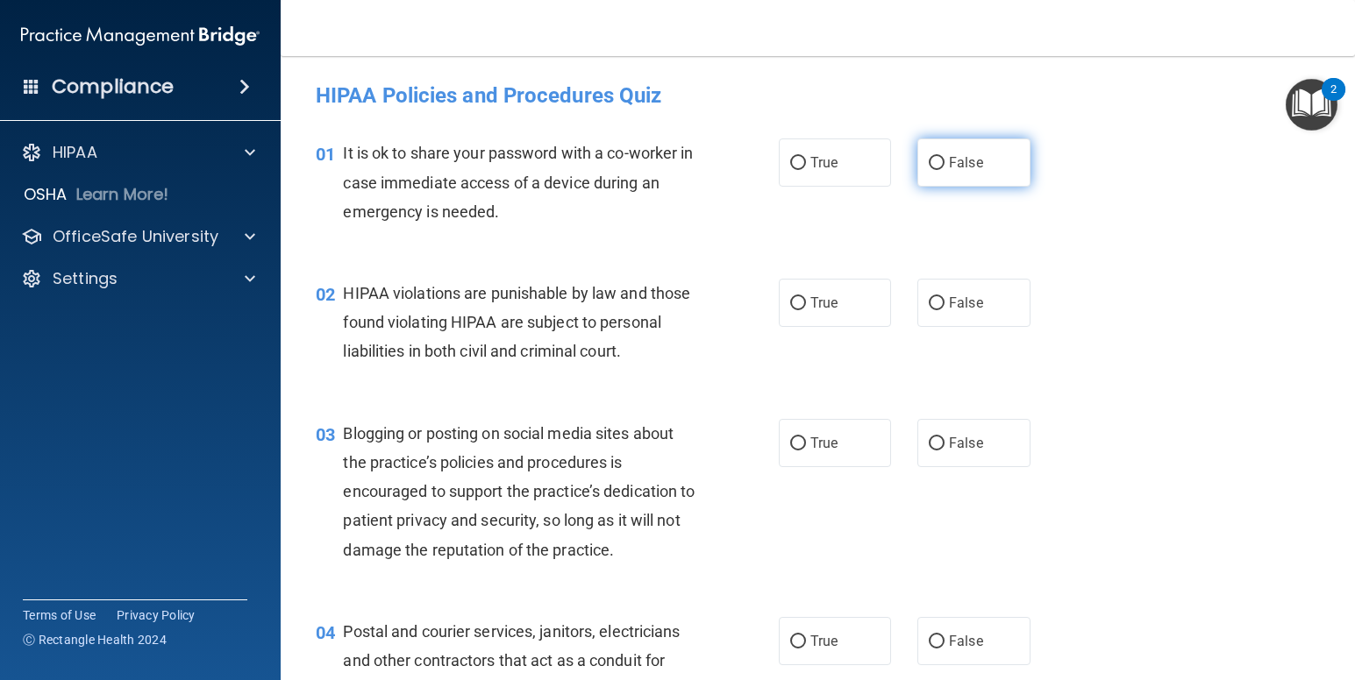
click at [929, 161] on input "False" at bounding box center [937, 163] width 16 height 13
radio input "true"
click at [790, 303] on input "True" at bounding box center [798, 303] width 16 height 13
radio input "true"
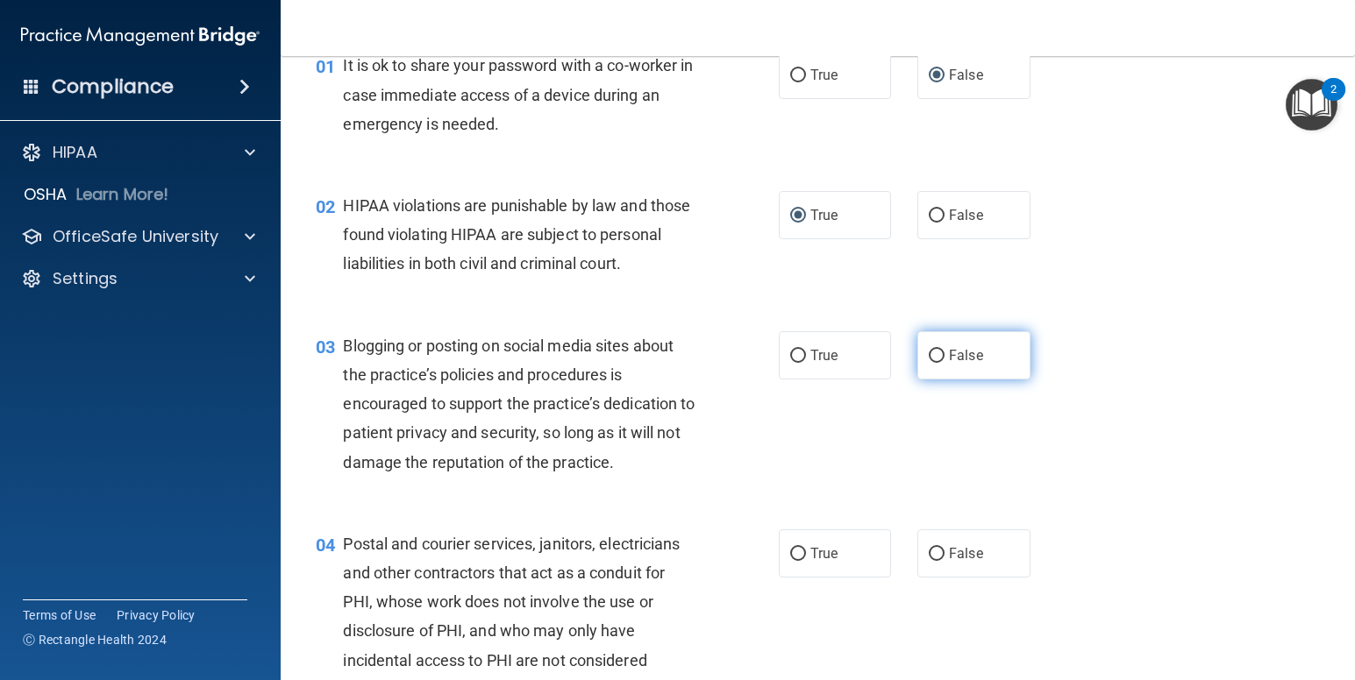
drag, startPoint x: 930, startPoint y: 387, endPoint x: 912, endPoint y: 395, distance: 20.0
click at [930, 363] on input "False" at bounding box center [937, 356] width 16 height 13
radio input "true"
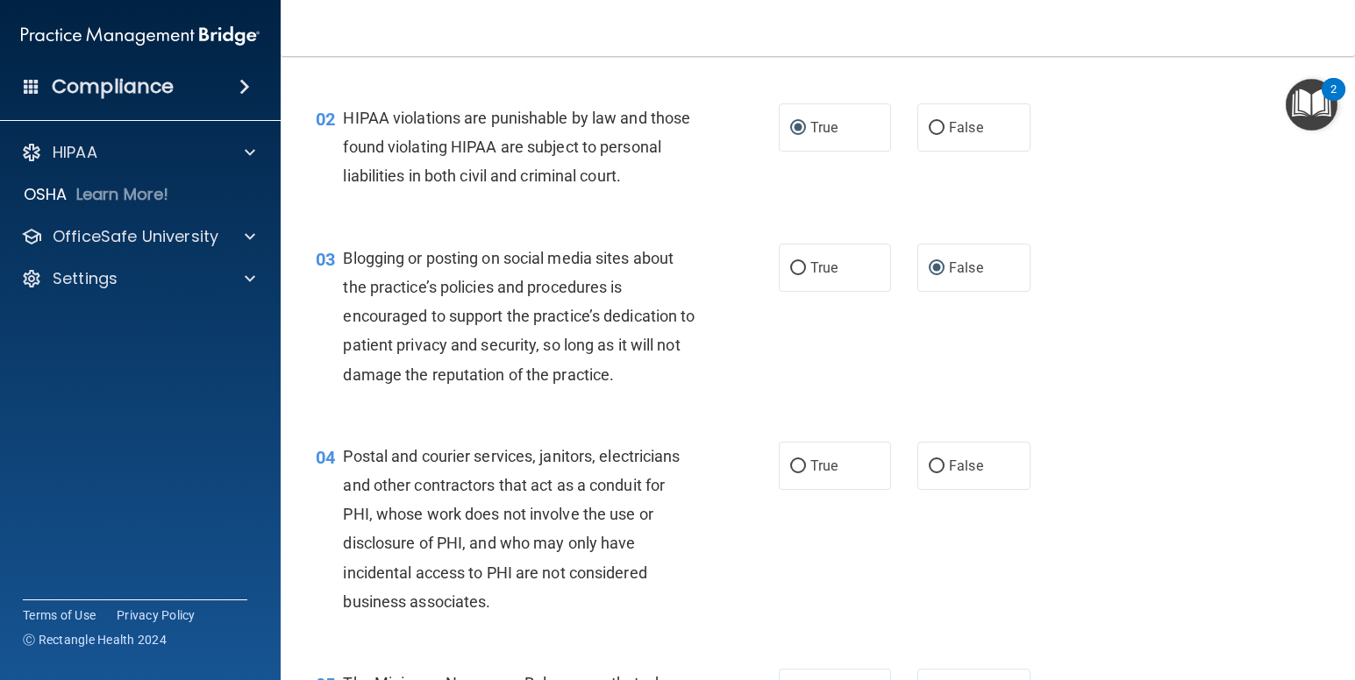
scroll to position [263, 0]
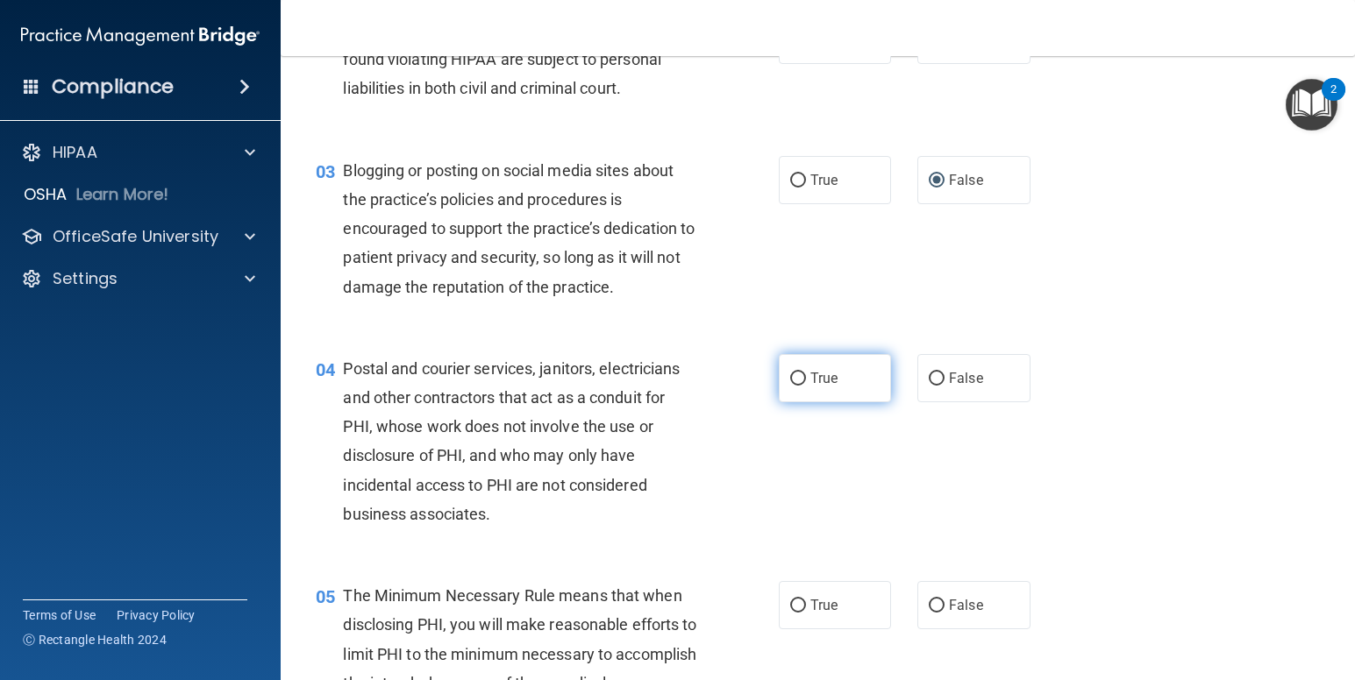
click at [790, 386] on input "True" at bounding box center [798, 379] width 16 height 13
radio input "true"
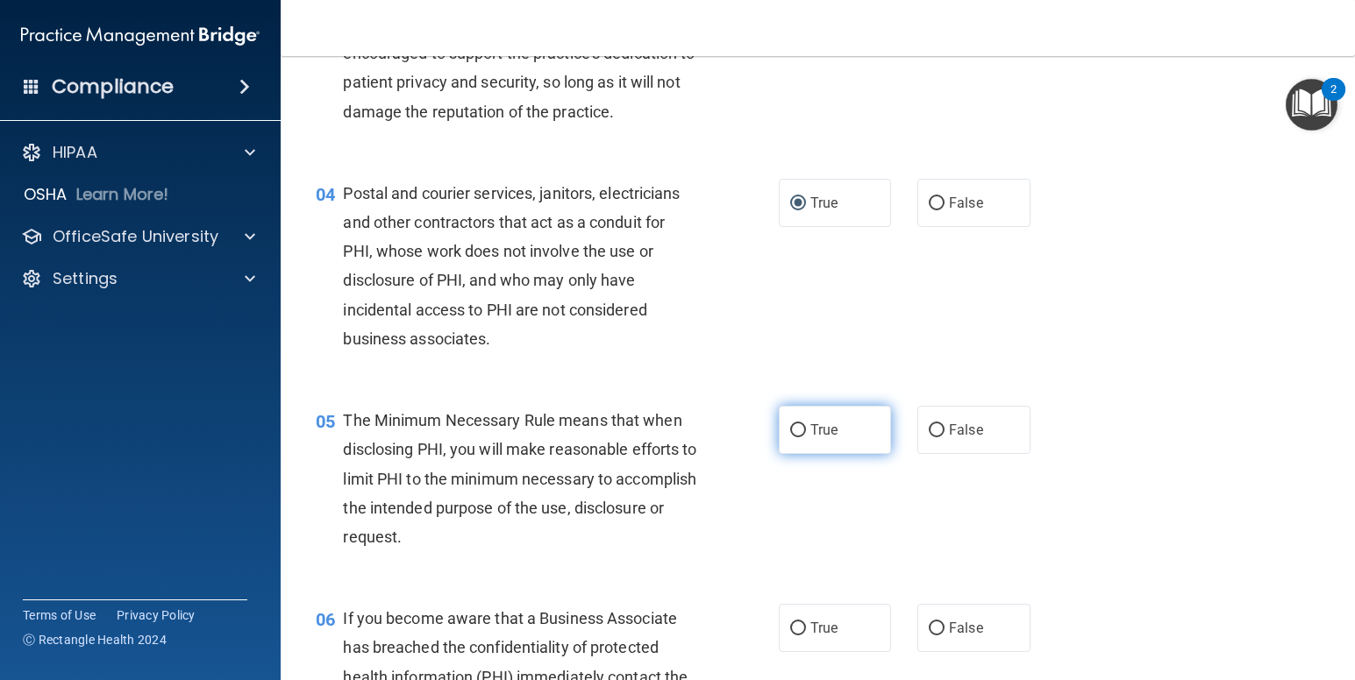
click at [793, 438] on input "True" at bounding box center [798, 430] width 16 height 13
radio input "true"
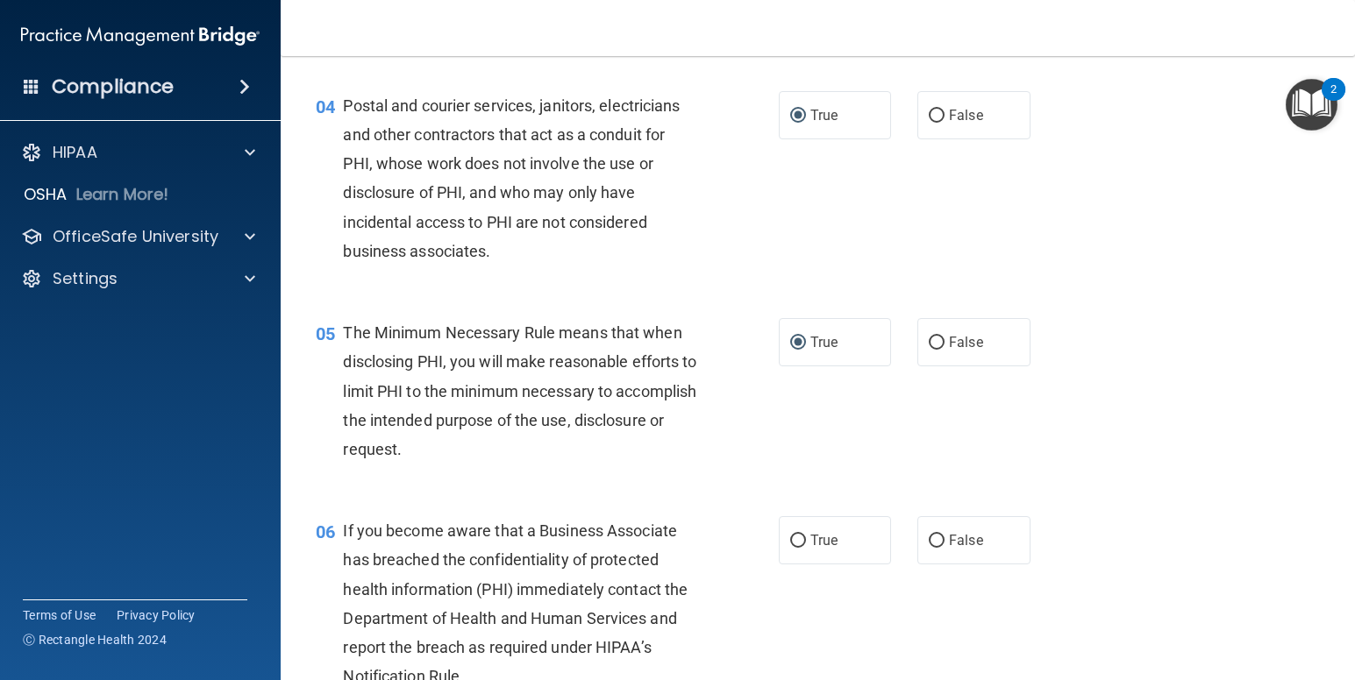
scroll to position [614, 0]
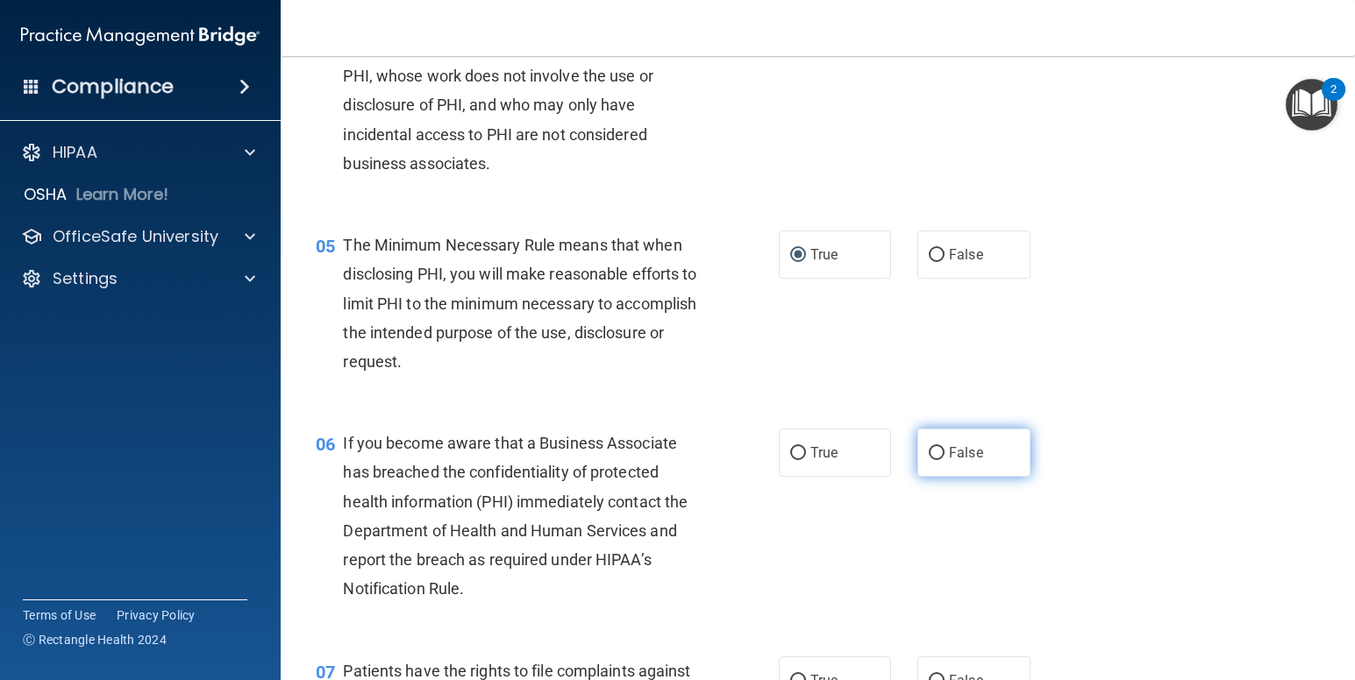
click at [932, 460] on input "False" at bounding box center [937, 453] width 16 height 13
radio input "true"
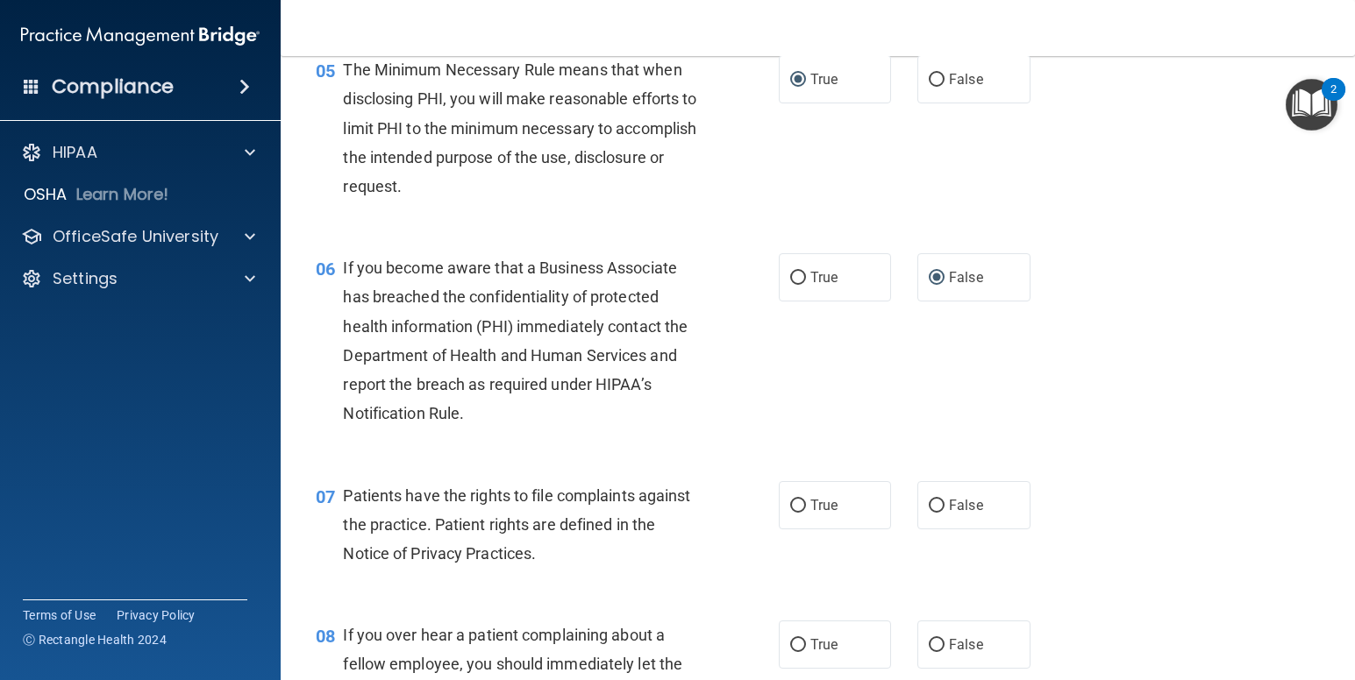
scroll to position [877, 0]
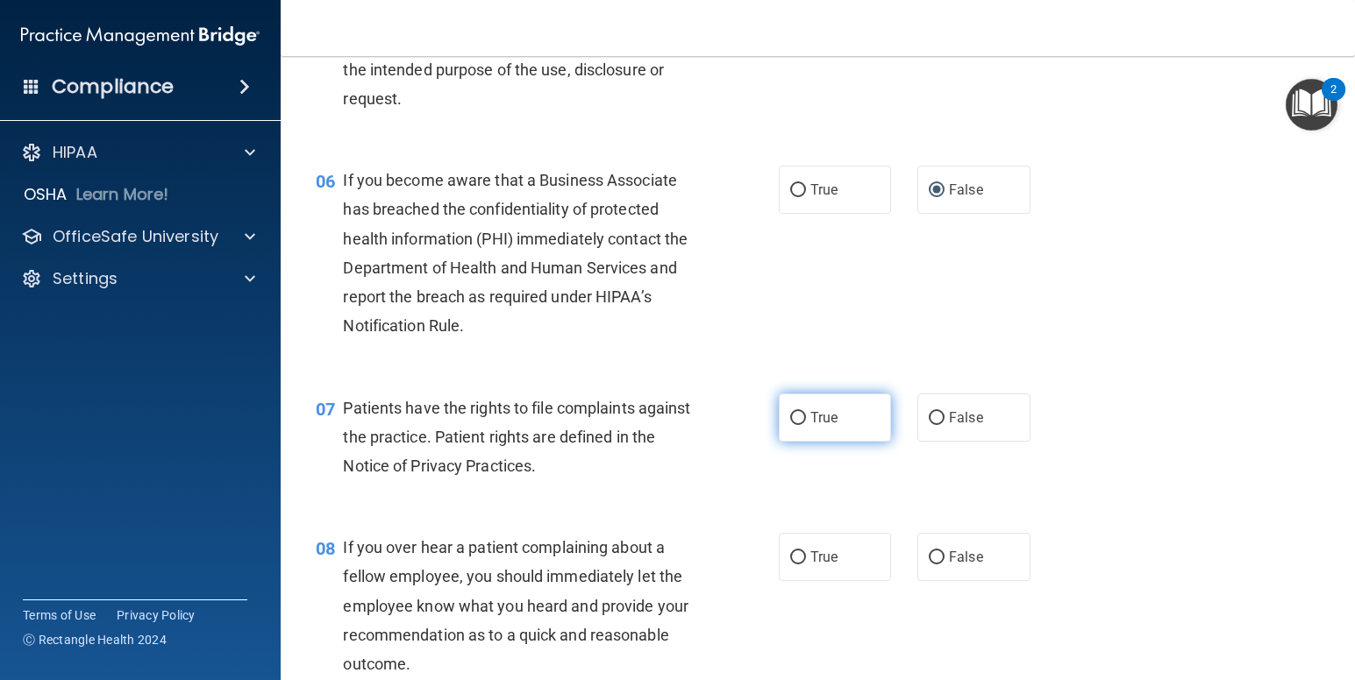
click at [790, 425] on input "True" at bounding box center [798, 418] width 16 height 13
radio input "true"
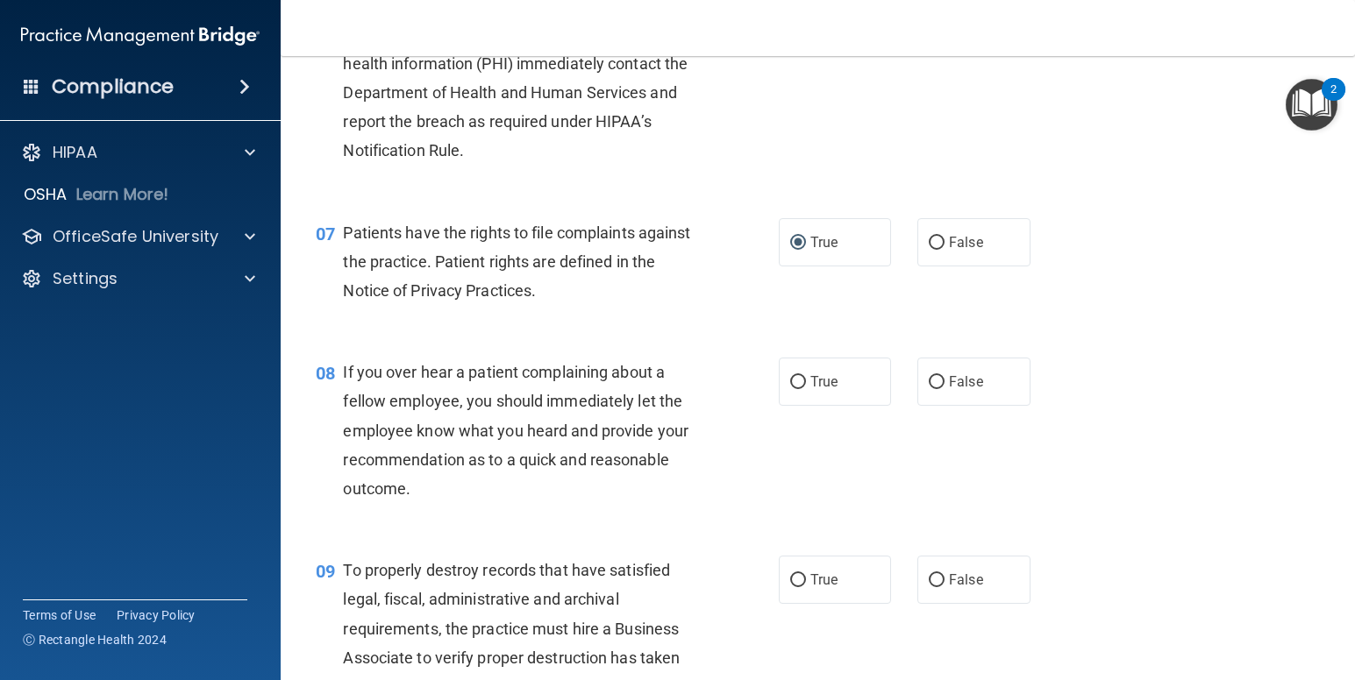
scroll to position [1140, 0]
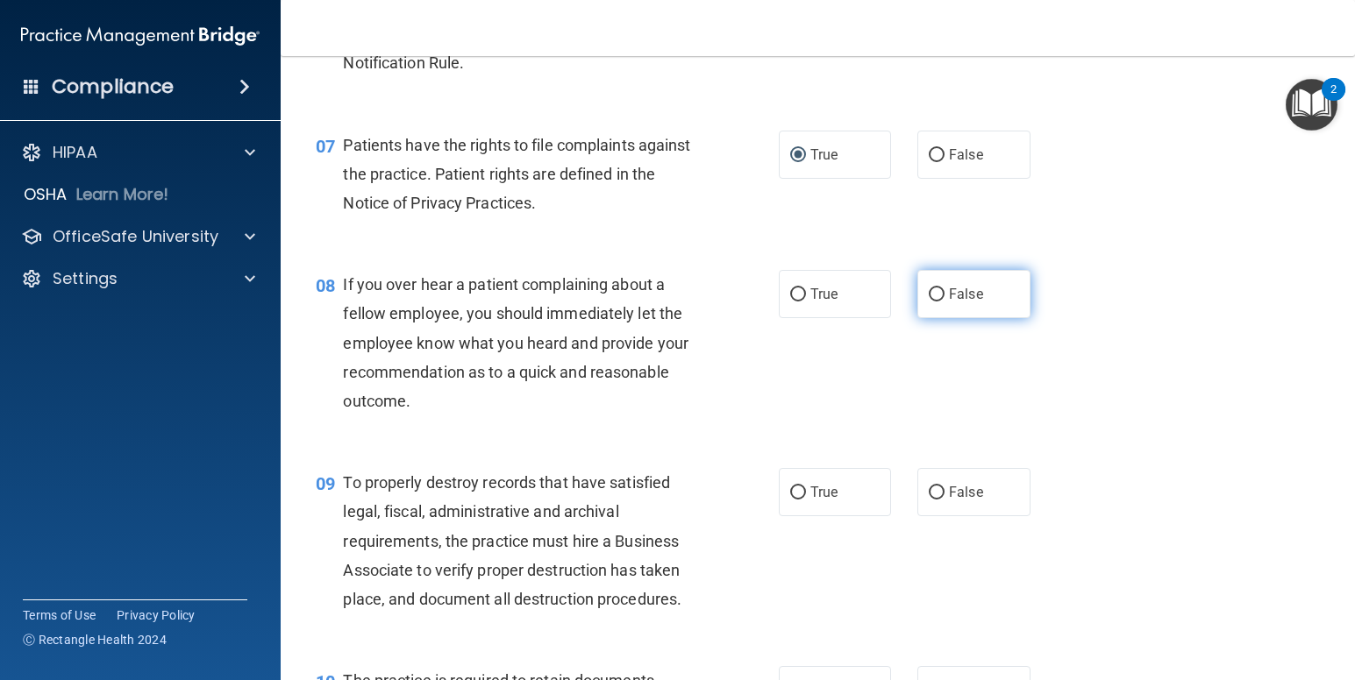
click at [929, 302] on input "False" at bounding box center [937, 294] width 16 height 13
radio input "true"
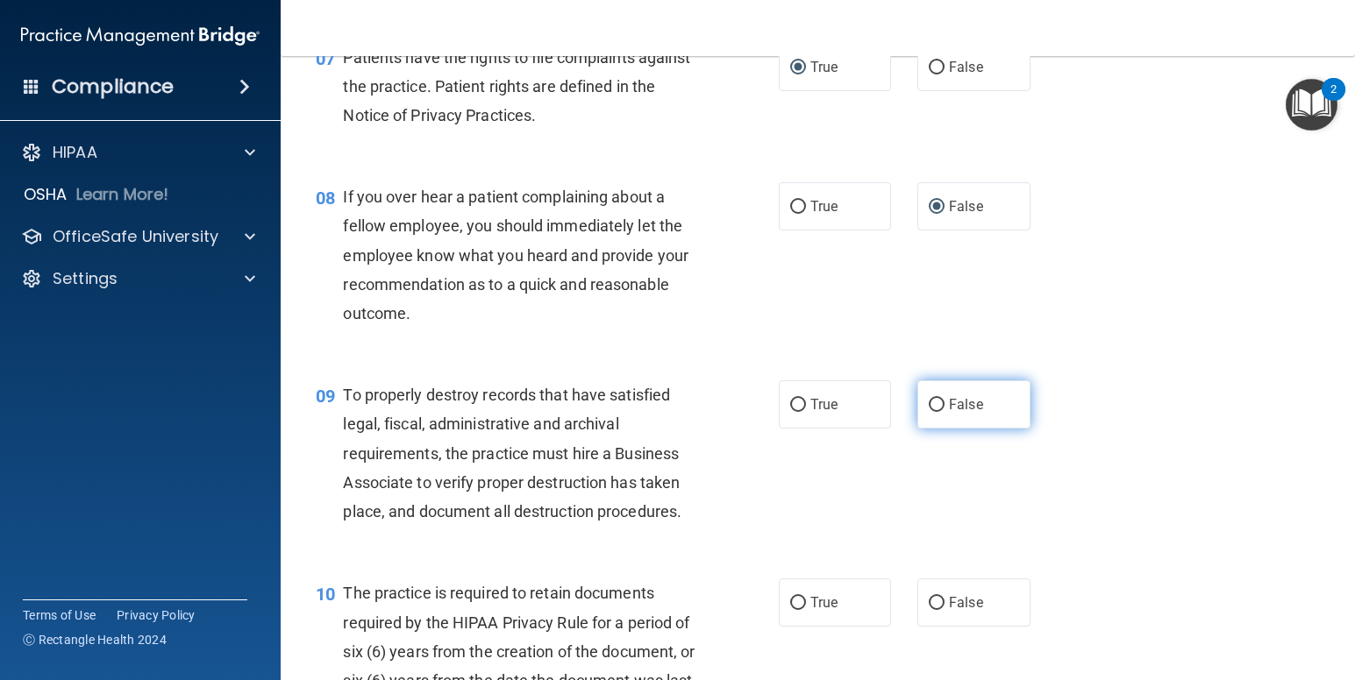
click at [929, 412] on input "False" at bounding box center [937, 405] width 16 height 13
radio input "true"
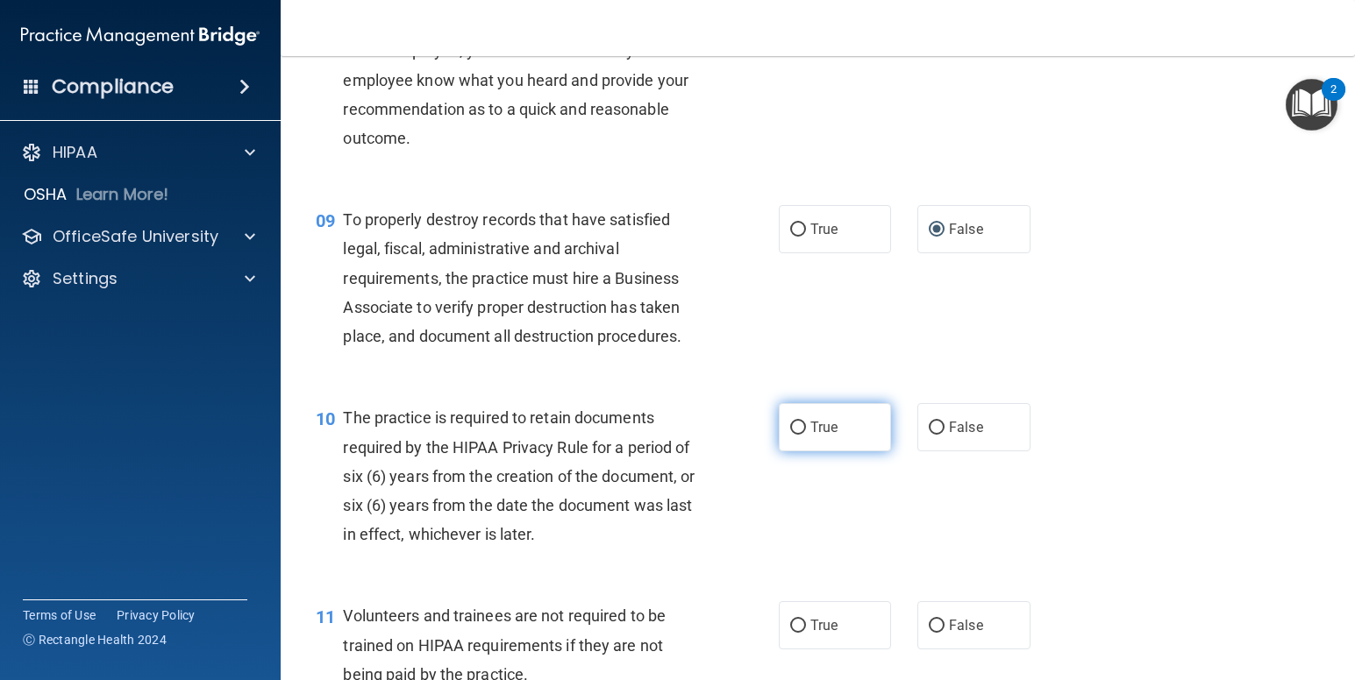
click at [793, 435] on input "True" at bounding box center [798, 428] width 16 height 13
radio input "true"
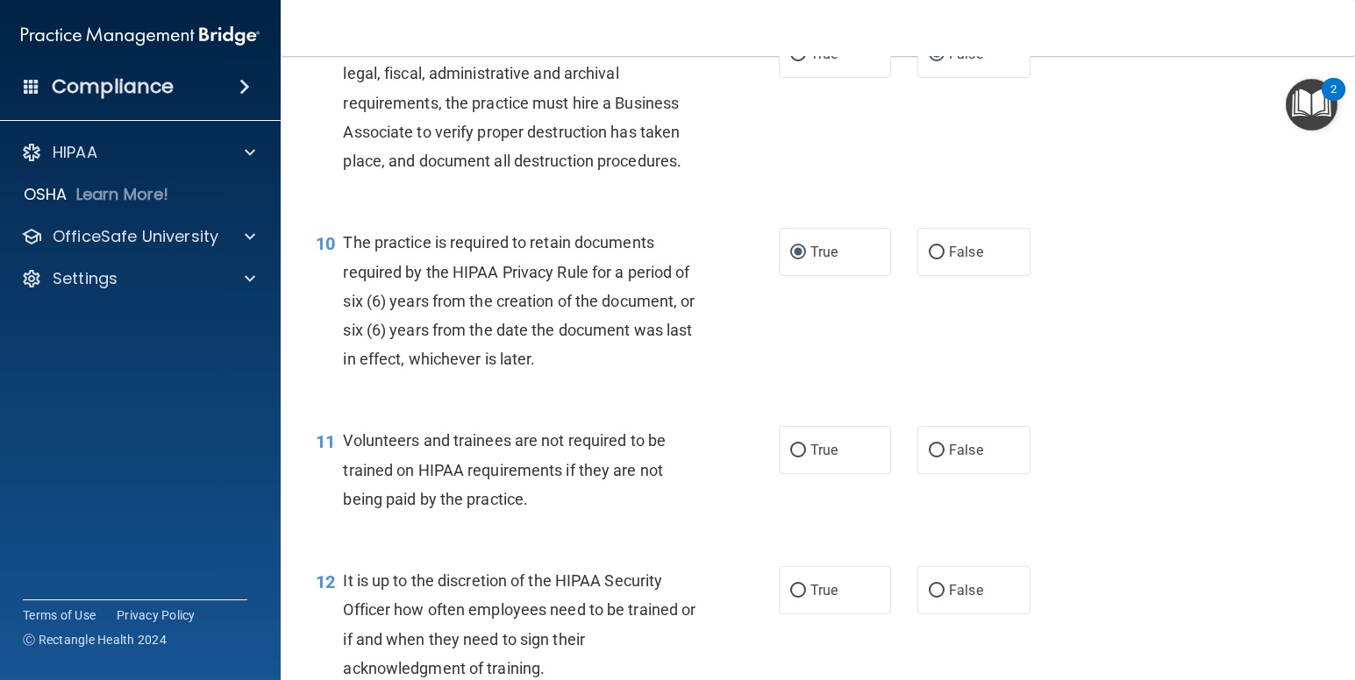
scroll to position [1666, 0]
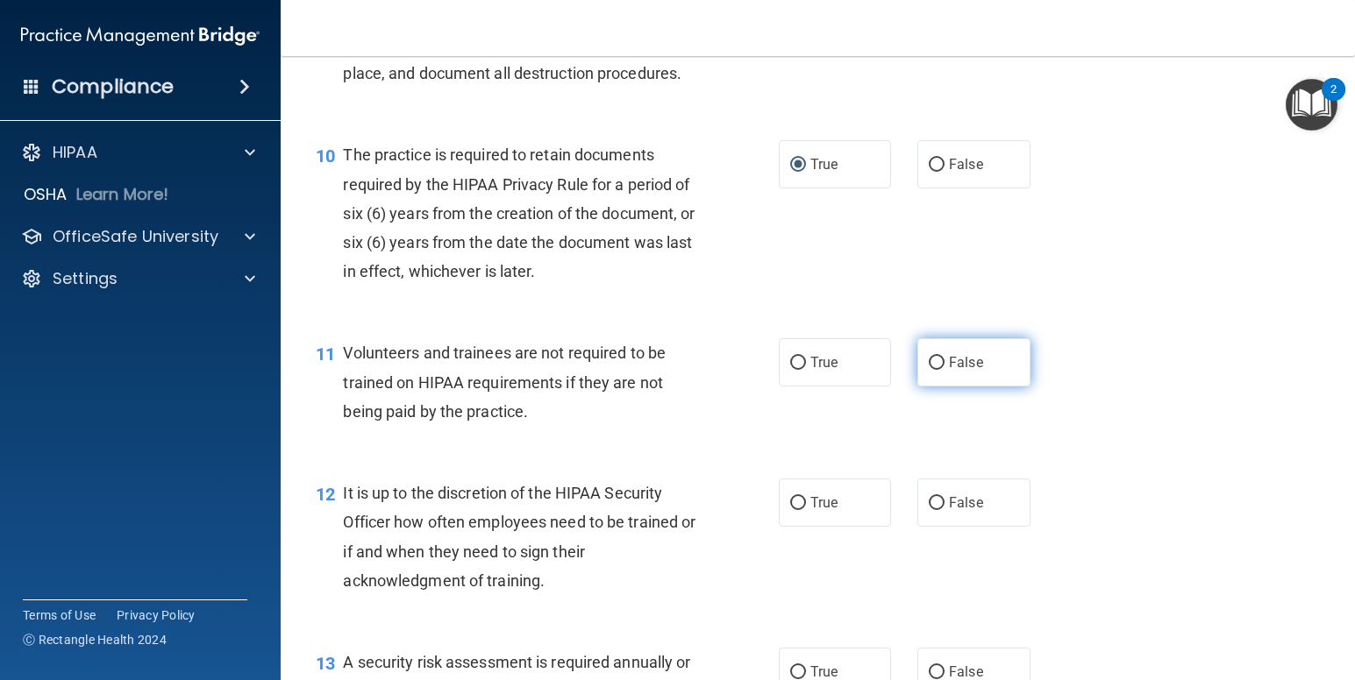
click at [930, 370] on input "False" at bounding box center [937, 363] width 16 height 13
radio input "true"
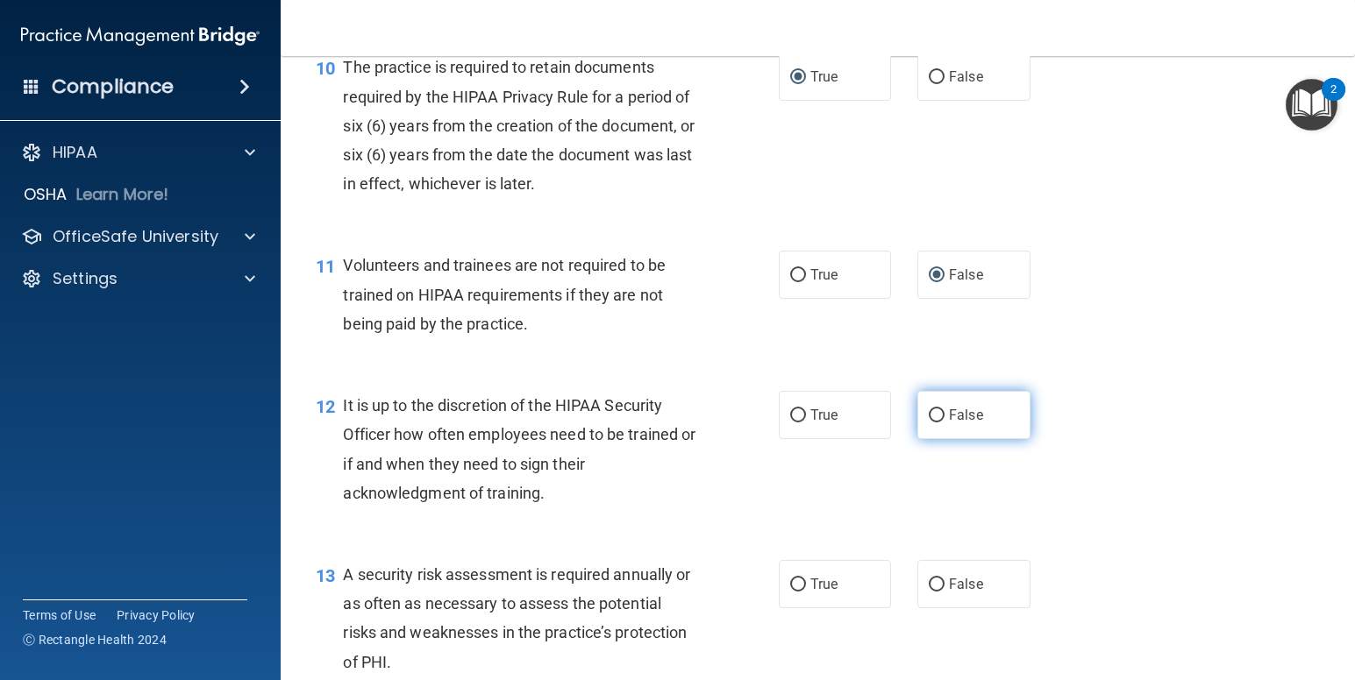
click at [929, 423] on input "False" at bounding box center [937, 415] width 16 height 13
radio input "true"
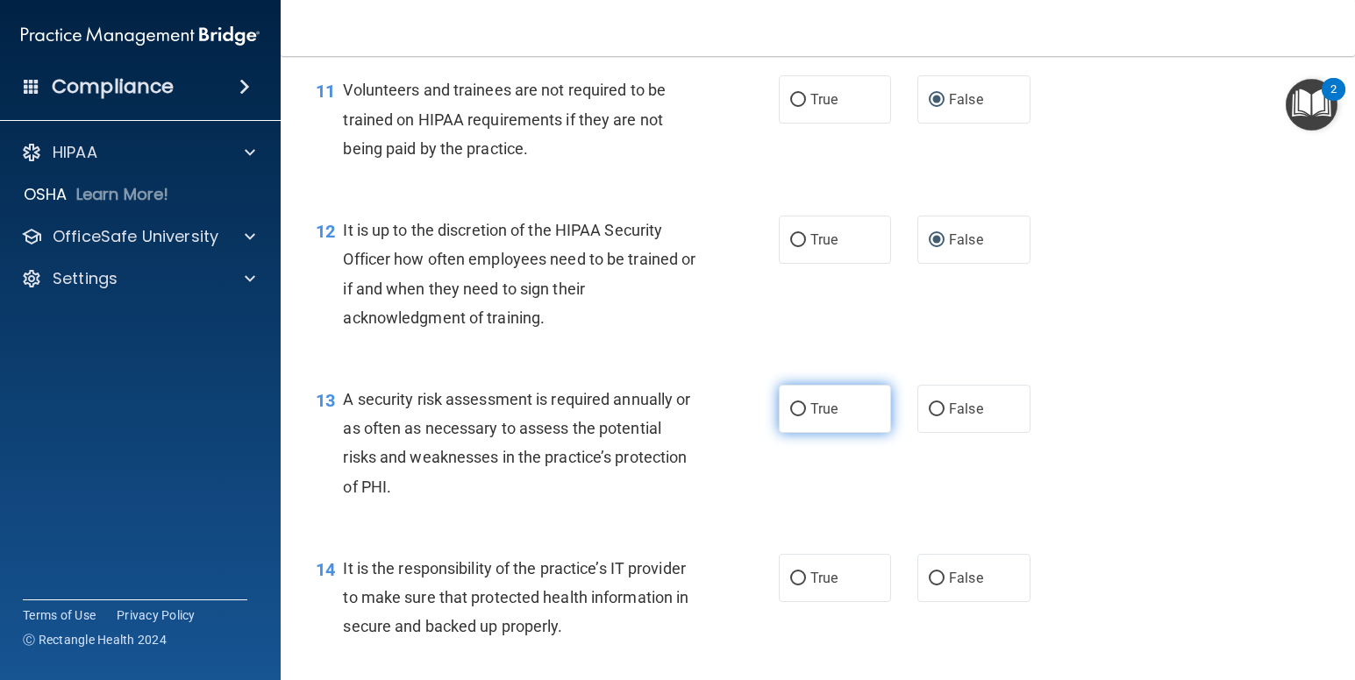
click at [790, 416] on input "True" at bounding box center [798, 409] width 16 height 13
radio input "true"
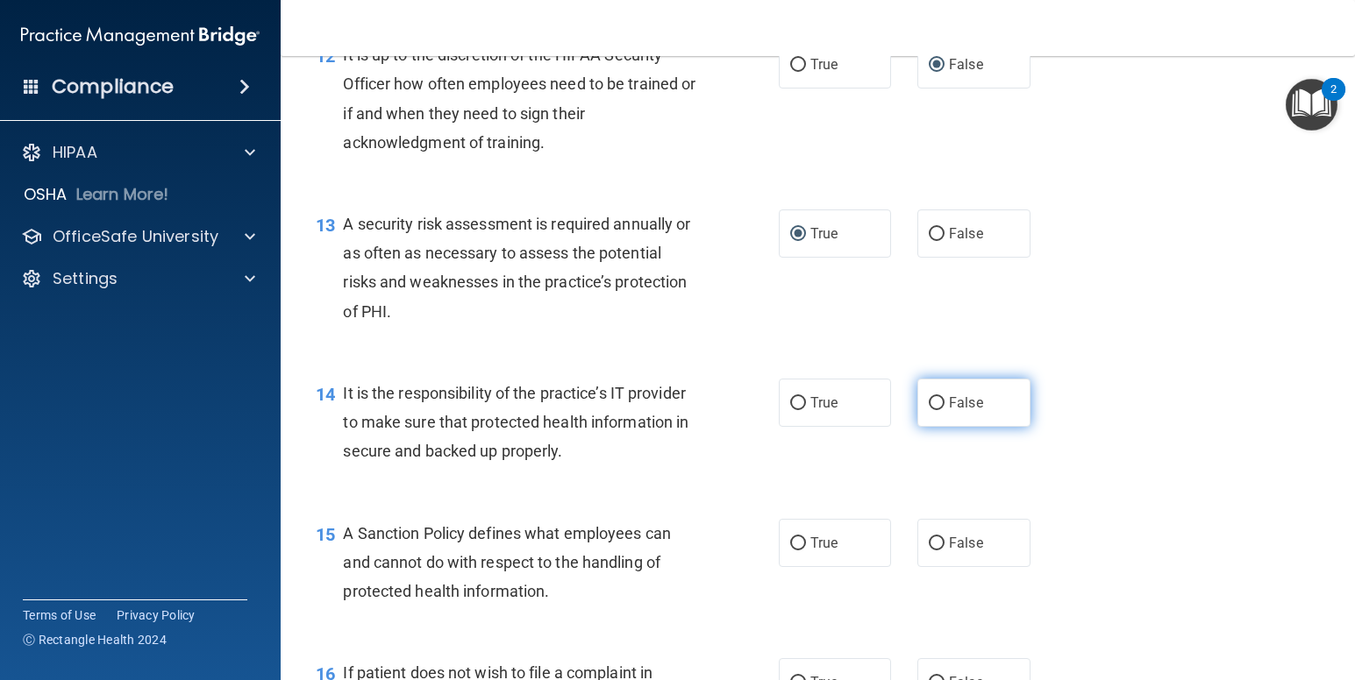
click at [929, 410] on input "False" at bounding box center [937, 403] width 16 height 13
radio input "true"
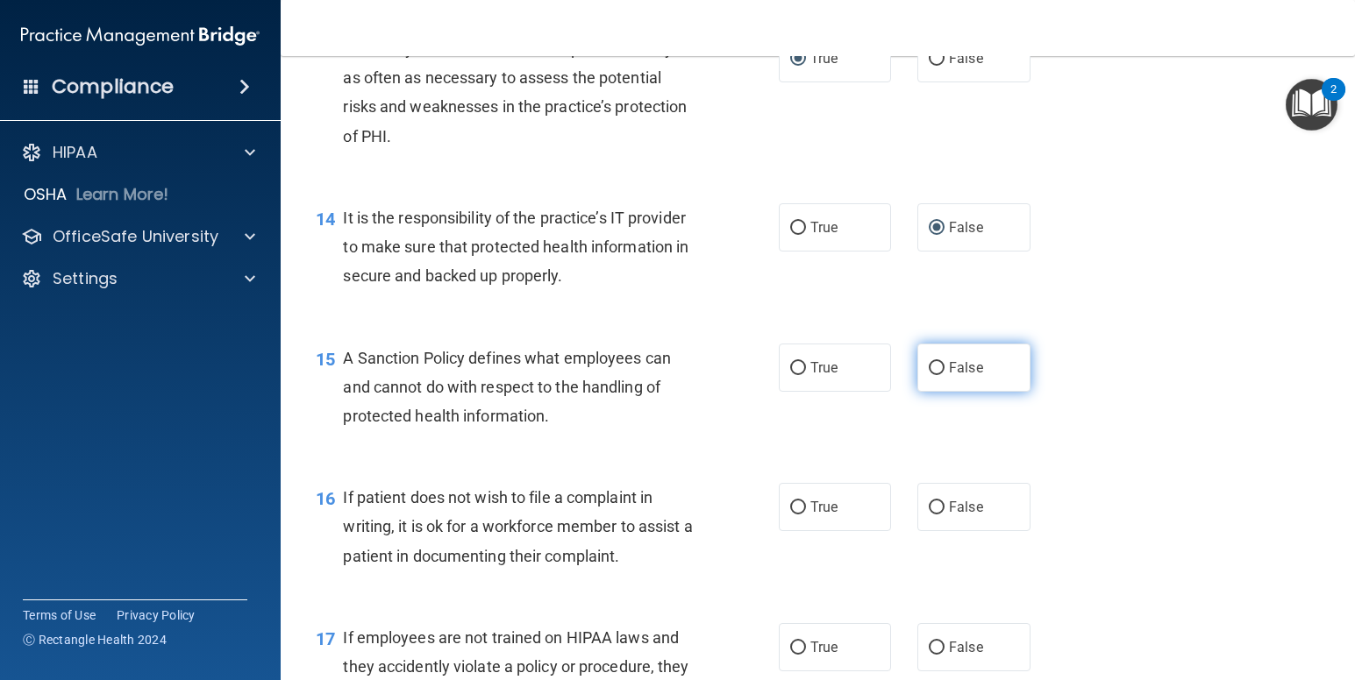
click at [929, 375] on input "False" at bounding box center [937, 368] width 16 height 13
radio input "true"
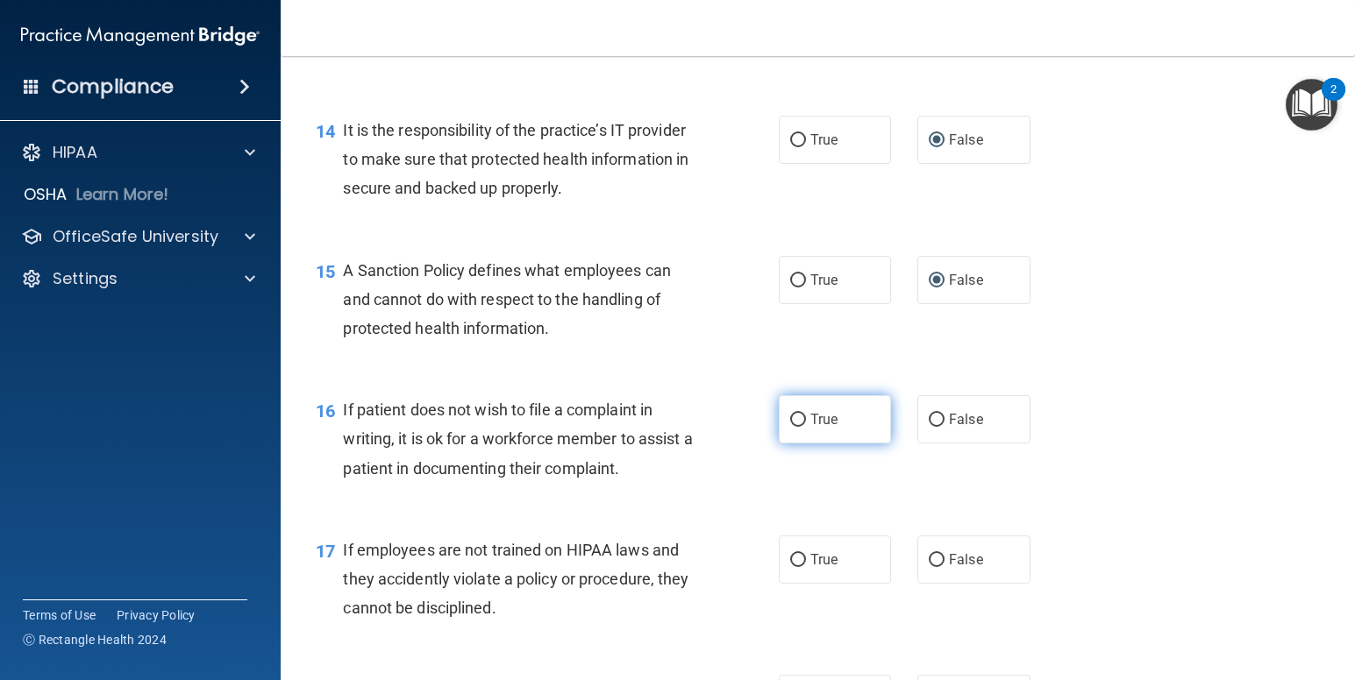
click at [791, 427] on input "True" at bounding box center [798, 420] width 16 height 13
radio input "true"
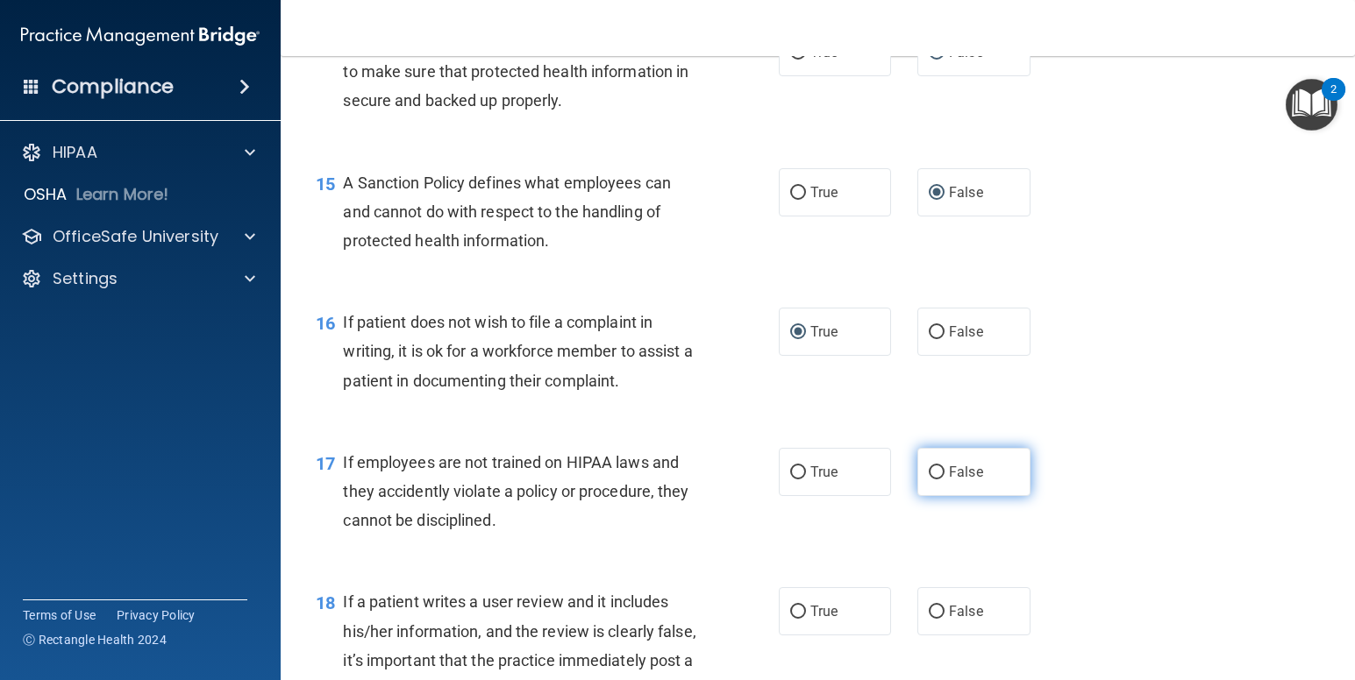
click at [933, 480] on input "False" at bounding box center [937, 472] width 16 height 13
radio input "true"
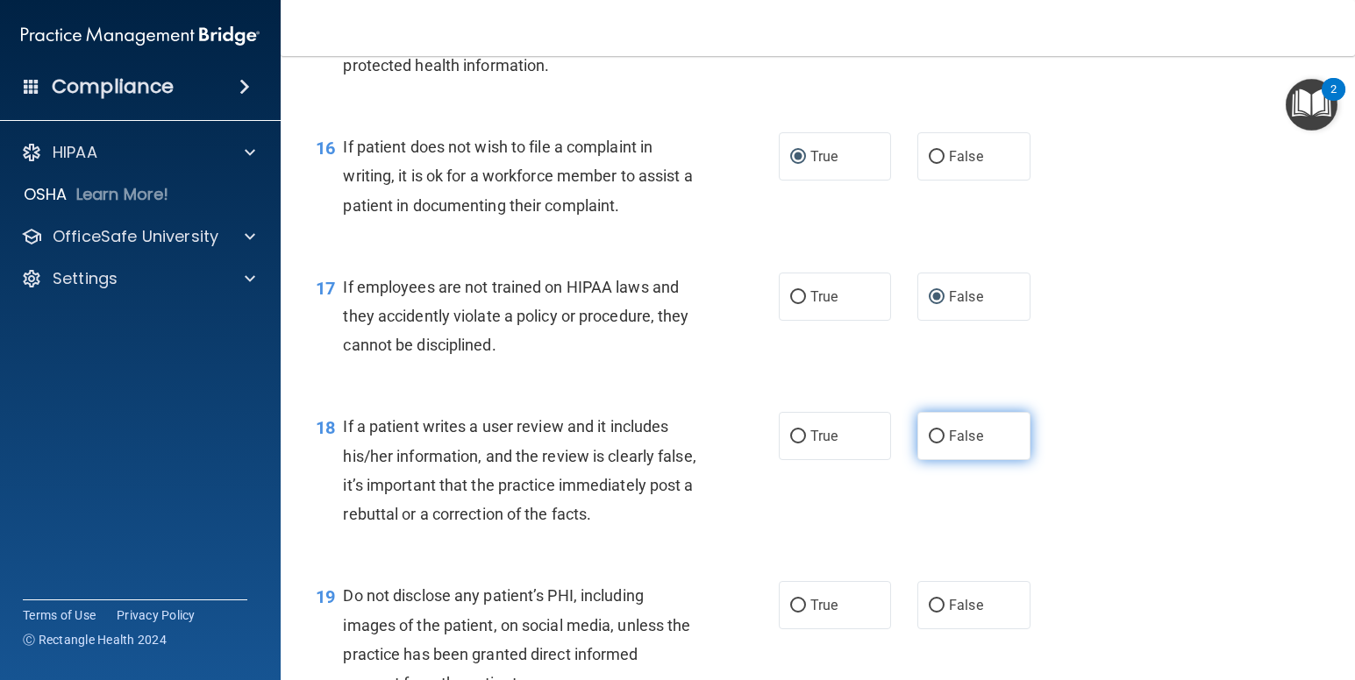
click at [929, 444] on input "False" at bounding box center [937, 437] width 16 height 13
radio input "true"
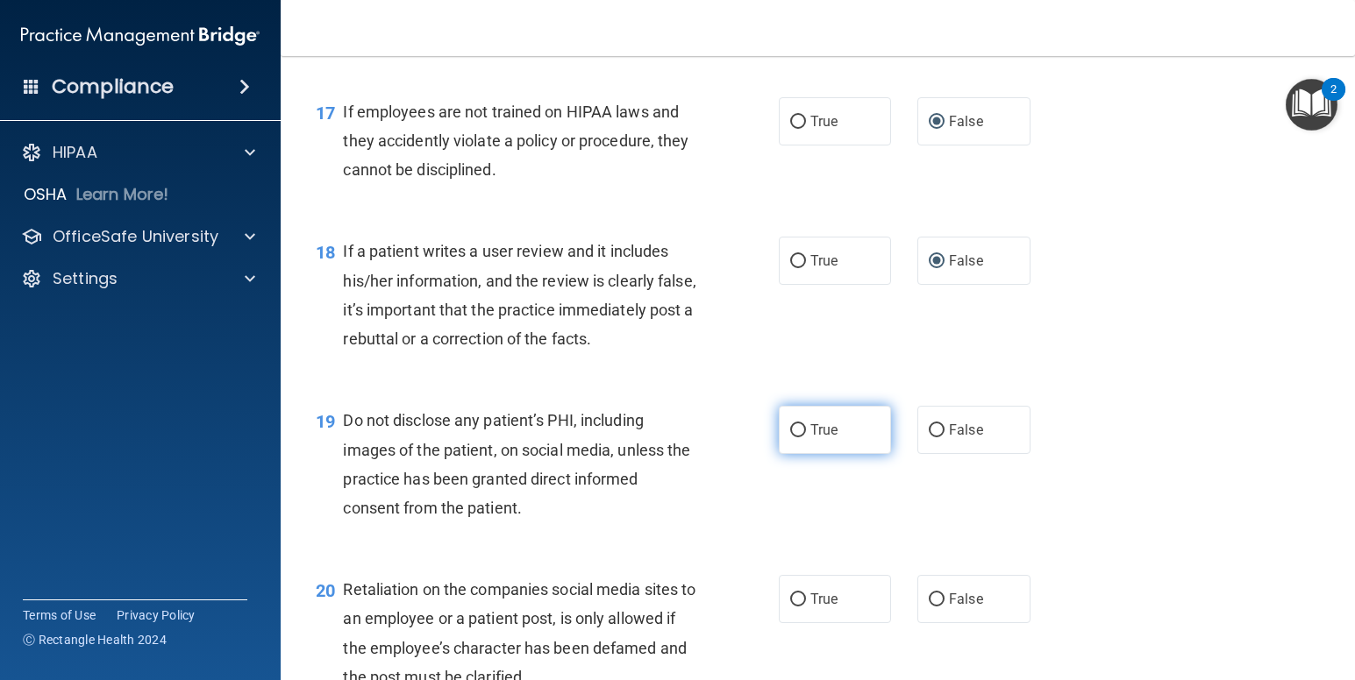
click at [790, 438] on input "True" at bounding box center [798, 430] width 16 height 13
radio input "true"
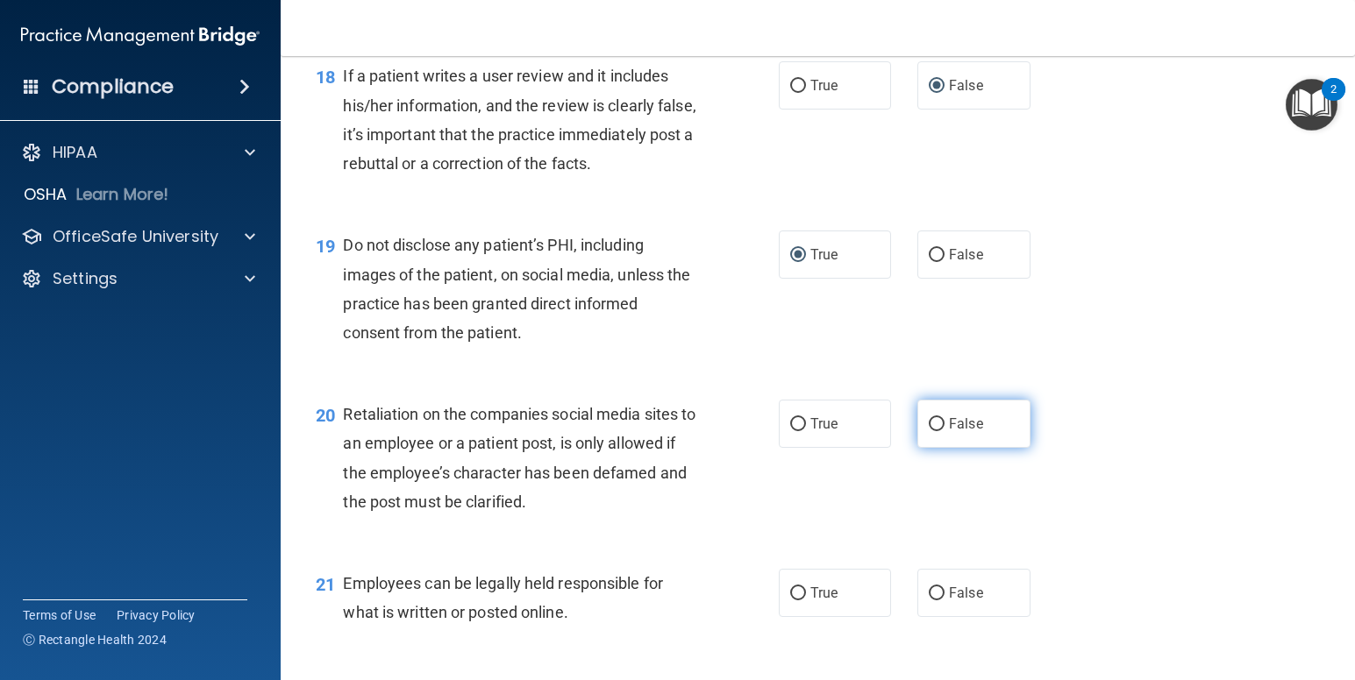
click at [929, 431] on input "False" at bounding box center [937, 424] width 16 height 13
radio input "true"
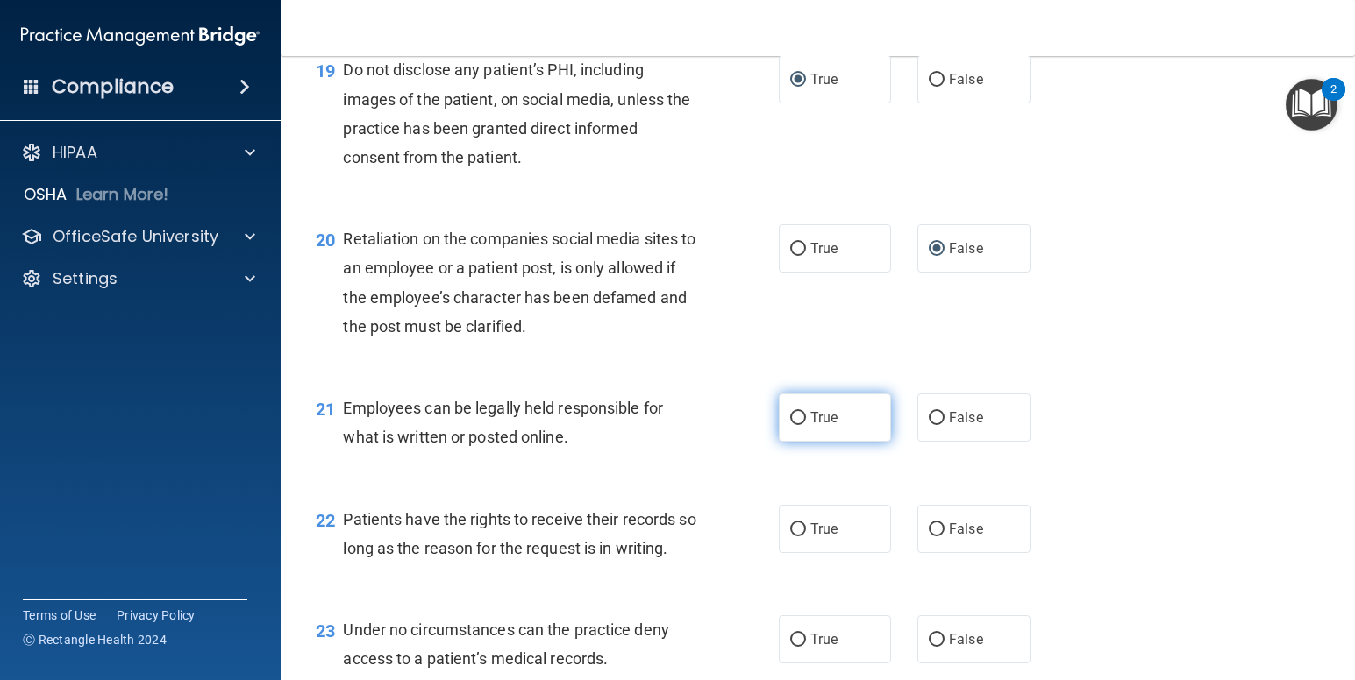
click at [792, 425] on input "True" at bounding box center [798, 418] width 16 height 13
radio input "true"
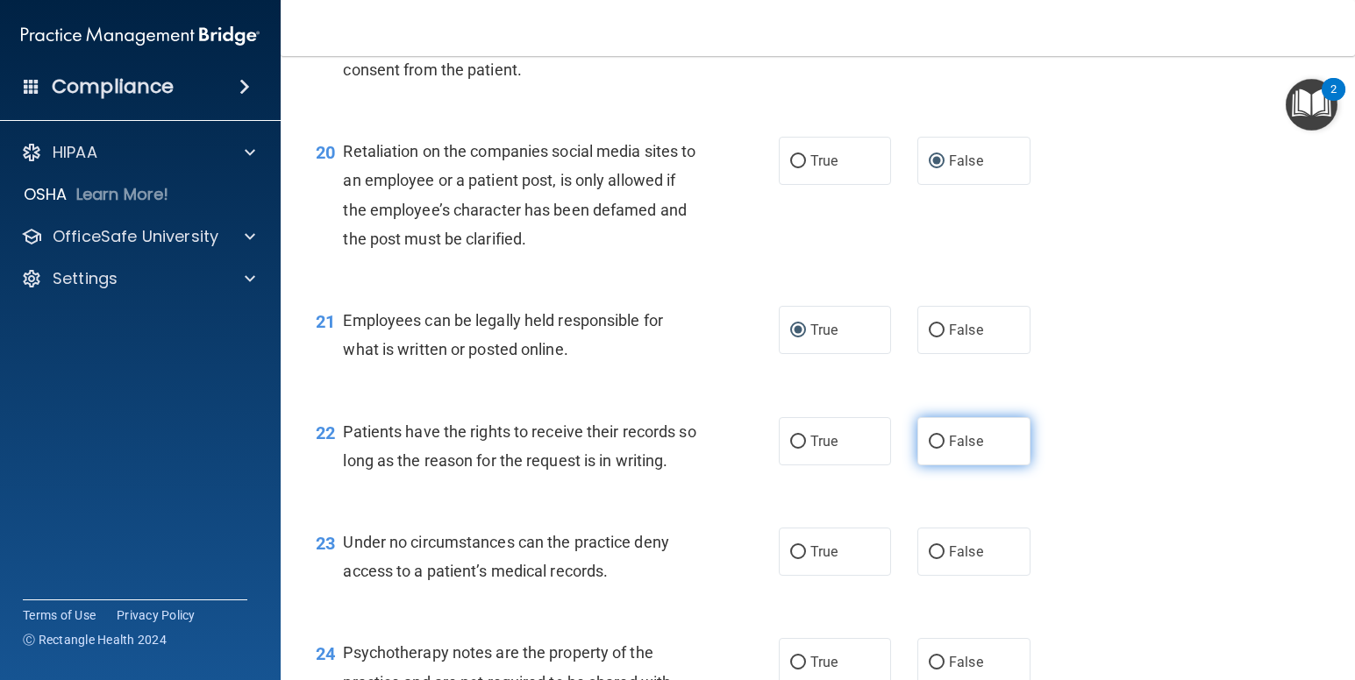
click at [929, 449] on input "False" at bounding box center [937, 442] width 16 height 13
radio input "true"
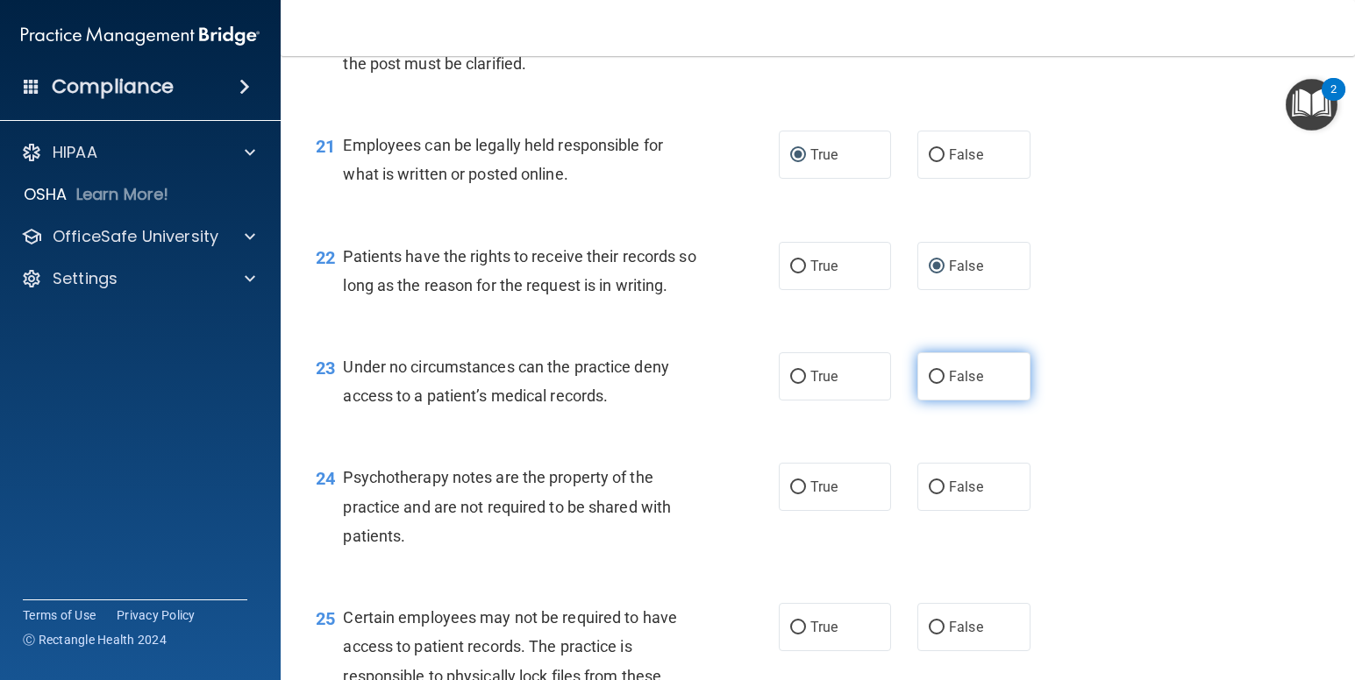
click at [929, 384] on input "False" at bounding box center [937, 377] width 16 height 13
radio input "true"
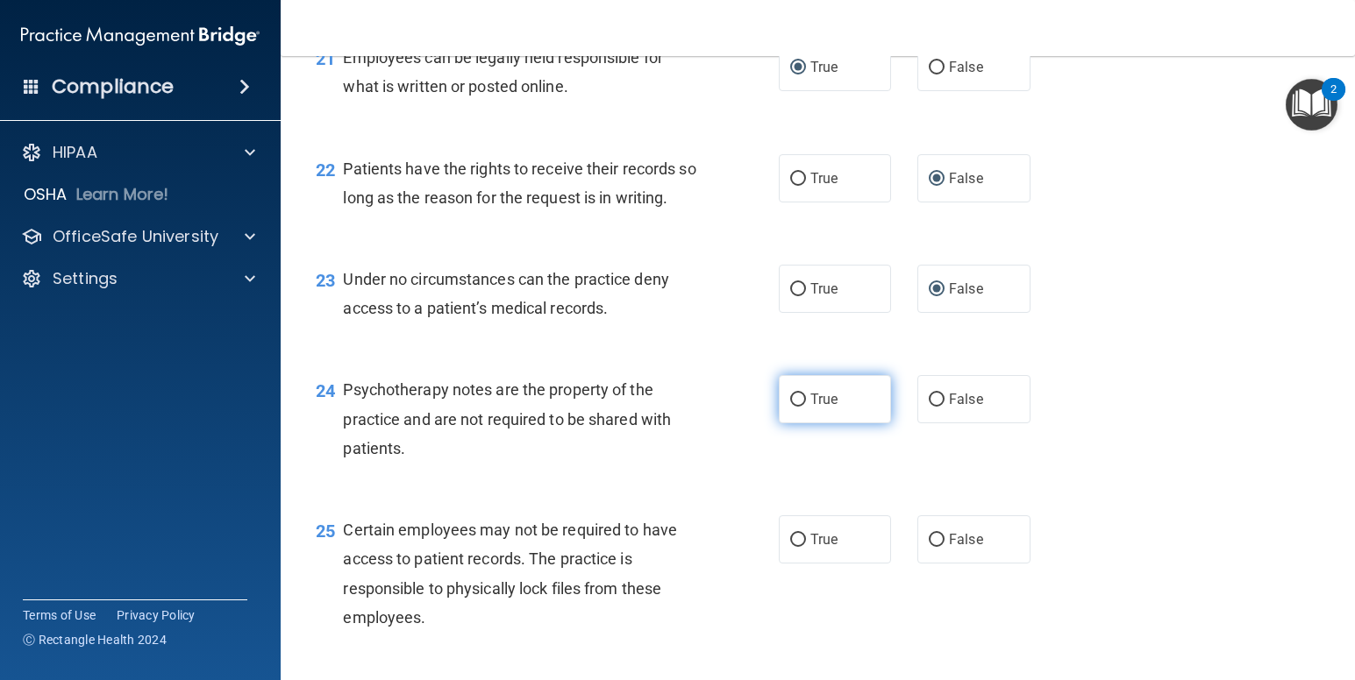
click at [790, 407] on input "True" at bounding box center [798, 400] width 16 height 13
radio input "true"
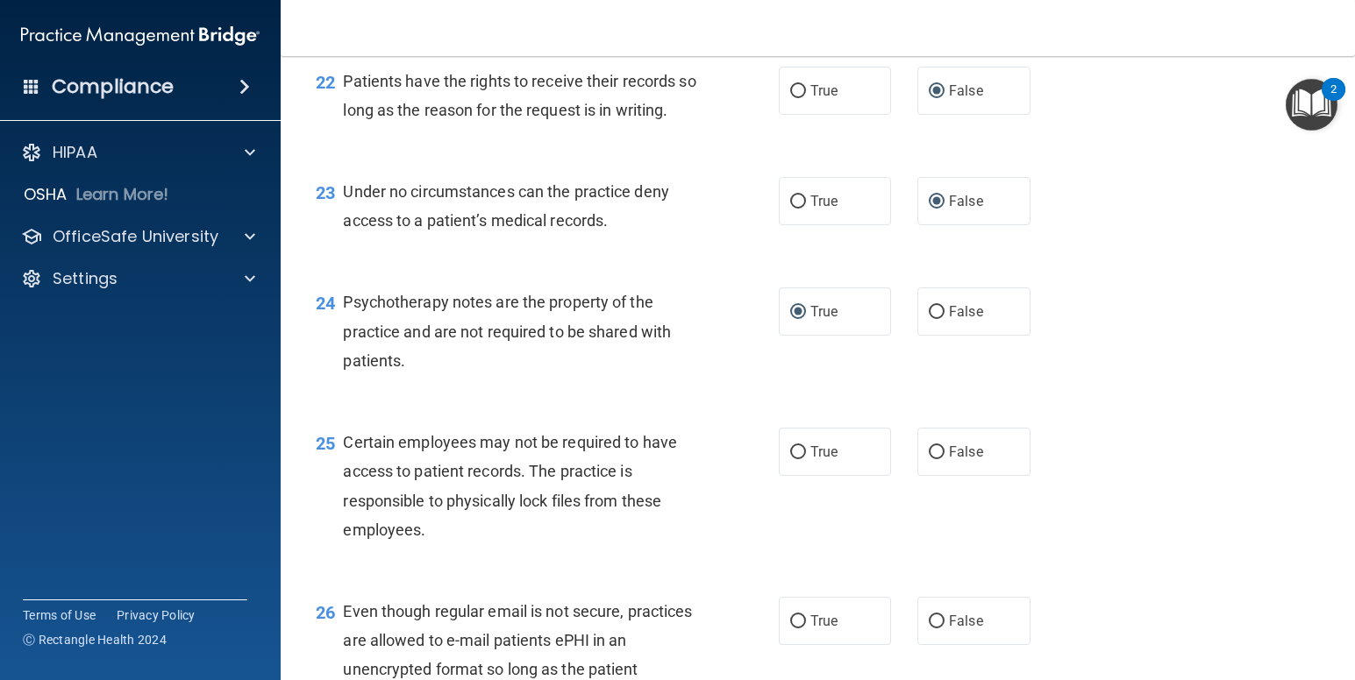
scroll to position [3683, 0]
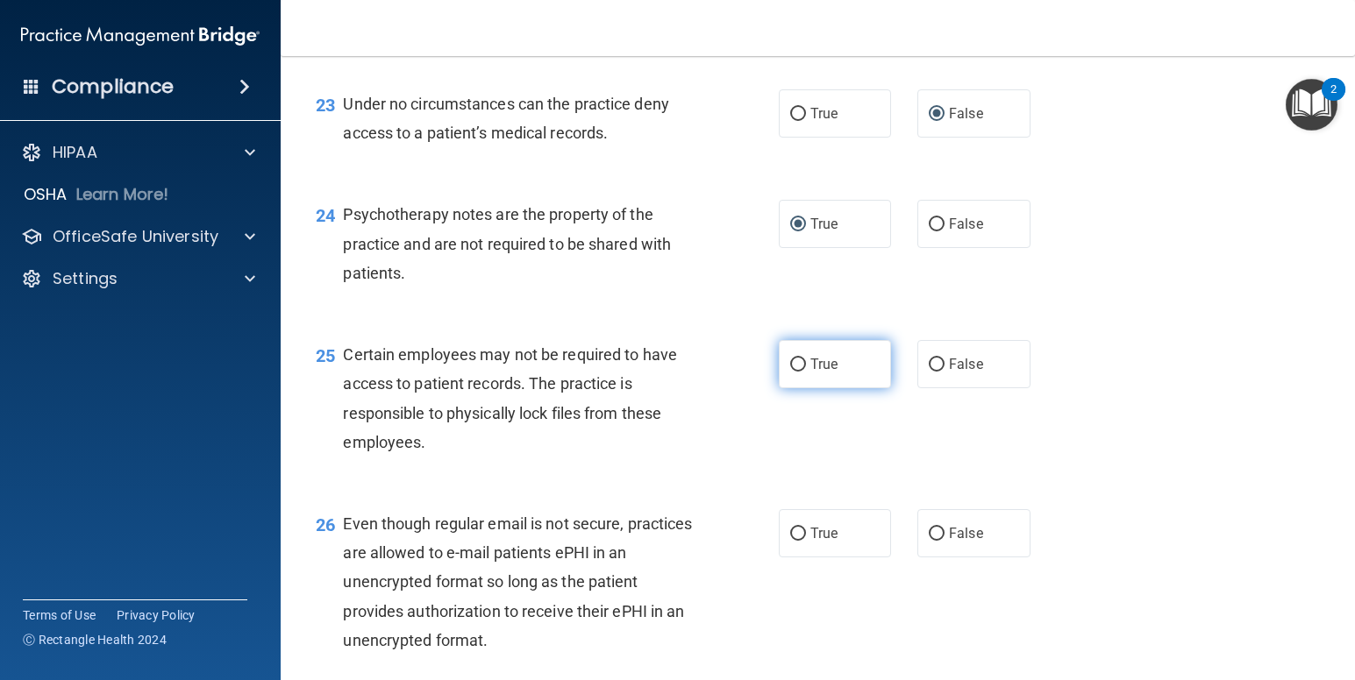
click at [793, 372] on input "True" at bounding box center [798, 365] width 16 height 13
radio input "true"
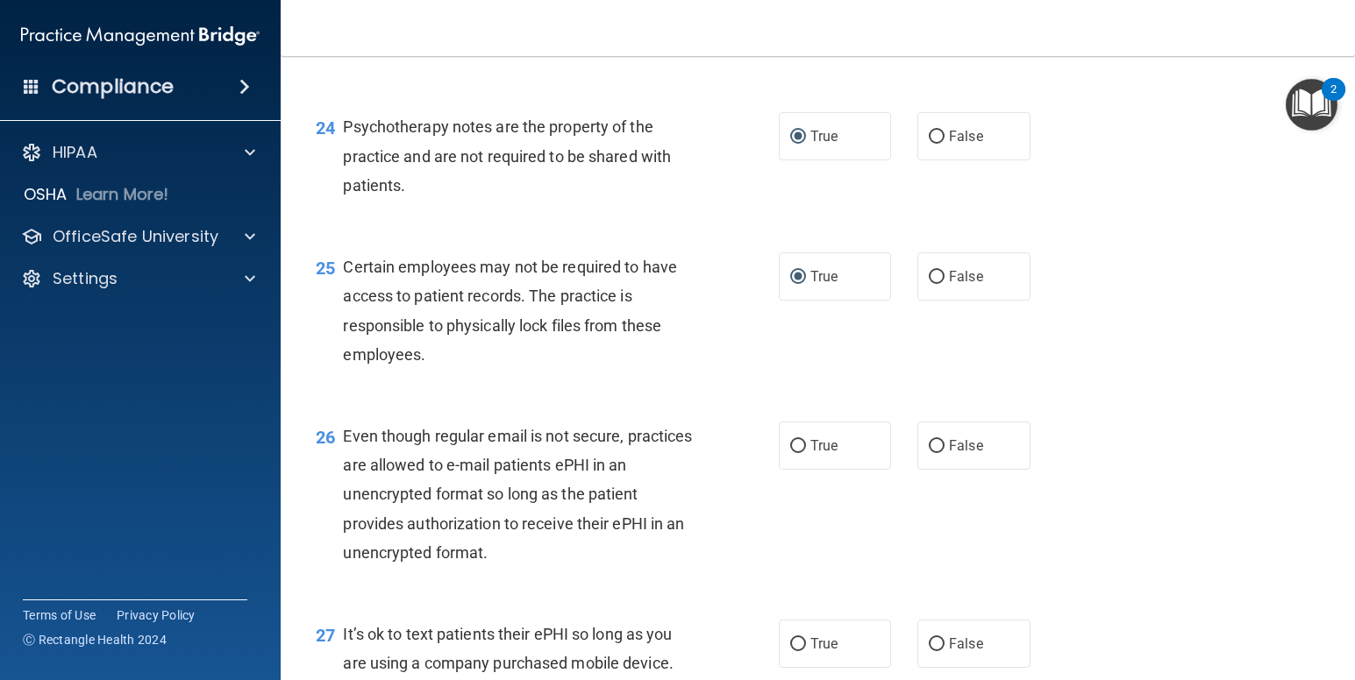
scroll to position [3858, 0]
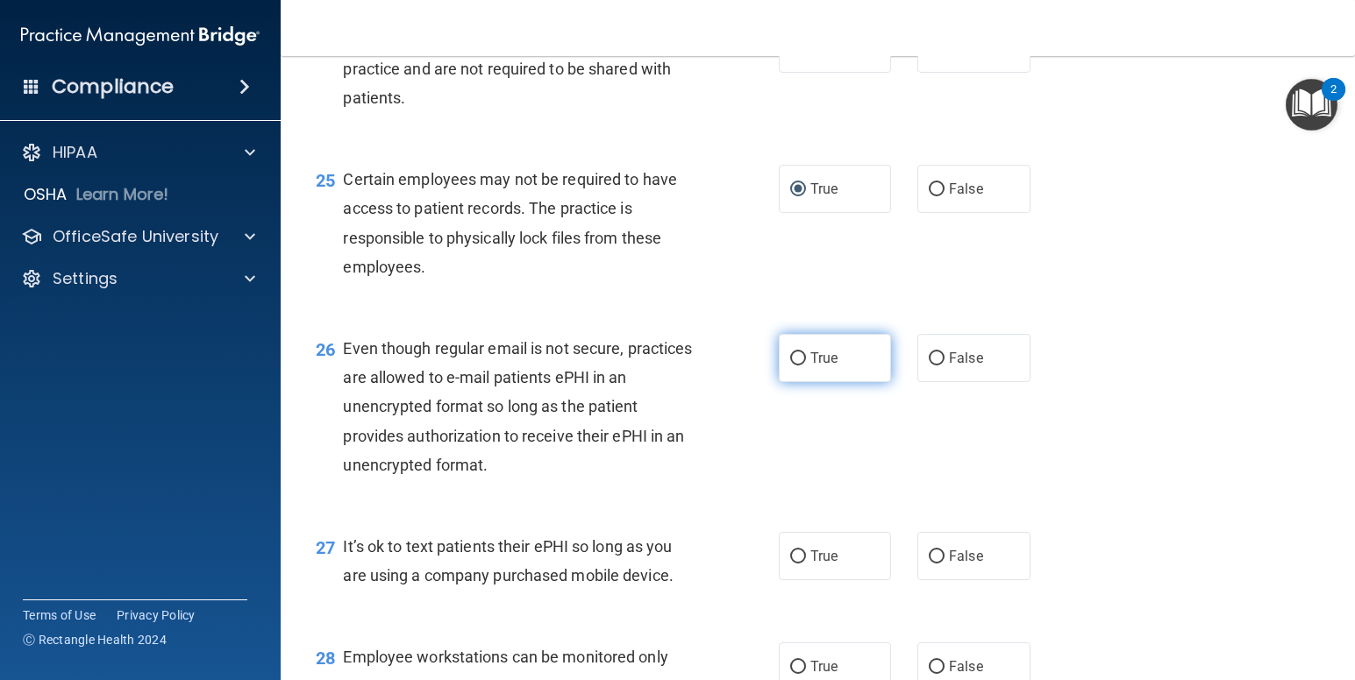
click at [794, 366] on input "True" at bounding box center [798, 358] width 16 height 13
radio input "true"
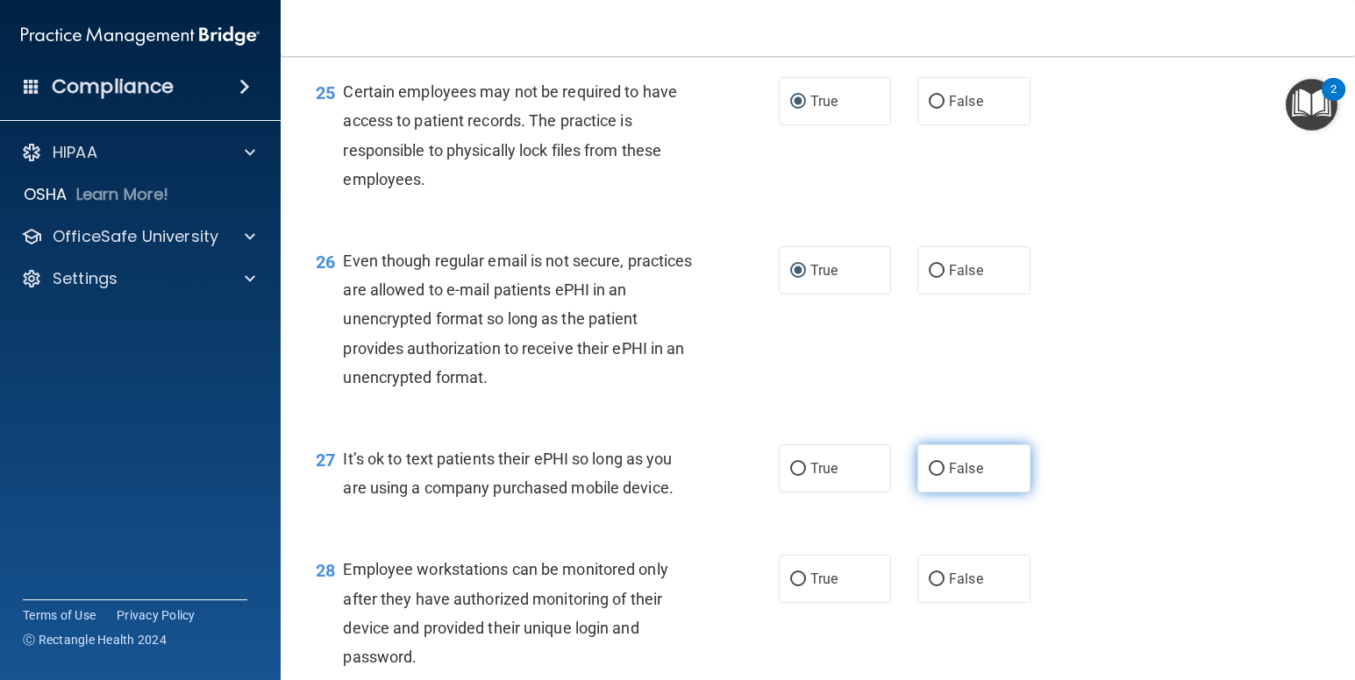
click at [929, 476] on input "False" at bounding box center [937, 469] width 16 height 13
radio input "true"
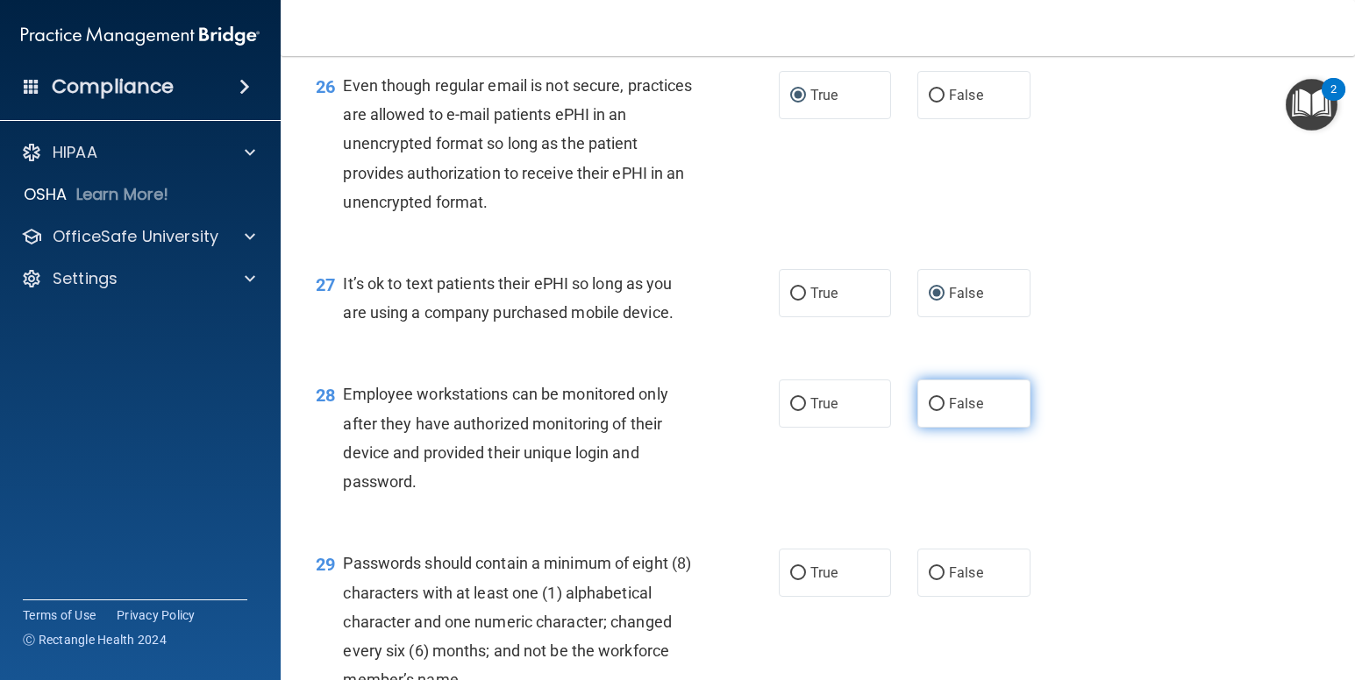
click at [929, 411] on input "False" at bounding box center [937, 404] width 16 height 13
radio input "true"
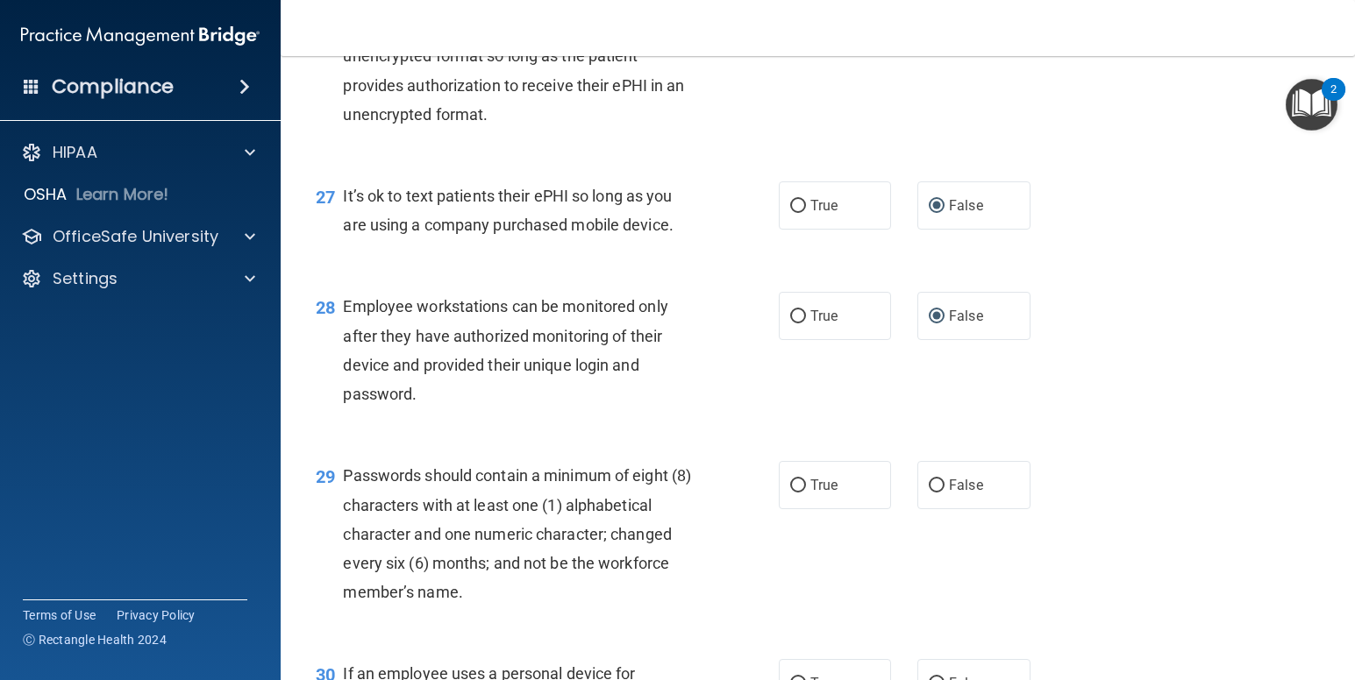
scroll to position [4296, 0]
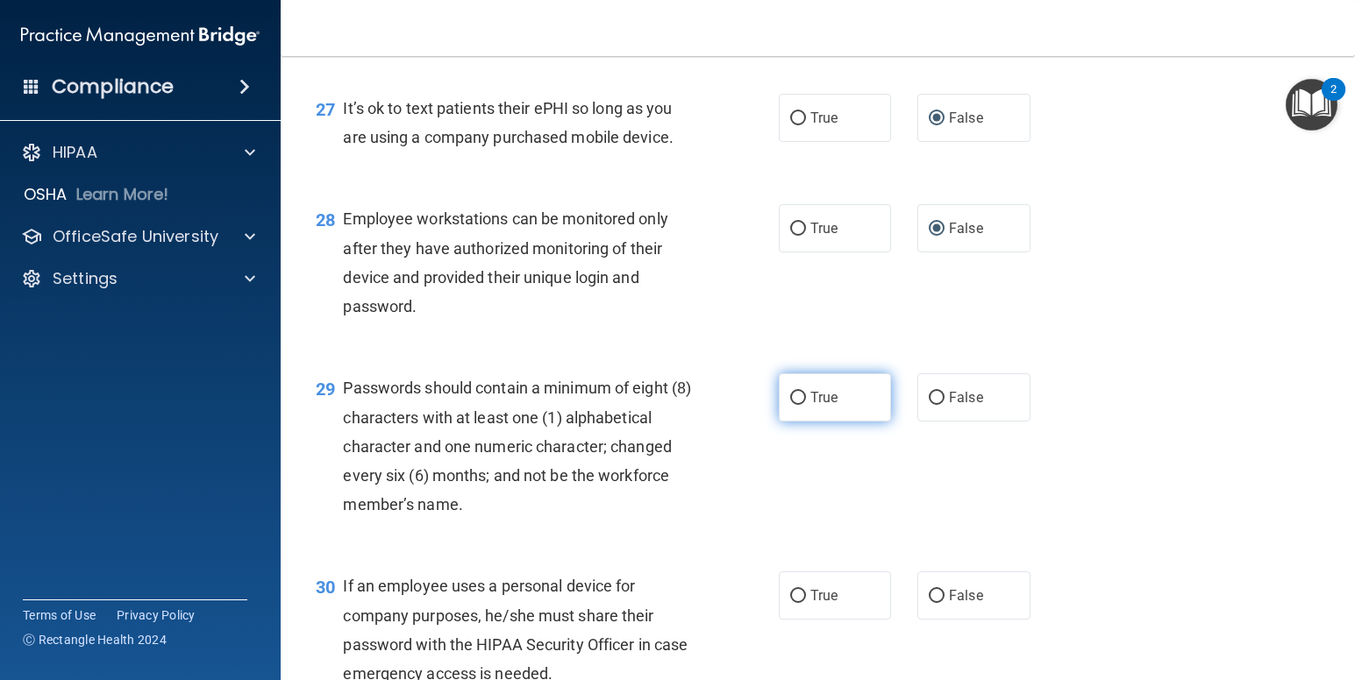
click at [791, 405] on input "True" at bounding box center [798, 398] width 16 height 13
radio input "true"
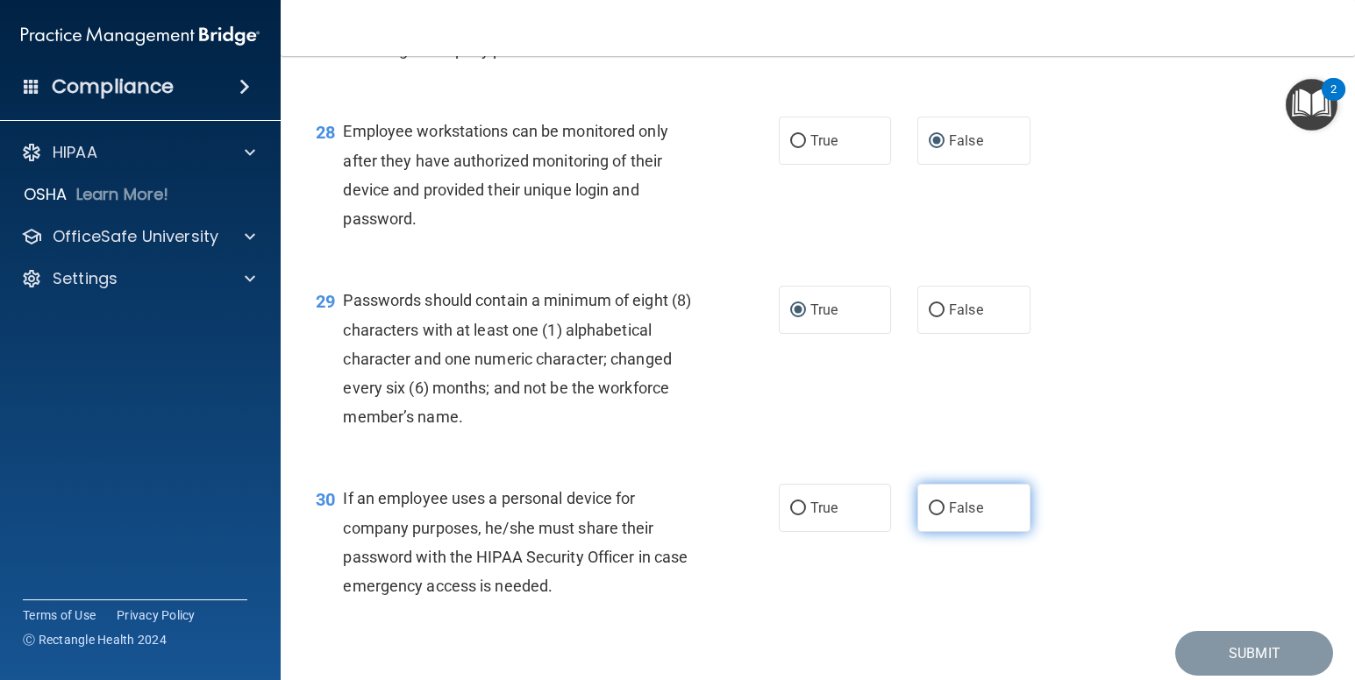
click at [929, 516] on input "False" at bounding box center [937, 508] width 16 height 13
radio input "true"
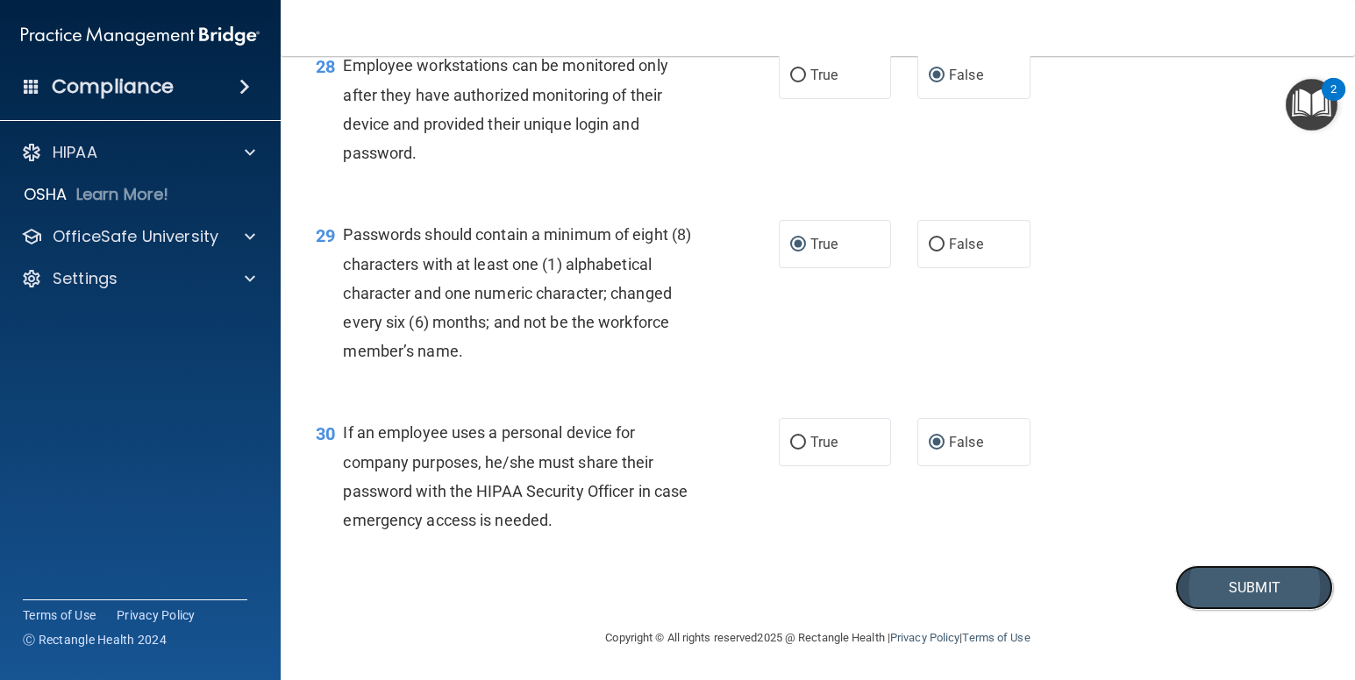
click at [1207, 577] on button "Submit" at bounding box center [1254, 588] width 158 height 45
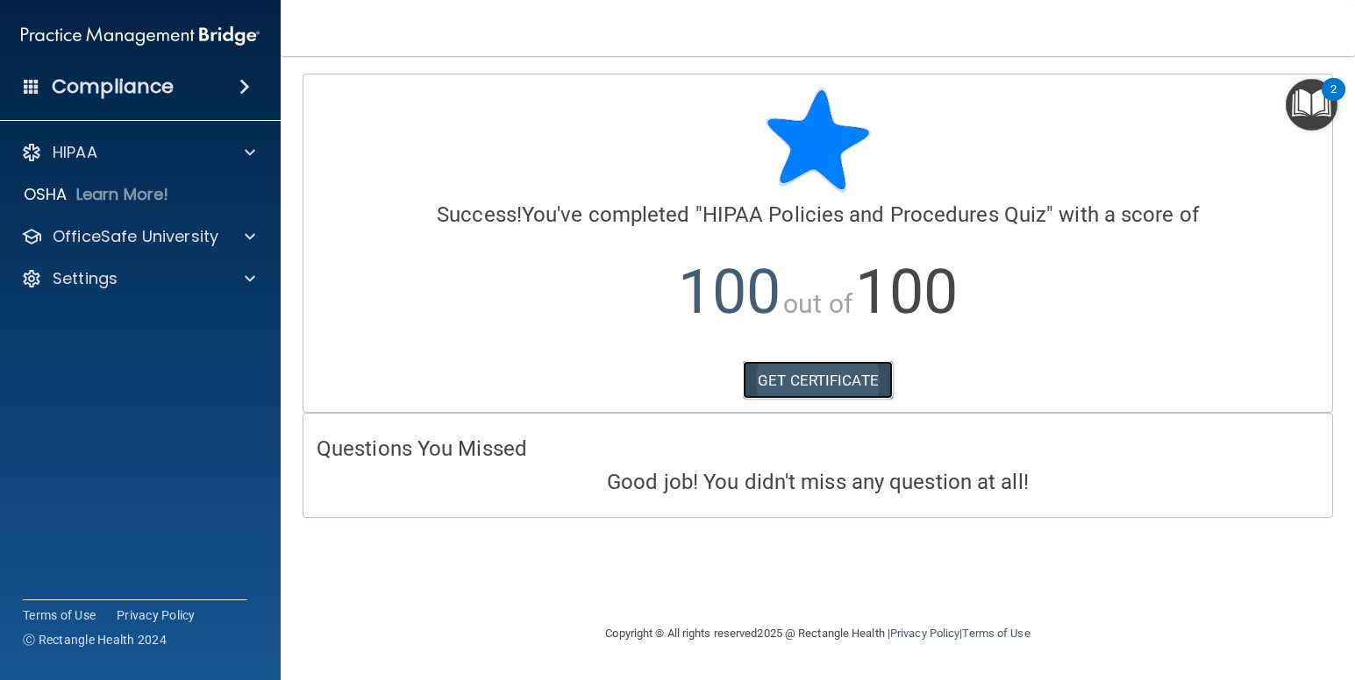
click at [800, 375] on link "GET CERTIFICATE" at bounding box center [818, 380] width 150 height 39
